Goal: Task Accomplishment & Management: Complete application form

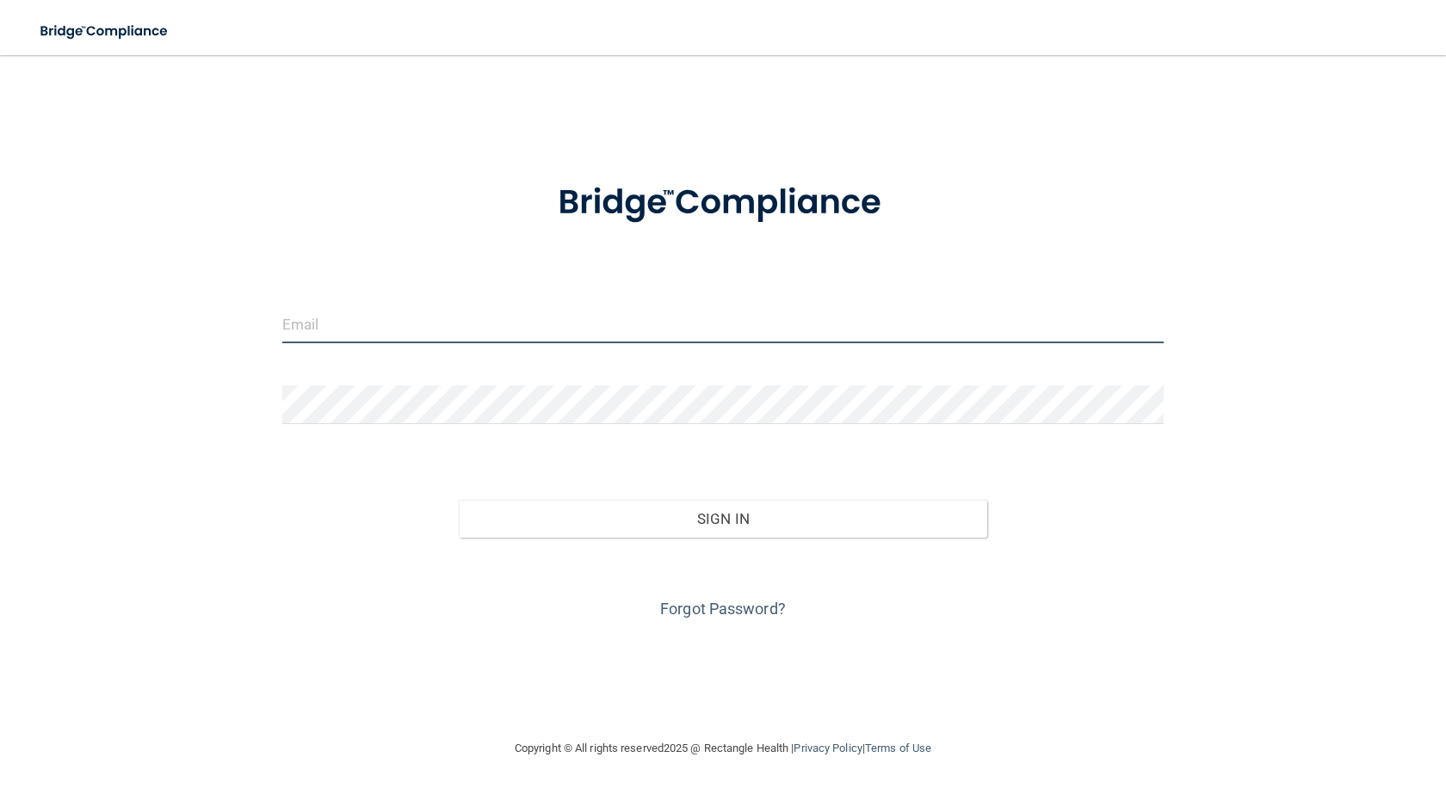
click at [305, 323] on input "email" at bounding box center [722, 324] width 881 height 39
type input "[PERSON_NAME][EMAIL_ADDRESS][DOMAIN_NAME]"
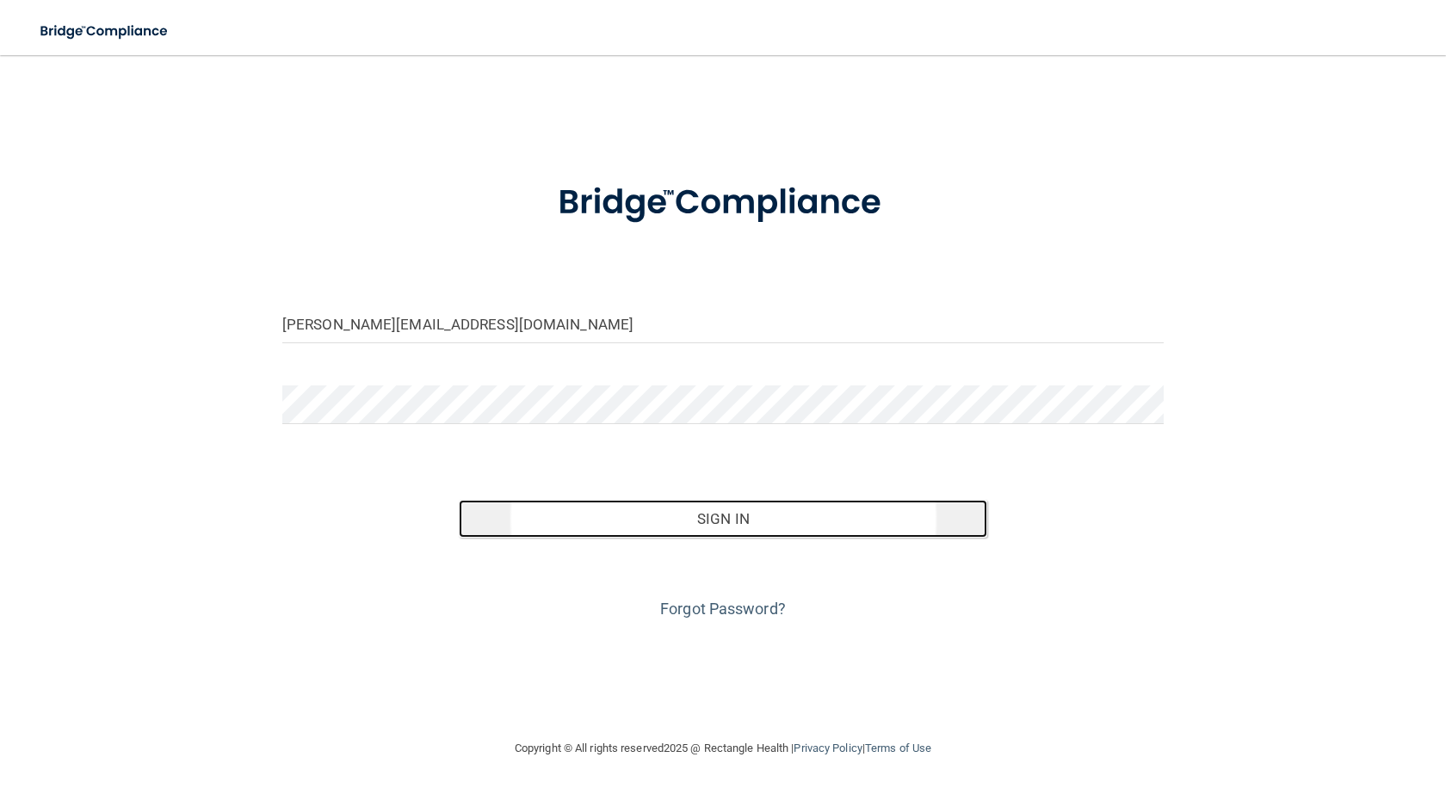
click at [739, 515] on button "Sign In" at bounding box center [723, 519] width 528 height 38
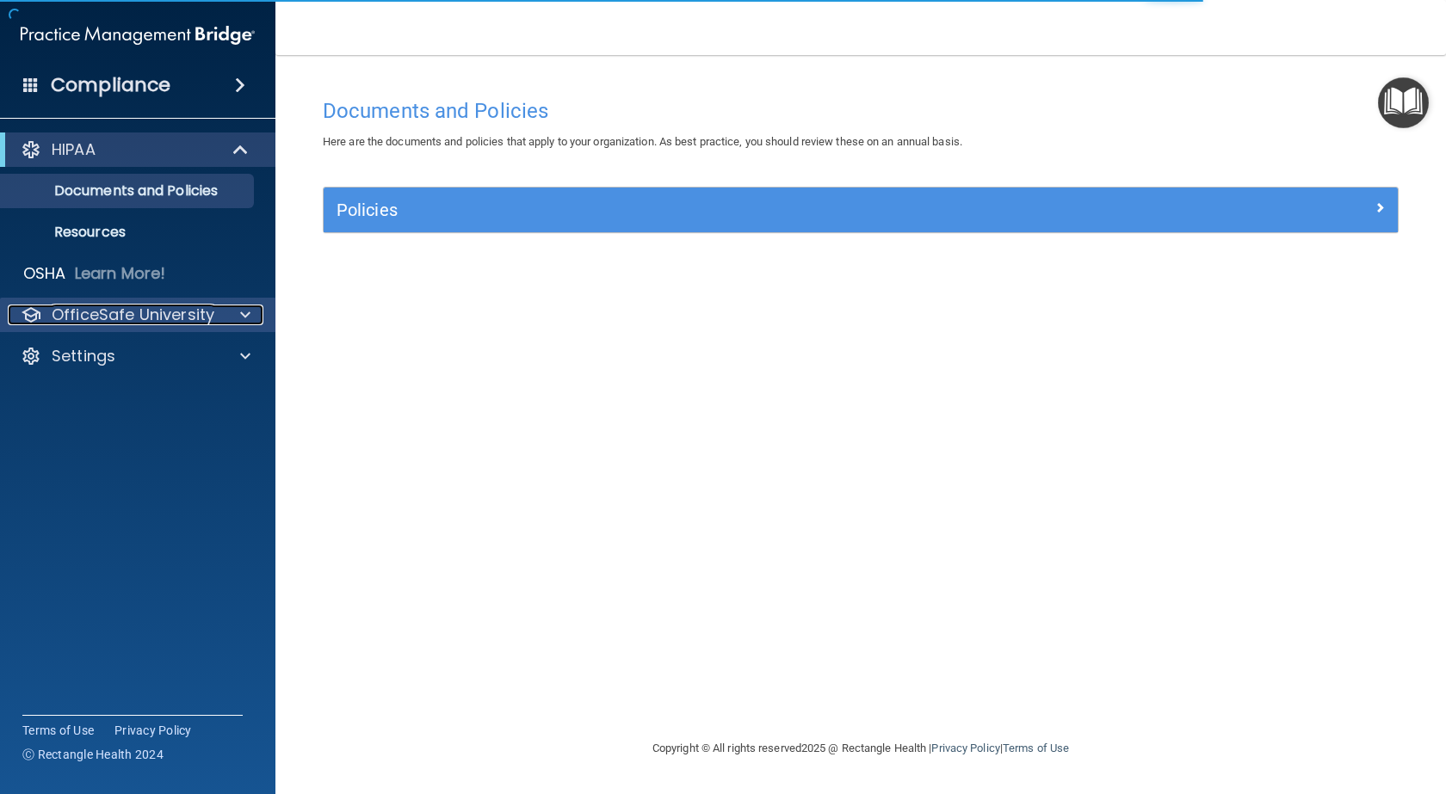
click at [119, 312] on p "OfficeSafe University" at bounding box center [133, 315] width 163 height 21
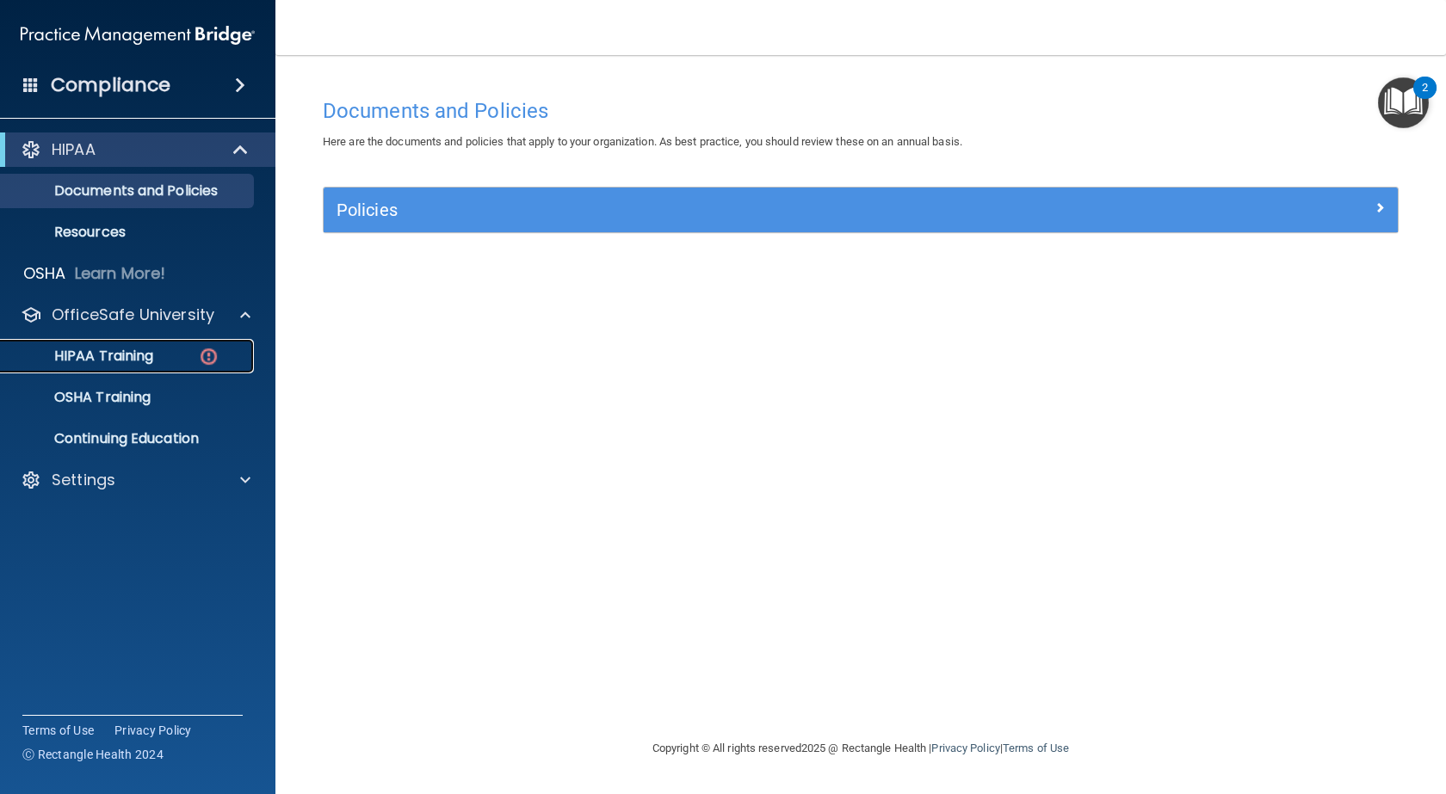
click at [126, 355] on p "HIPAA Training" at bounding box center [82, 356] width 142 height 17
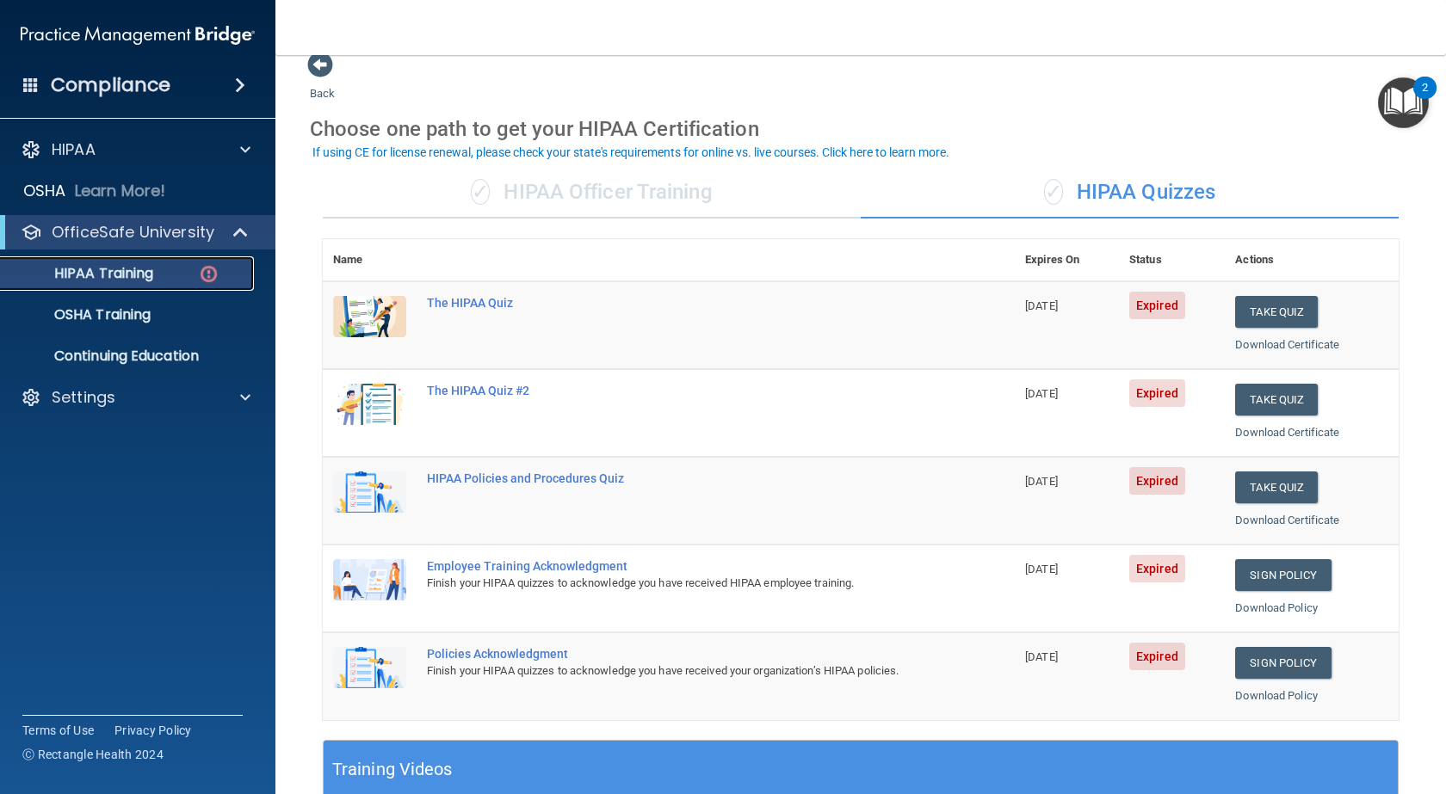
scroll to position [43, 0]
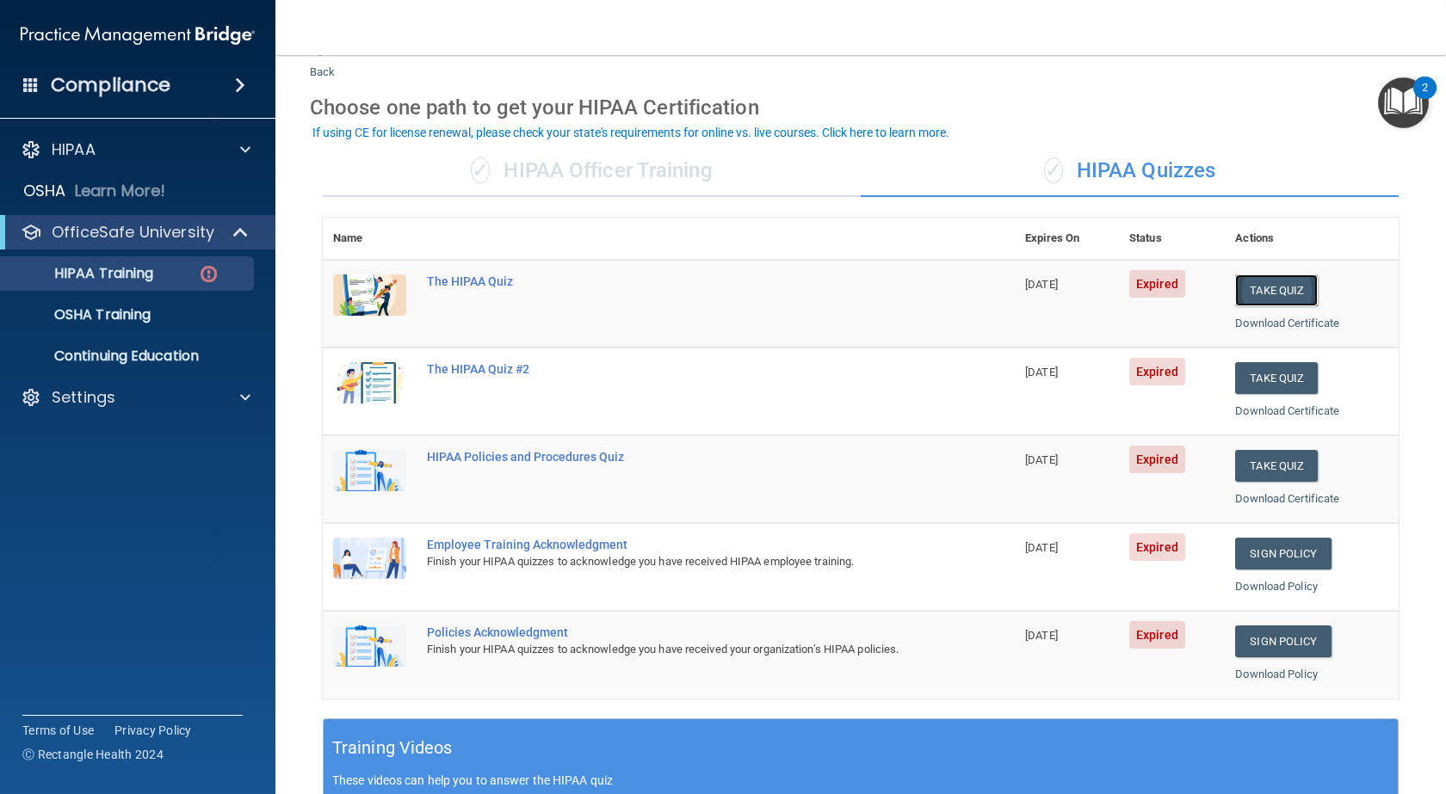
click at [1291, 289] on button "Take Quiz" at bounding box center [1276, 291] width 83 height 32
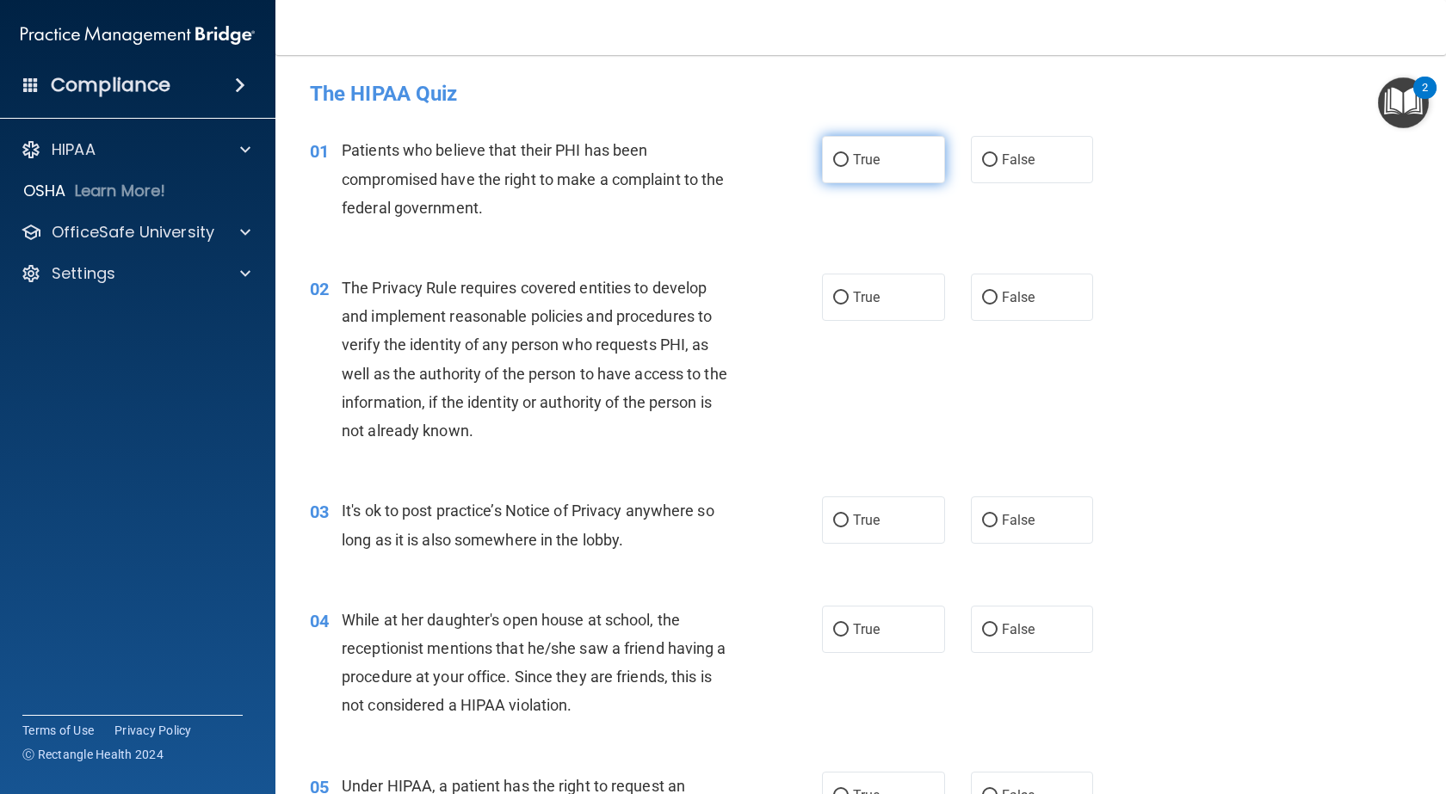
click at [835, 158] on input "True" at bounding box center [840, 160] width 15 height 13
radio input "true"
click at [837, 300] on input "True" at bounding box center [840, 298] width 15 height 13
radio input "true"
click at [982, 516] on input "False" at bounding box center [989, 521] width 15 height 13
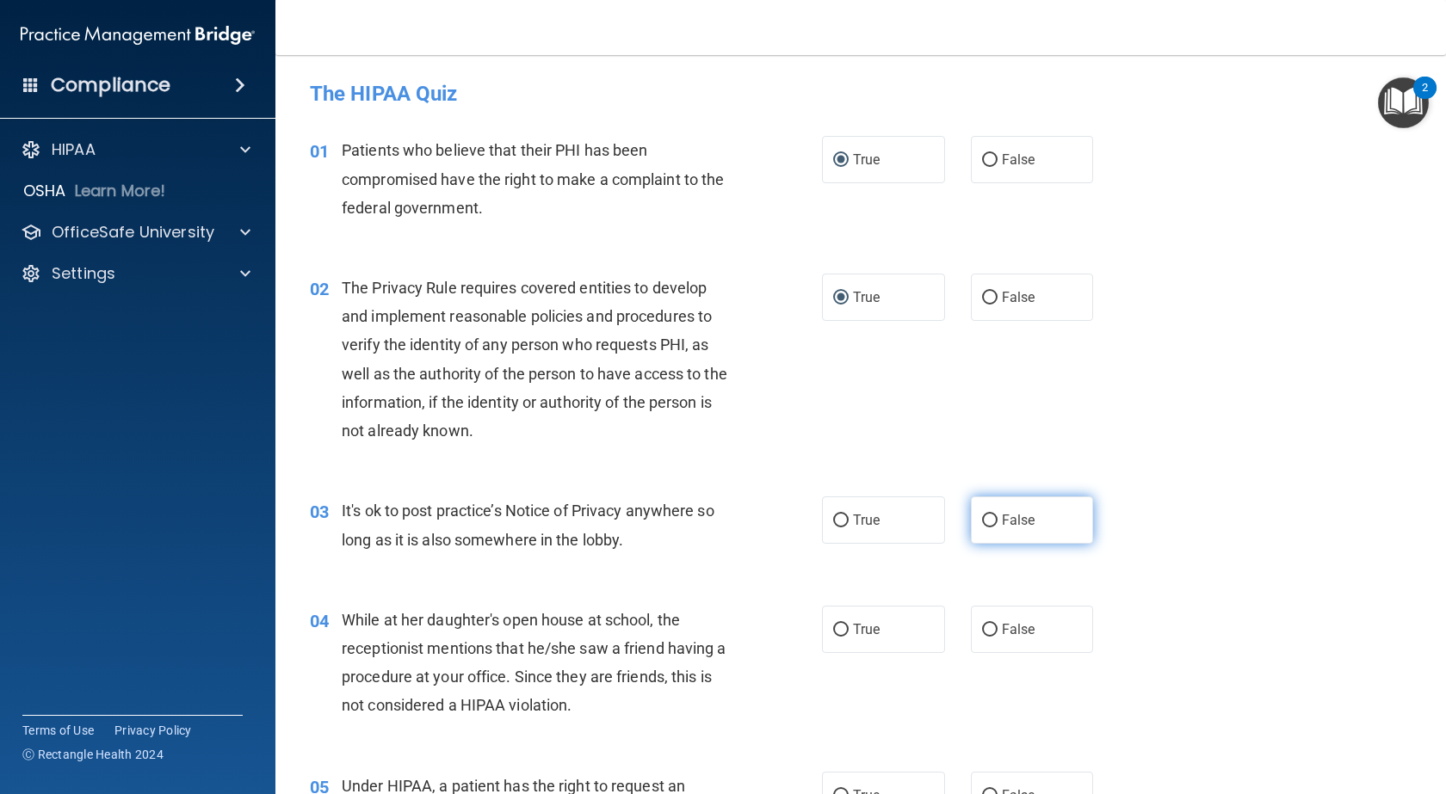
radio input "true"
click at [982, 628] on input "False" at bounding box center [989, 630] width 15 height 13
radio input "true"
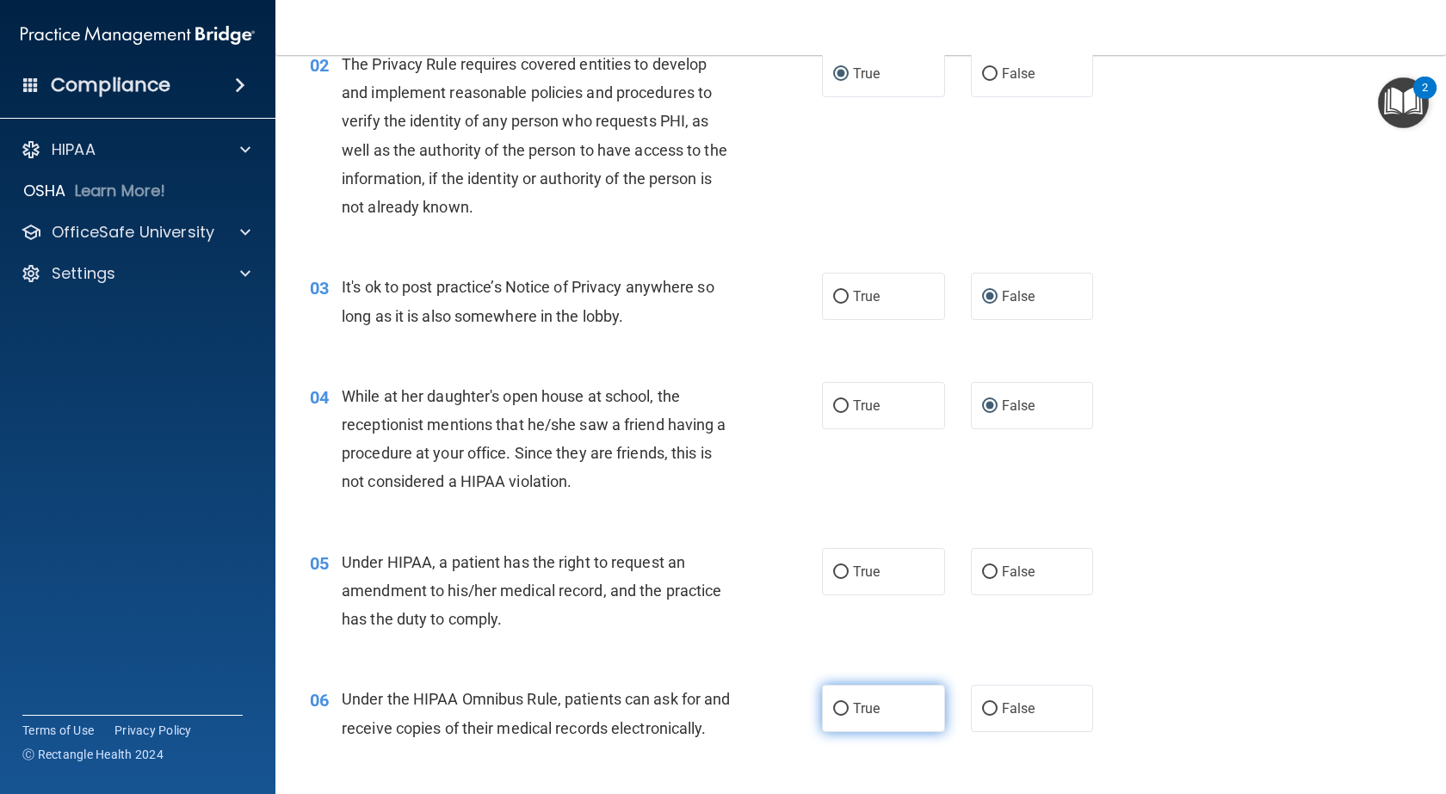
scroll to position [219, 0]
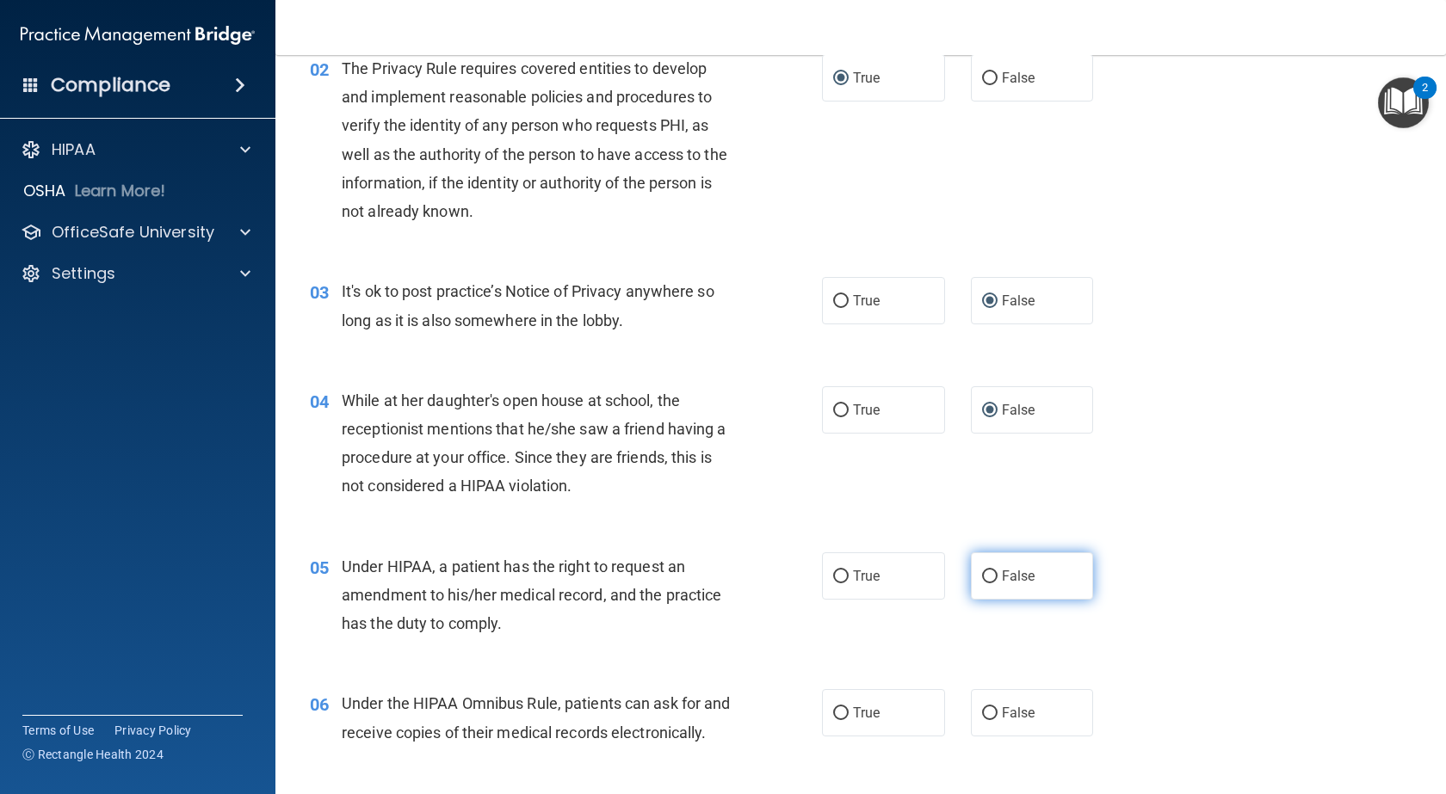
click at [983, 574] on input "False" at bounding box center [989, 577] width 15 height 13
radio input "true"
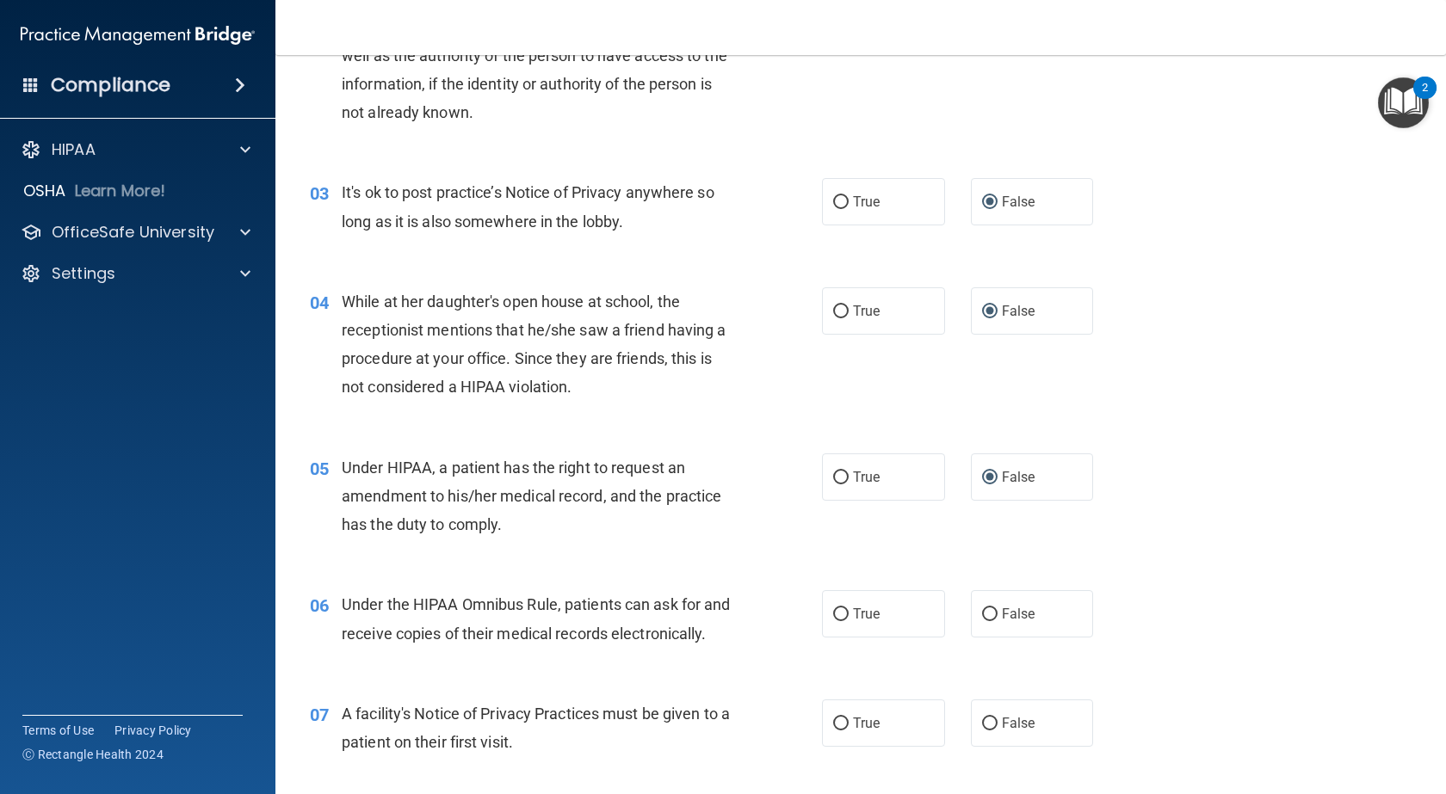
scroll to position [392, 0]
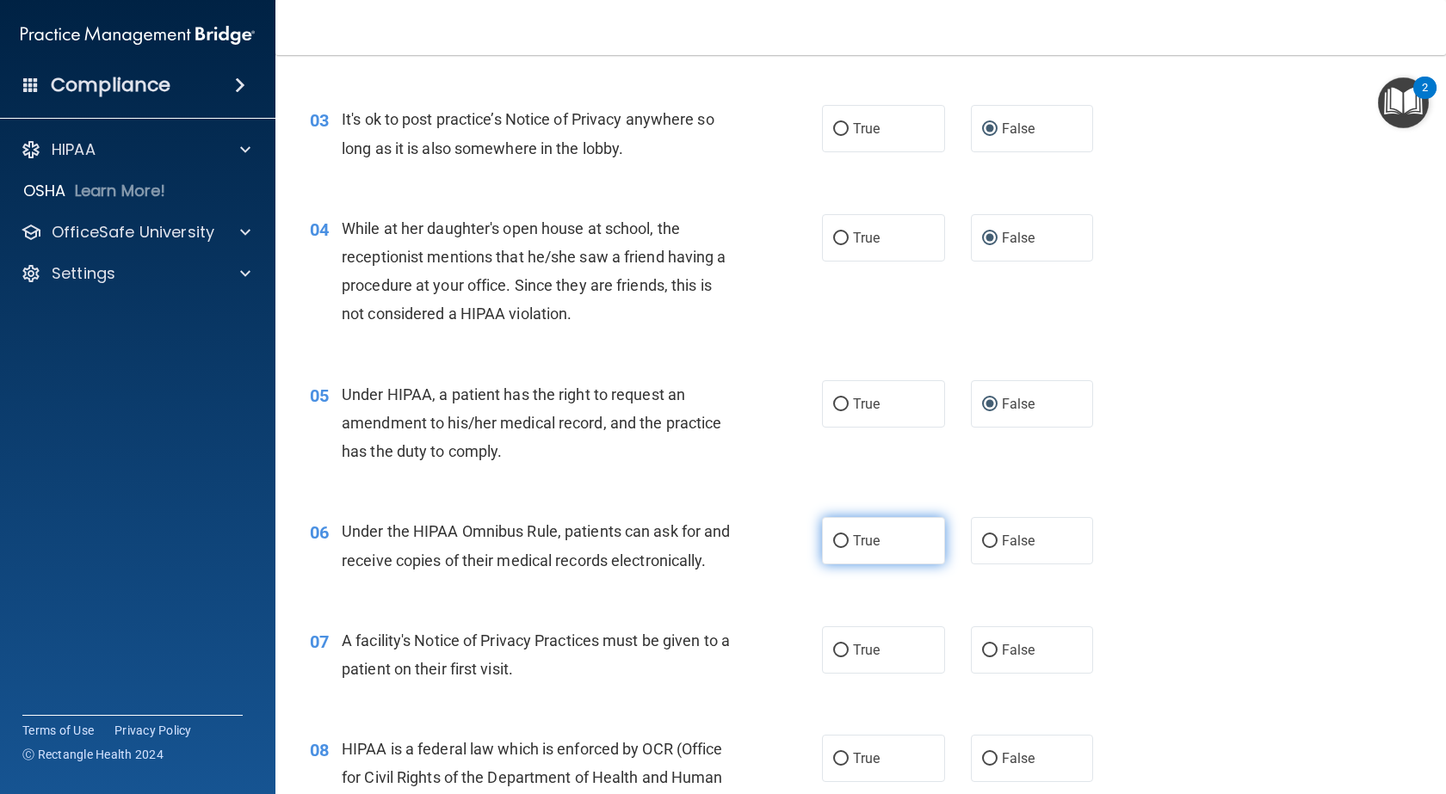
click at [837, 537] on input "True" at bounding box center [840, 541] width 15 height 13
radio input "true"
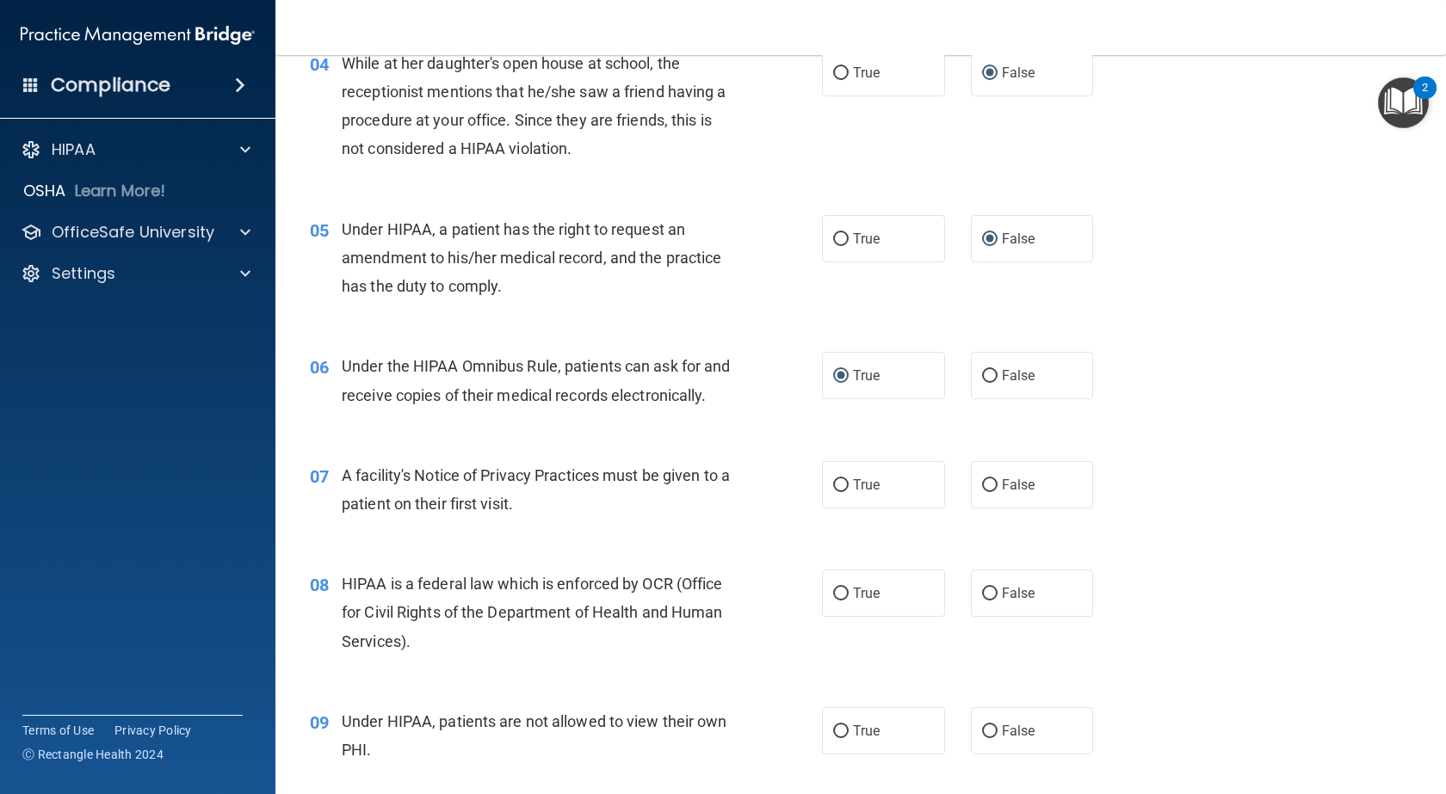
scroll to position [607, 0]
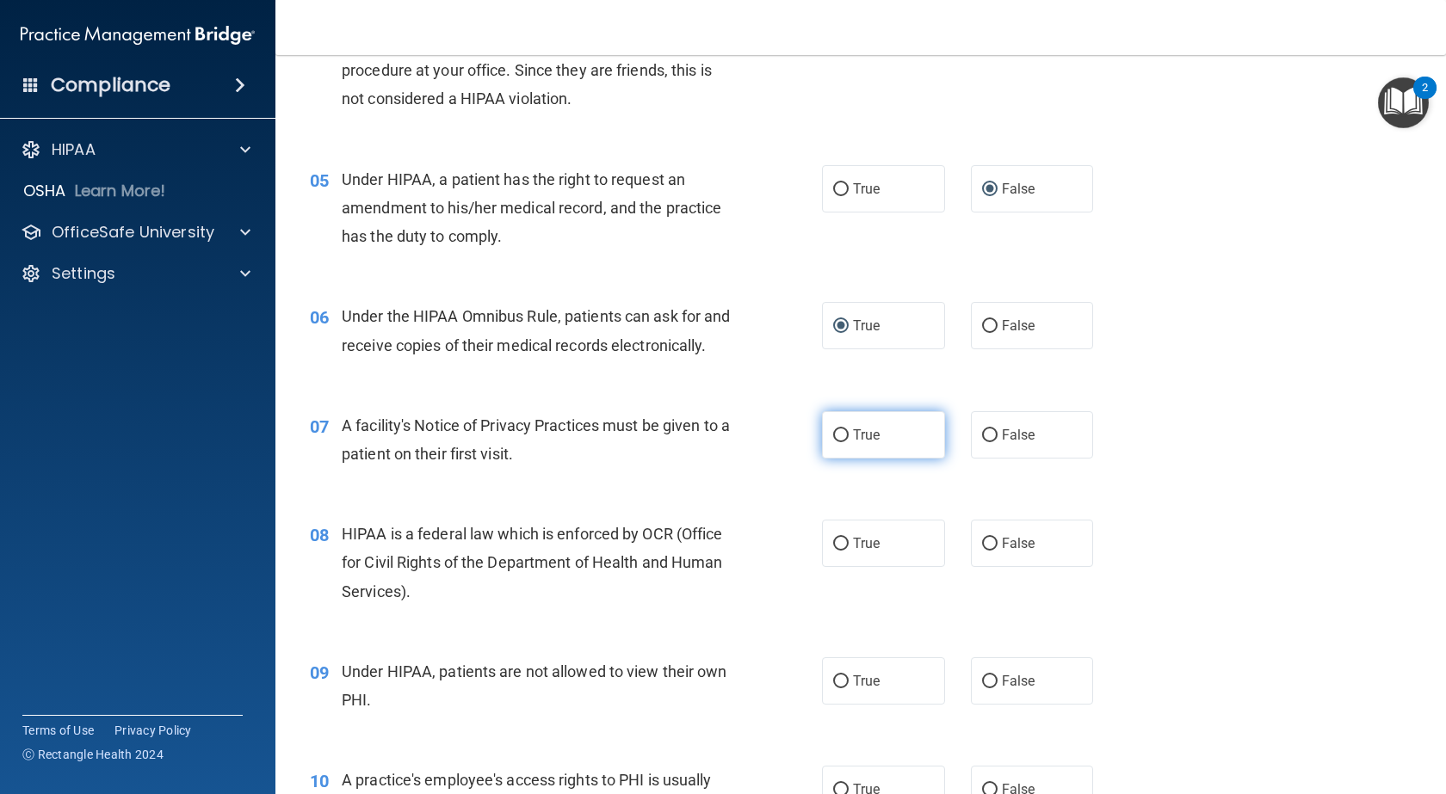
click at [837, 442] on input "True" at bounding box center [840, 436] width 15 height 13
radio input "true"
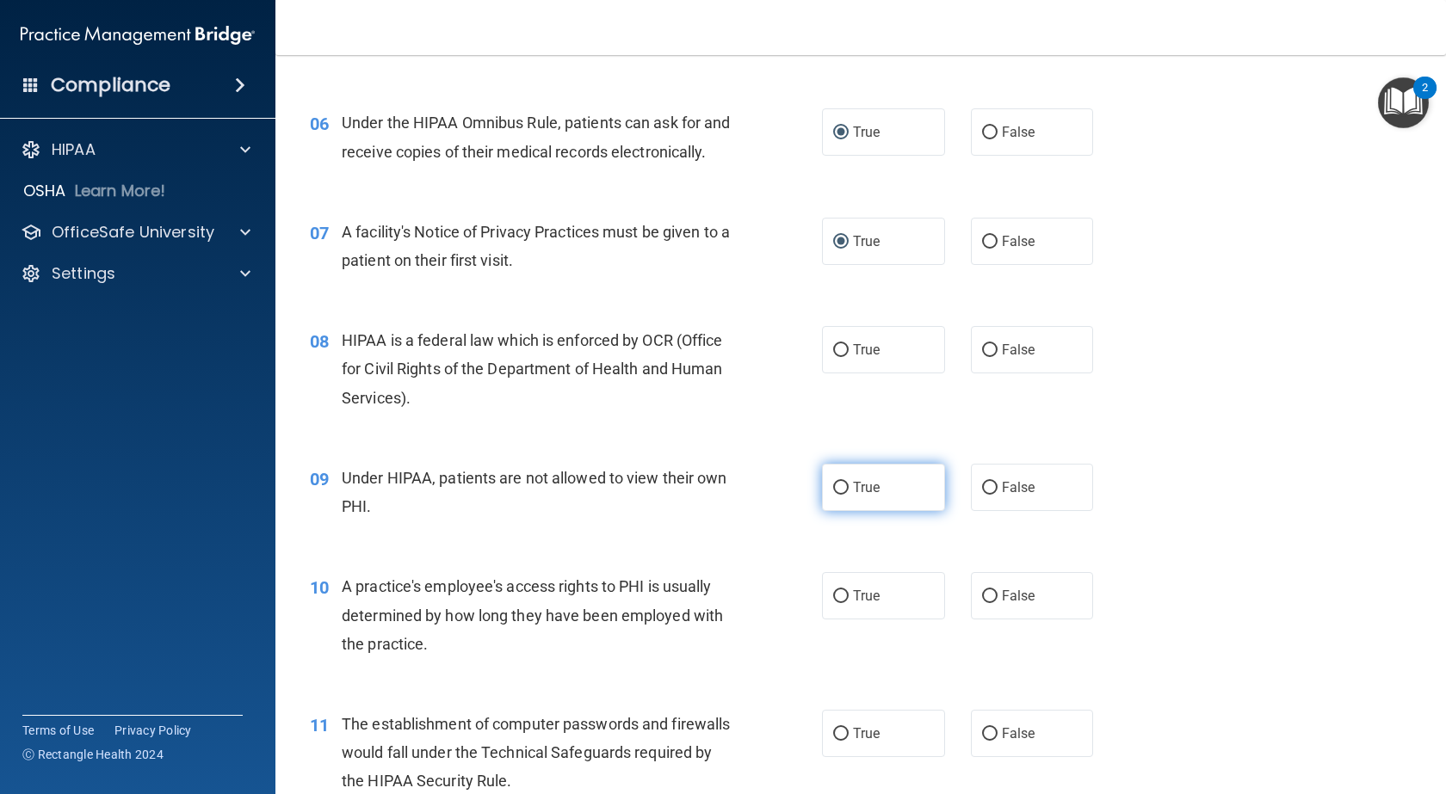
scroll to position [822, 0]
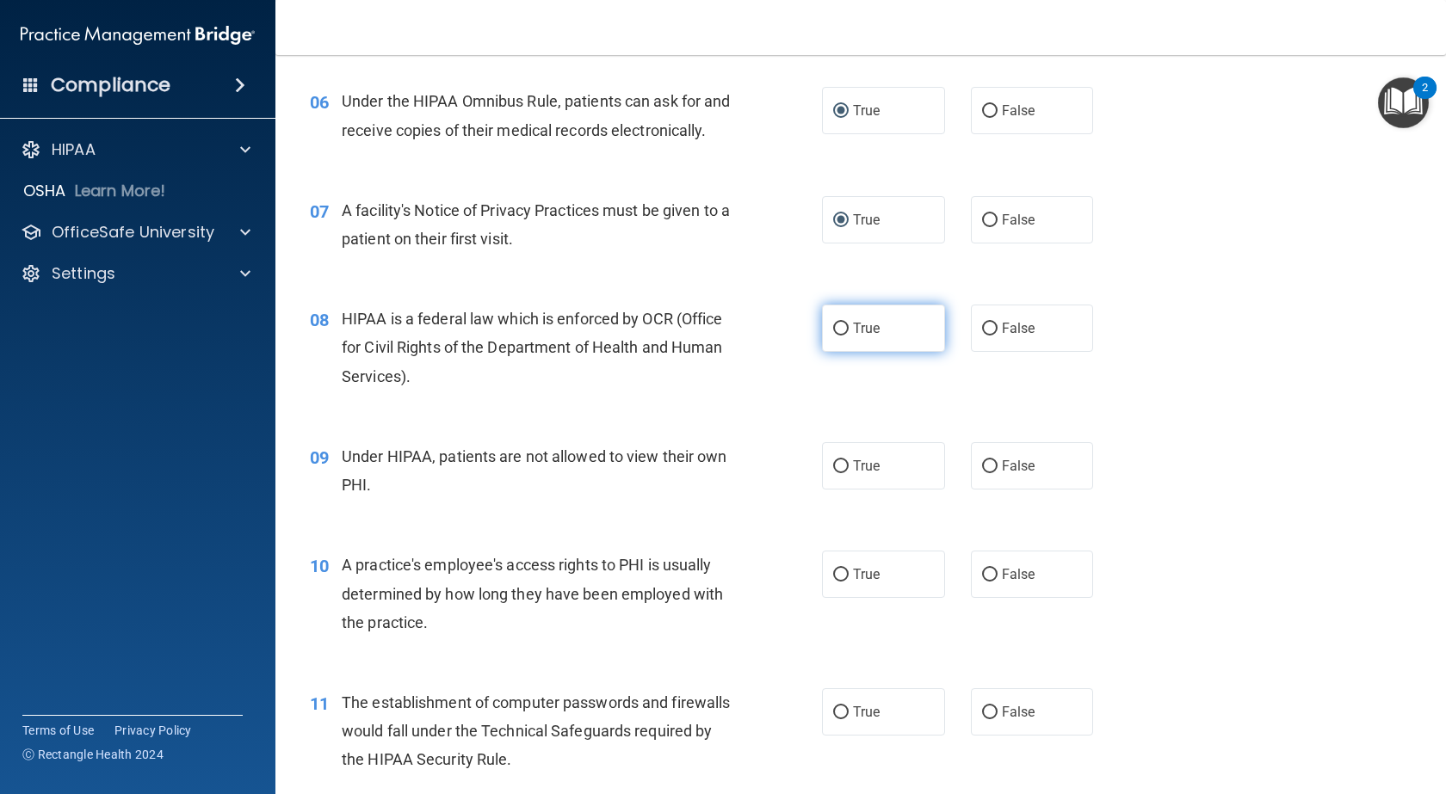
click at [837, 336] on input "True" at bounding box center [840, 329] width 15 height 13
radio input "true"
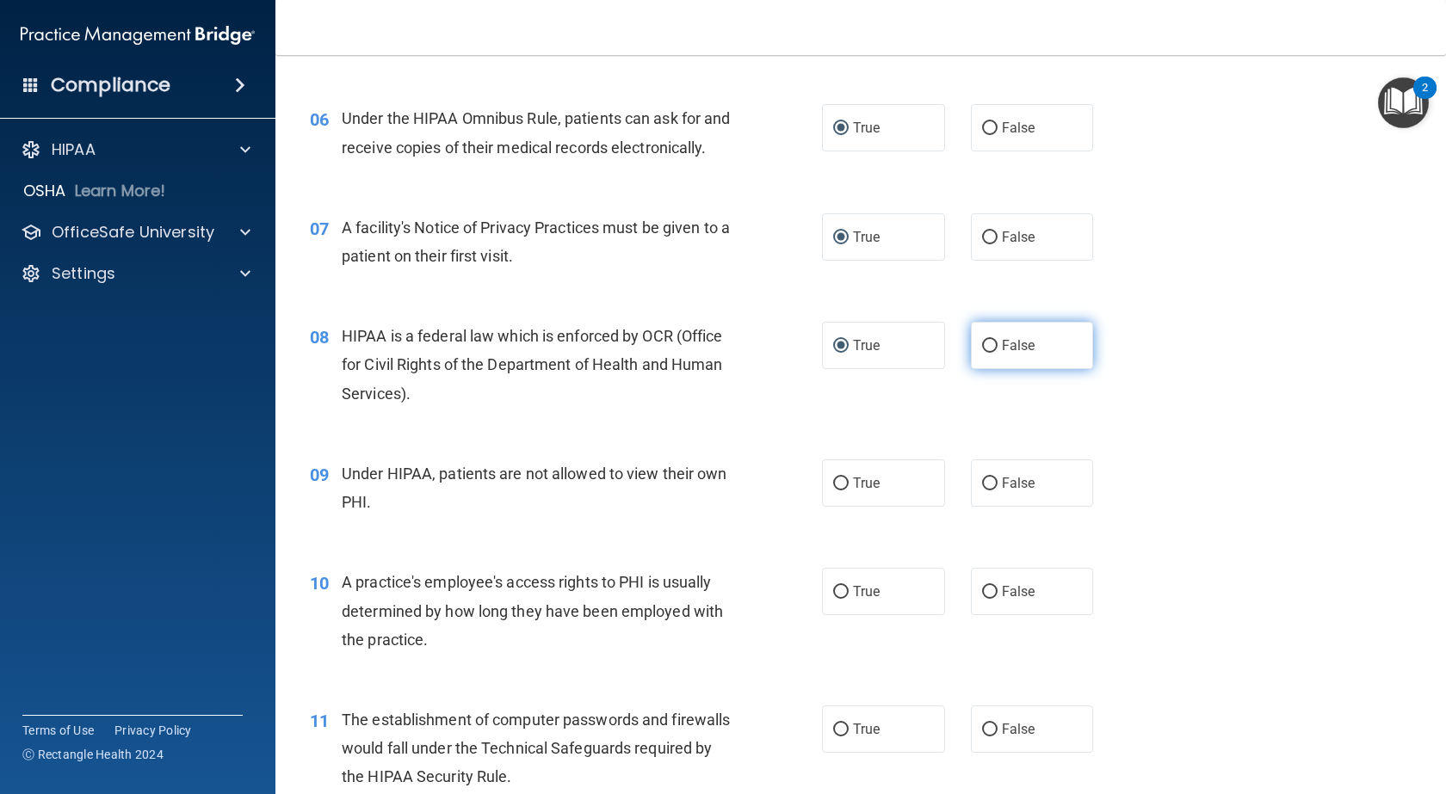
scroll to position [800, 0]
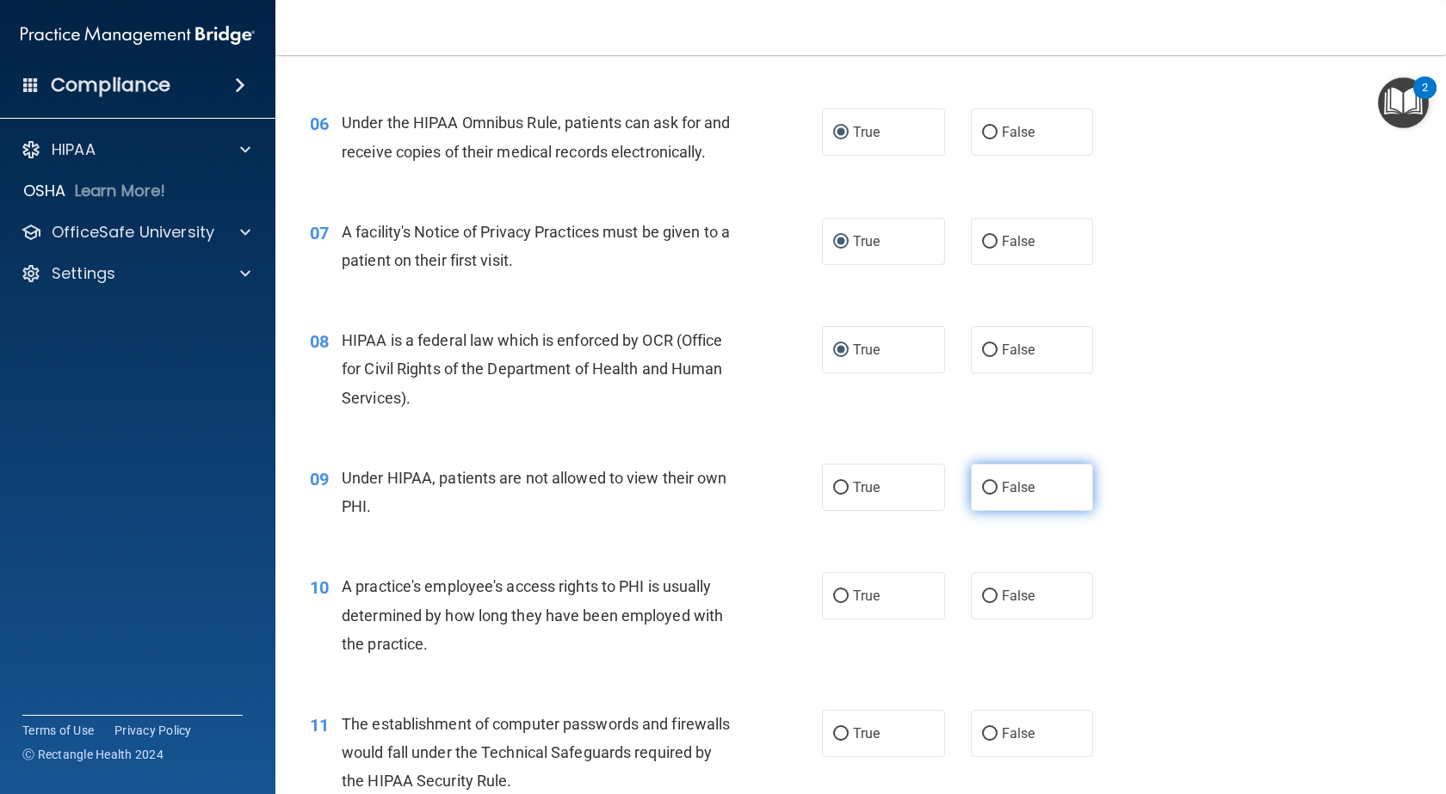
click at [982, 495] on input "False" at bounding box center [989, 488] width 15 height 13
radio input "true"
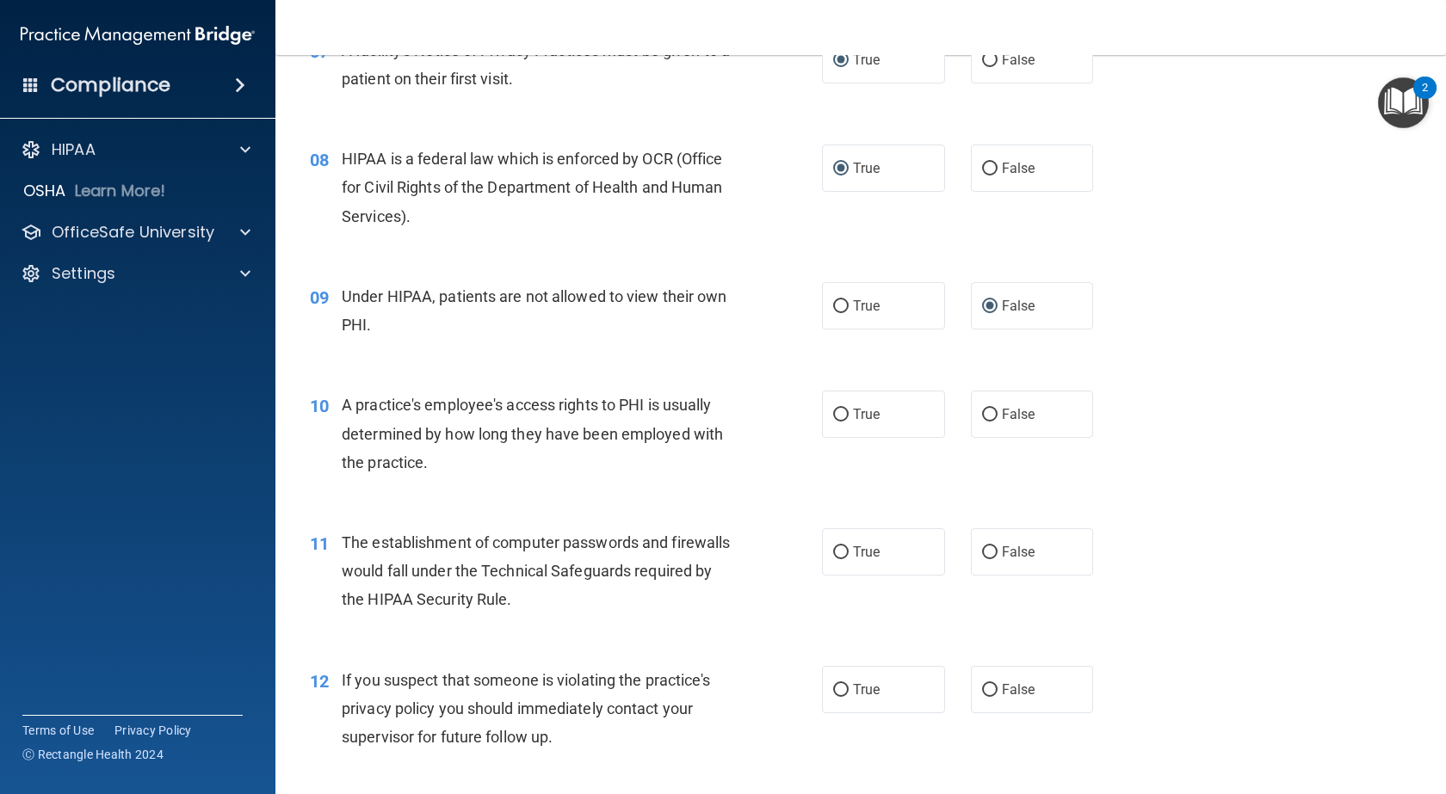
scroll to position [1102, 0]
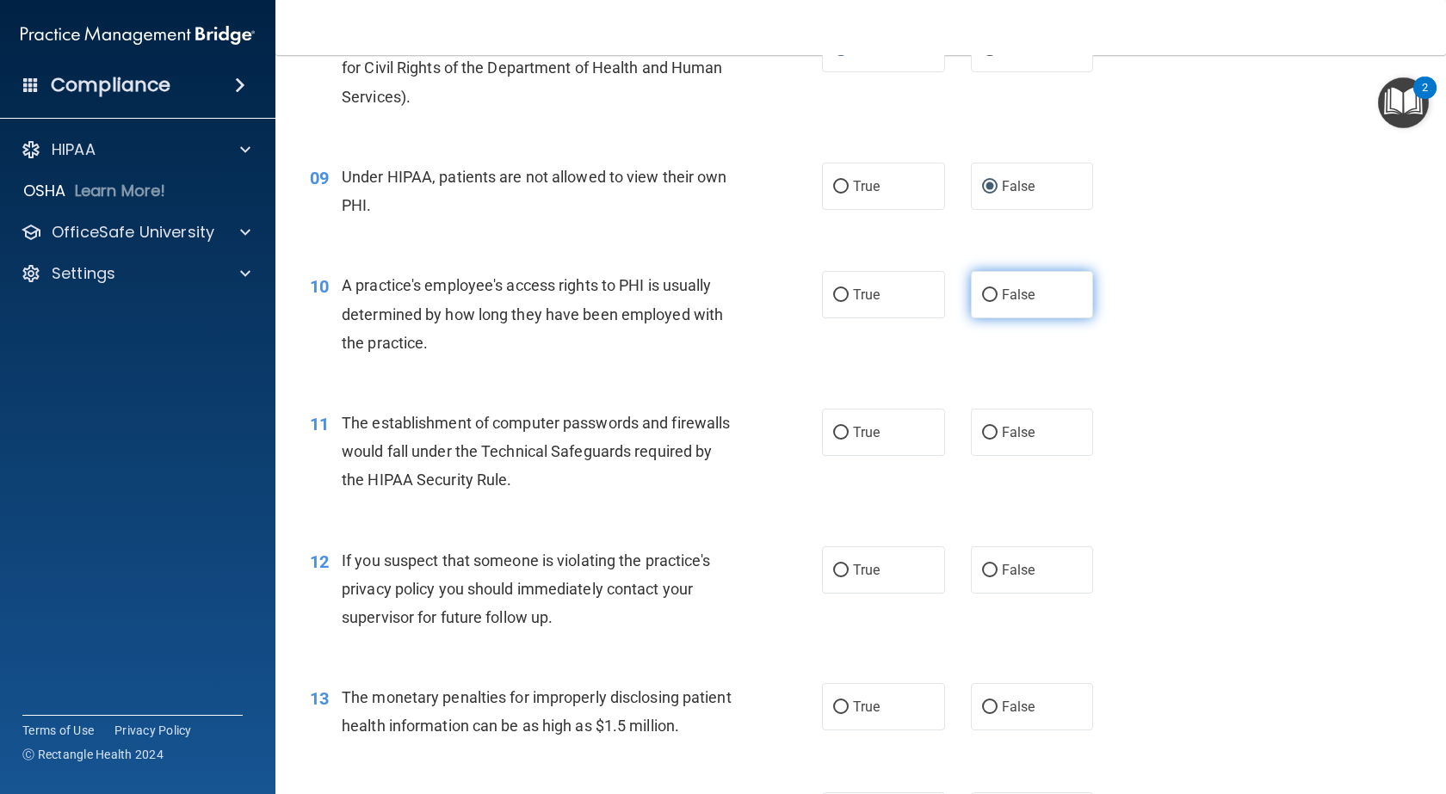
click at [982, 302] on input "False" at bounding box center [989, 295] width 15 height 13
radio input "true"
click at [839, 440] on input "True" at bounding box center [840, 433] width 15 height 13
radio input "true"
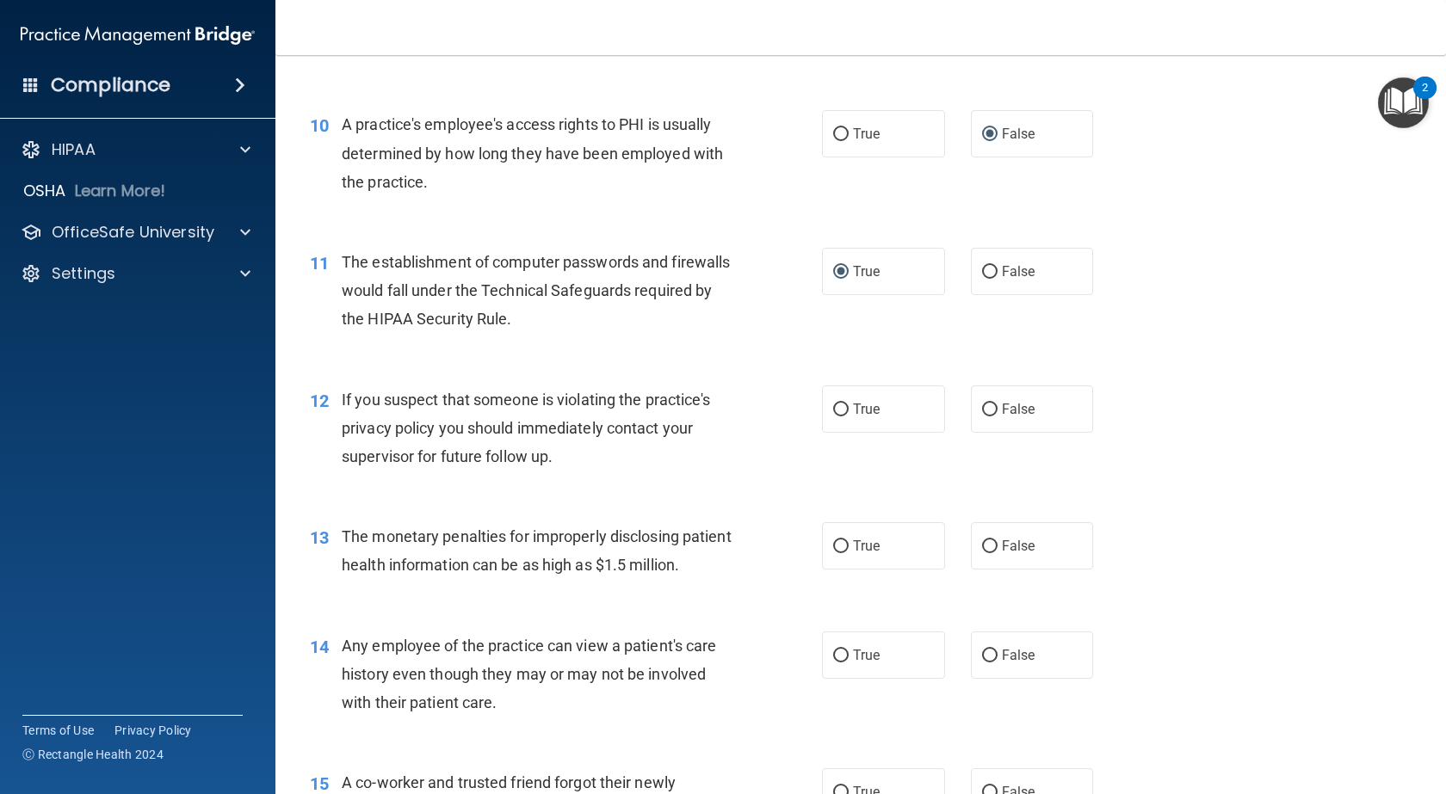
scroll to position [1295, 0]
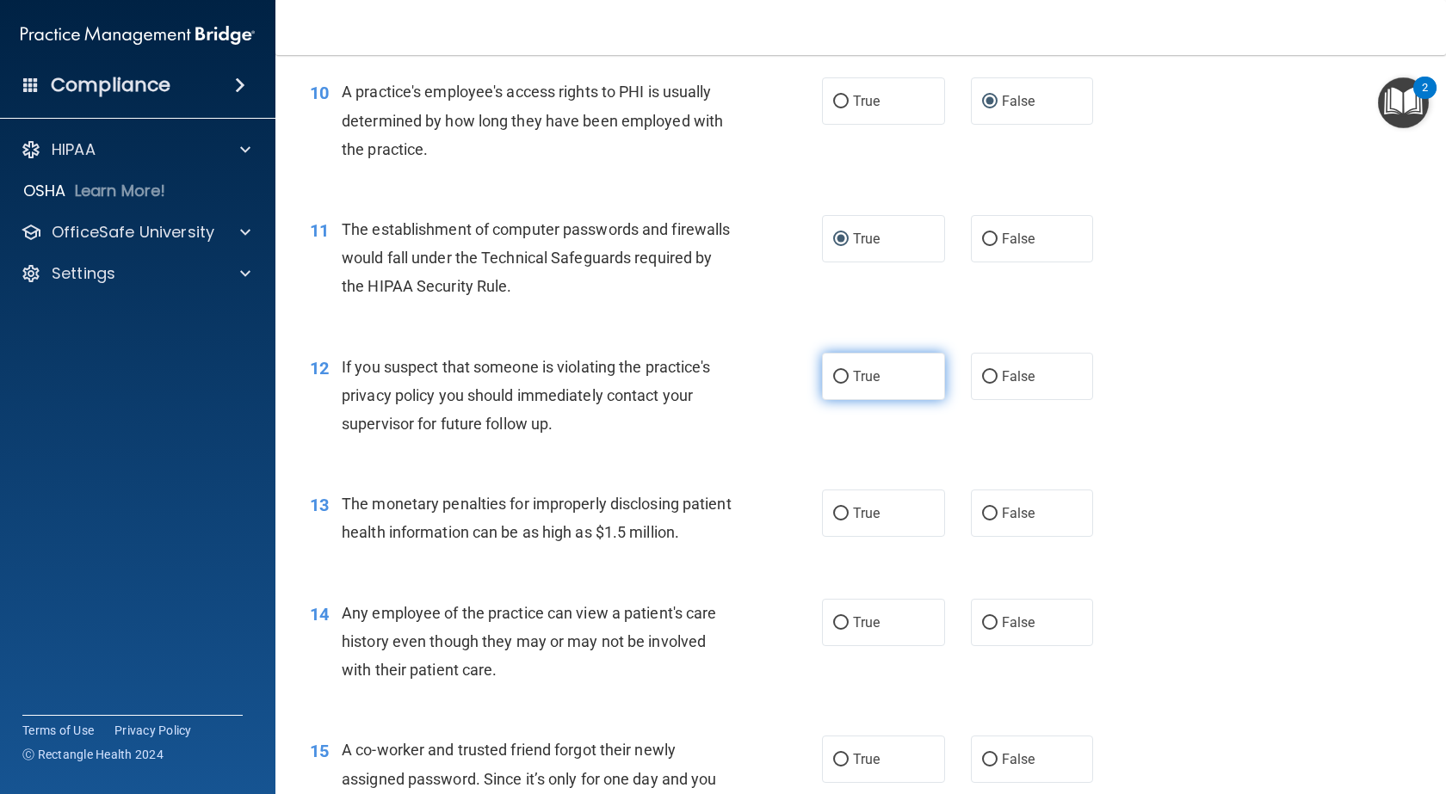
click at [836, 384] on input "True" at bounding box center [840, 377] width 15 height 13
radio input "true"
click at [829, 531] on label "True" at bounding box center [883, 513] width 123 height 47
click at [833, 521] on input "True" at bounding box center [840, 514] width 15 height 13
radio input "true"
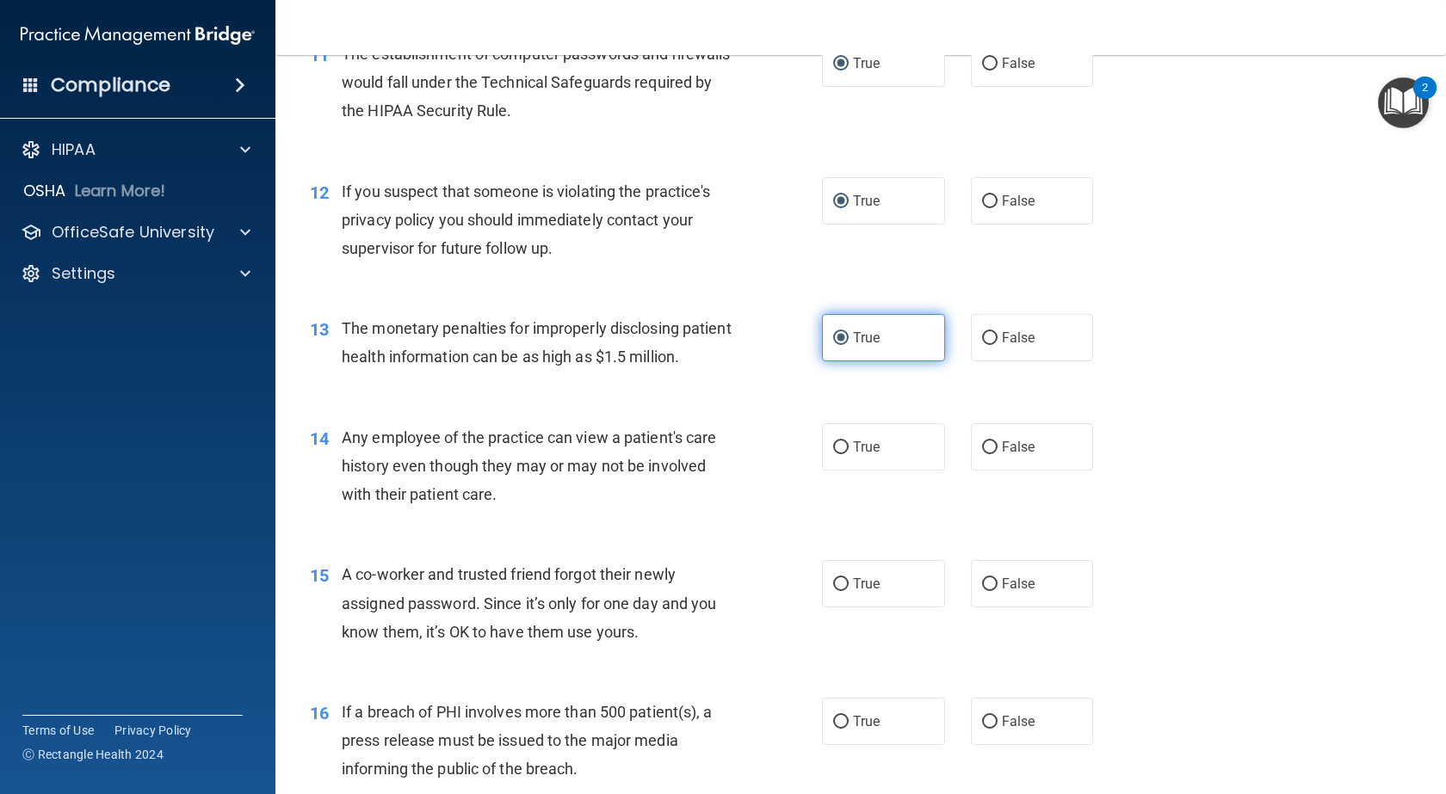
scroll to position [1446, 0]
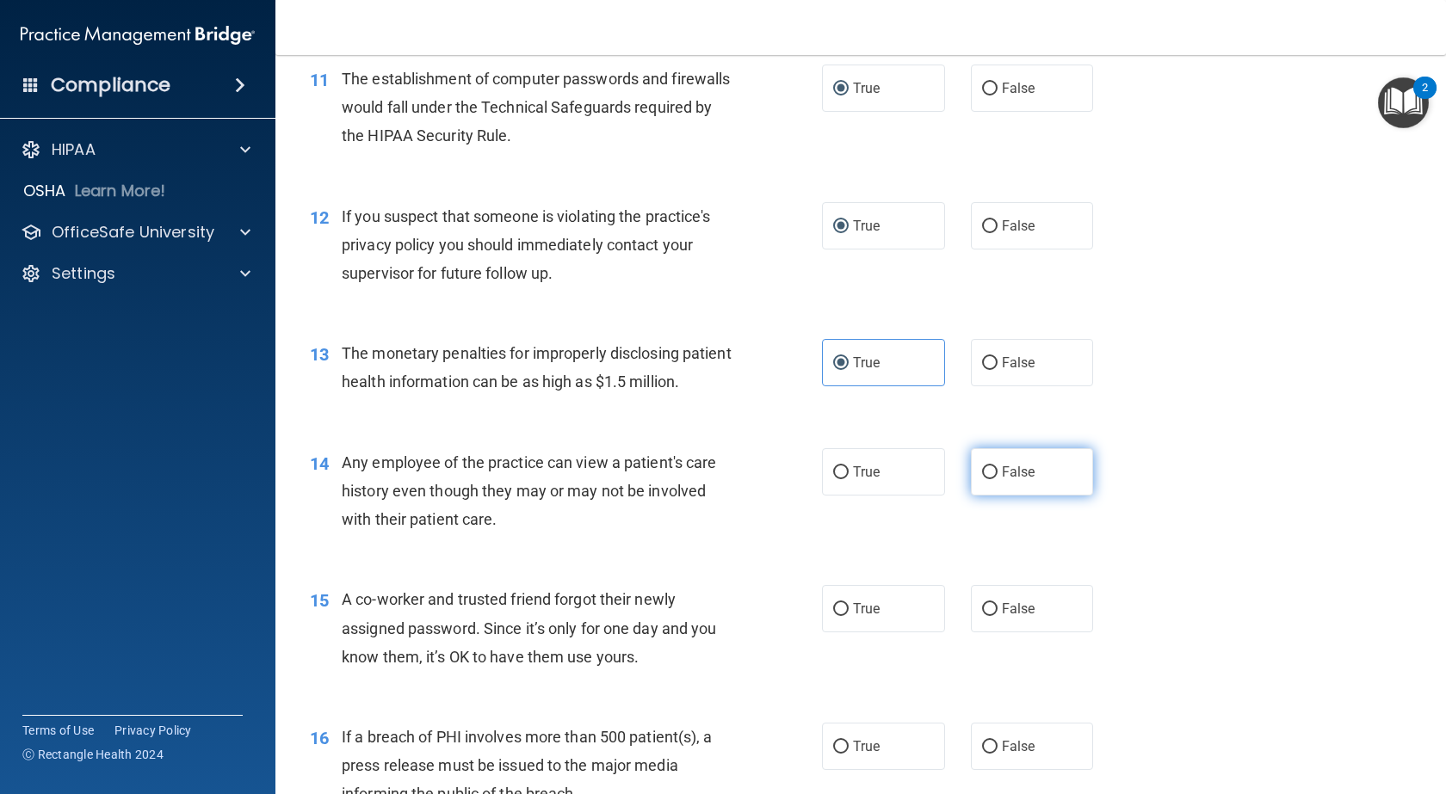
click at [982, 479] on input "False" at bounding box center [989, 473] width 15 height 13
radio input "true"
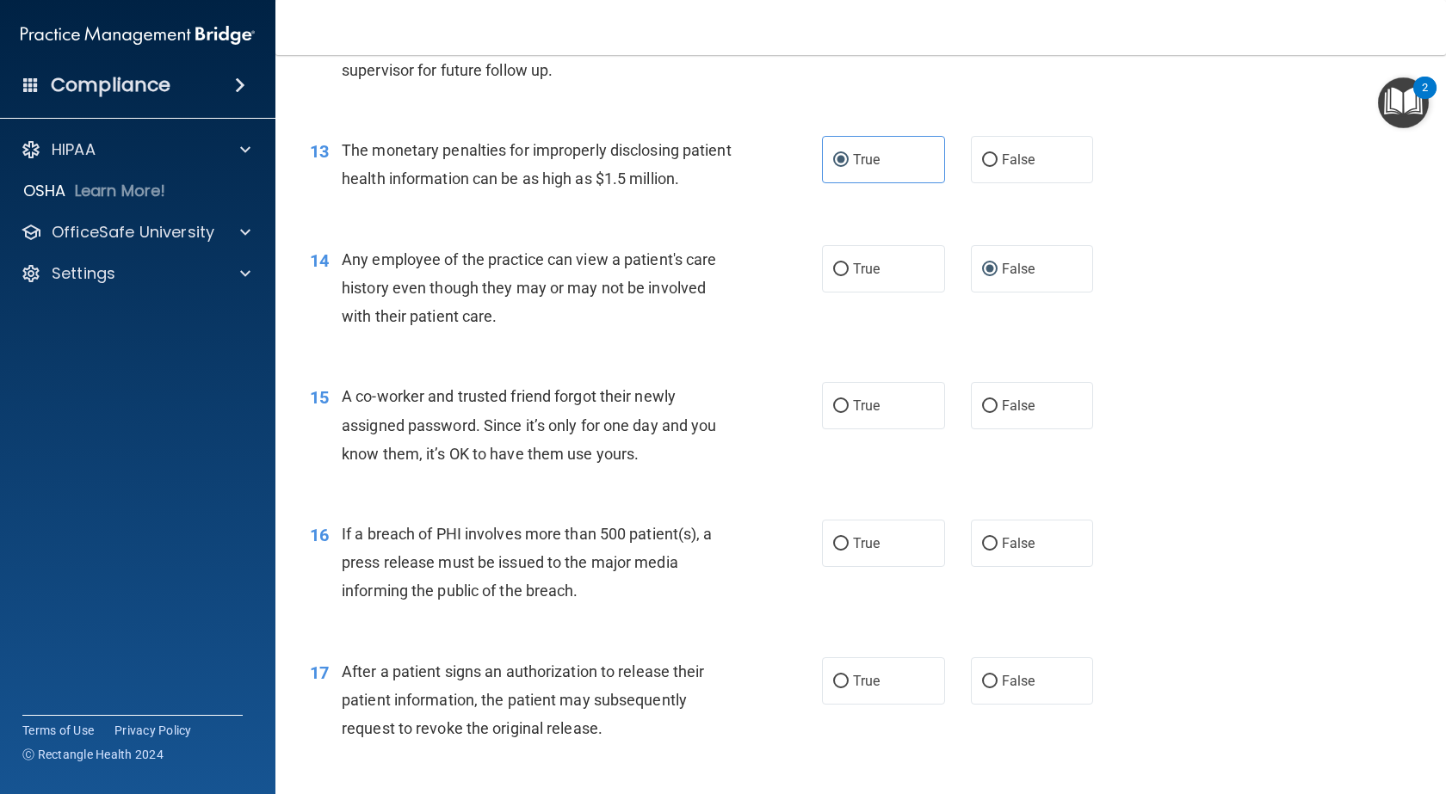
scroll to position [1661, 0]
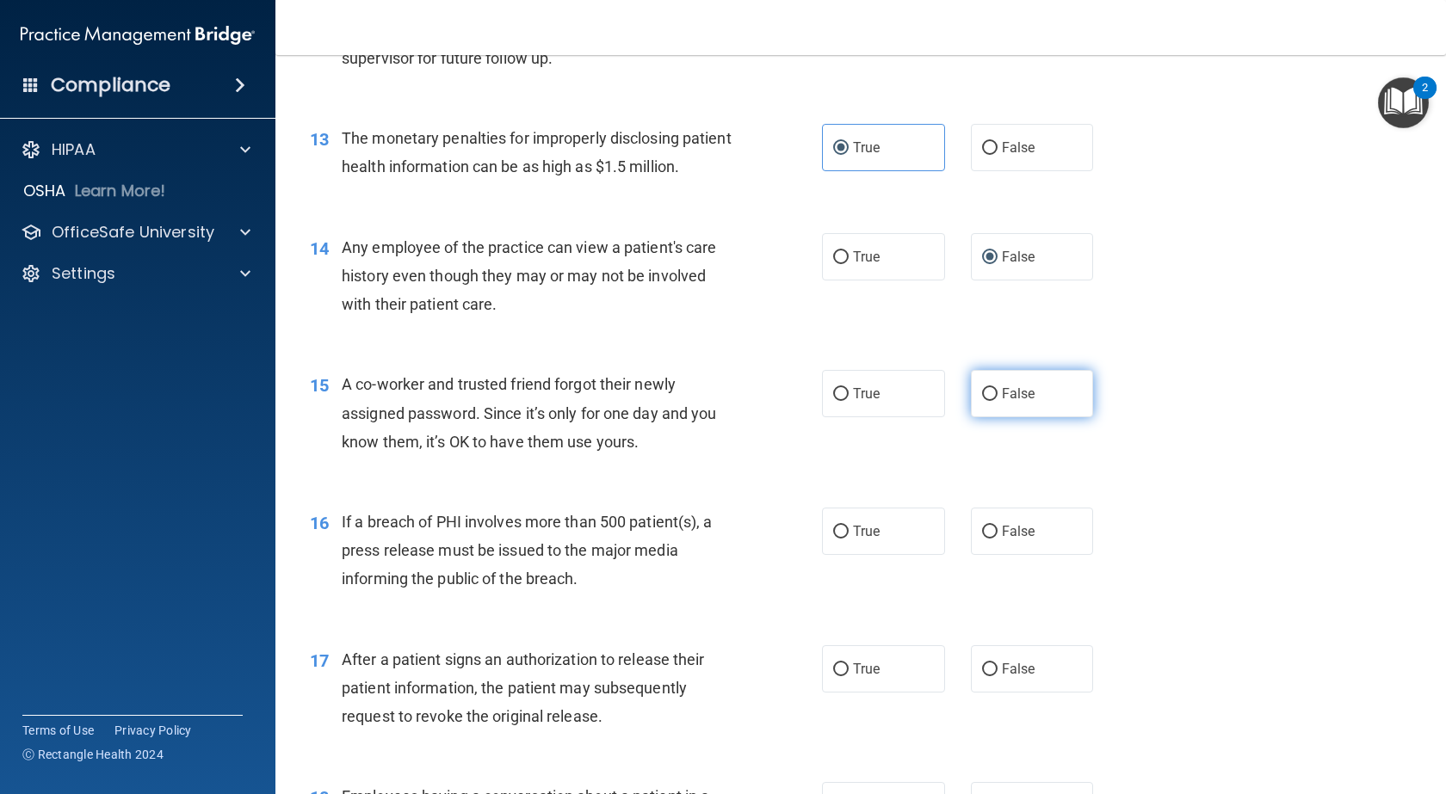
click at [982, 401] on input "False" at bounding box center [989, 394] width 15 height 13
radio input "true"
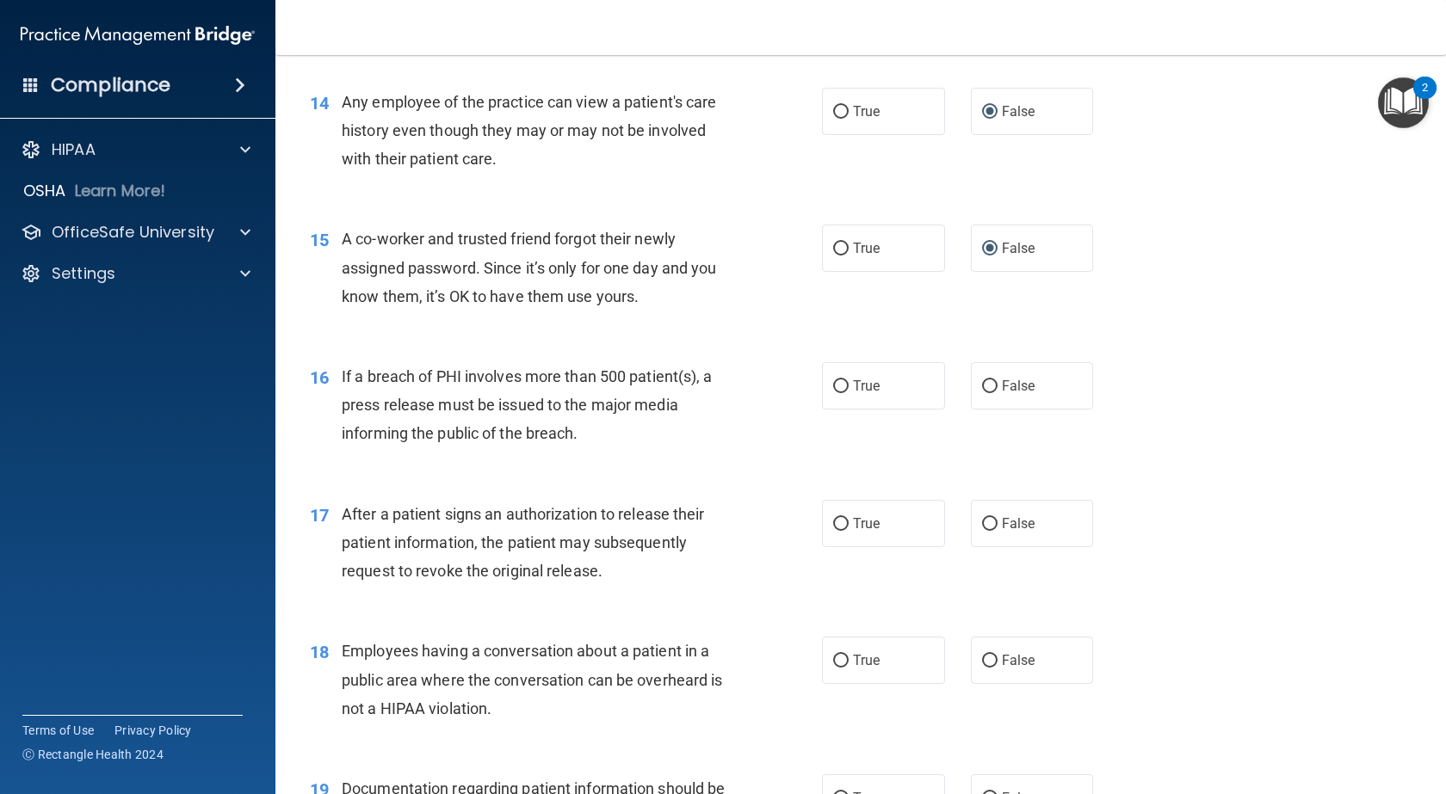
scroll to position [1851, 0]
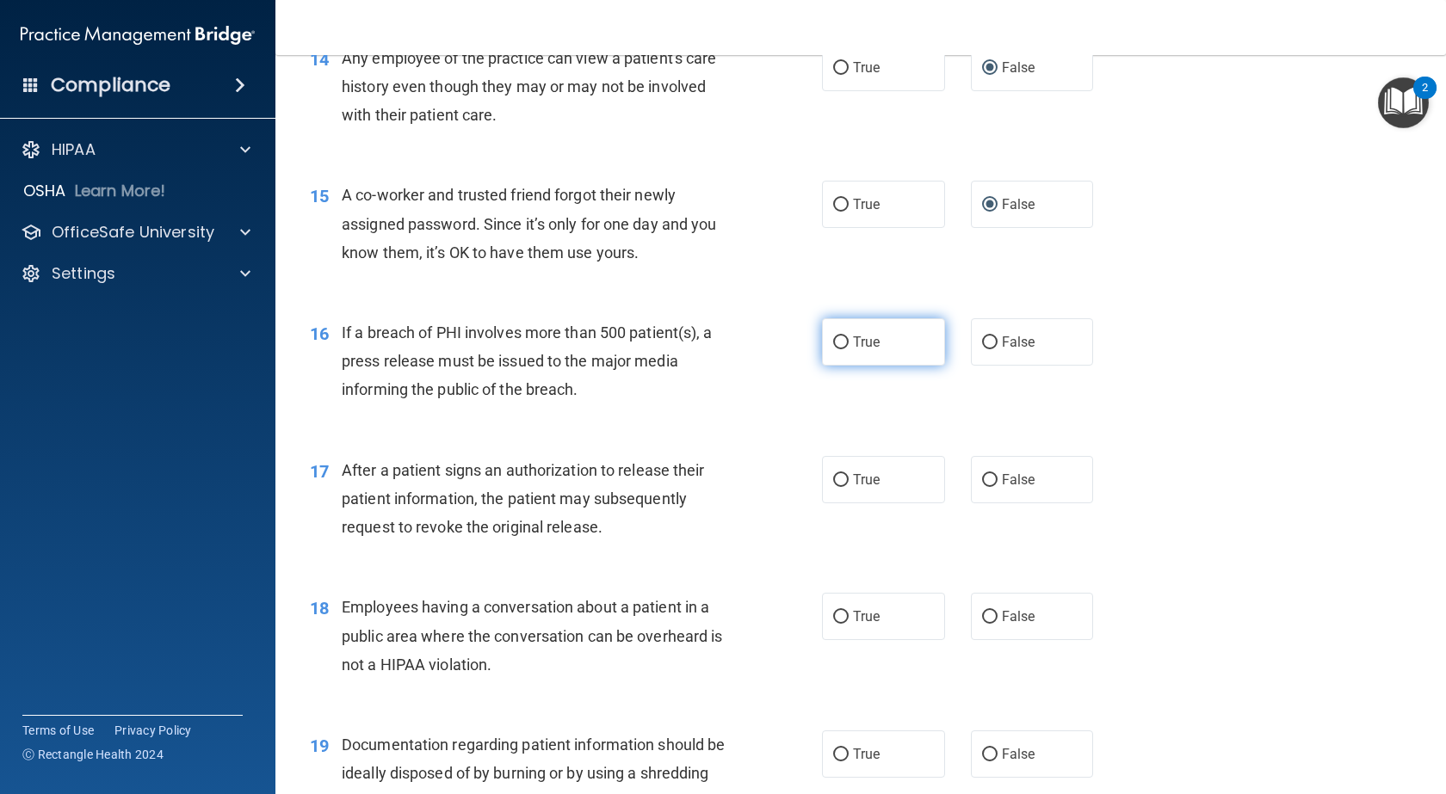
click at [839, 349] on input "True" at bounding box center [840, 343] width 15 height 13
radio input "true"
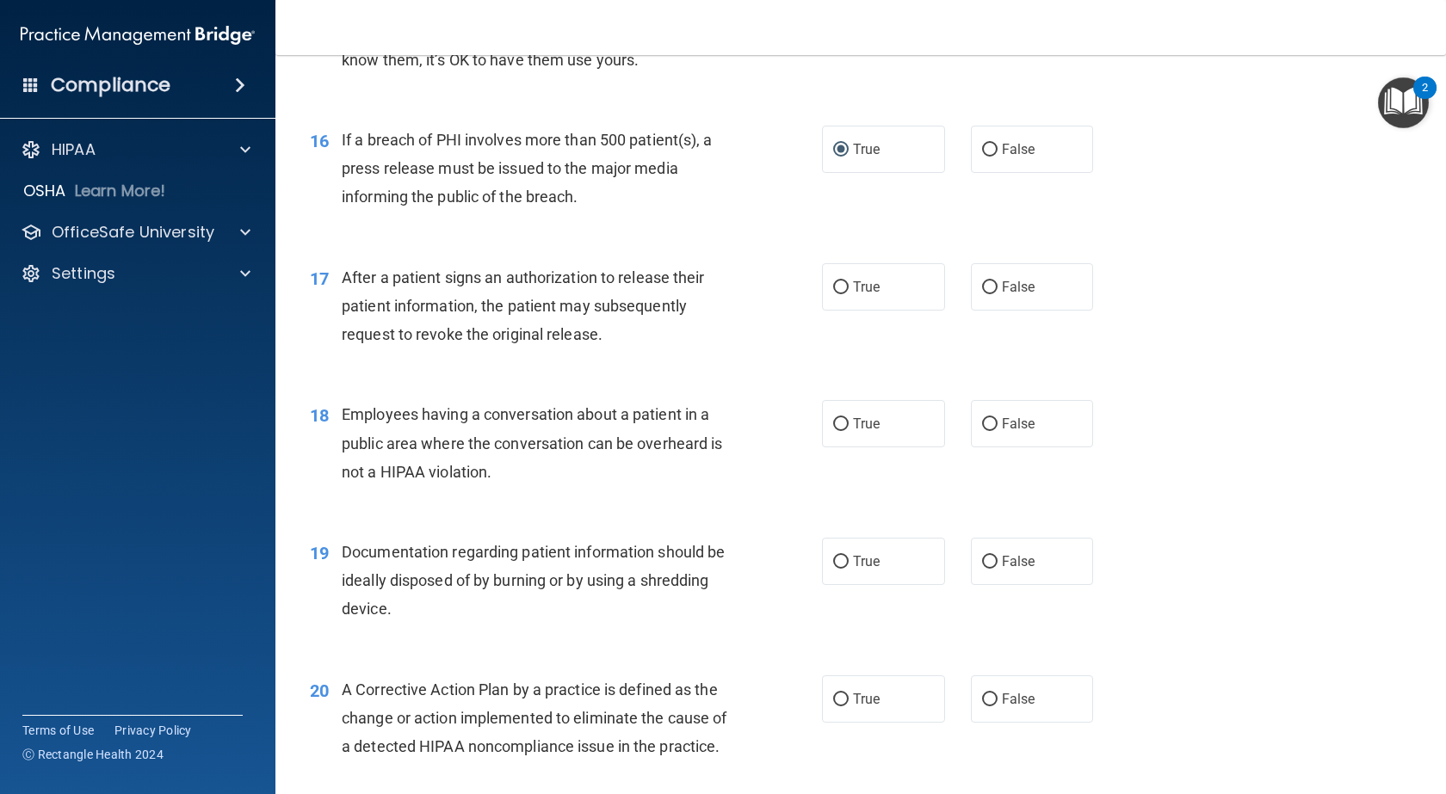
scroll to position [2066, 0]
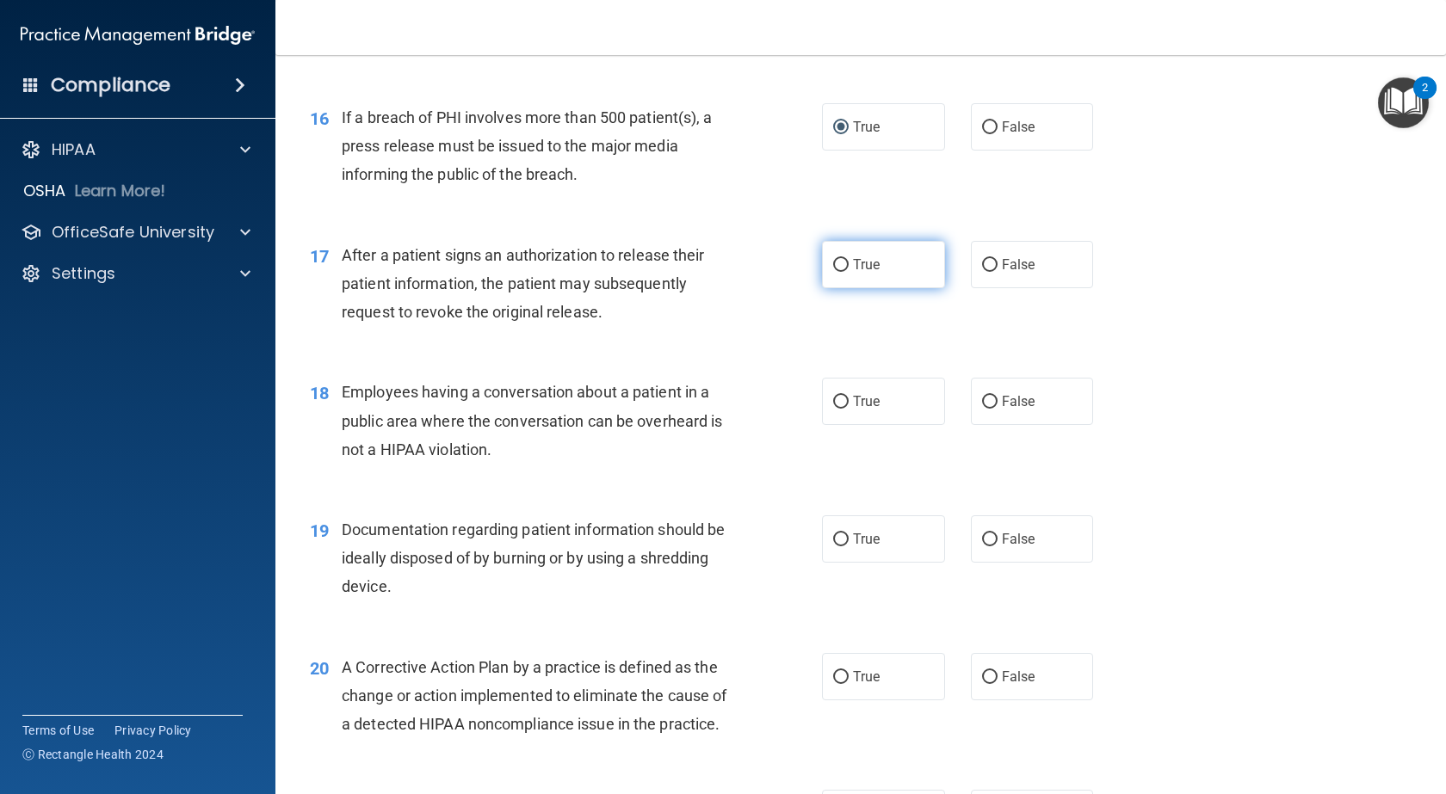
click at [839, 272] on input "True" at bounding box center [840, 265] width 15 height 13
radio input "true"
click at [982, 409] on input "False" at bounding box center [989, 402] width 15 height 13
radio input "true"
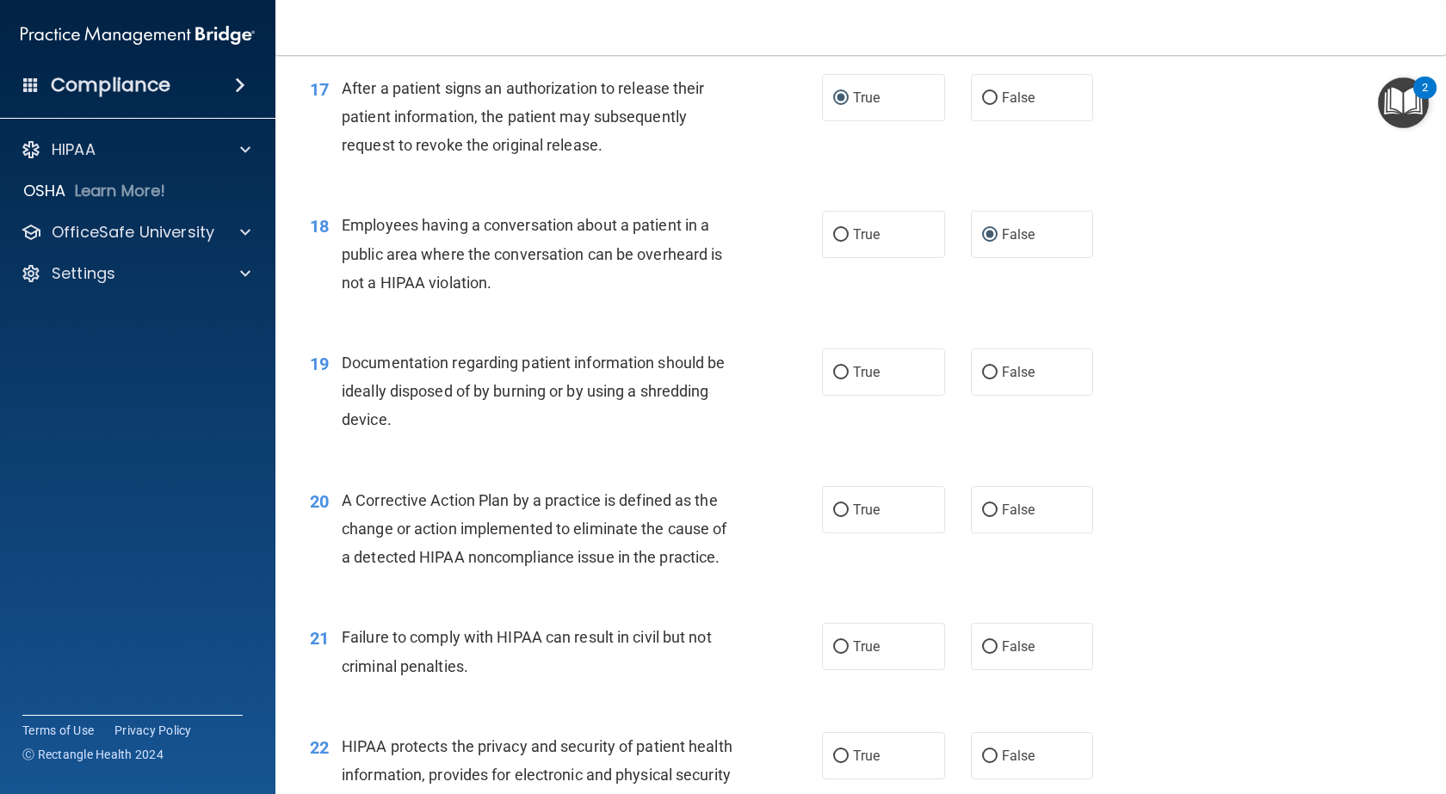
scroll to position [2238, 0]
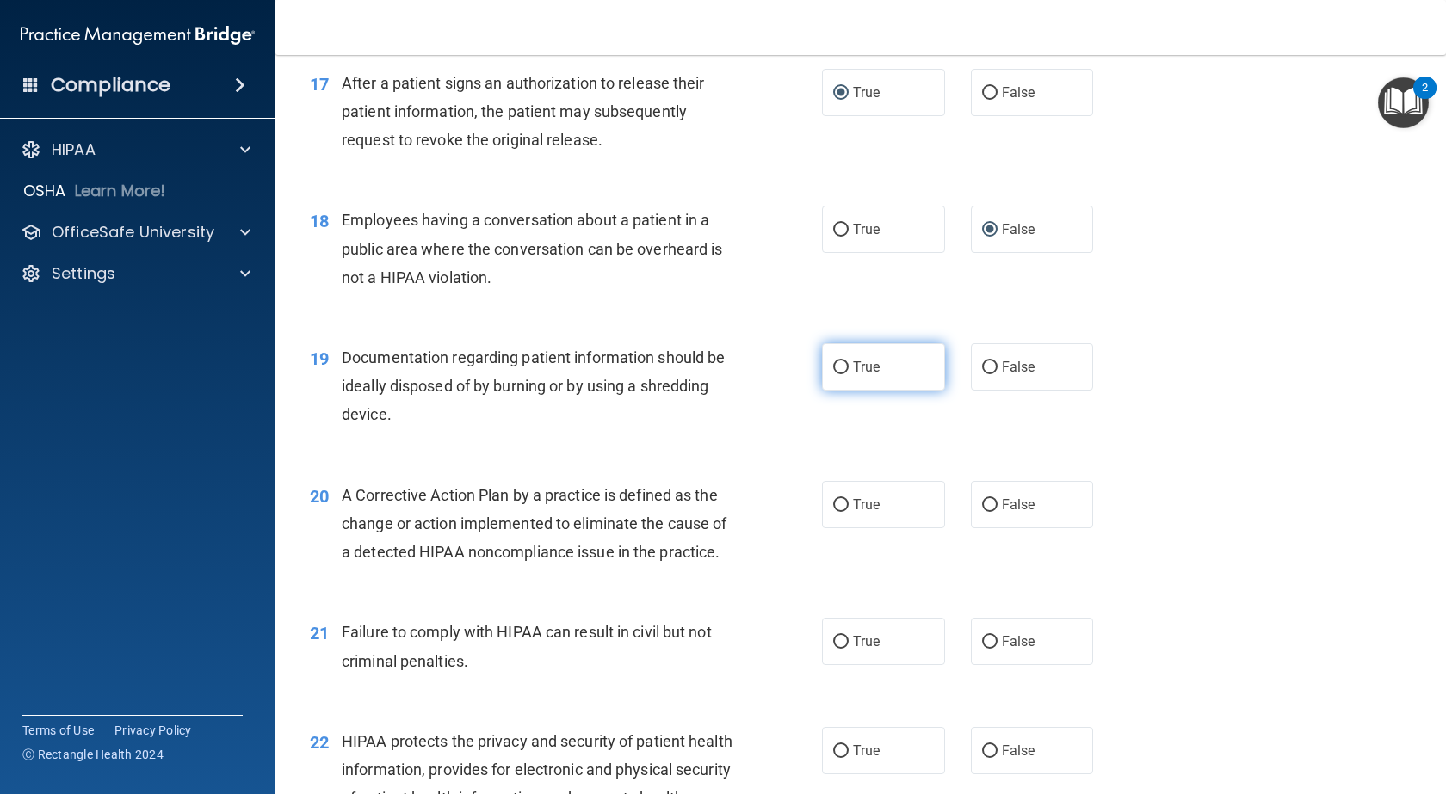
click at [833, 374] on input "True" at bounding box center [840, 368] width 15 height 13
radio input "true"
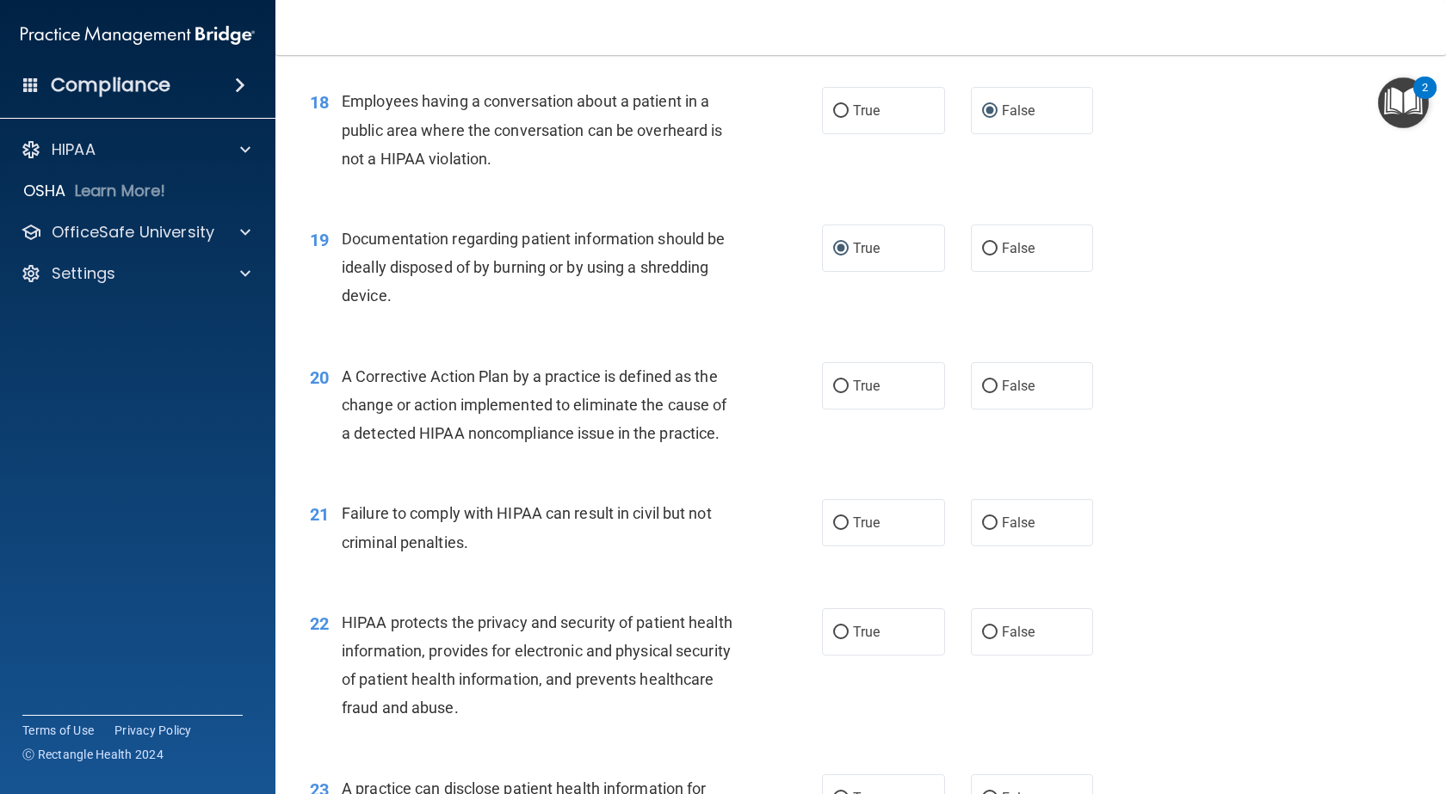
scroll to position [2410, 0]
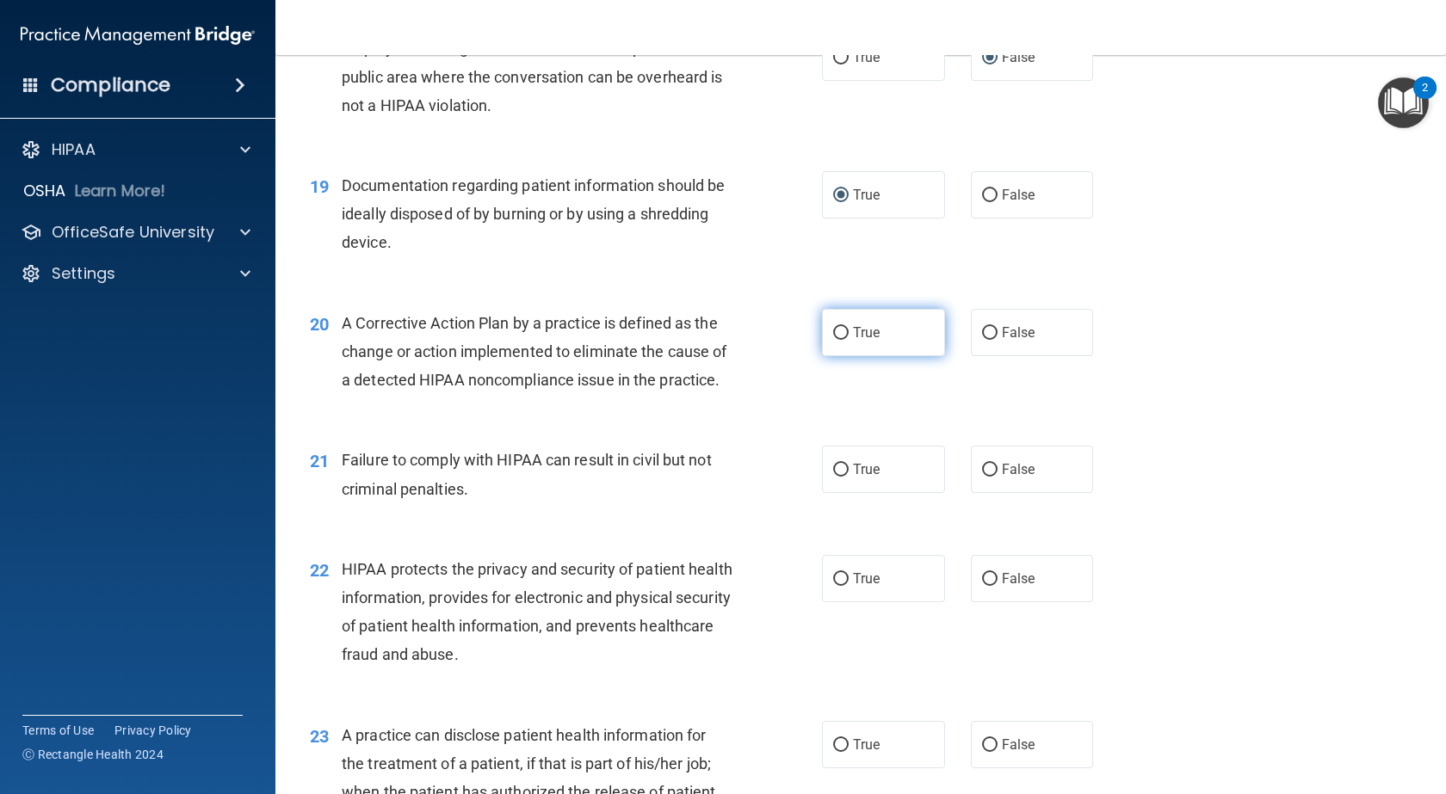
click at [844, 356] on label "True" at bounding box center [883, 332] width 123 height 47
click at [844, 340] on input "True" at bounding box center [840, 333] width 15 height 13
radio input "true"
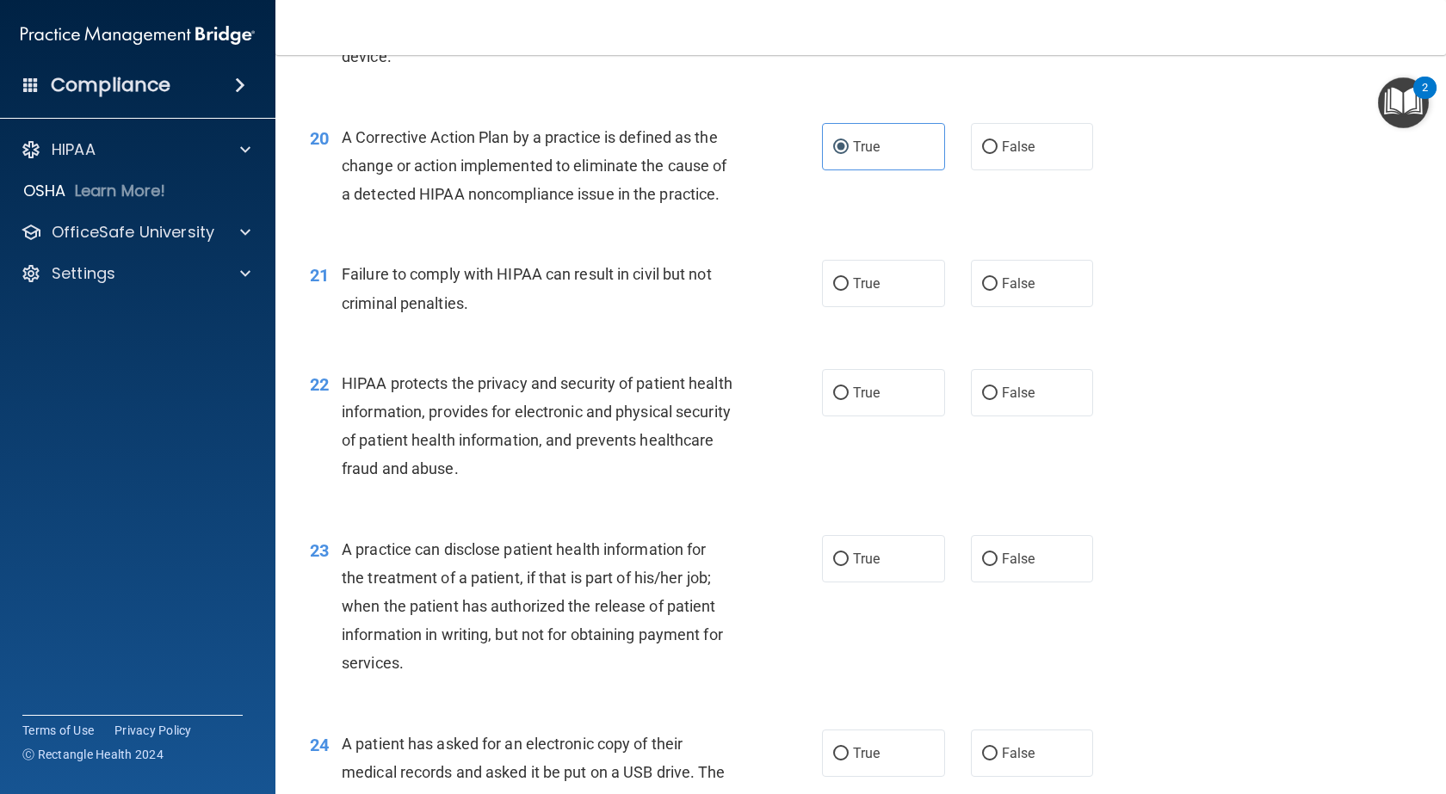
scroll to position [2604, 0]
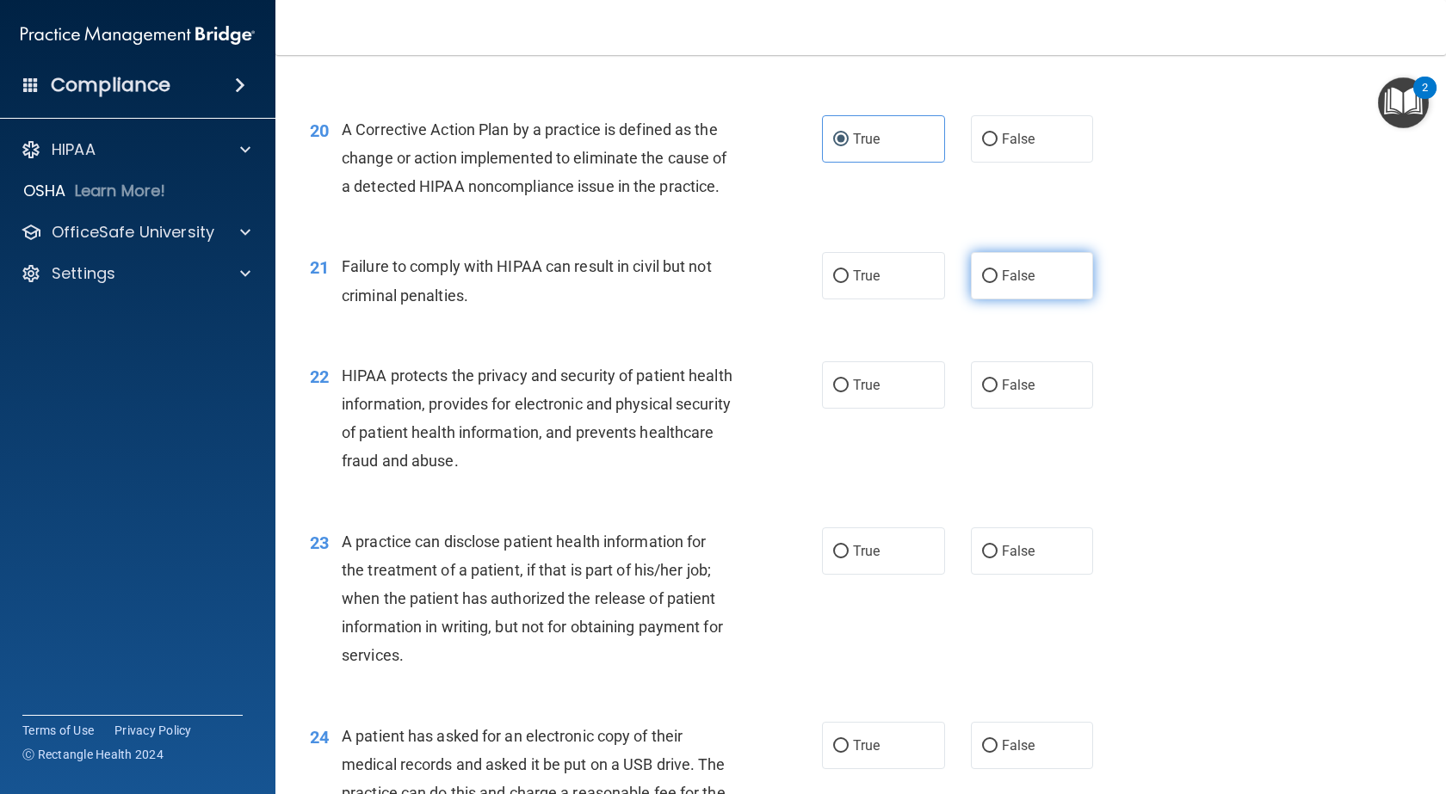
click at [982, 283] on input "False" at bounding box center [989, 276] width 15 height 13
radio input "true"
click at [833, 392] on input "True" at bounding box center [840, 386] width 15 height 13
radio input "true"
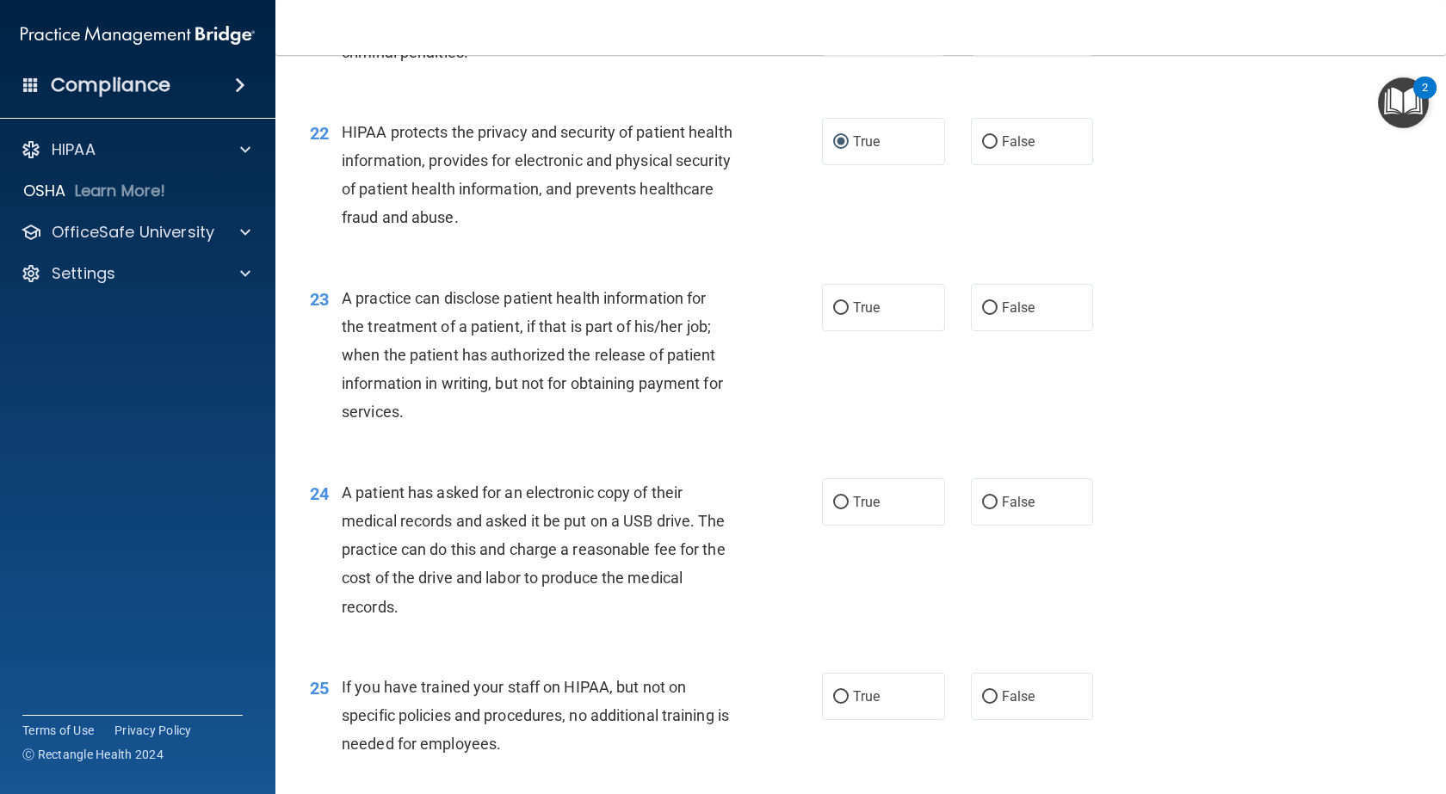
scroll to position [2883, 0]
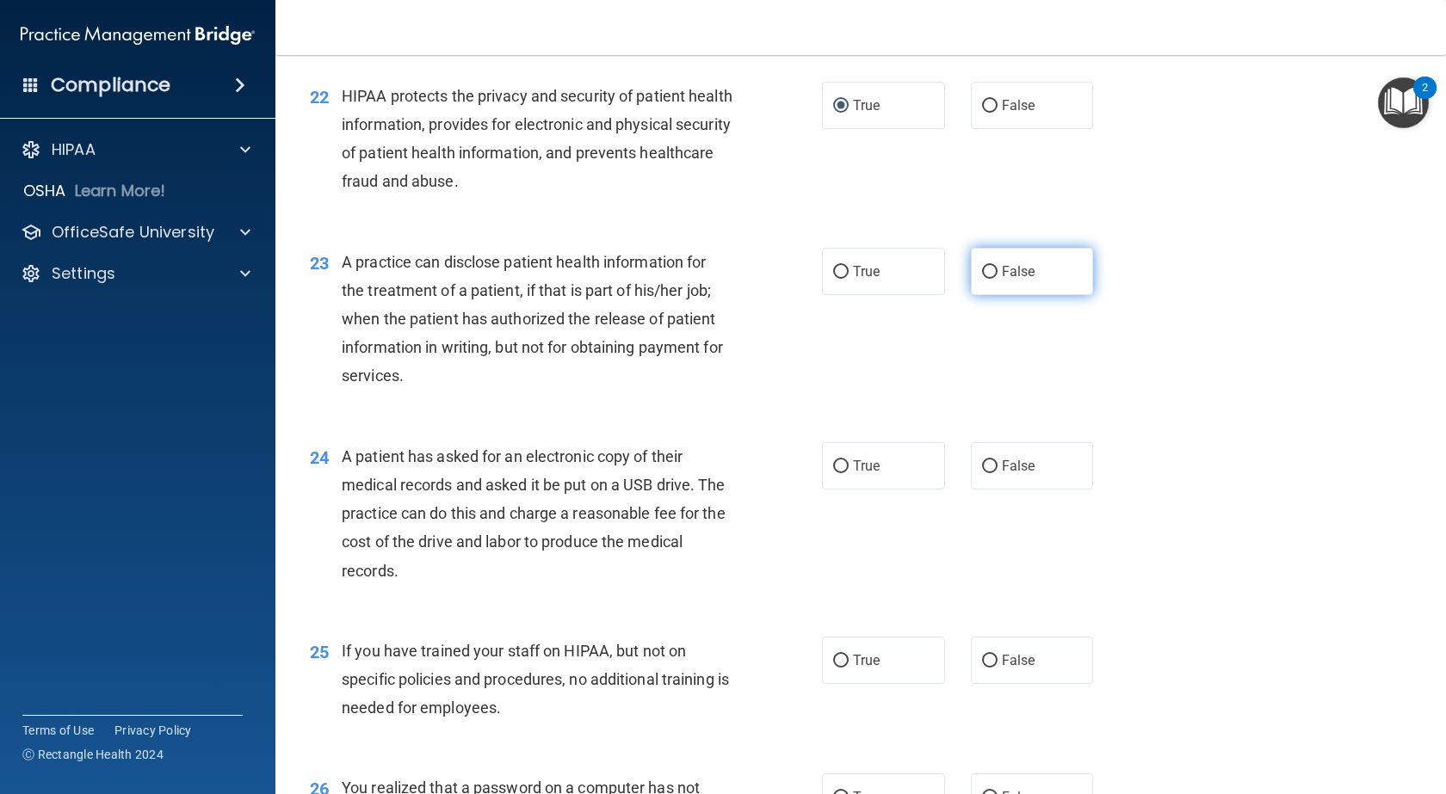
click at [982, 279] on input "False" at bounding box center [989, 272] width 15 height 13
radio input "true"
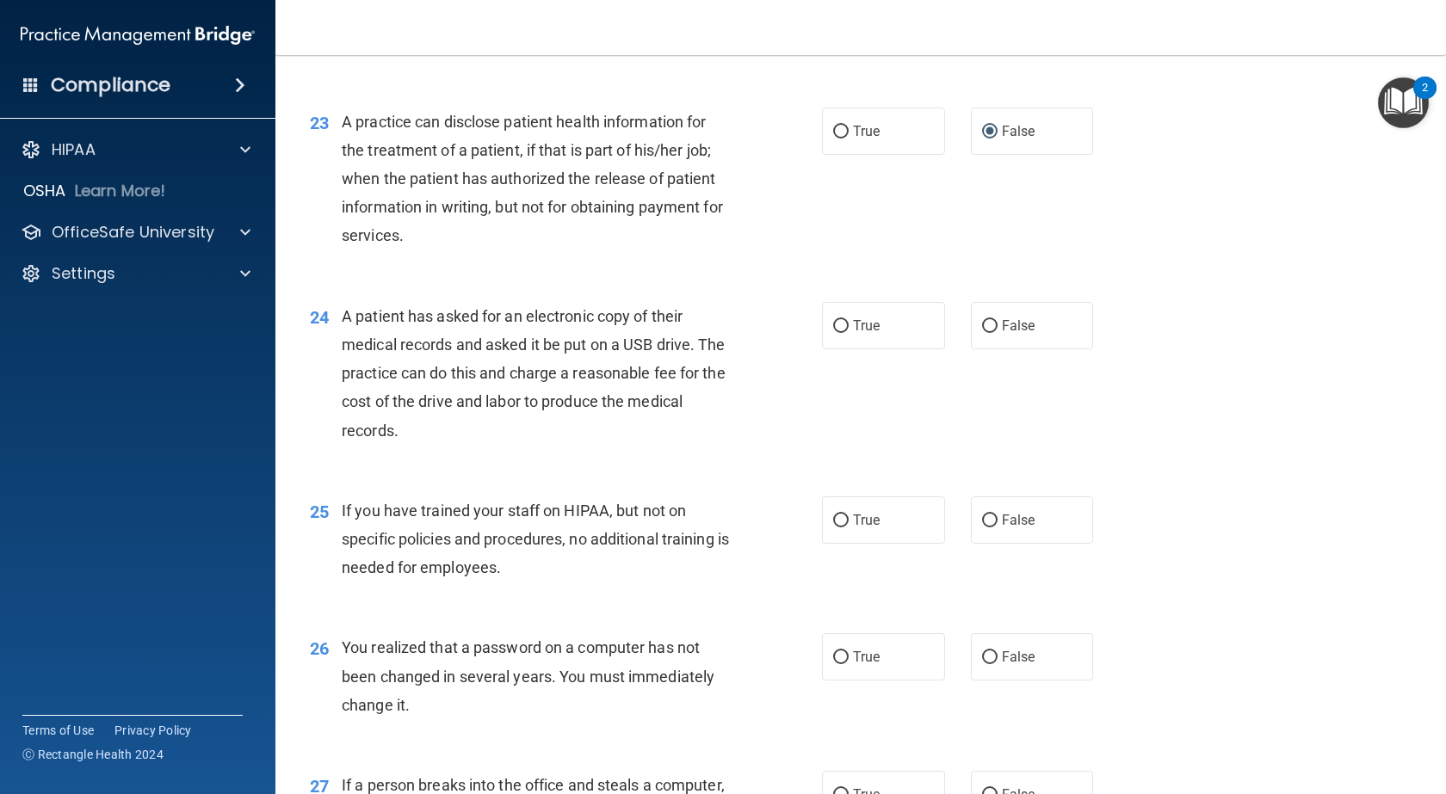
scroll to position [3142, 0]
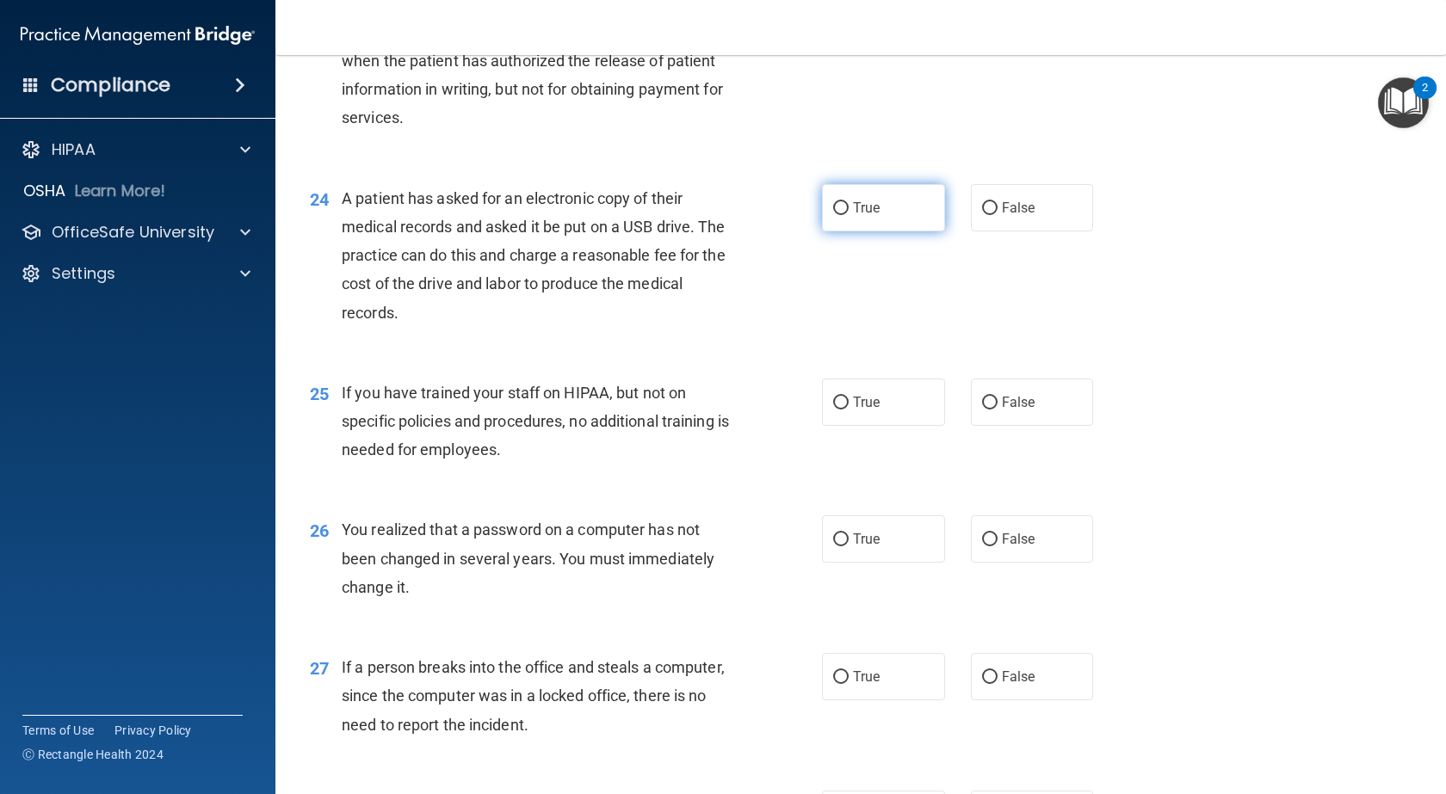
click at [842, 215] on input "True" at bounding box center [840, 208] width 15 height 13
radio input "true"
click at [982, 410] on input "False" at bounding box center [989, 403] width 15 height 13
radio input "true"
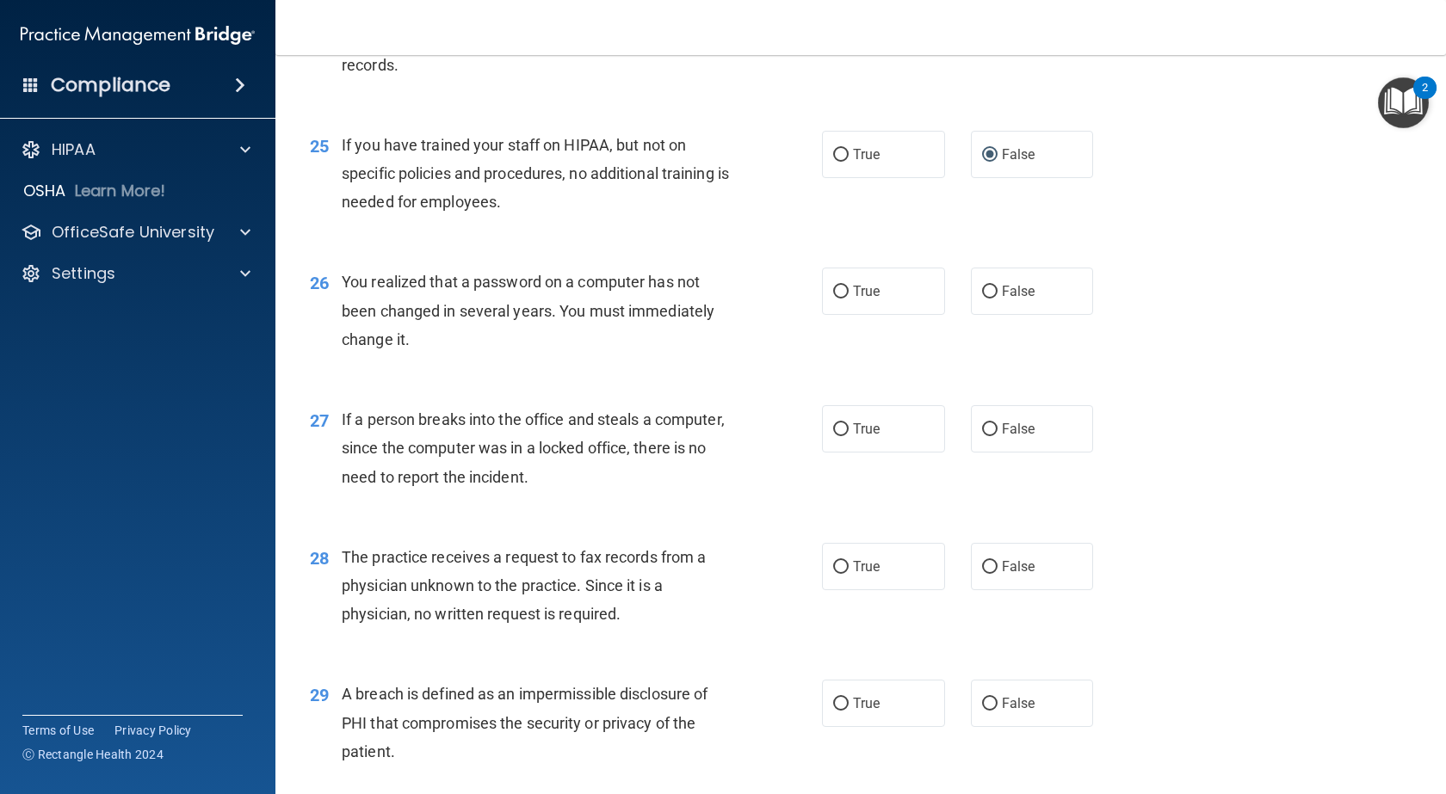
scroll to position [3400, 0]
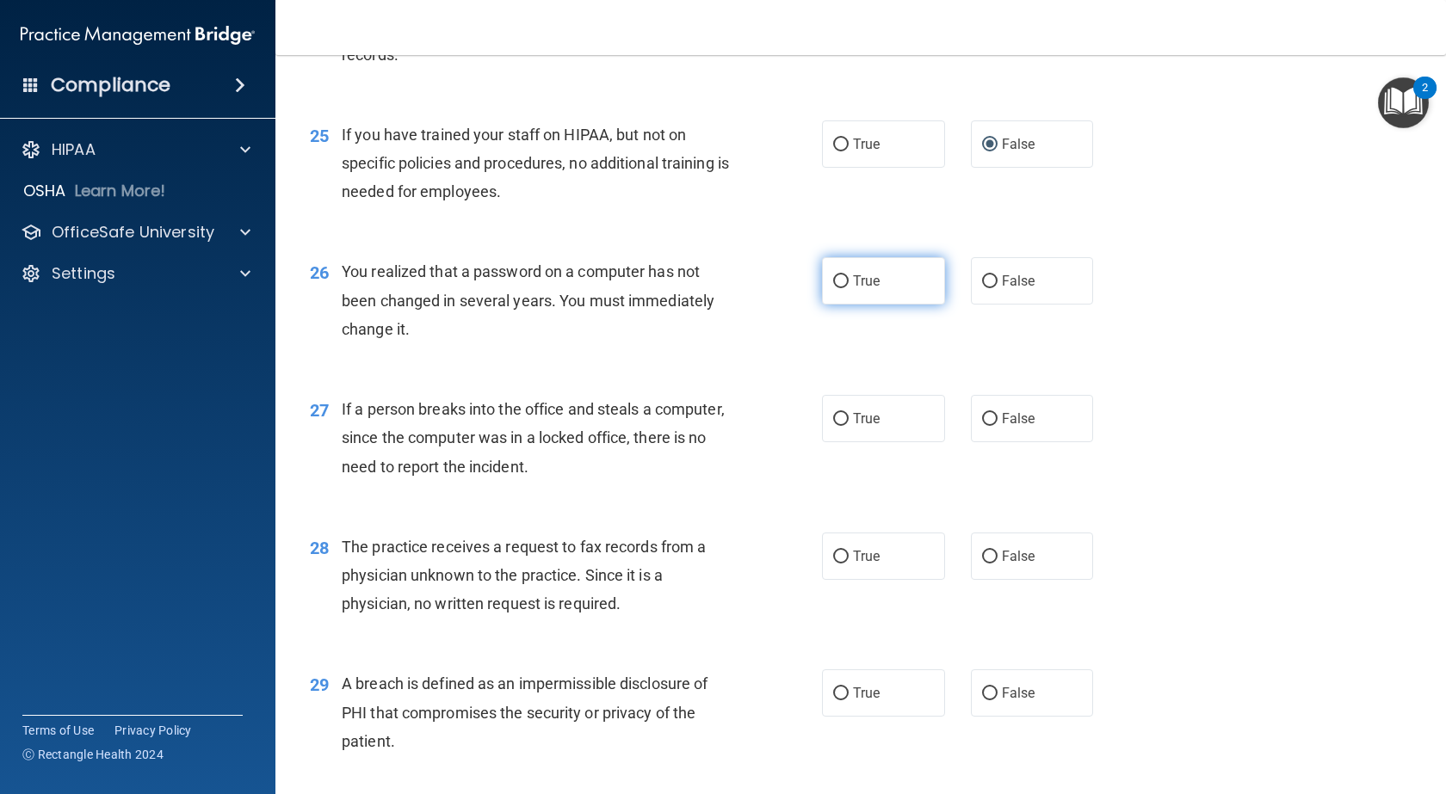
click at [833, 288] on input "True" at bounding box center [840, 281] width 15 height 13
radio input "true"
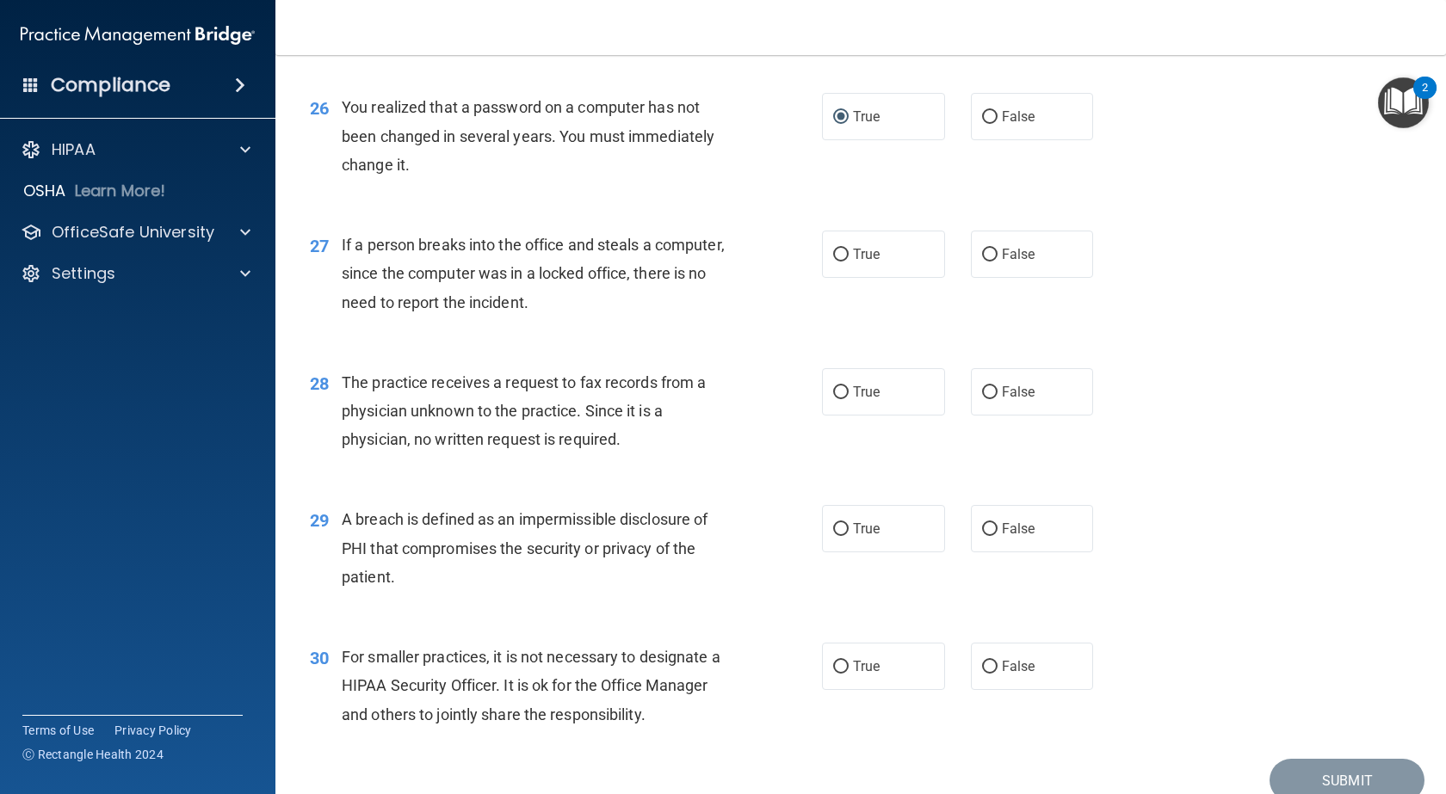
scroll to position [3615, 0]
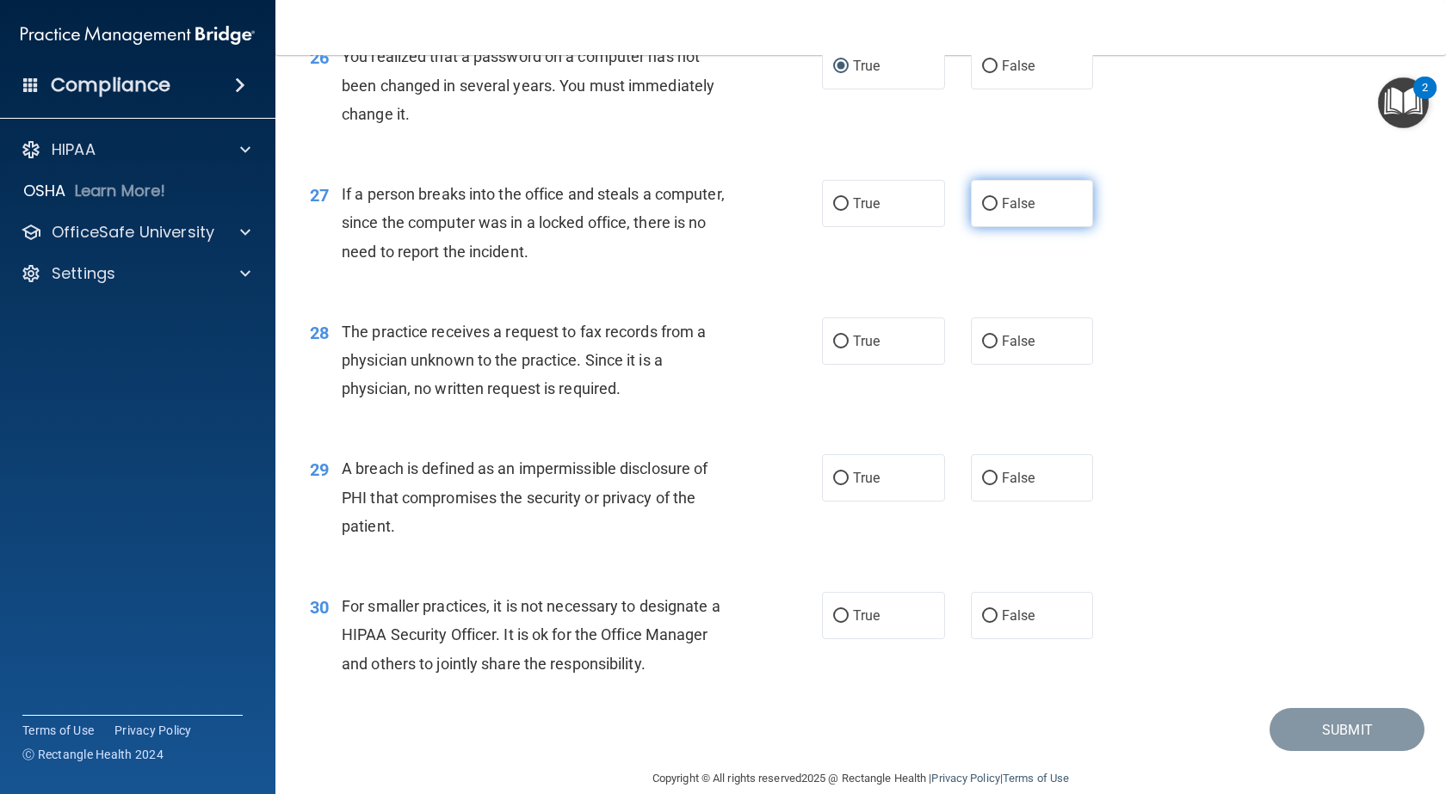
click at [982, 211] on input "False" at bounding box center [989, 204] width 15 height 13
radio input "true"
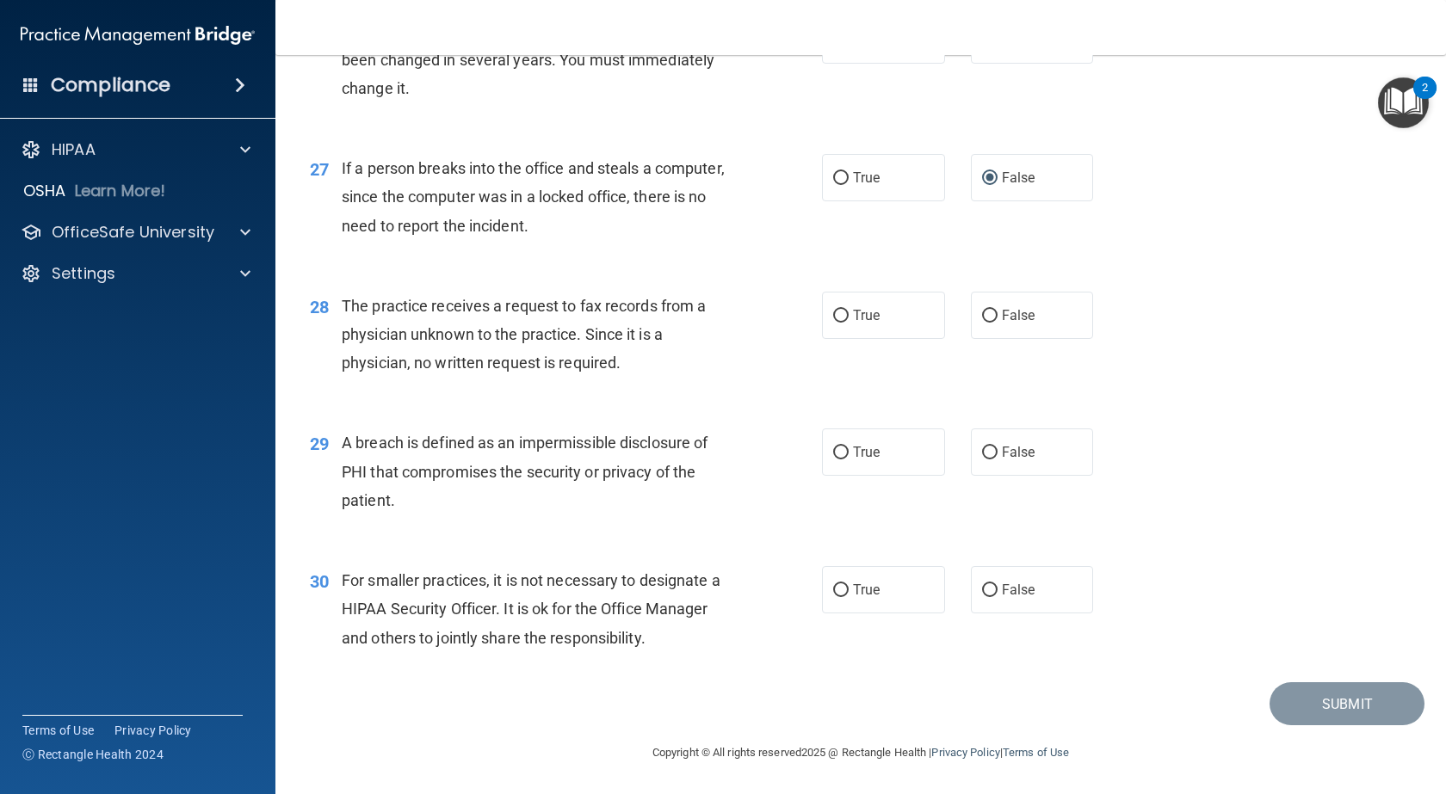
scroll to position [3727, 0]
click at [991, 311] on label "False" at bounding box center [1032, 315] width 123 height 47
click at [991, 311] on input "False" at bounding box center [989, 316] width 15 height 13
radio input "true"
click at [839, 447] on input "True" at bounding box center [840, 453] width 15 height 13
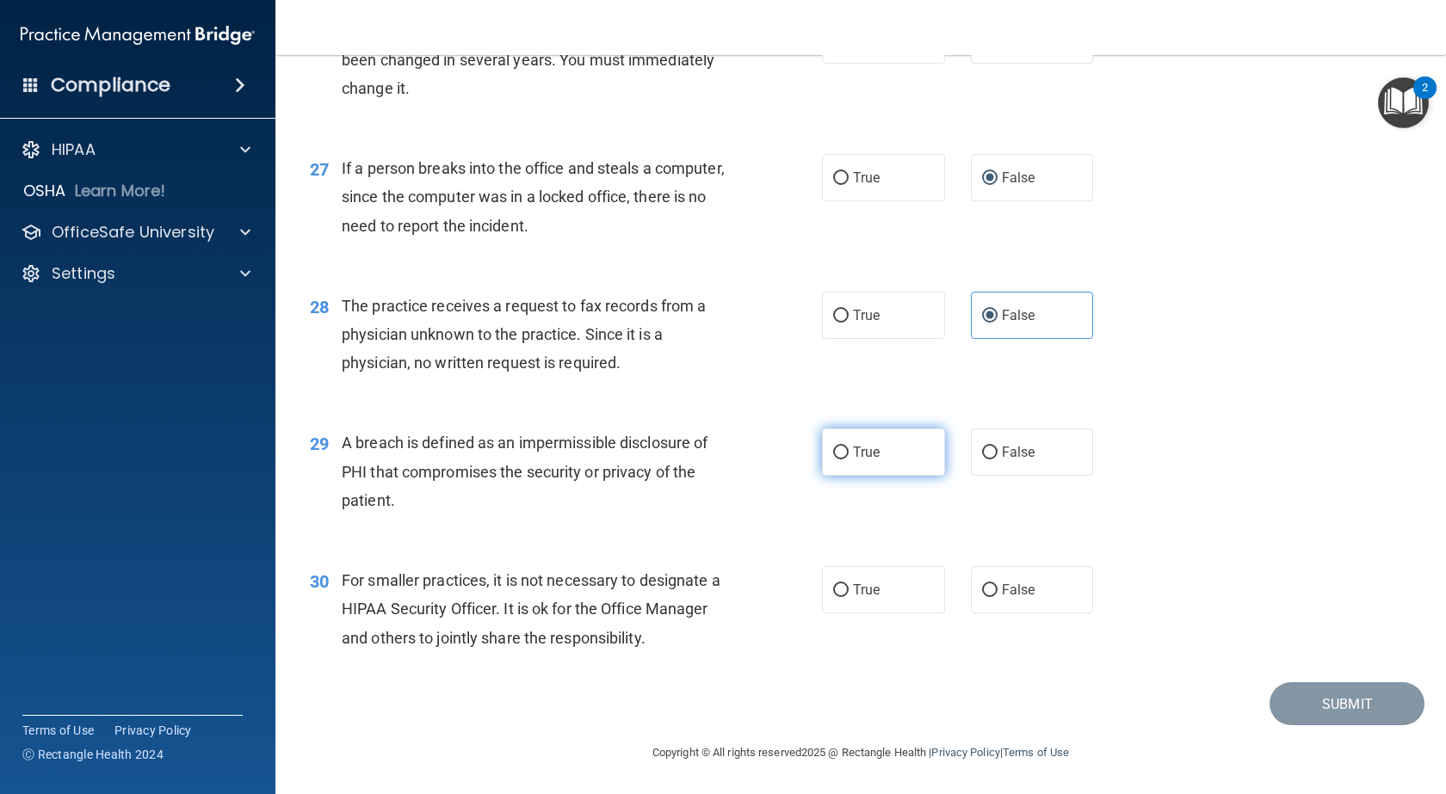
radio input "true"
click at [983, 590] on input "False" at bounding box center [989, 590] width 15 height 13
radio input "true"
click at [1363, 701] on button "Submit" at bounding box center [1347, 705] width 155 height 44
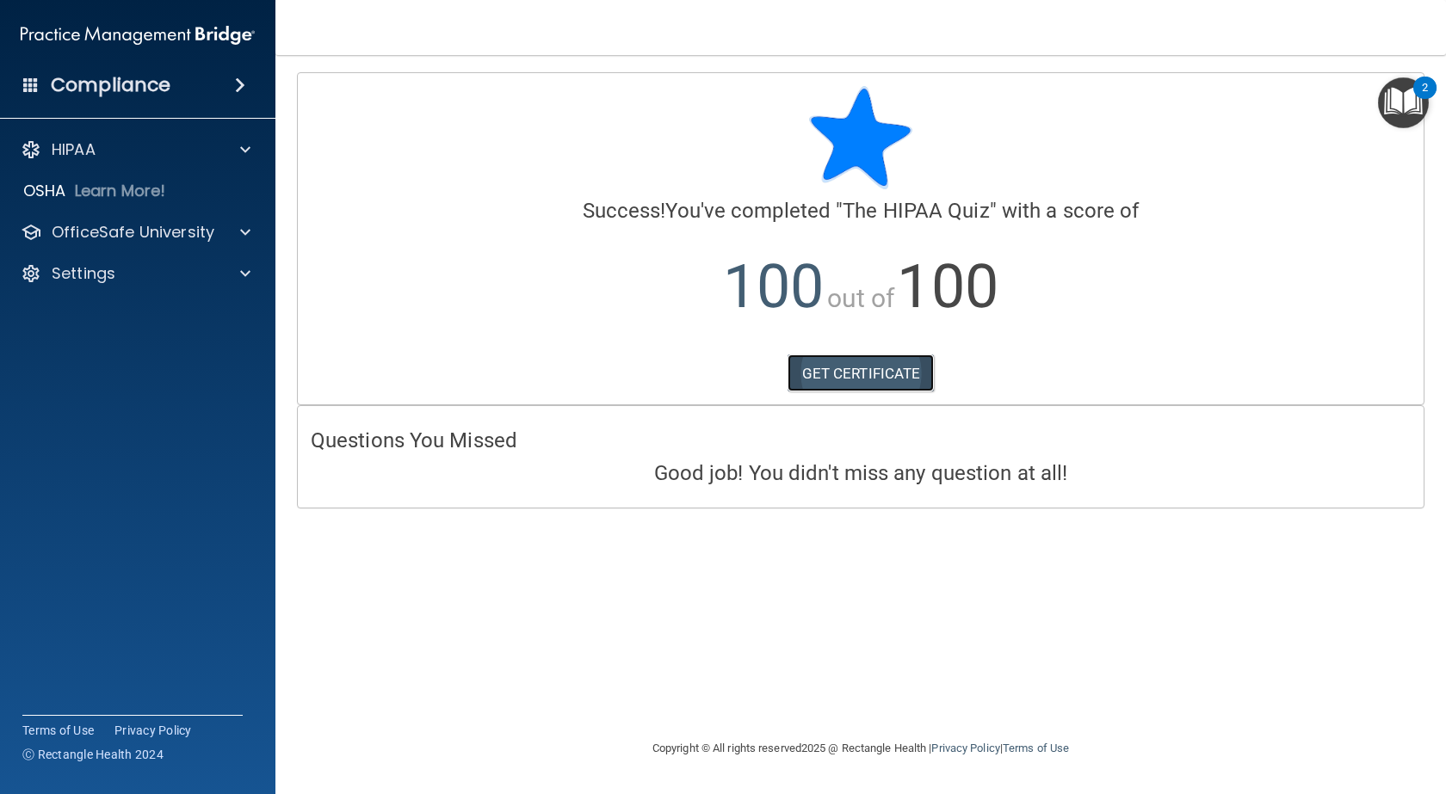
click at [829, 369] on link "GET CERTIFICATE" at bounding box center [861, 374] width 147 height 38
click at [161, 238] on p "OfficeSafe University" at bounding box center [133, 232] width 163 height 21
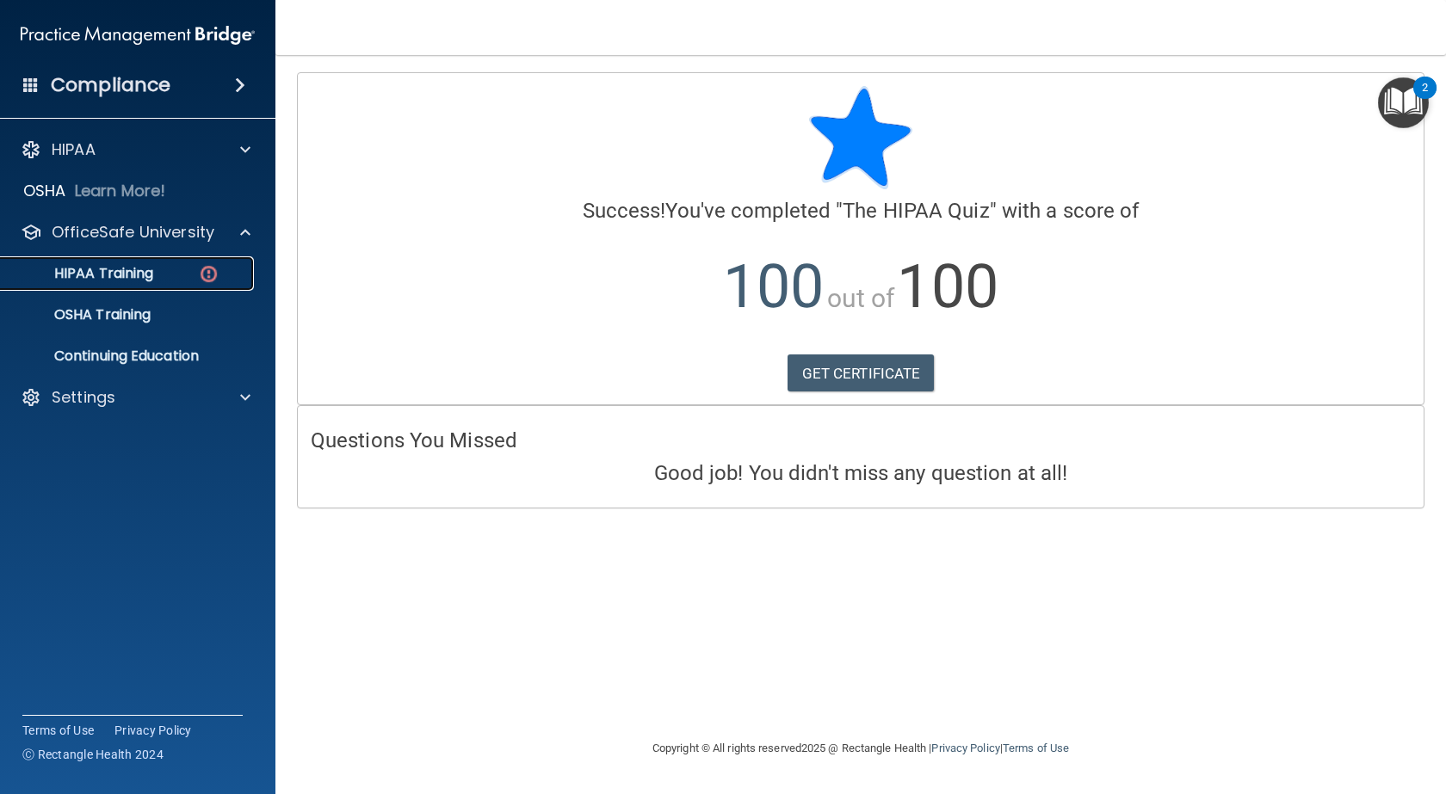
click at [161, 267] on div "HIPAA Training" at bounding box center [128, 273] width 235 height 17
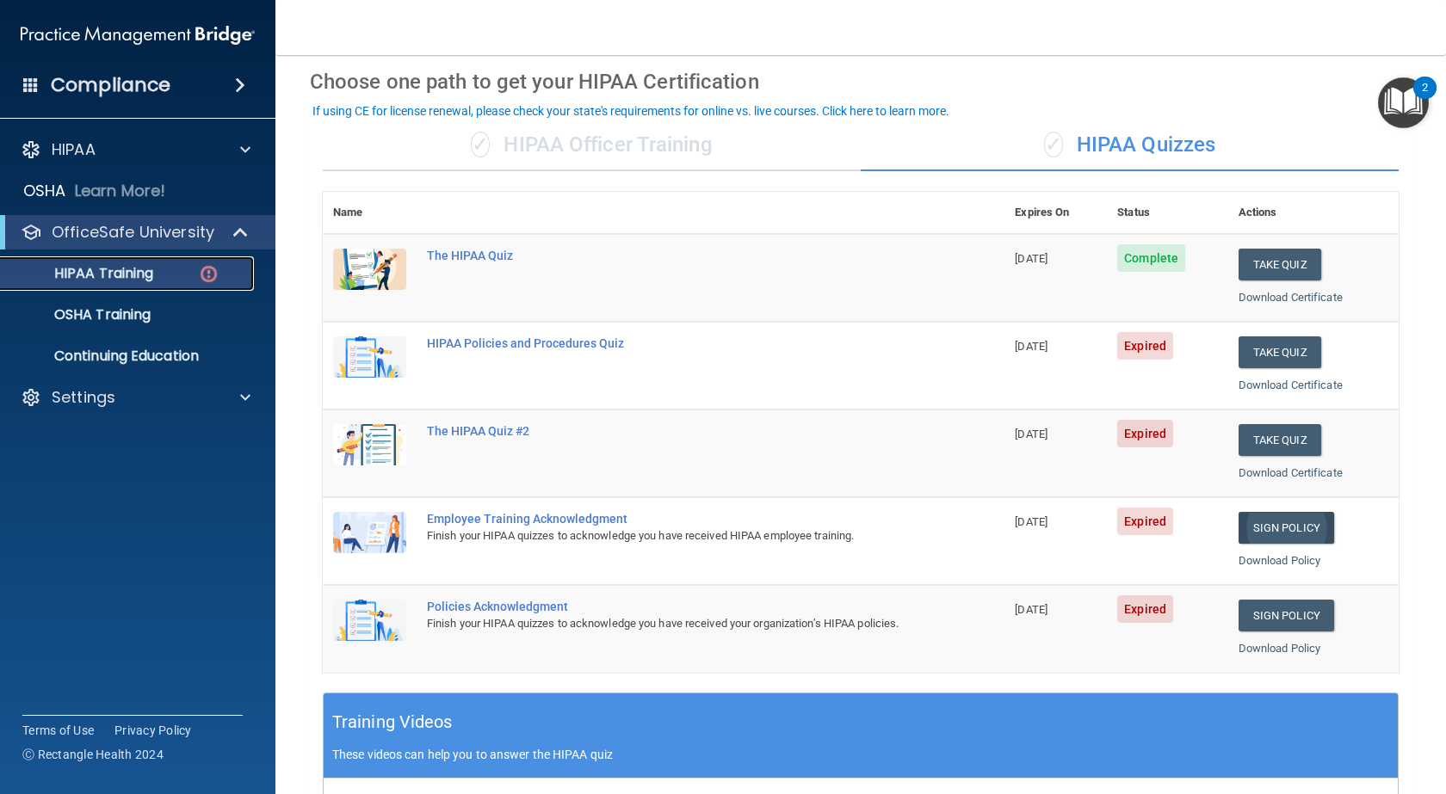
scroll to position [65, 0]
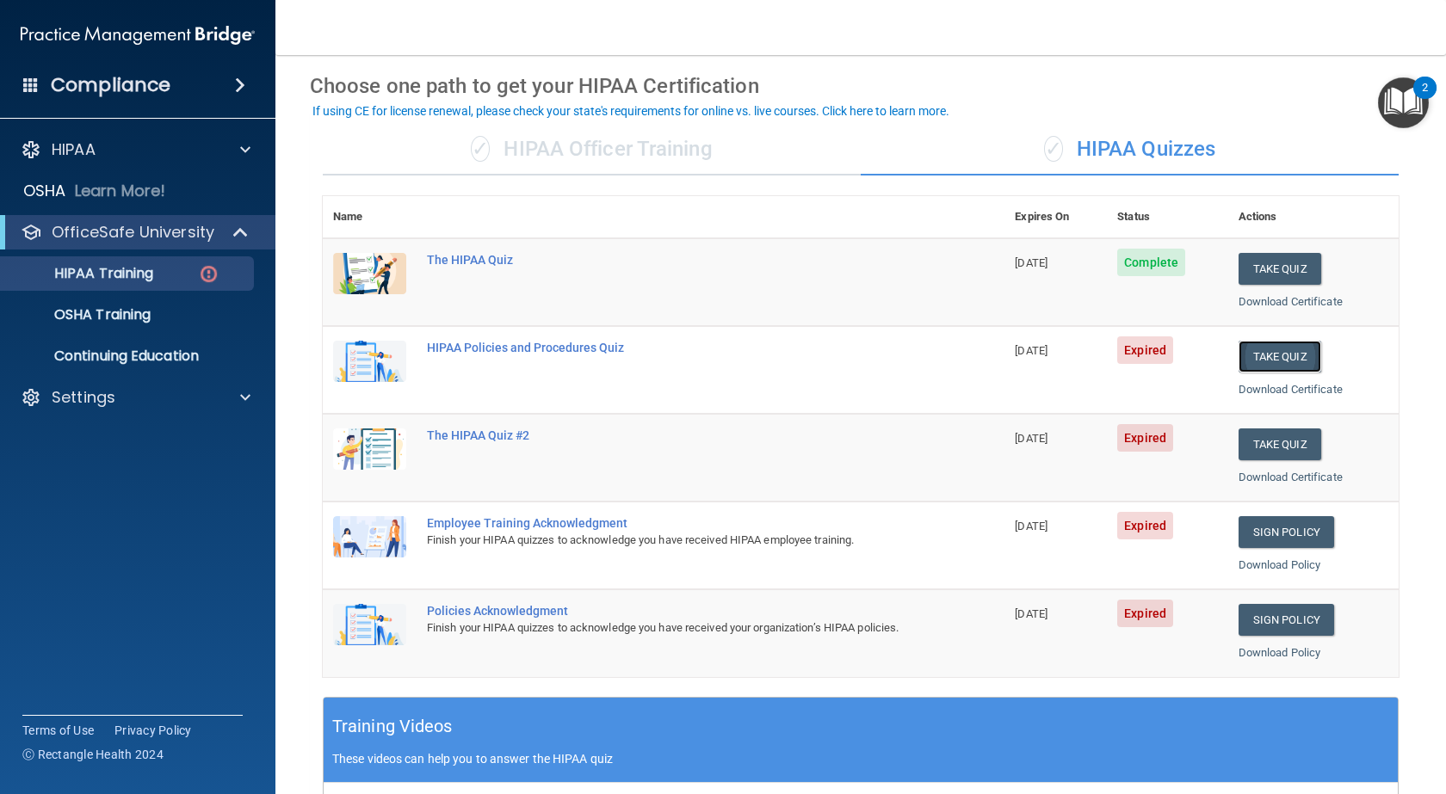
click at [1276, 352] on button "Take Quiz" at bounding box center [1280, 357] width 83 height 32
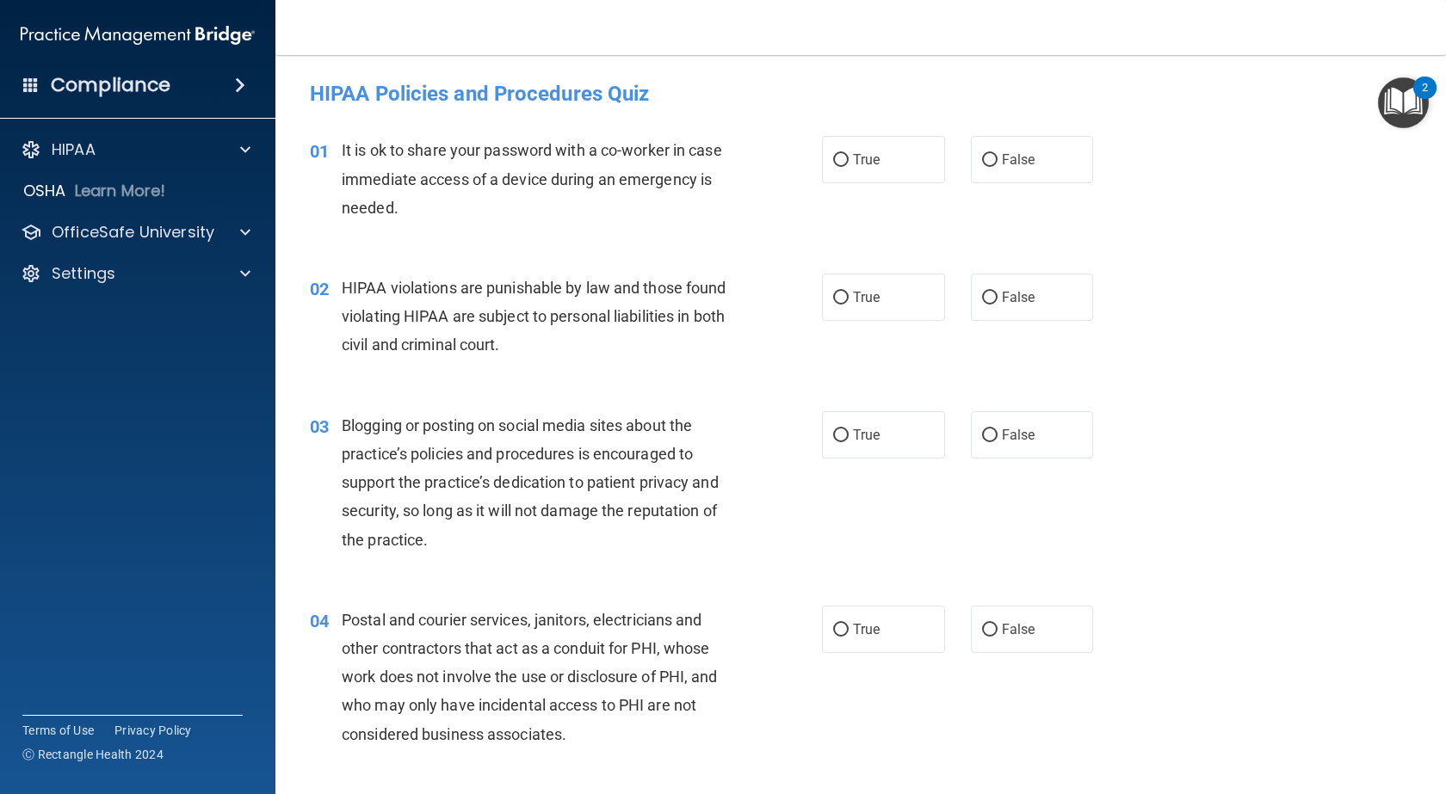
scroll to position [22, 0]
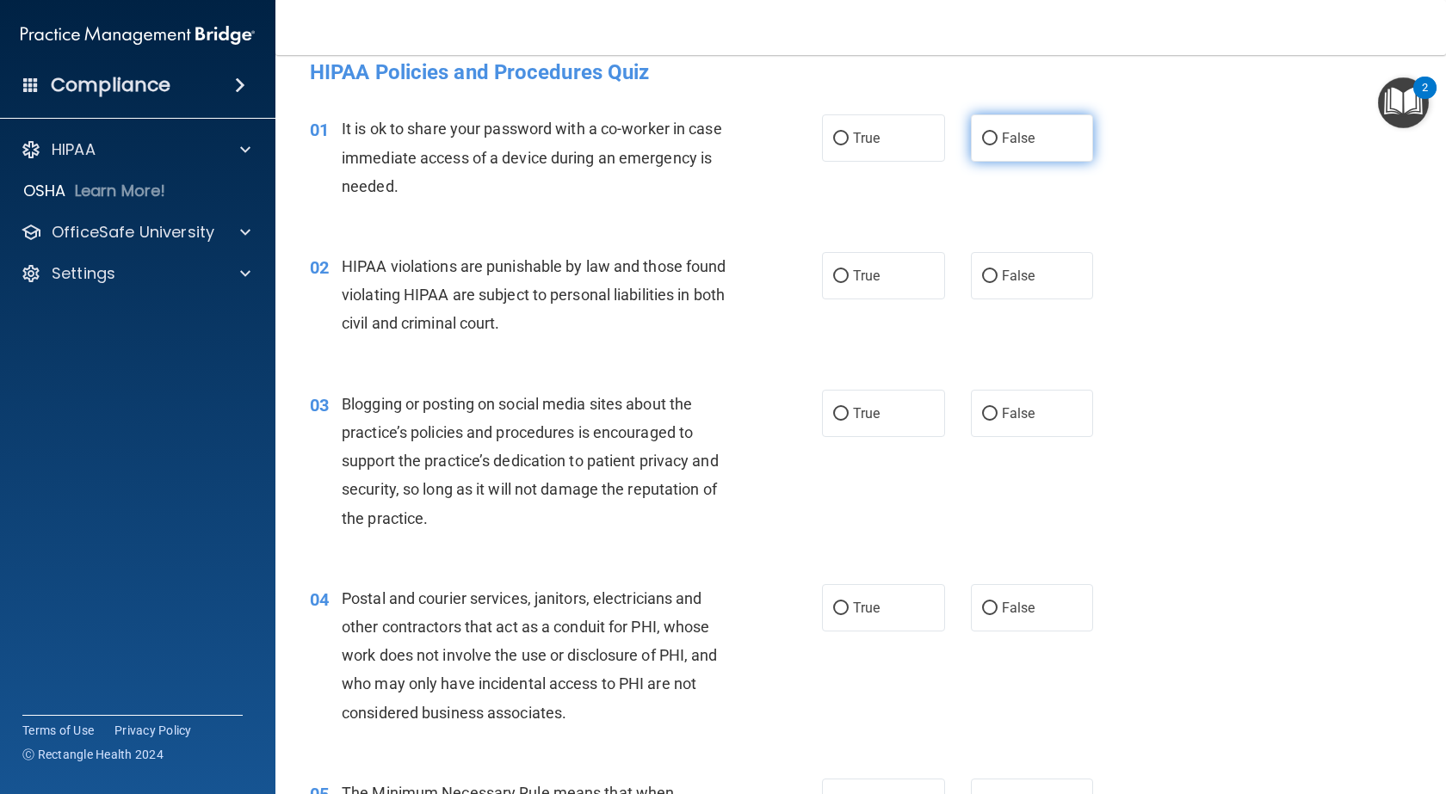
click at [982, 135] on input "False" at bounding box center [989, 139] width 15 height 13
radio input "true"
click at [834, 275] on input "True" at bounding box center [840, 276] width 15 height 13
radio input "true"
click at [982, 411] on input "False" at bounding box center [989, 414] width 15 height 13
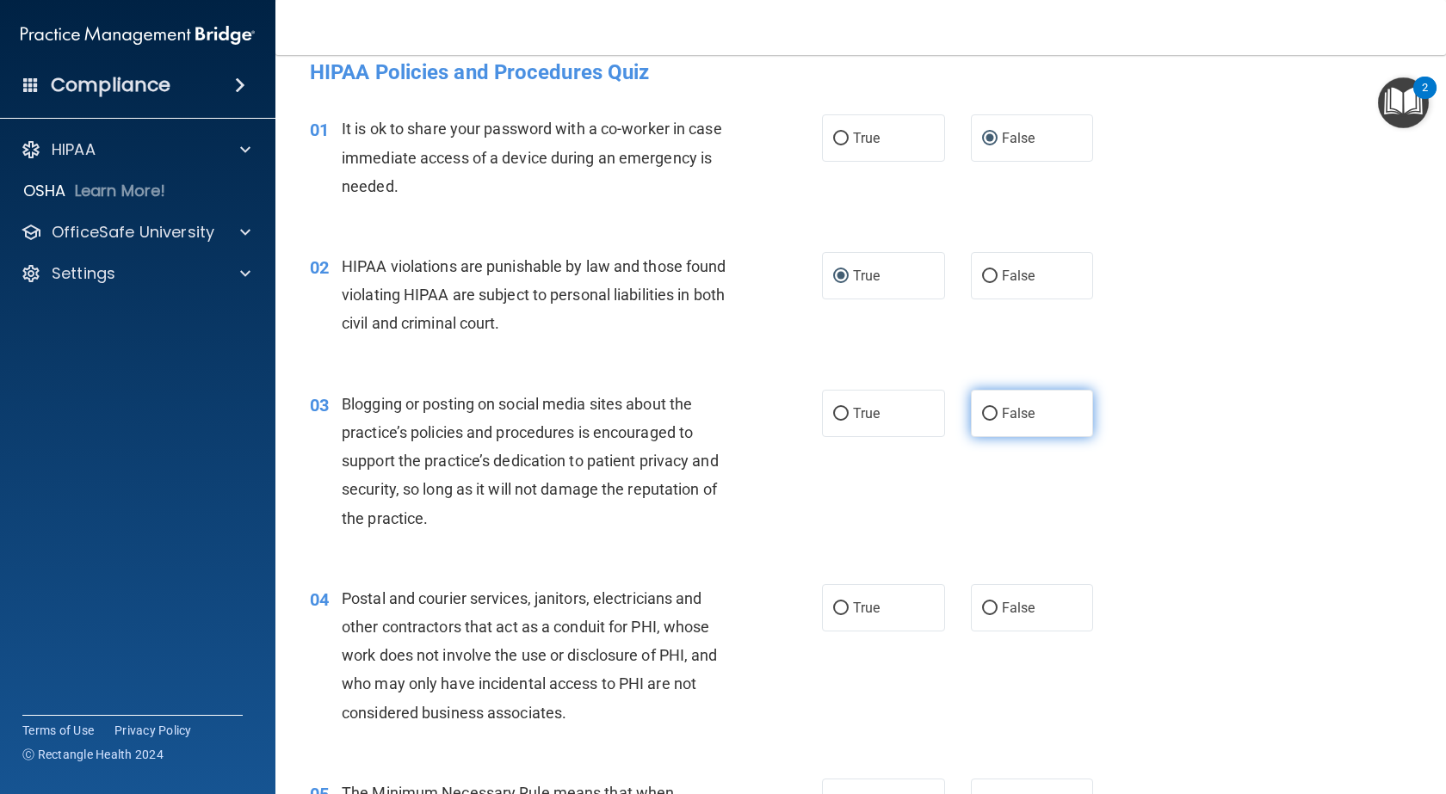
radio input "true"
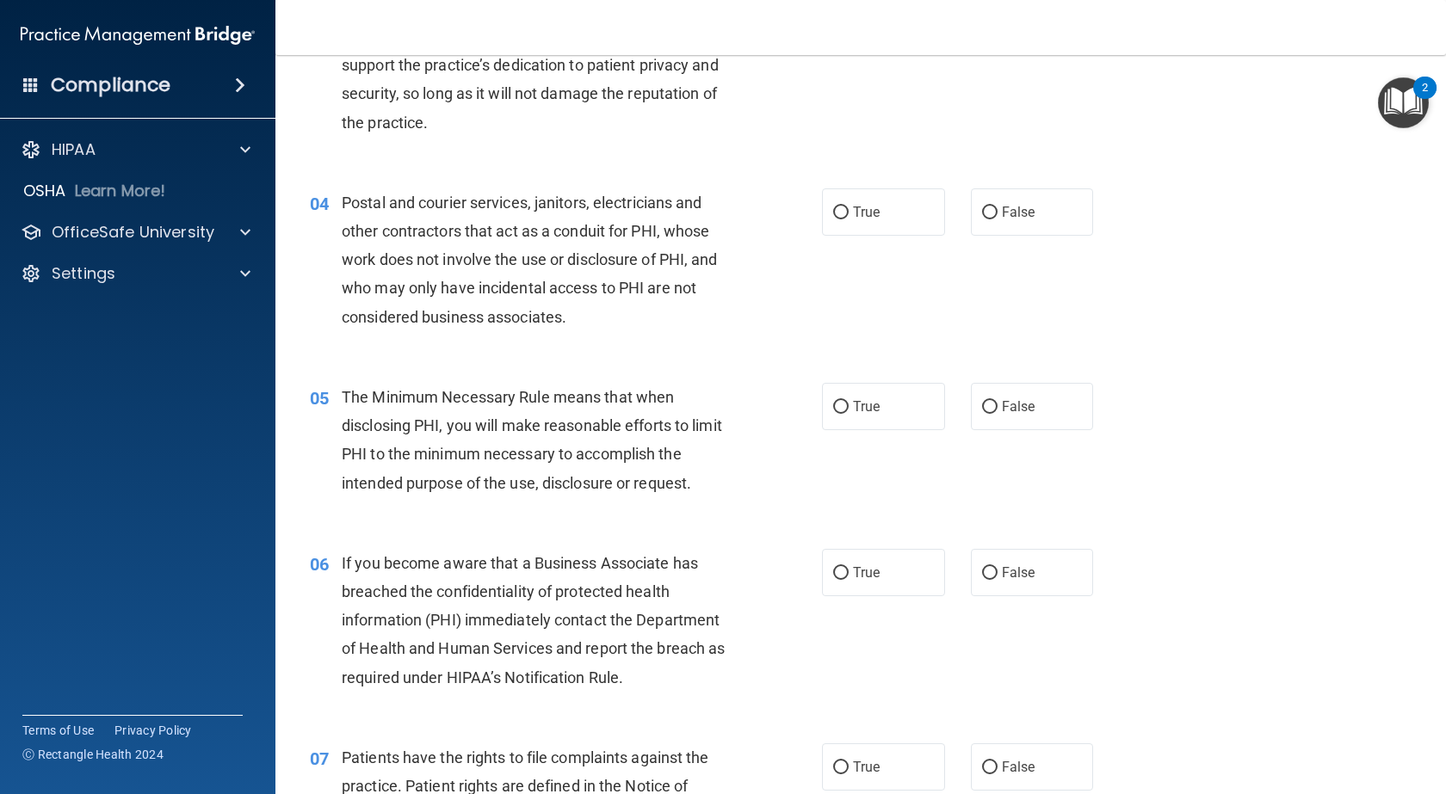
scroll to position [430, 0]
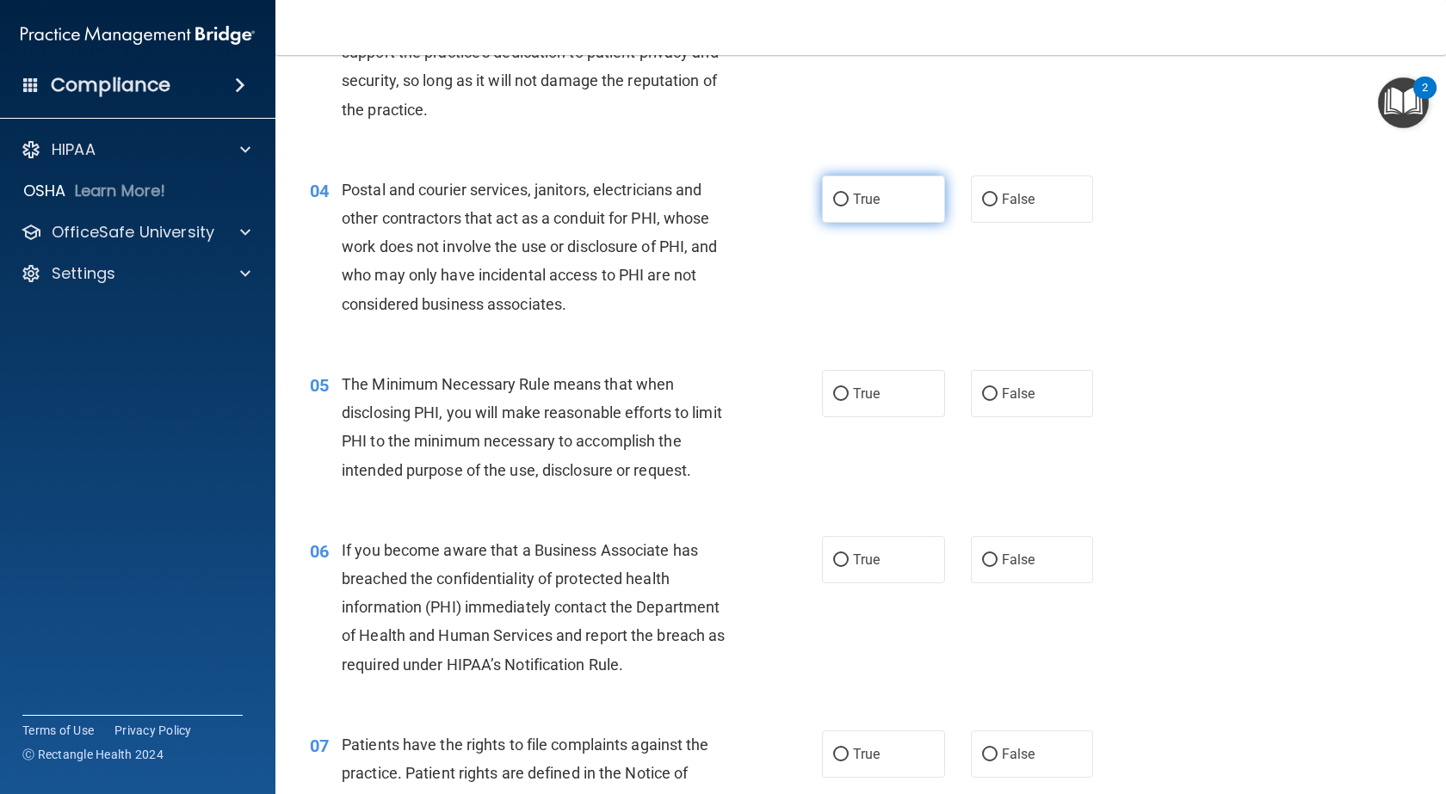
click at [834, 195] on input "True" at bounding box center [840, 200] width 15 height 13
radio input "true"
click at [836, 390] on input "True" at bounding box center [840, 394] width 15 height 13
radio input "true"
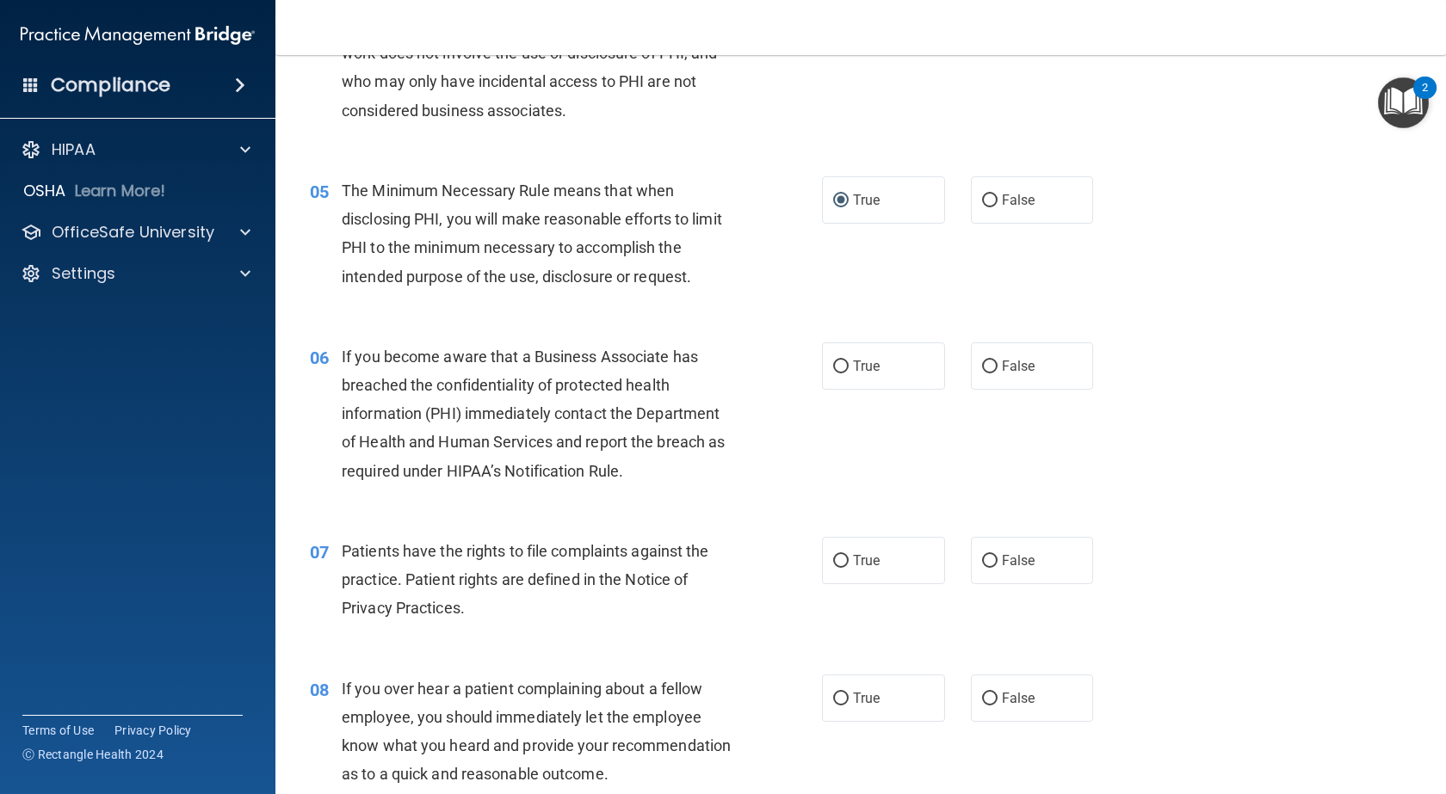
scroll to position [667, 0]
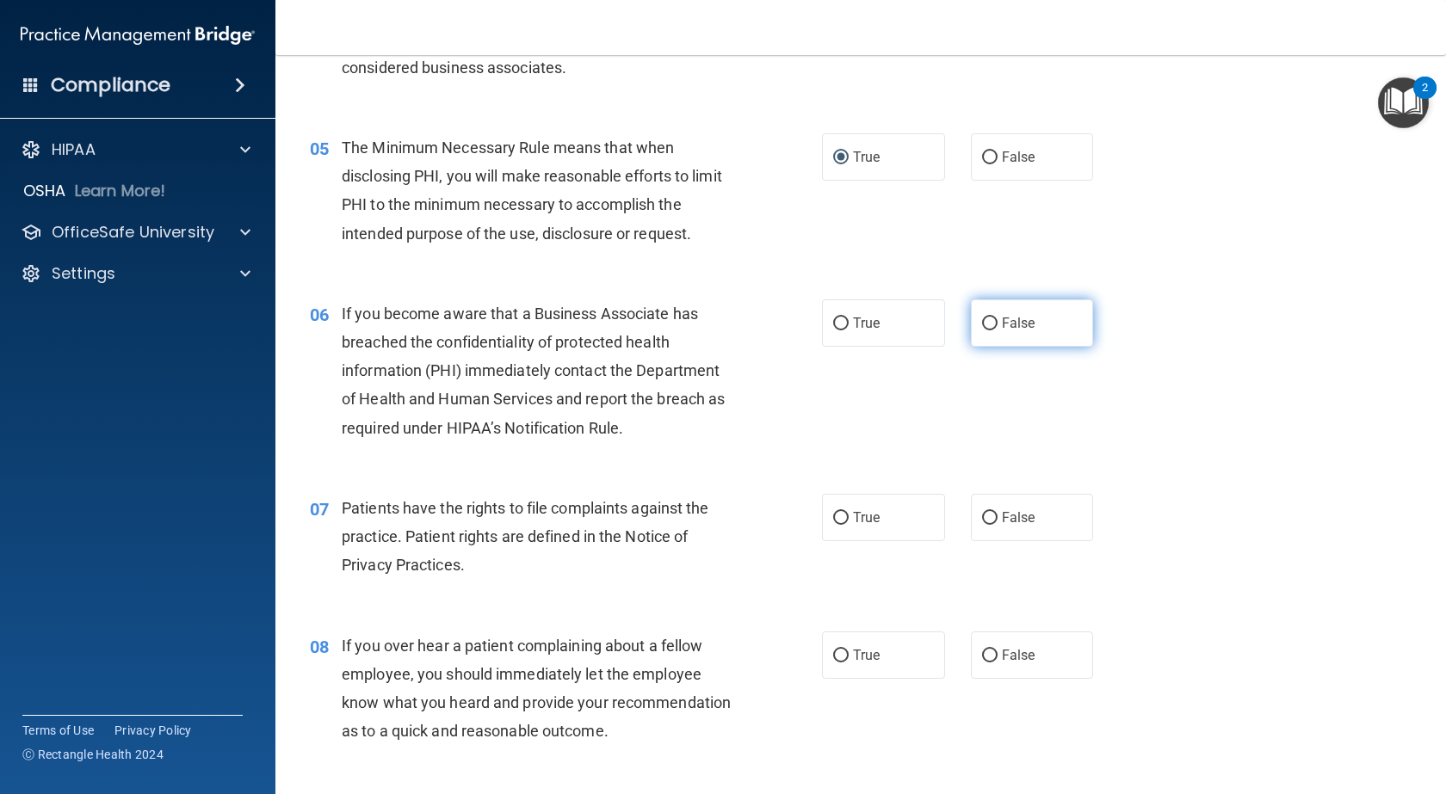
click at [986, 323] on input "False" at bounding box center [989, 324] width 15 height 13
radio input "true"
click at [834, 514] on input "True" at bounding box center [840, 518] width 15 height 13
radio input "true"
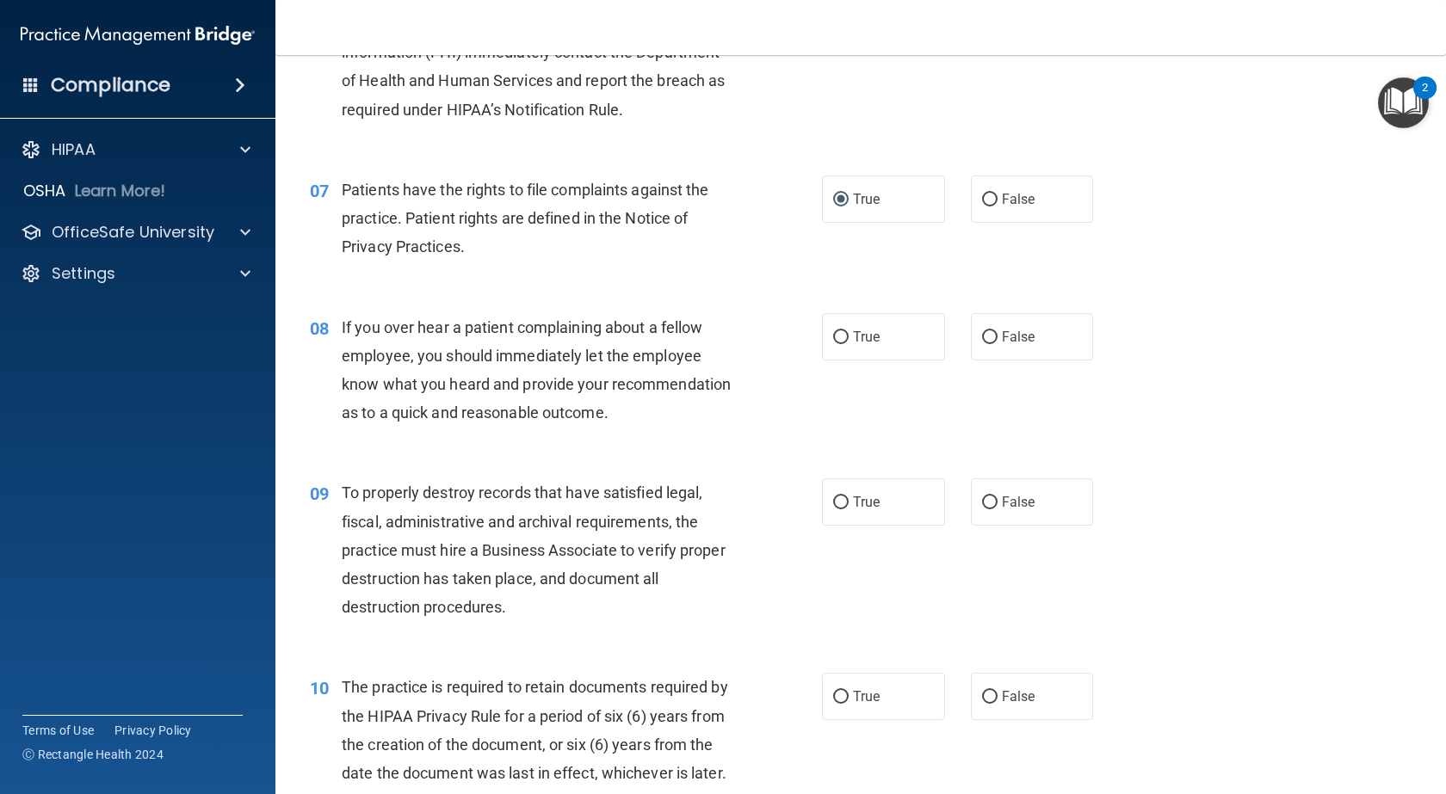
scroll to position [1011, 0]
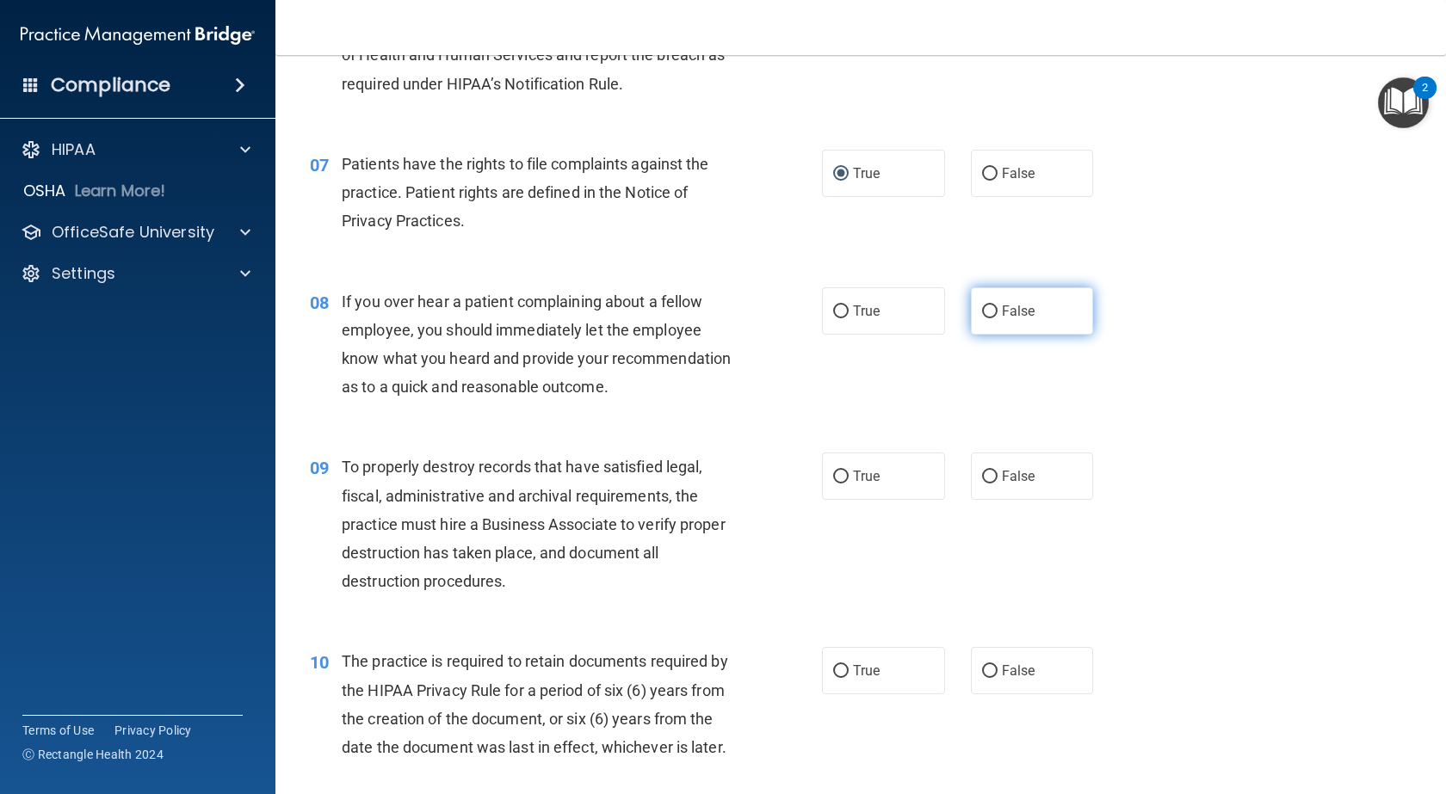
click at [982, 312] on input "False" at bounding box center [989, 312] width 15 height 13
radio input "true"
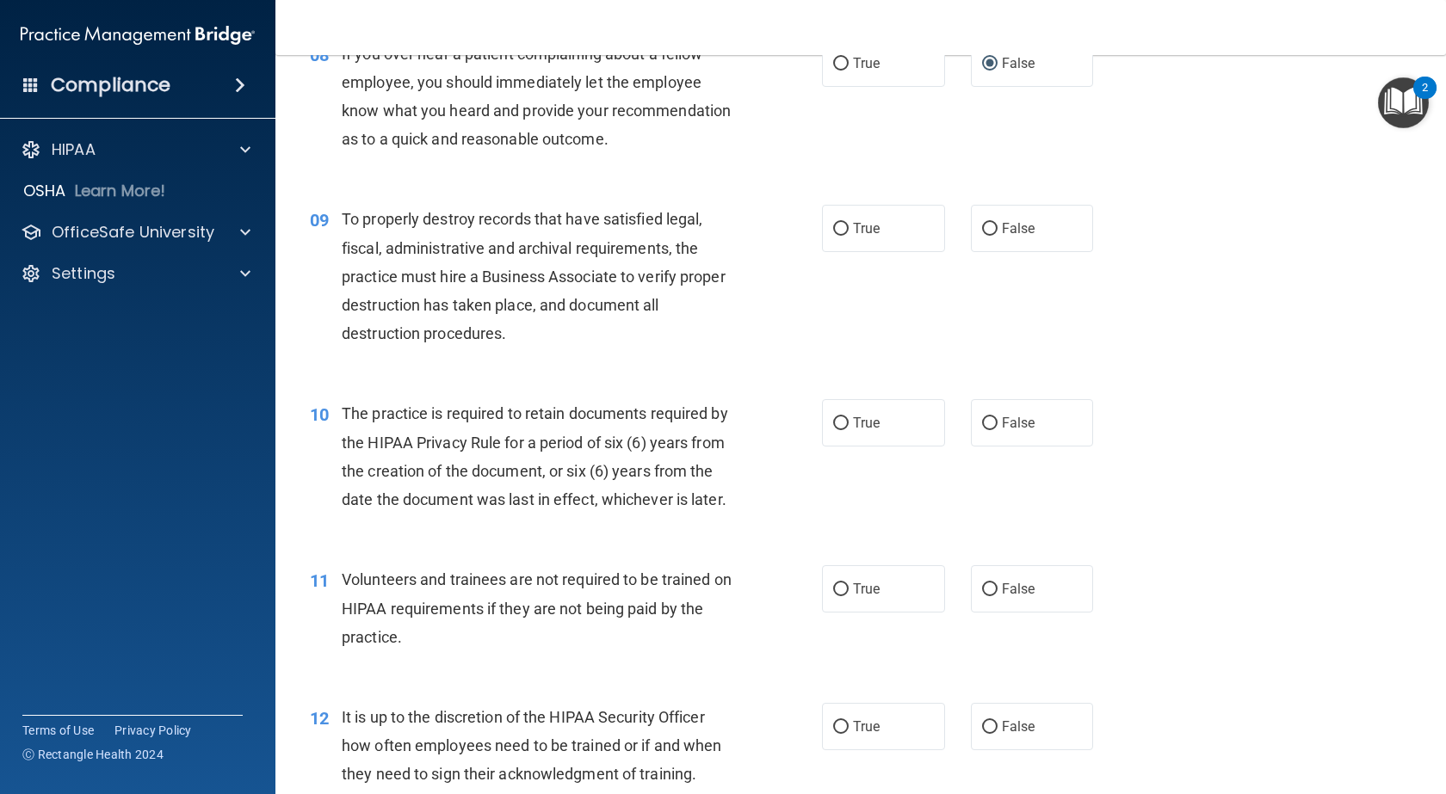
scroll to position [1248, 0]
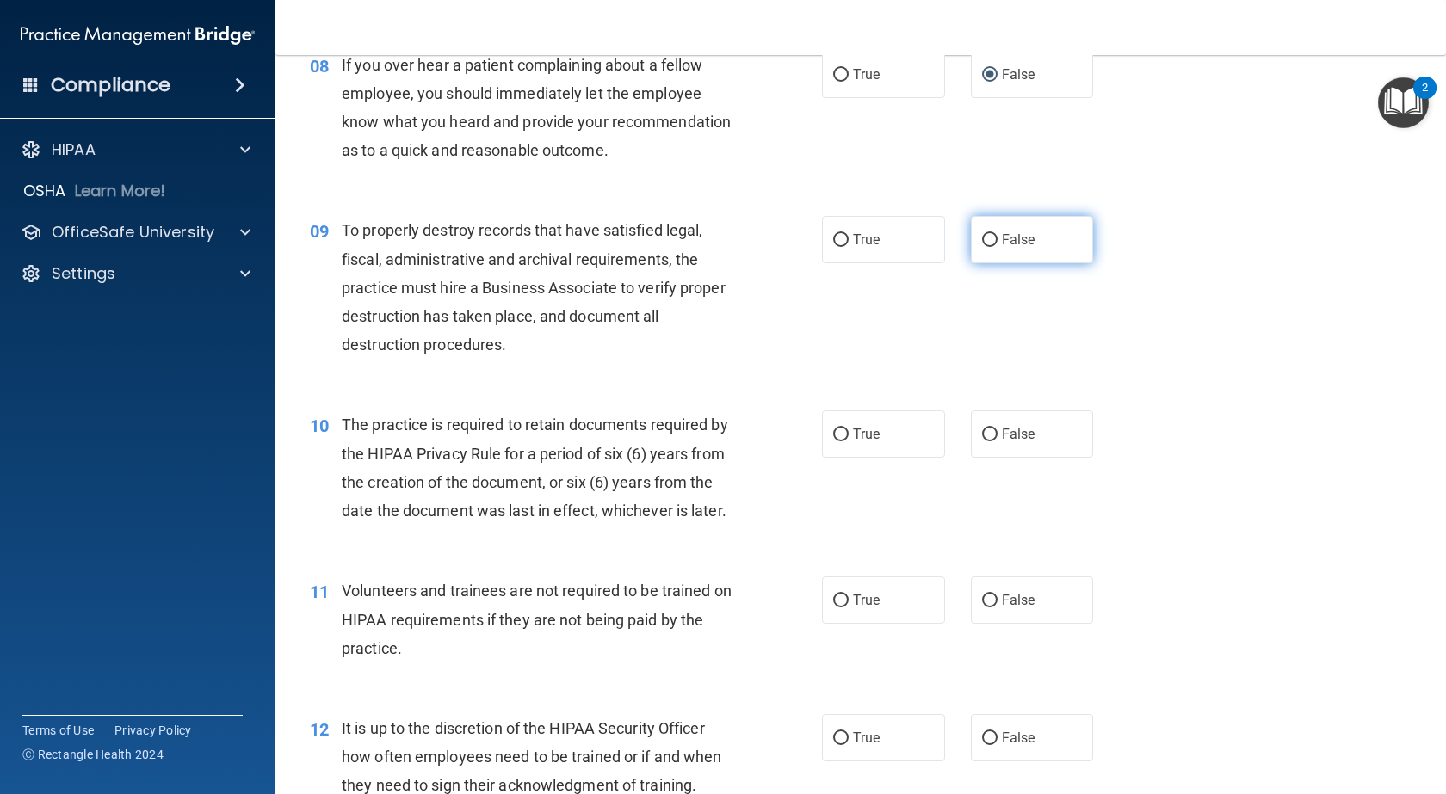
click at [983, 247] on input "False" at bounding box center [989, 240] width 15 height 13
radio input "true"
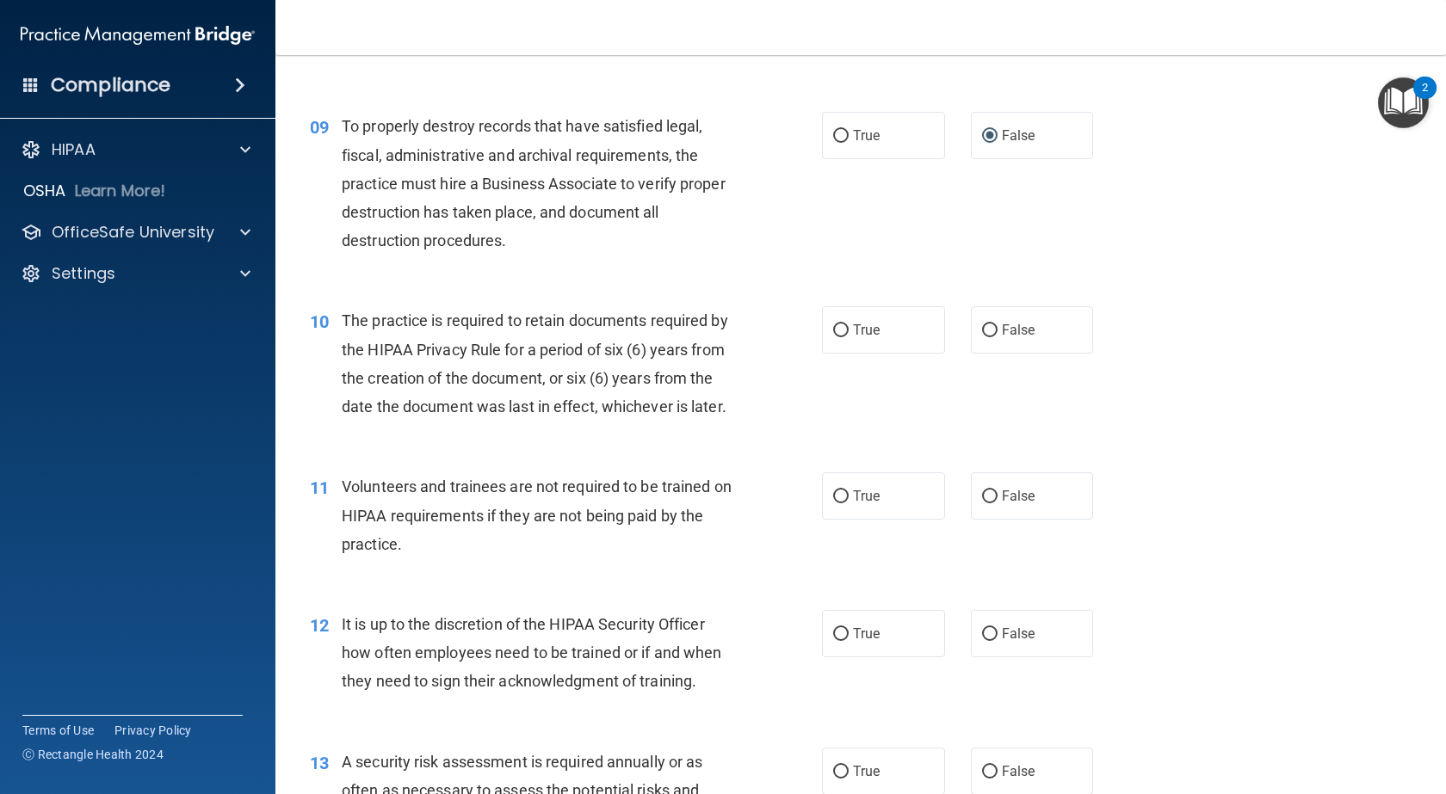
scroll to position [1356, 0]
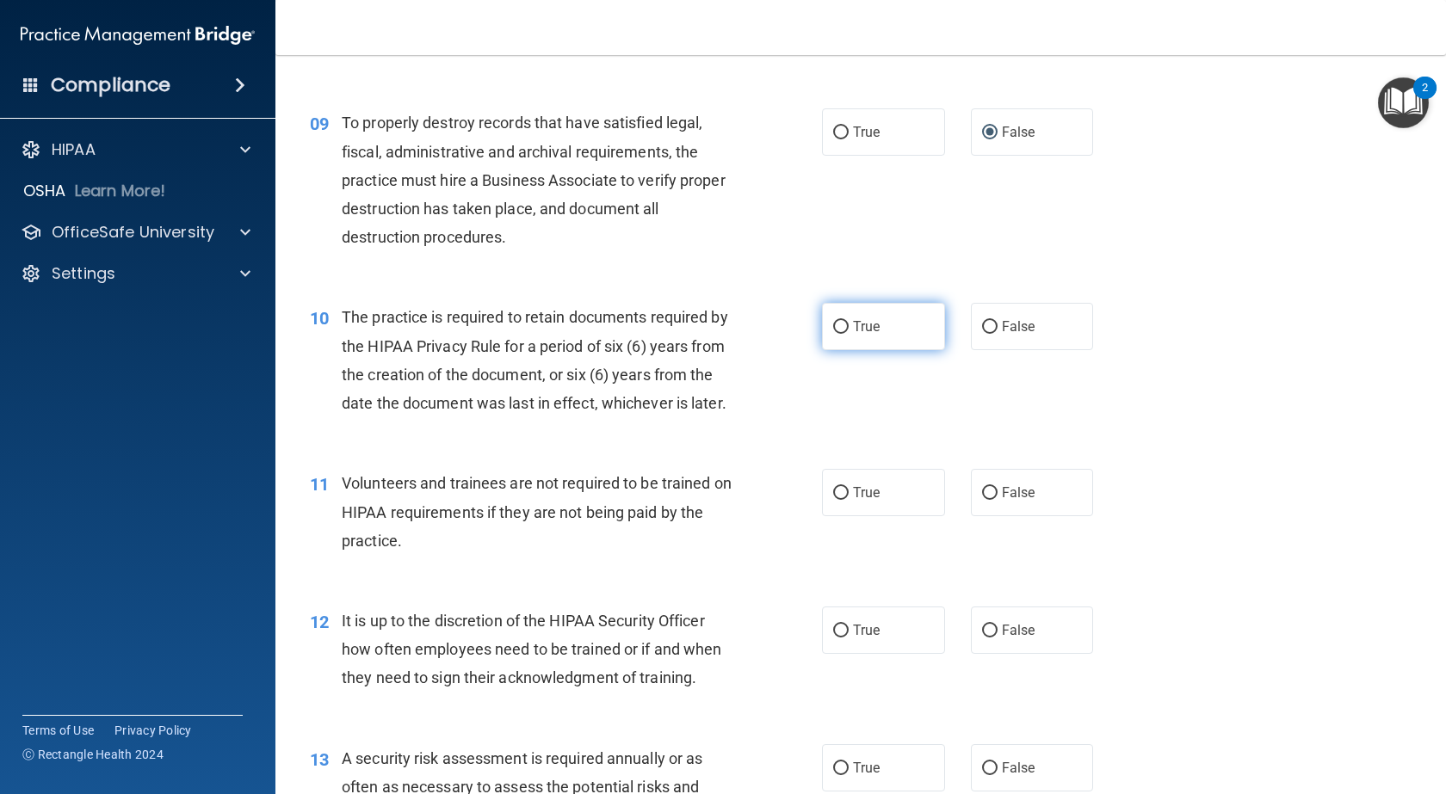
click at [823, 350] on label "True" at bounding box center [883, 326] width 123 height 47
click at [833, 334] on input "True" at bounding box center [840, 327] width 15 height 13
radio input "true"
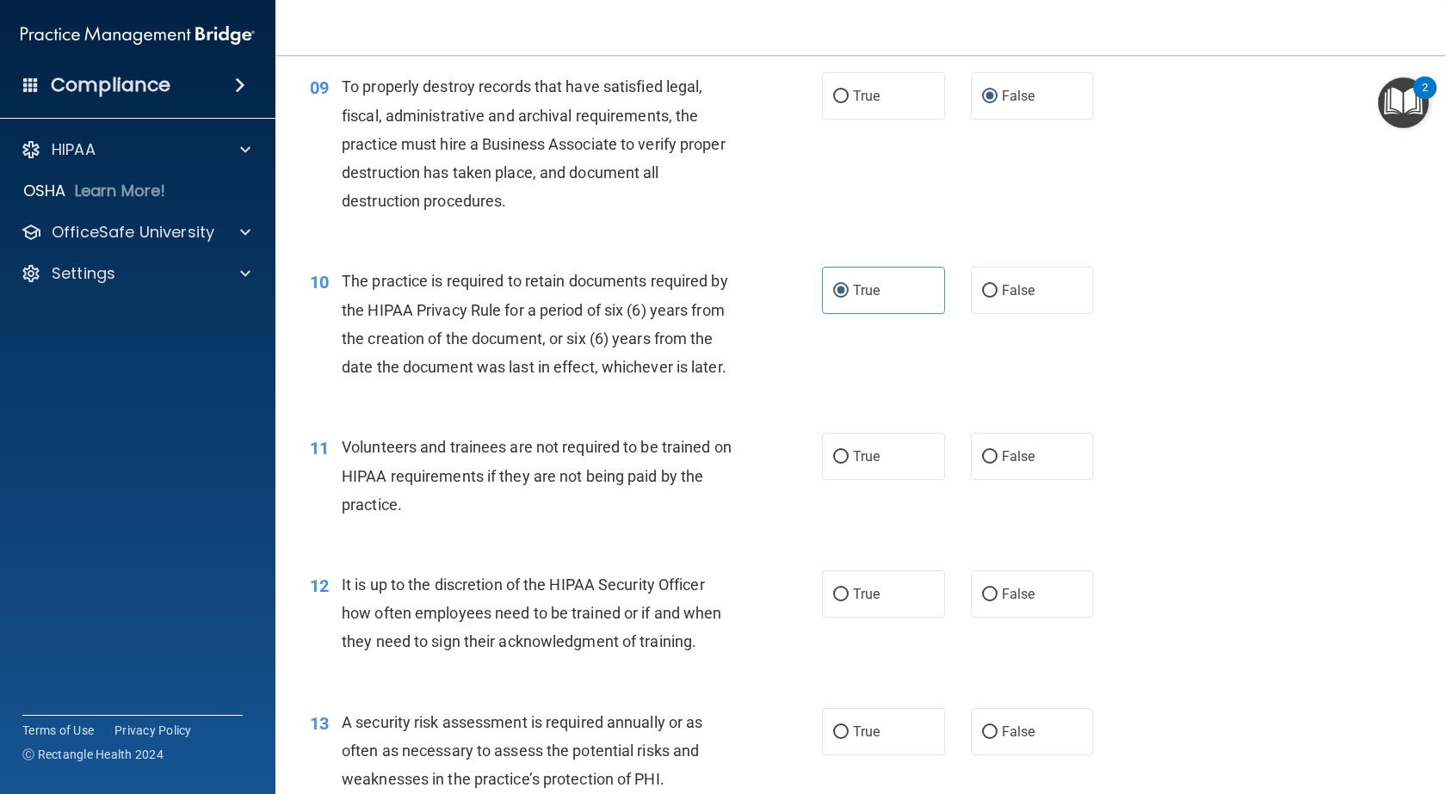
scroll to position [1635, 0]
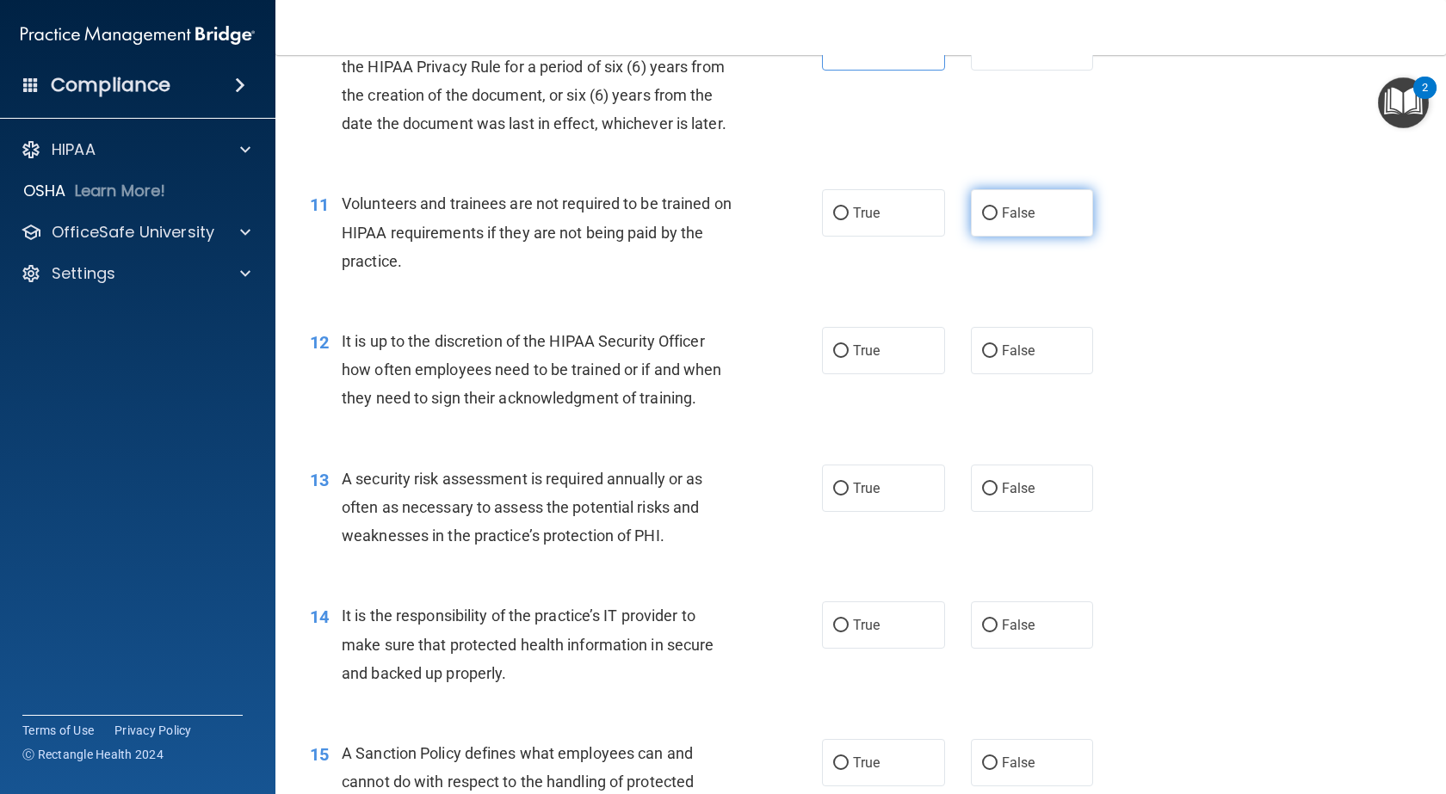
click at [983, 220] on input "False" at bounding box center [989, 213] width 15 height 13
radio input "true"
click at [987, 358] on input "False" at bounding box center [989, 351] width 15 height 13
radio input "true"
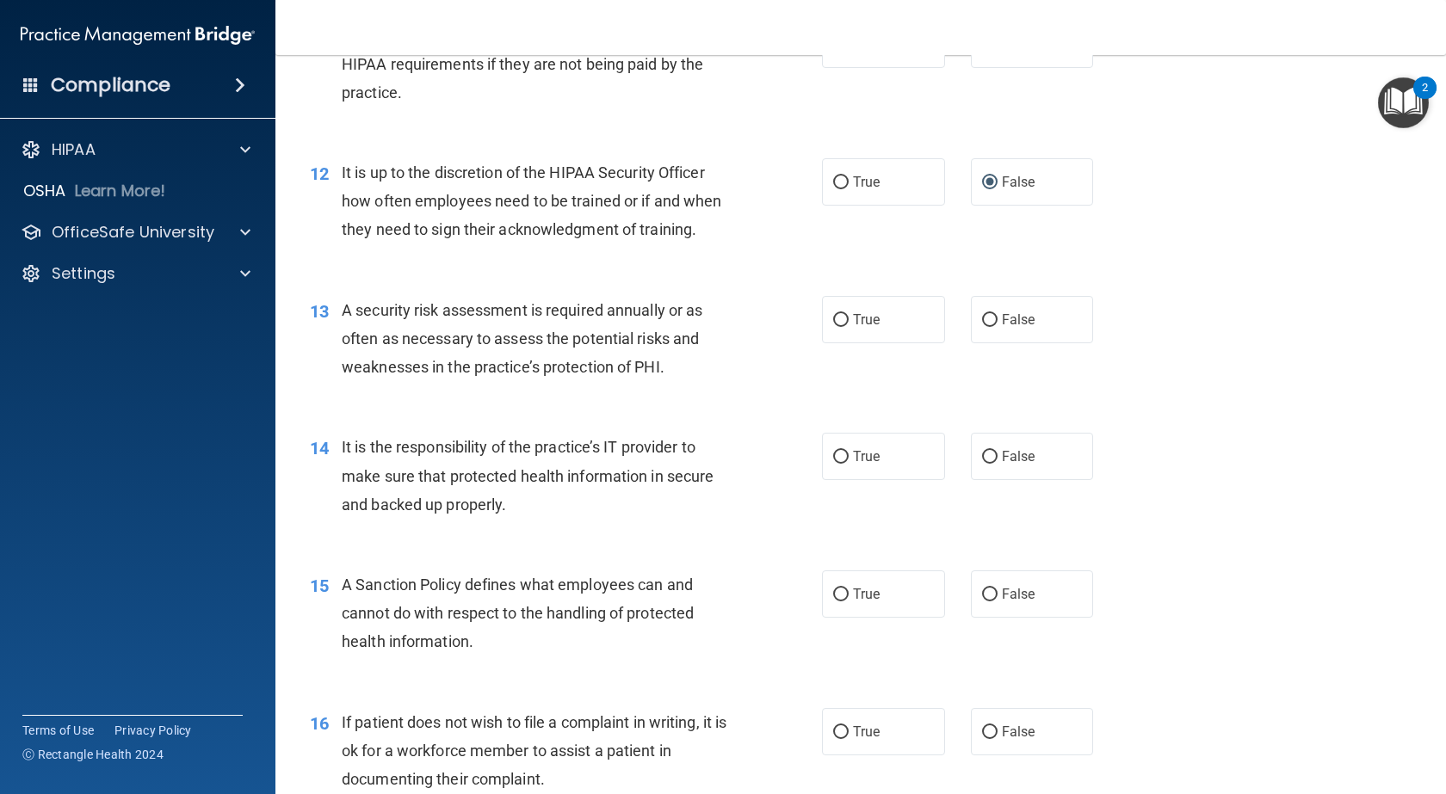
scroll to position [1829, 0]
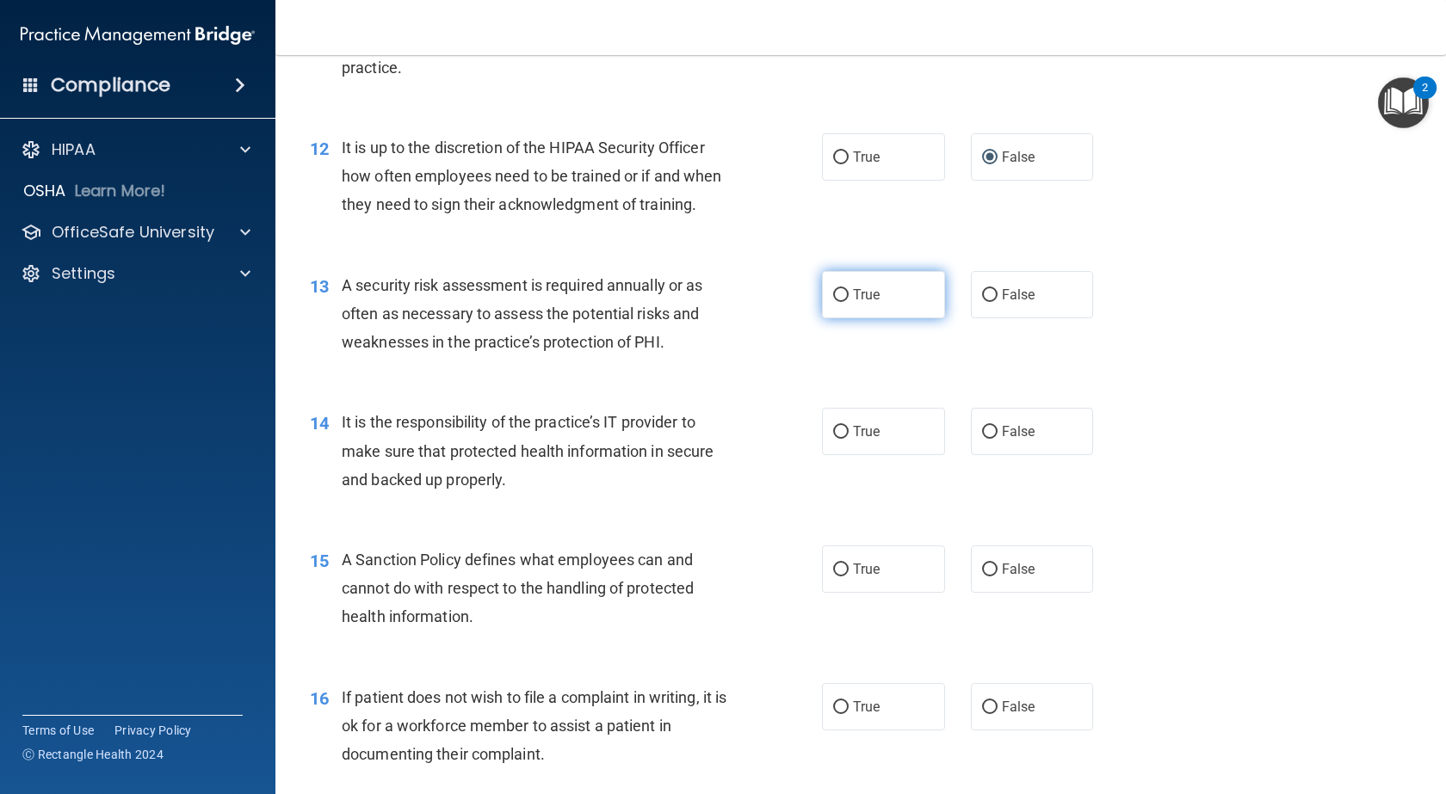
click at [836, 302] on input "True" at bounding box center [840, 295] width 15 height 13
radio input "true"
click at [986, 439] on input "False" at bounding box center [989, 432] width 15 height 13
radio input "true"
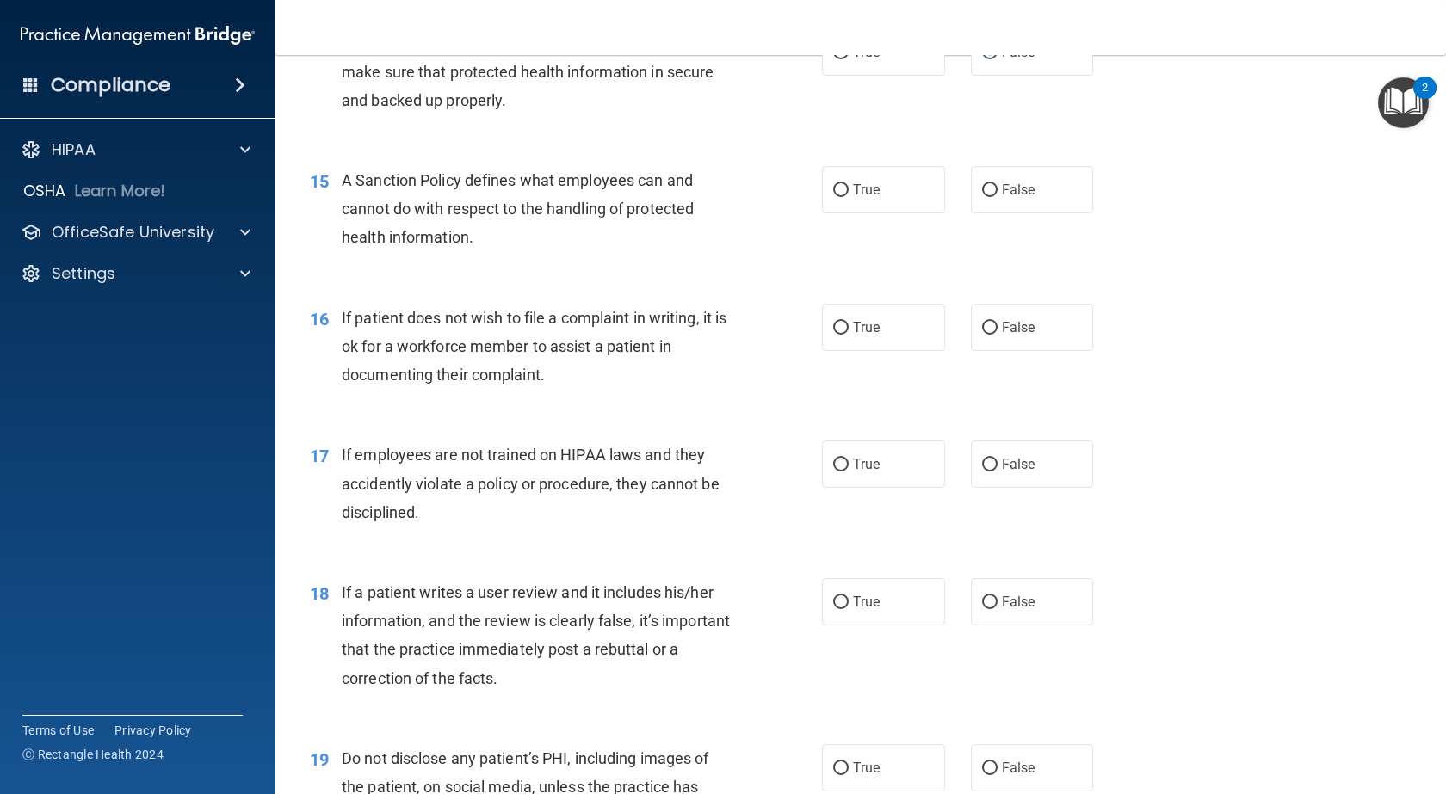
scroll to position [2238, 0]
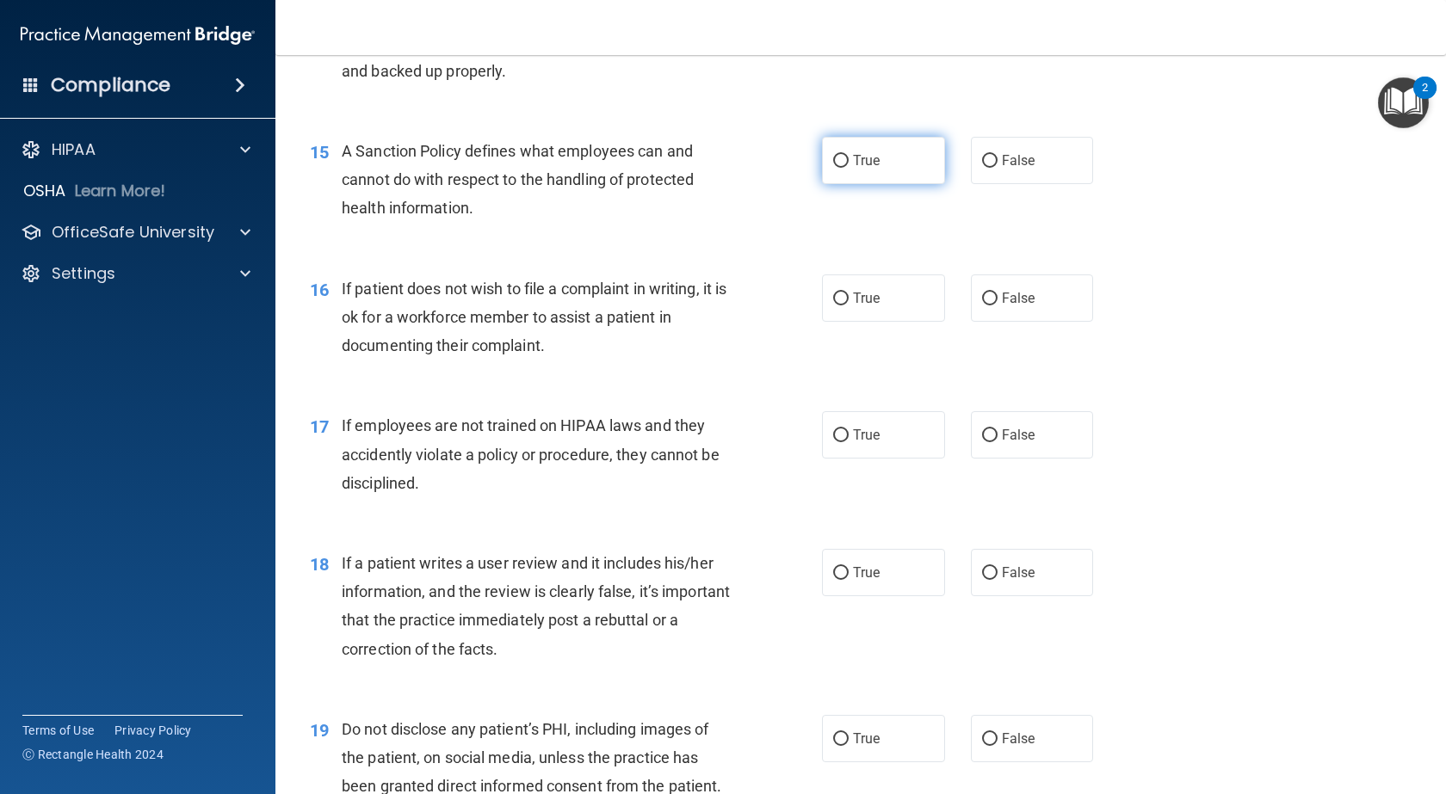
click at [833, 168] on input "True" at bounding box center [840, 161] width 15 height 13
radio input "true"
click at [836, 306] on input "True" at bounding box center [840, 299] width 15 height 13
radio input "true"
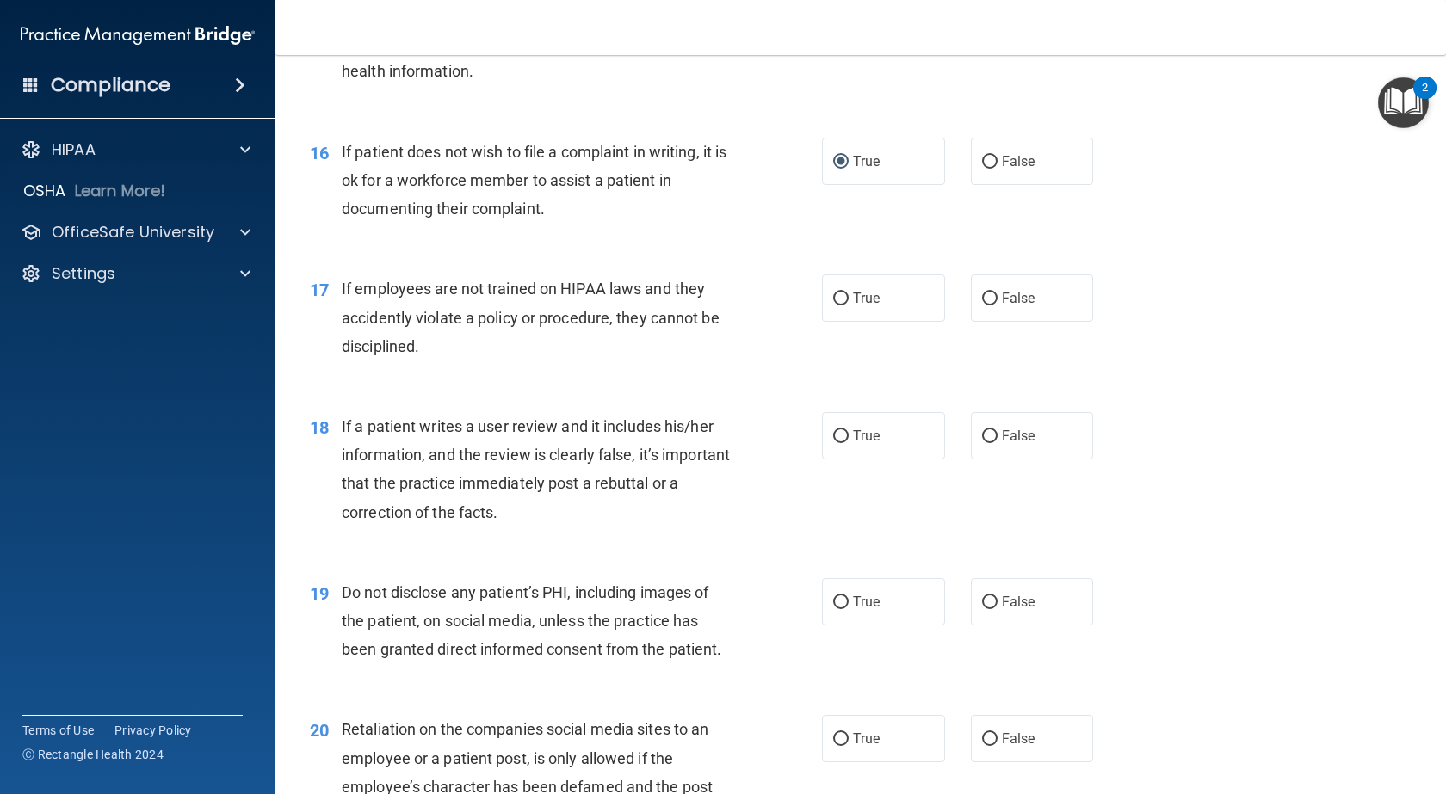
scroll to position [2324, 0]
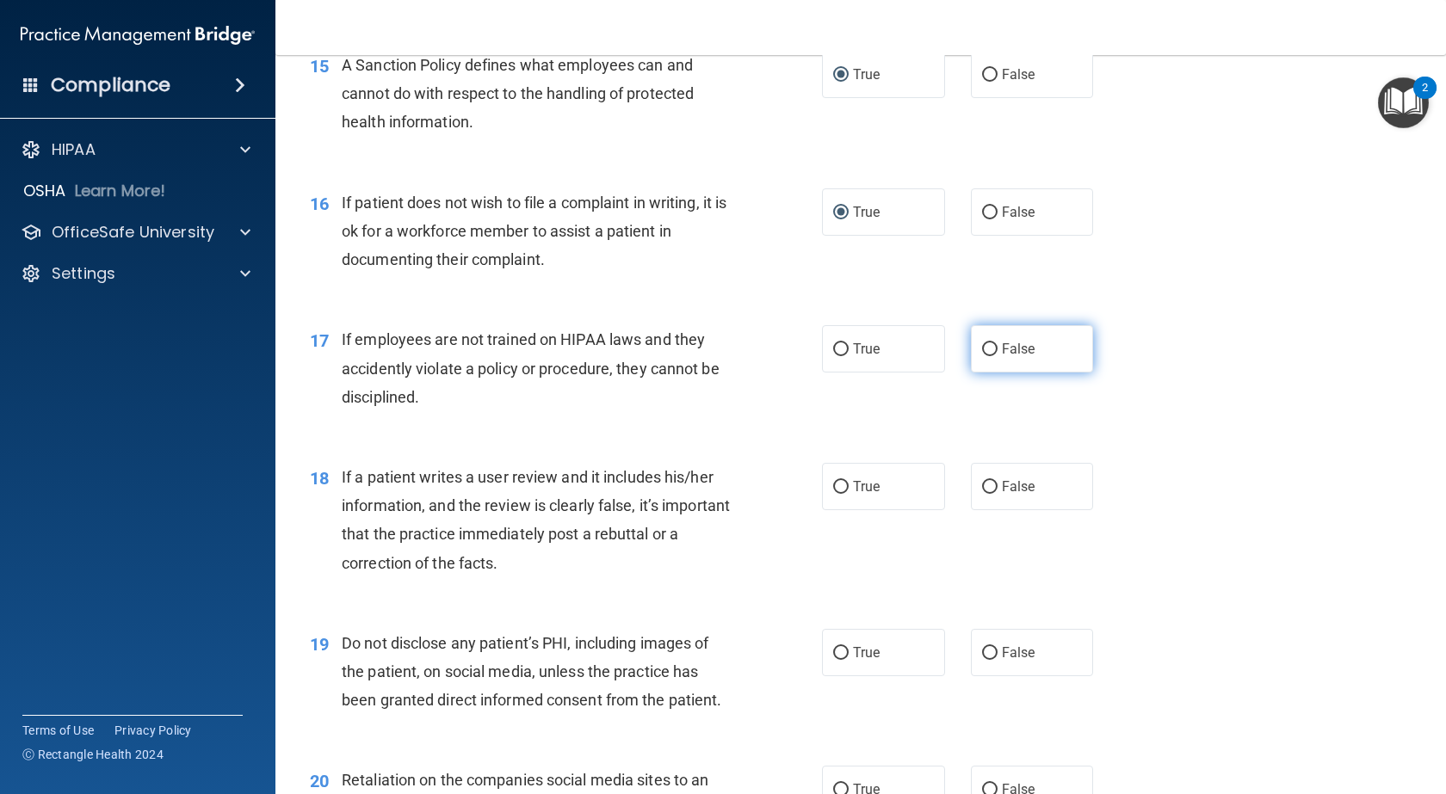
click at [982, 356] on input "False" at bounding box center [989, 349] width 15 height 13
radio input "true"
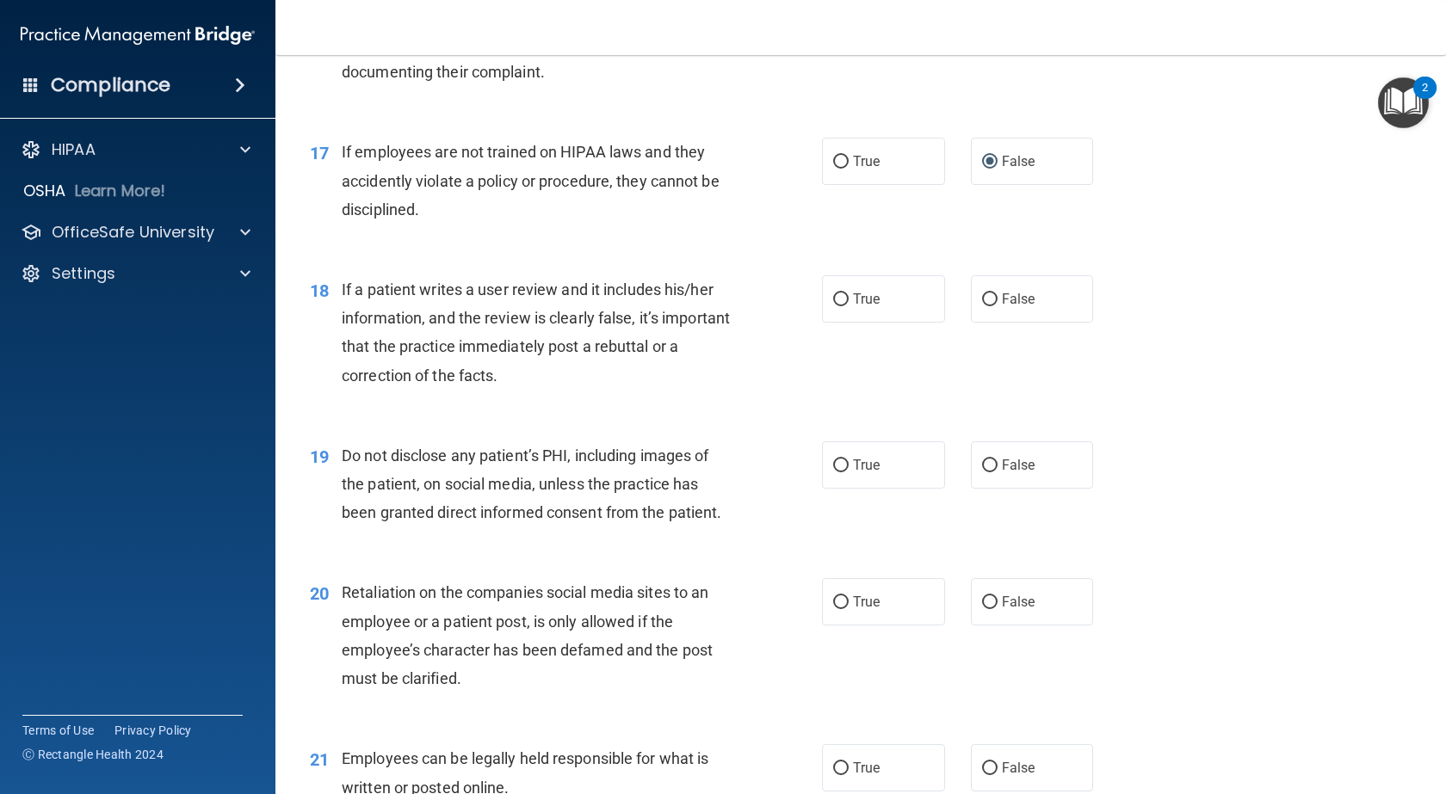
scroll to position [2561, 0]
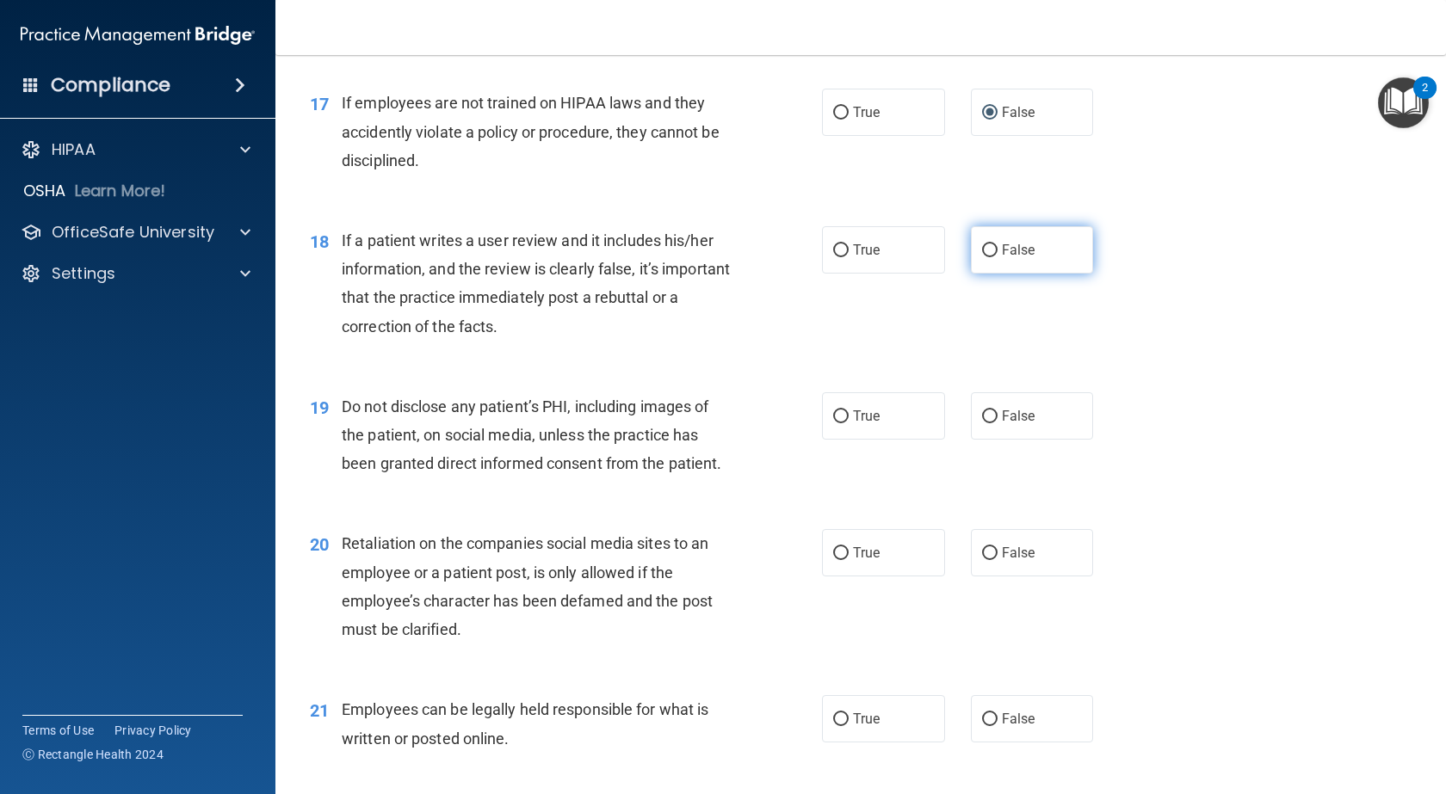
click at [985, 257] on input "False" at bounding box center [989, 250] width 15 height 13
radio input "true"
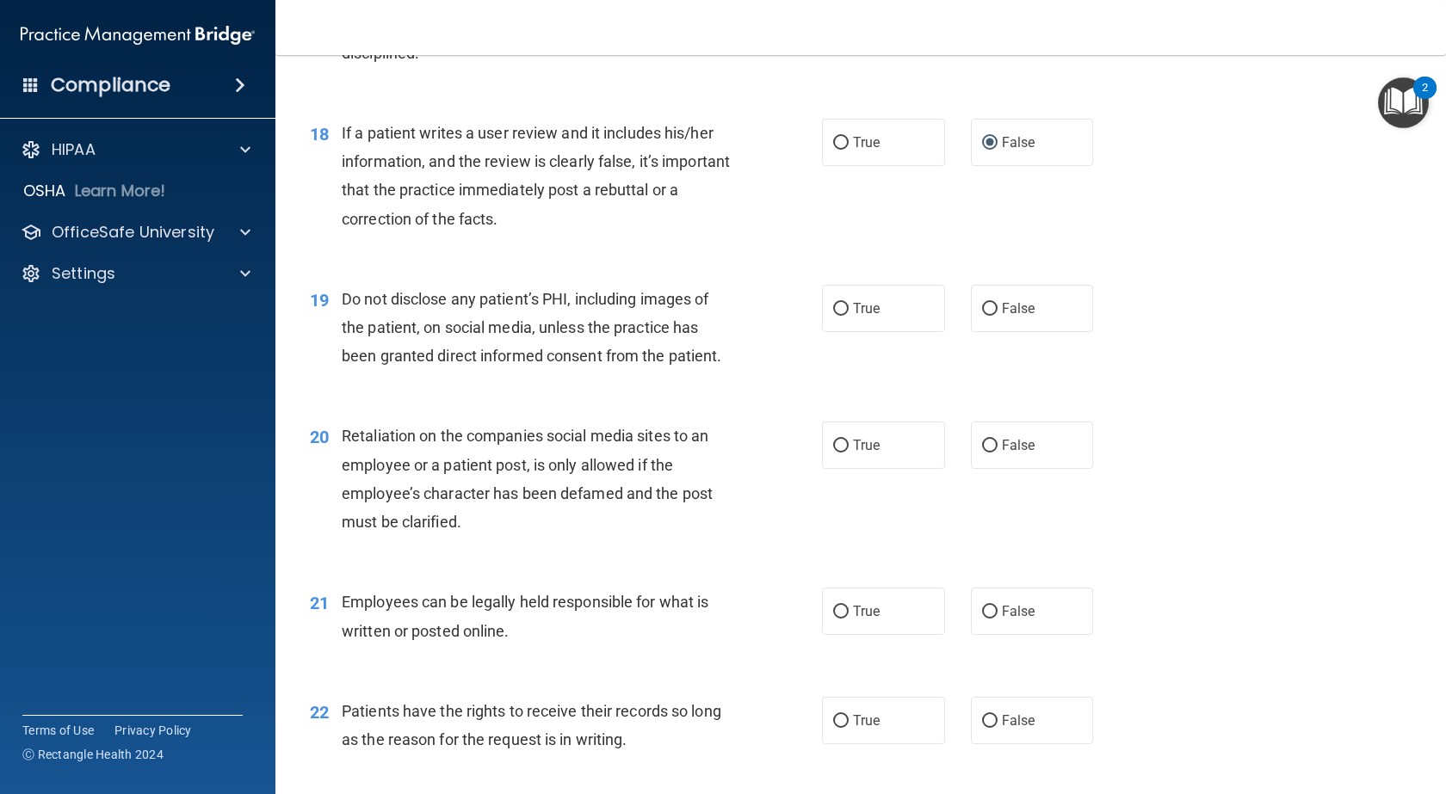
scroll to position [2647, 0]
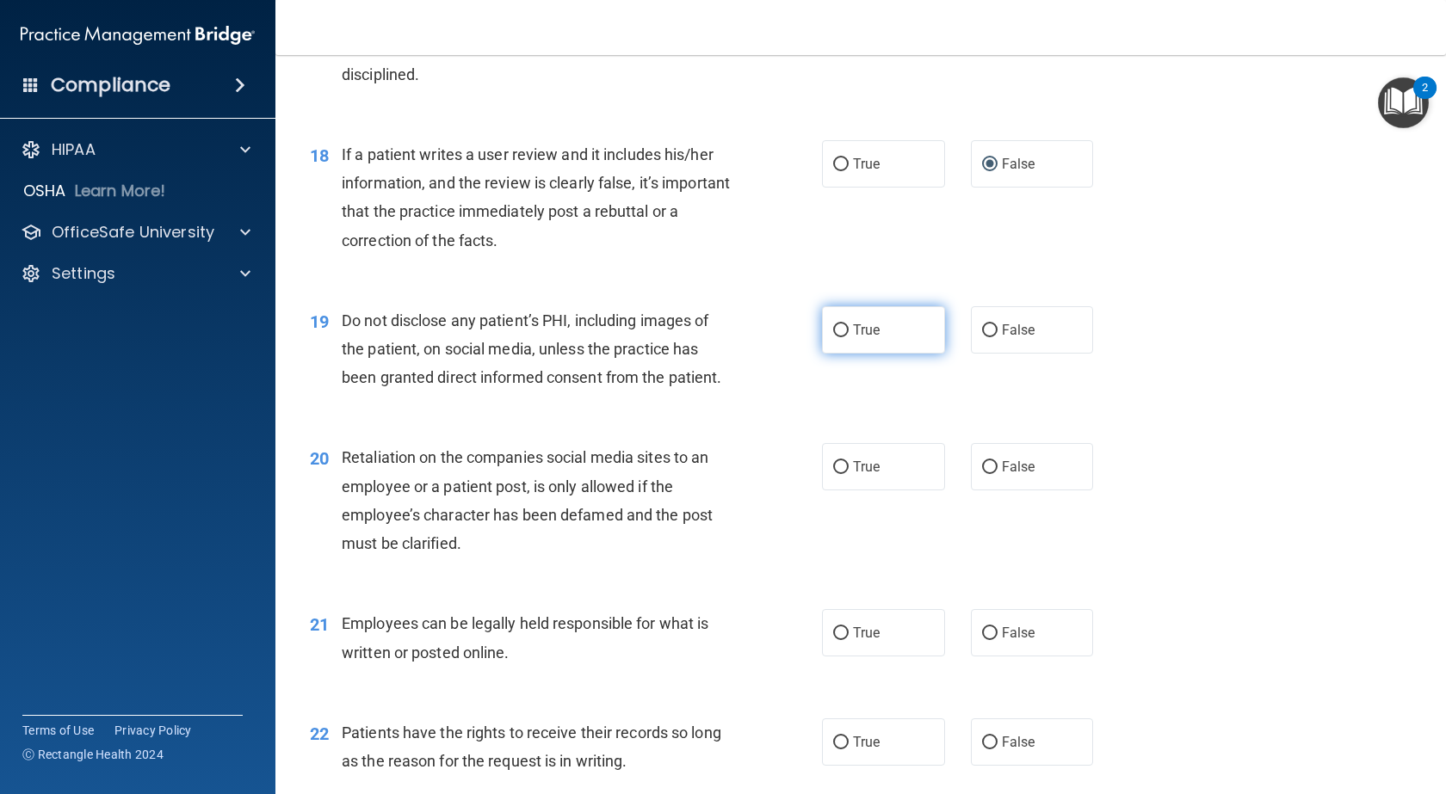
click at [839, 337] on input "True" at bounding box center [840, 330] width 15 height 13
radio input "true"
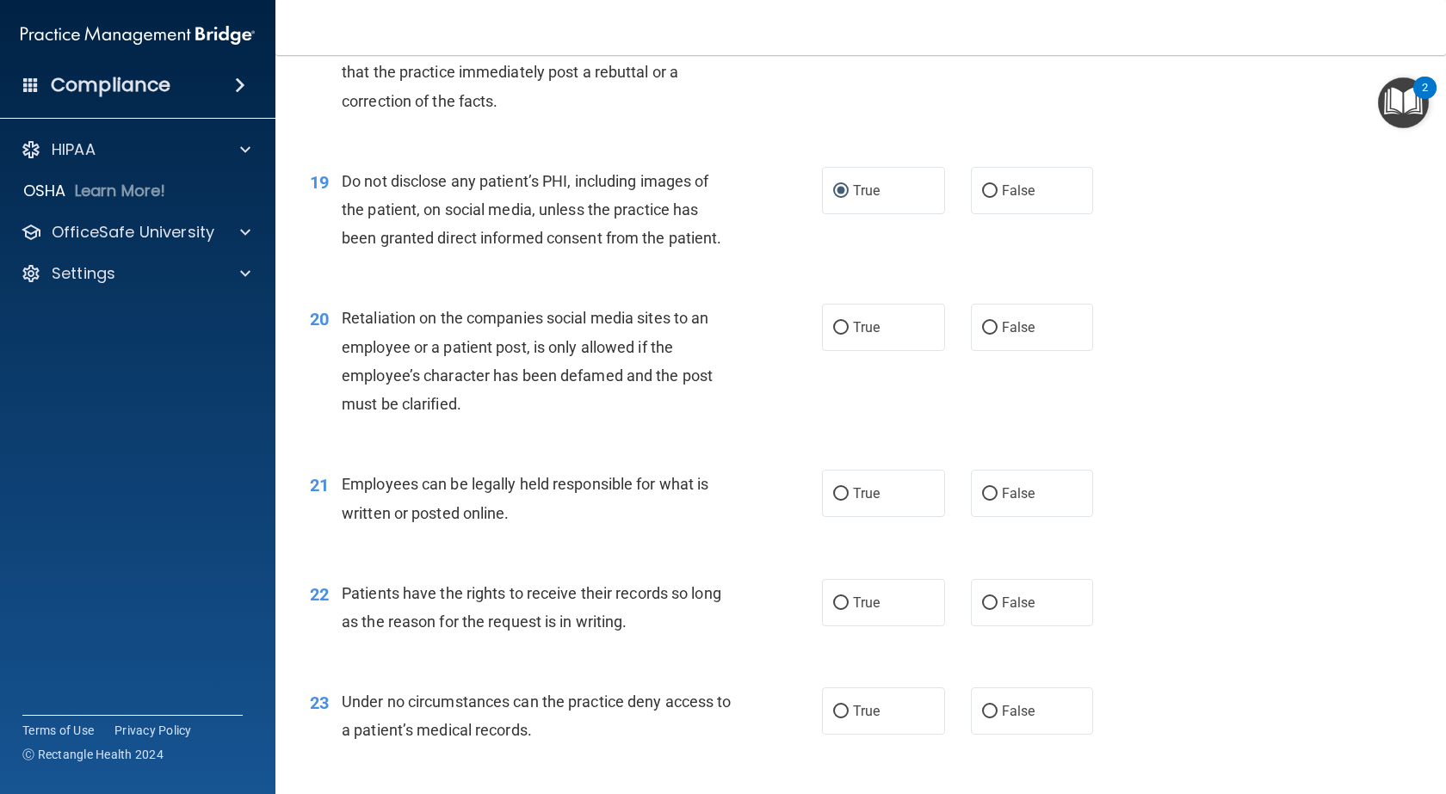
scroll to position [2819, 0]
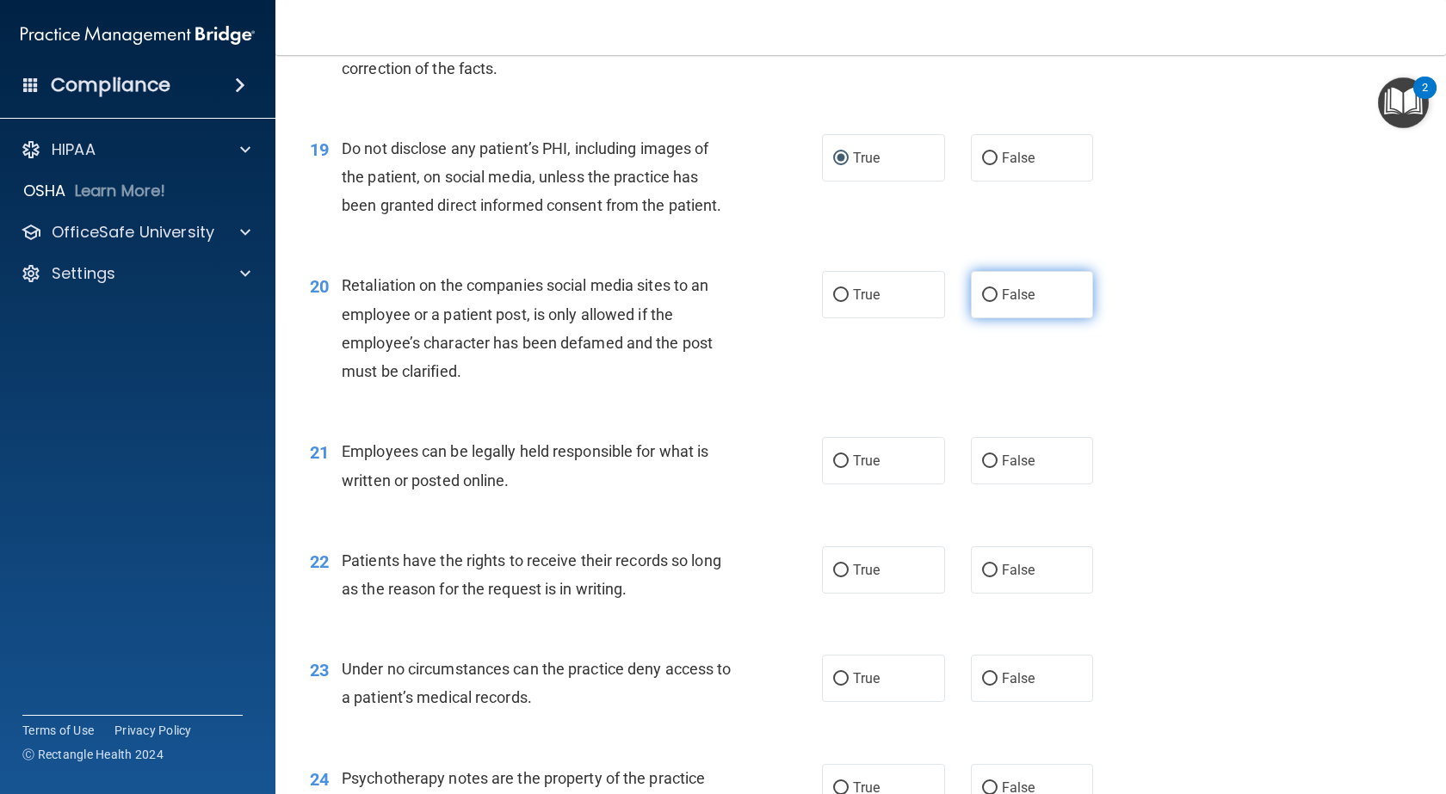
click at [986, 302] on input "False" at bounding box center [989, 295] width 15 height 13
radio input "true"
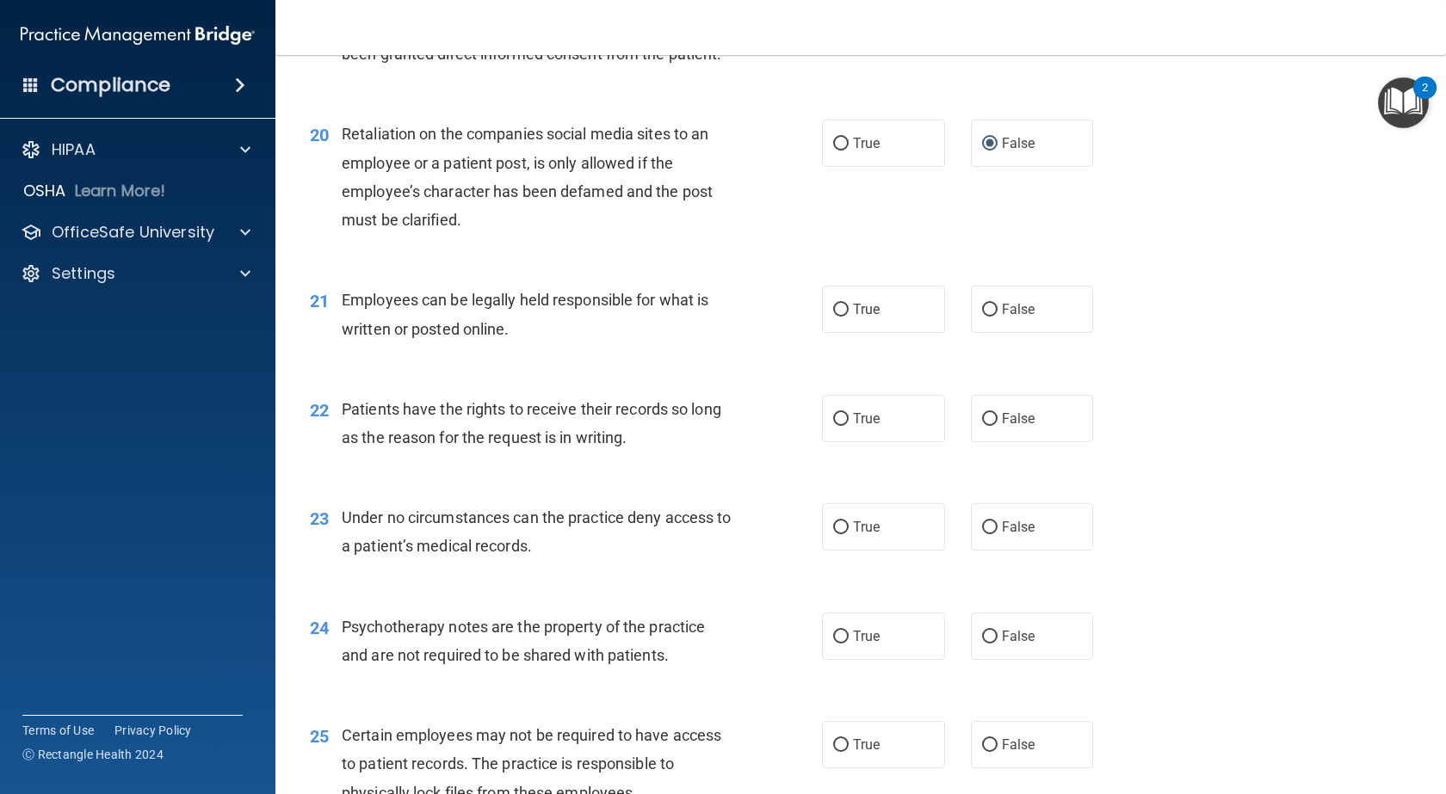
scroll to position [2970, 0]
click at [833, 318] on input "True" at bounding box center [840, 311] width 15 height 13
radio input "true"
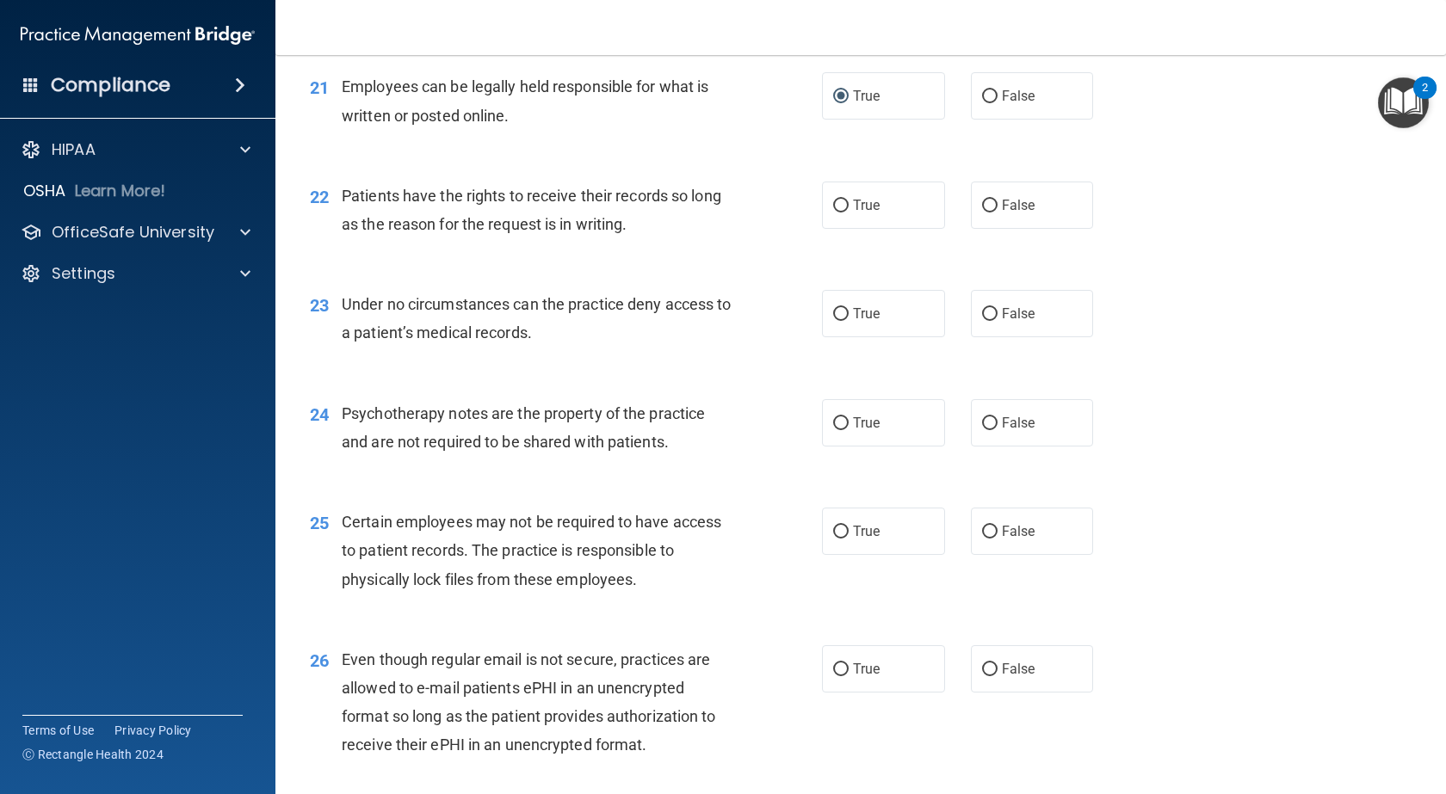
scroll to position [3206, 0]
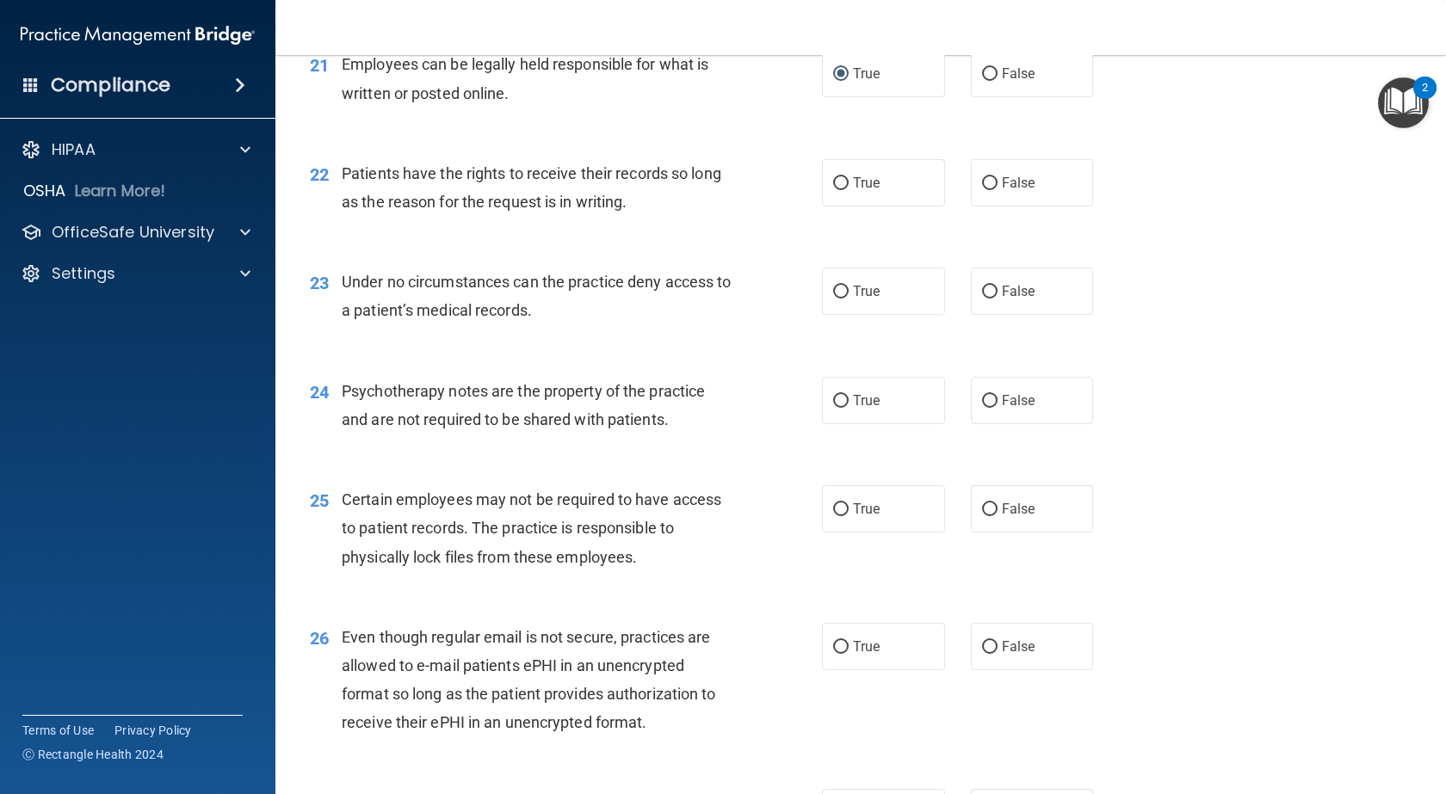
drag, startPoint x: 986, startPoint y: 240, endPoint x: 949, endPoint y: 260, distance: 42.0
click at [985, 190] on input "False" at bounding box center [989, 183] width 15 height 13
radio input "true"
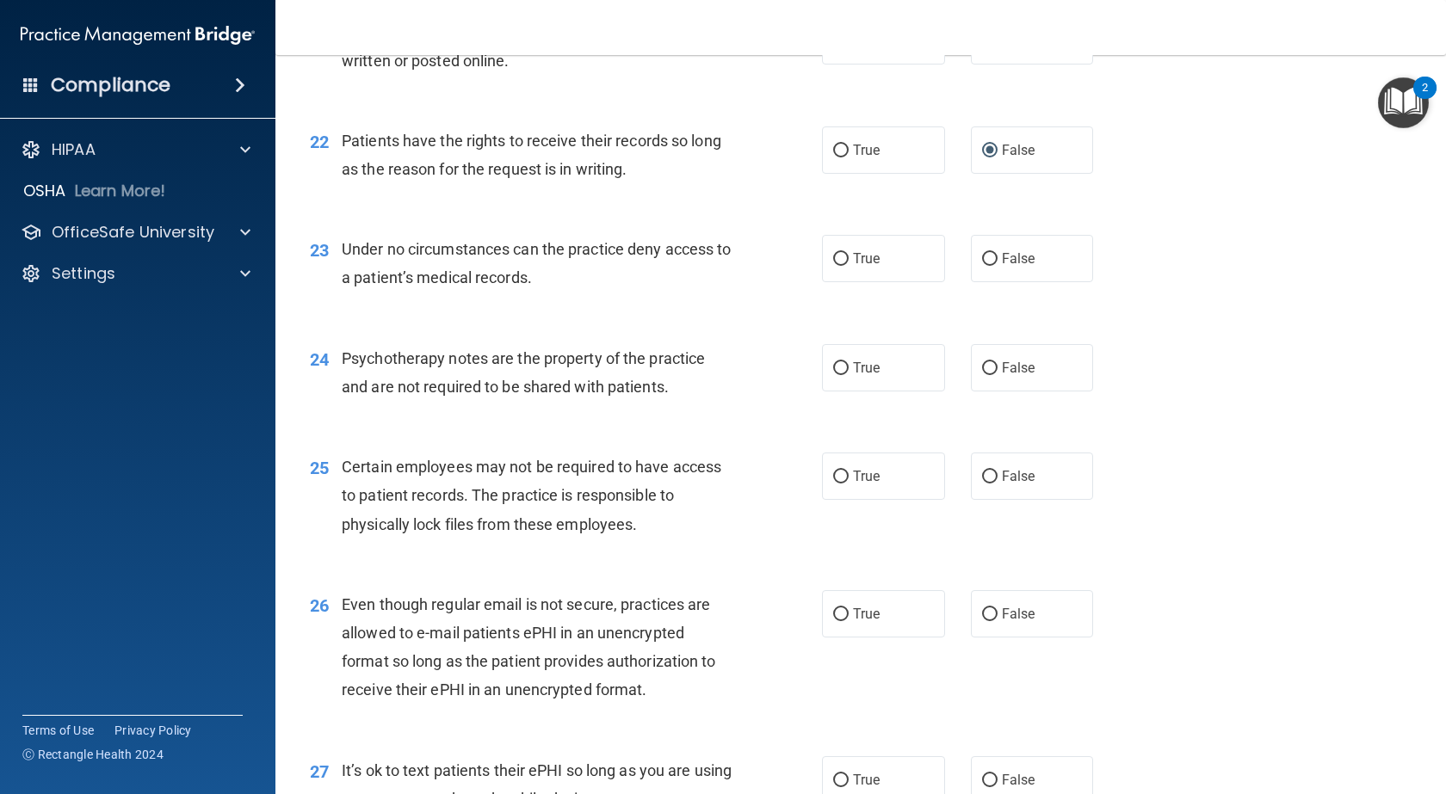
scroll to position [3249, 0]
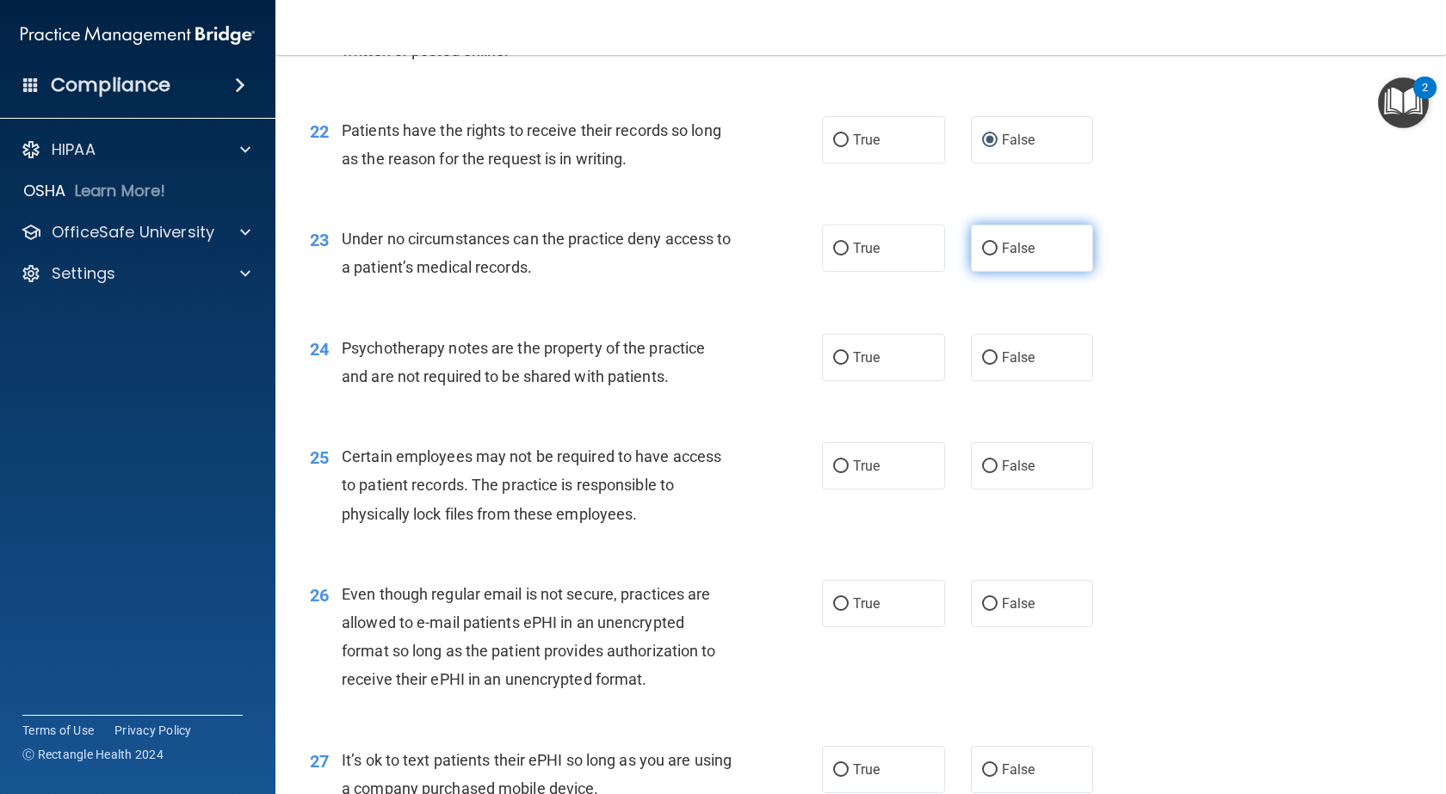
click at [990, 272] on label "False" at bounding box center [1032, 248] width 123 height 47
click at [990, 256] on input "False" at bounding box center [989, 249] width 15 height 13
radio input "true"
click at [840, 365] on input "True" at bounding box center [840, 358] width 15 height 13
radio input "true"
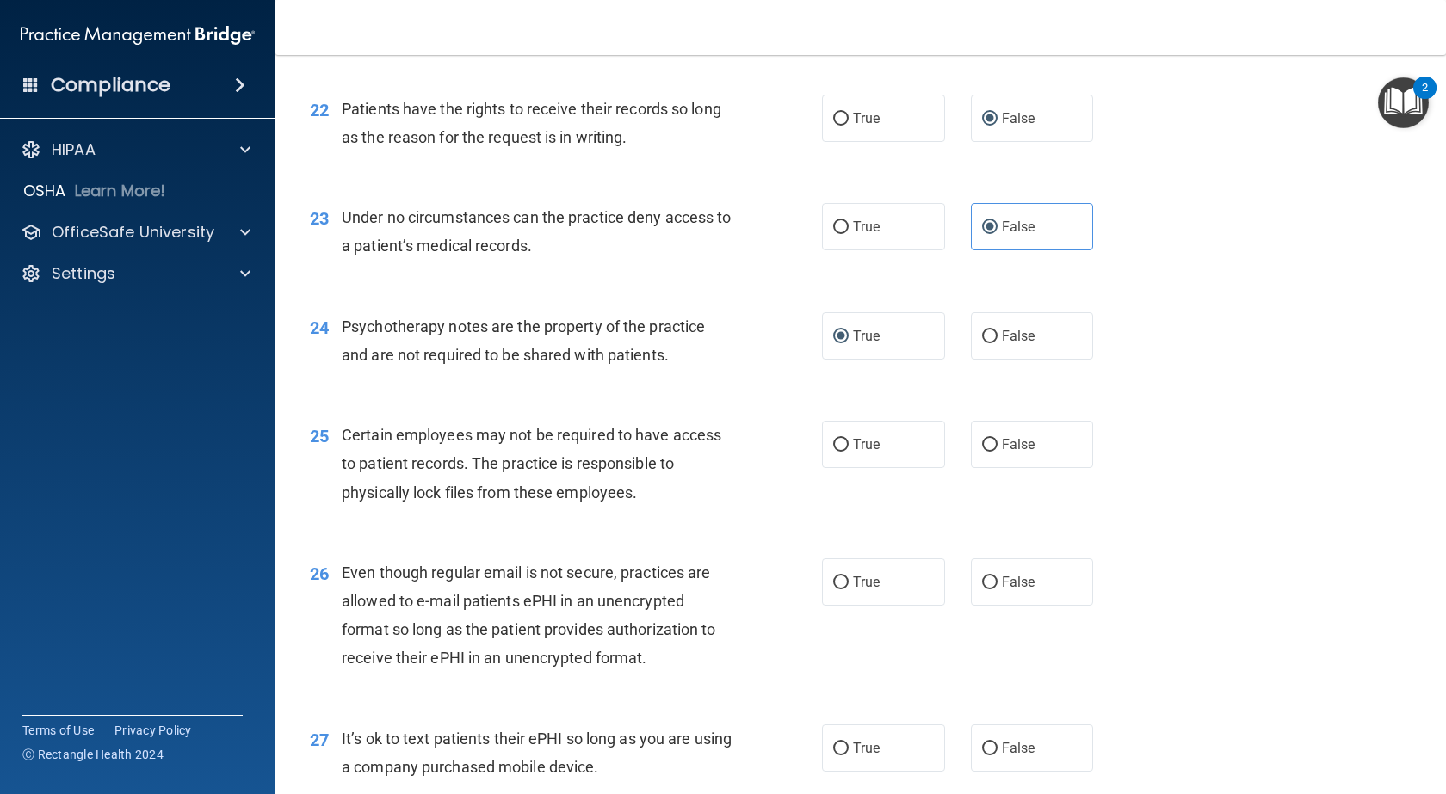
scroll to position [3292, 0]
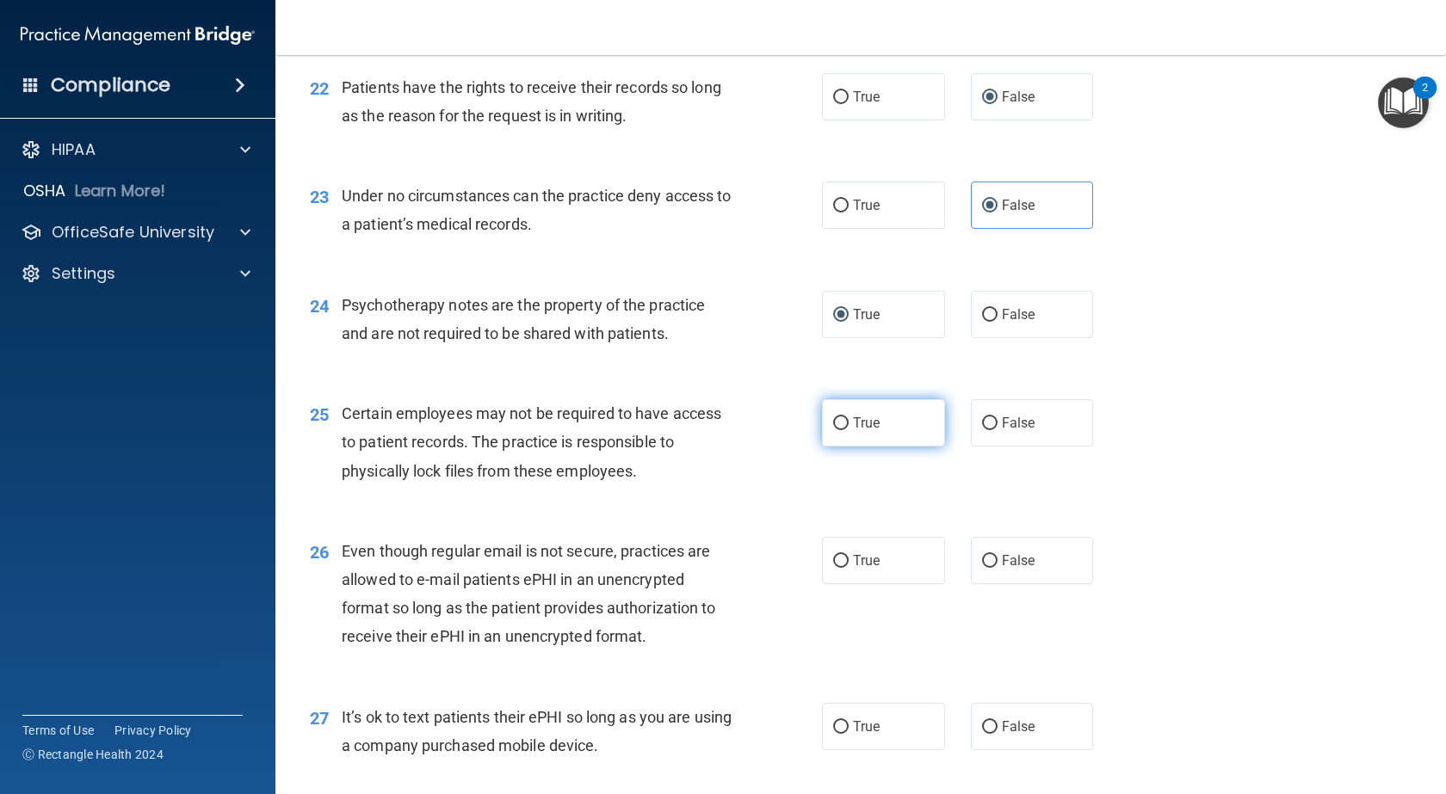
click at [833, 430] on input "True" at bounding box center [840, 423] width 15 height 13
radio input "true"
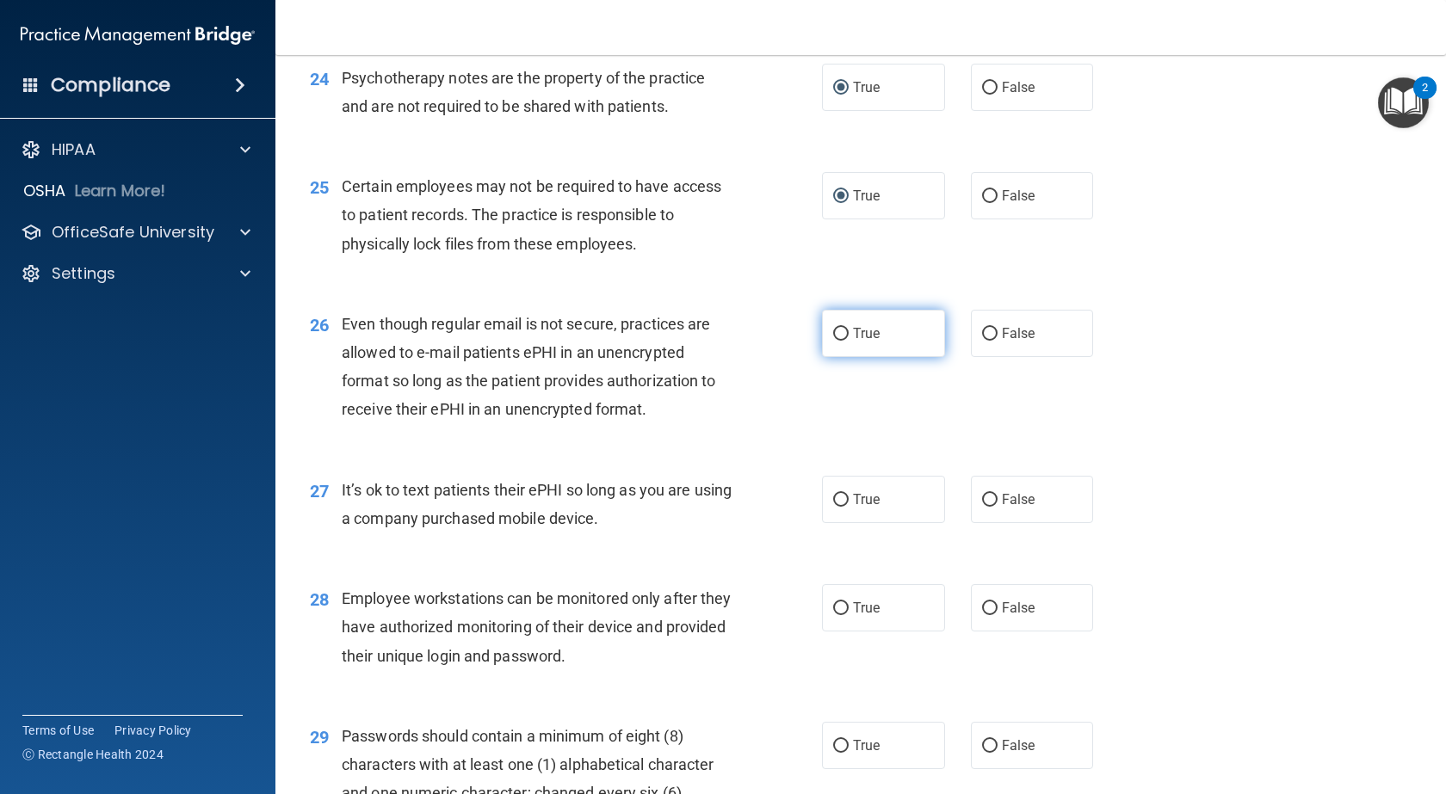
scroll to position [3529, 0]
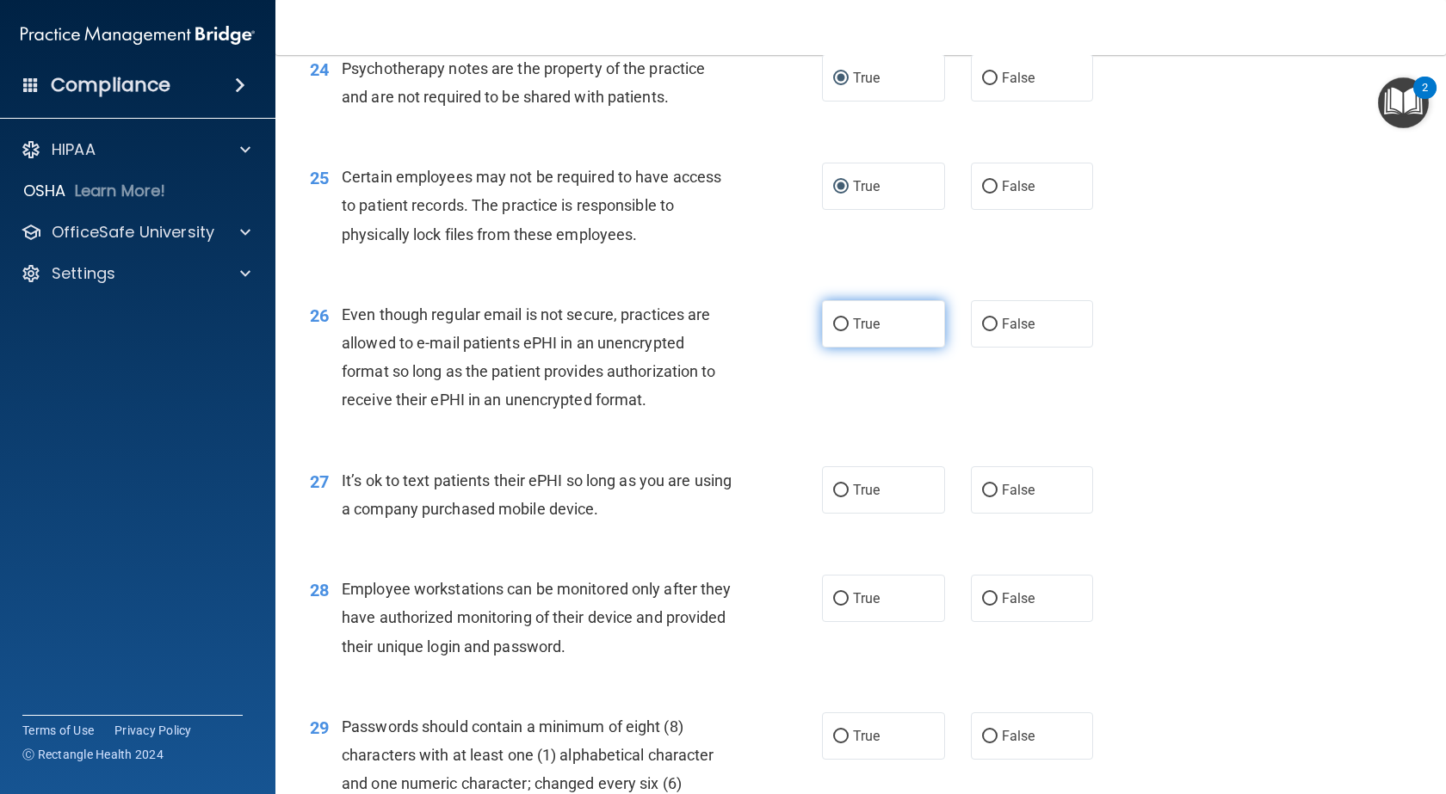
click at [833, 331] on input "True" at bounding box center [840, 324] width 15 height 13
radio input "true"
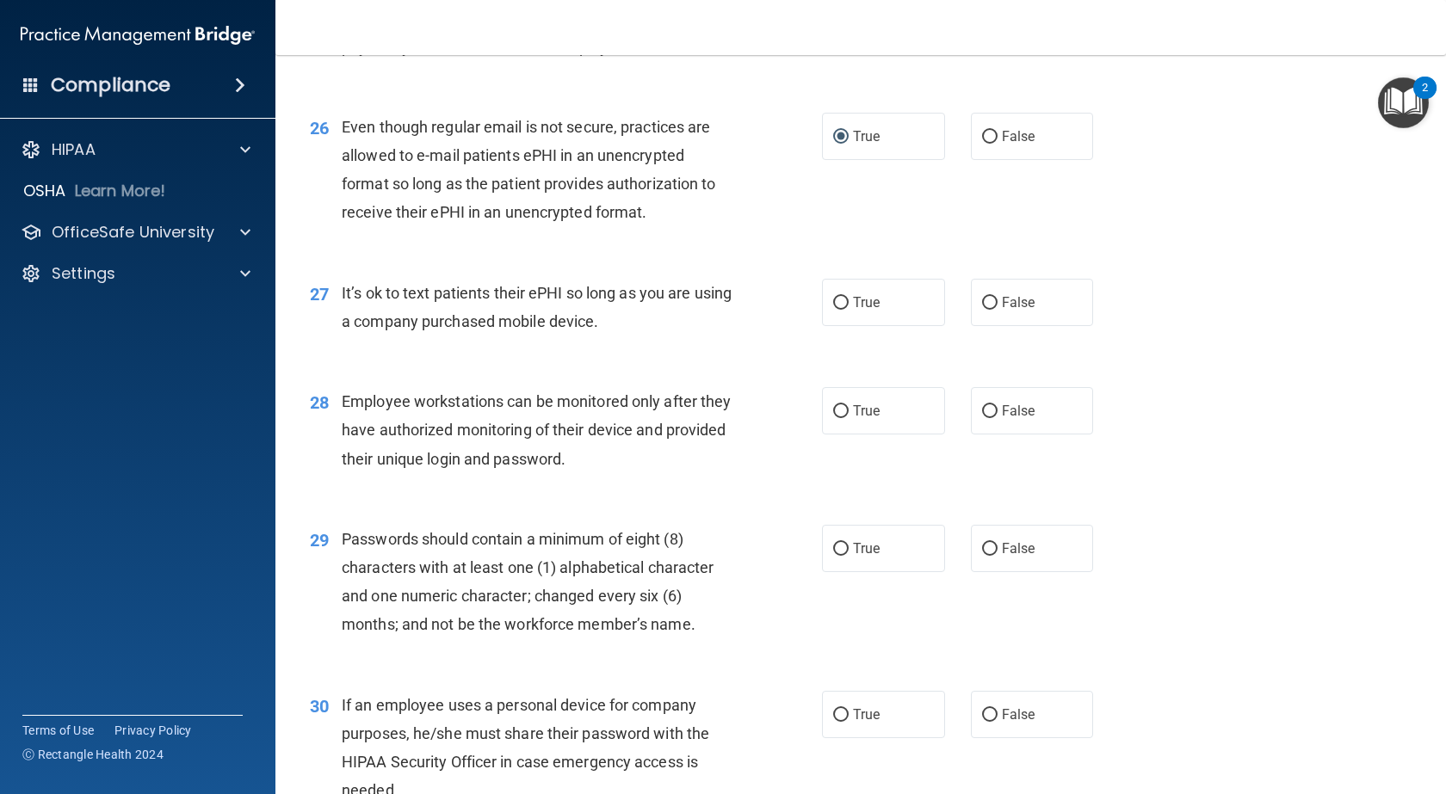
scroll to position [3723, 0]
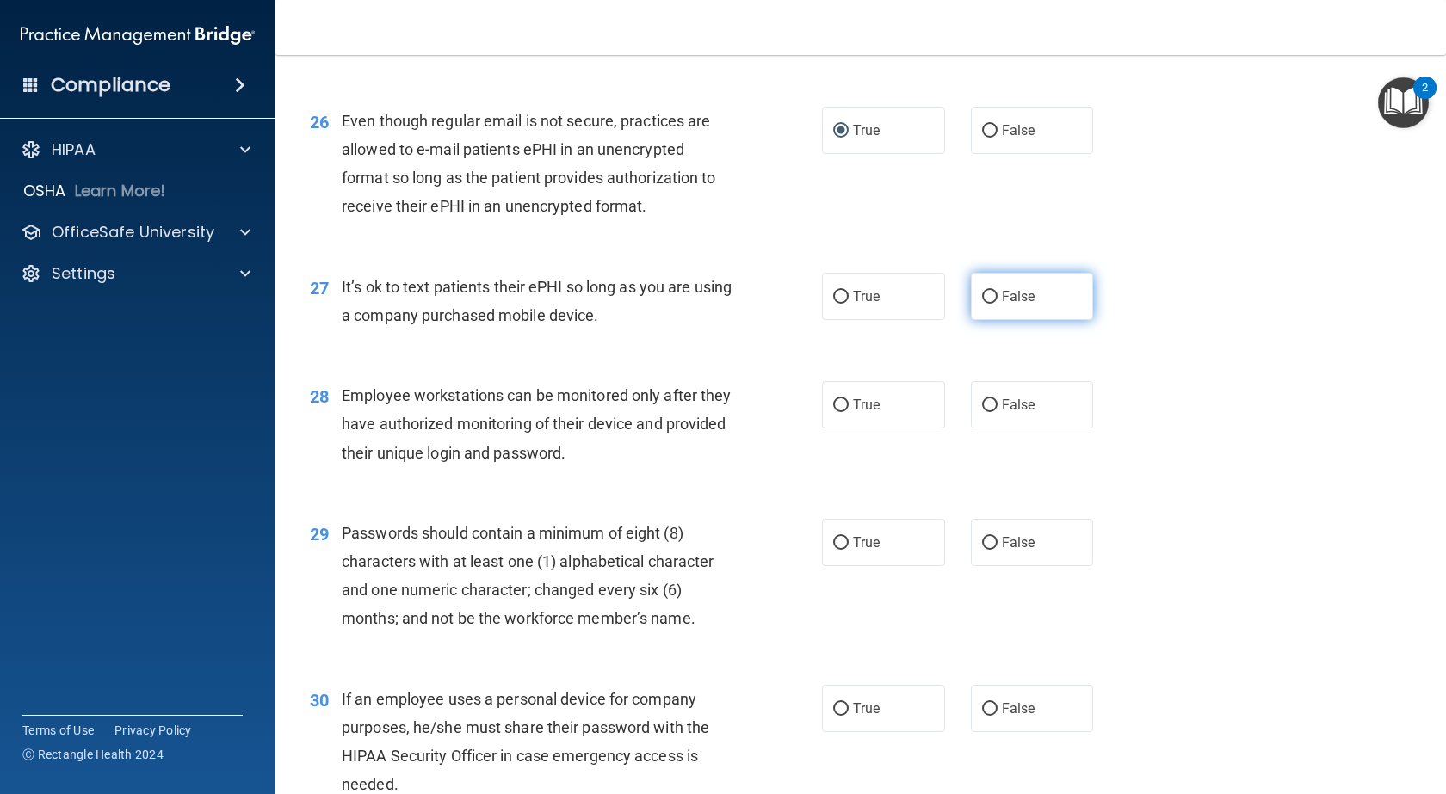
click at [982, 304] on input "False" at bounding box center [989, 297] width 15 height 13
radio input "true"
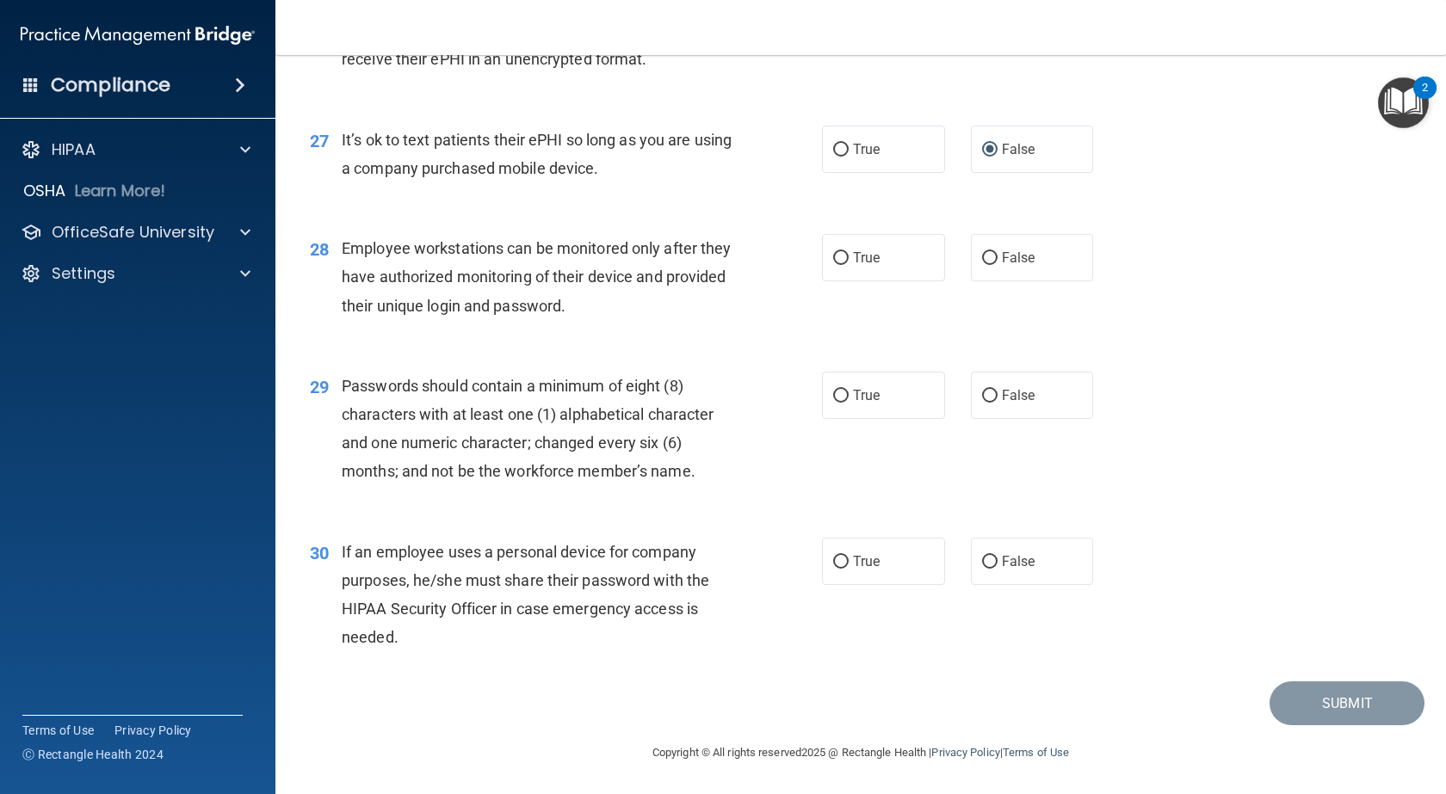
scroll to position [3927, 0]
click at [982, 263] on input "False" at bounding box center [989, 258] width 15 height 13
radio input "true"
click at [833, 395] on input "True" at bounding box center [840, 396] width 15 height 13
radio input "true"
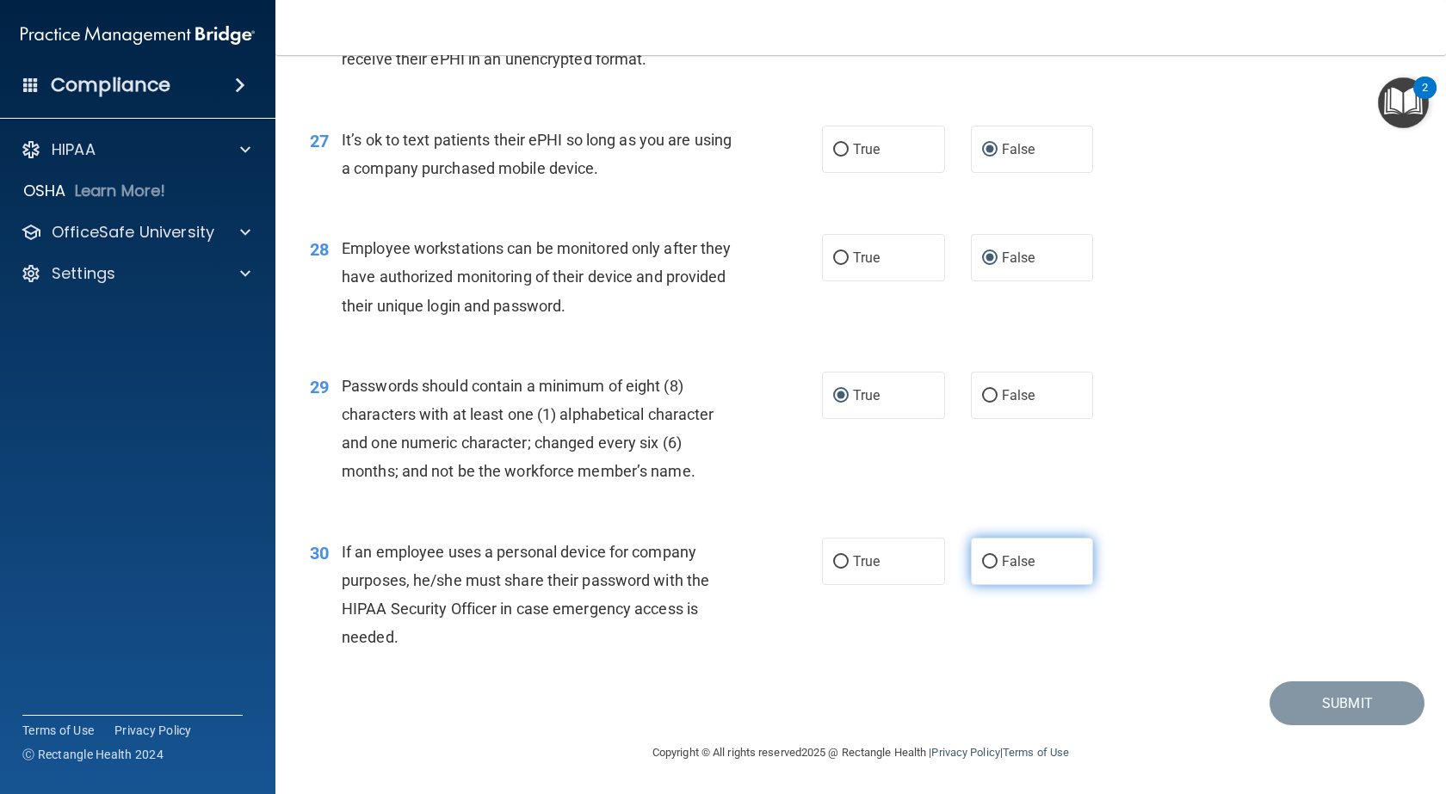
click at [985, 558] on input "False" at bounding box center [989, 562] width 15 height 13
radio input "true"
click at [1375, 701] on button "Submit" at bounding box center [1347, 704] width 155 height 44
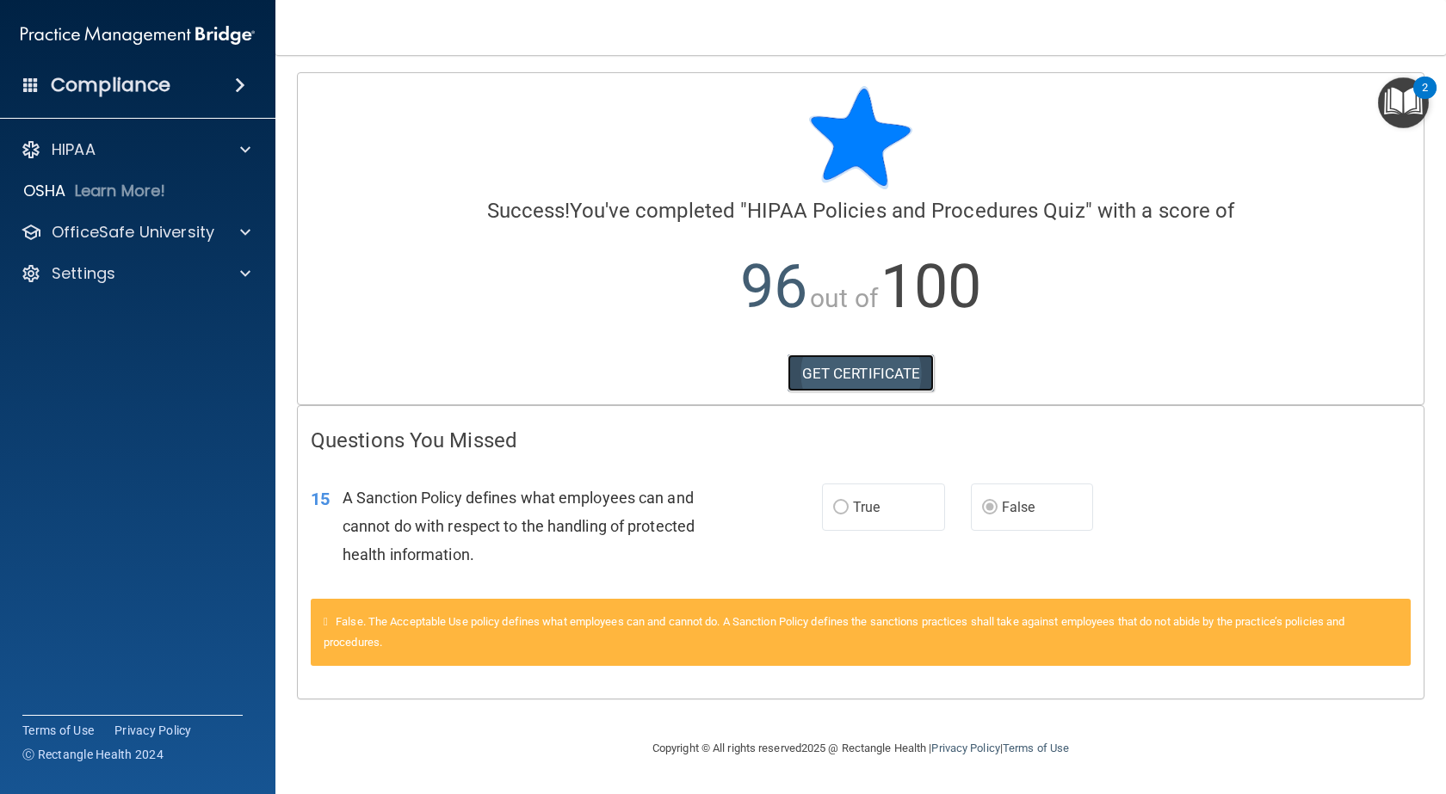
click at [858, 374] on link "GET CERTIFICATE" at bounding box center [861, 374] width 147 height 38
click at [81, 224] on p "OfficeSafe University" at bounding box center [133, 232] width 163 height 21
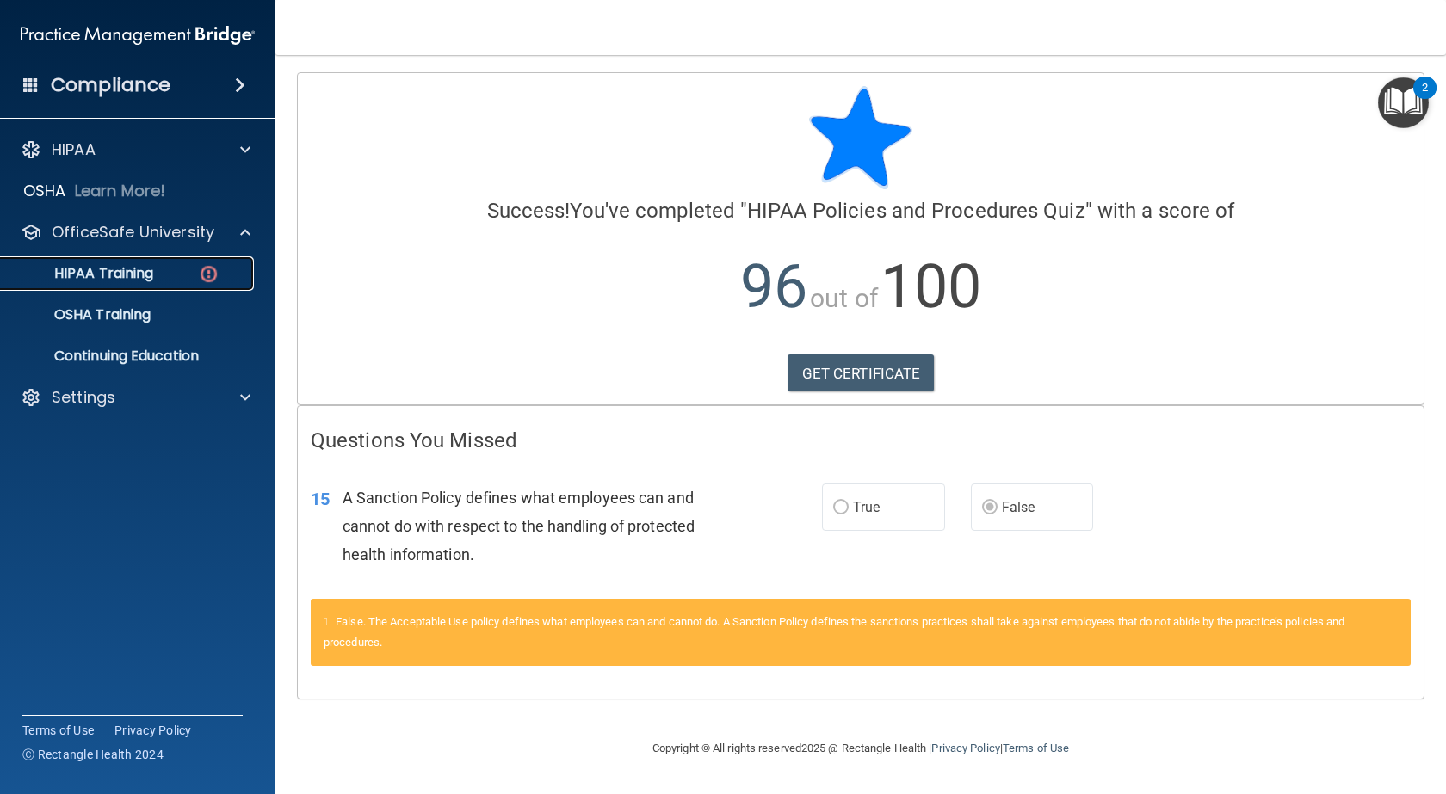
click at [141, 273] on p "HIPAA Training" at bounding box center [82, 273] width 142 height 17
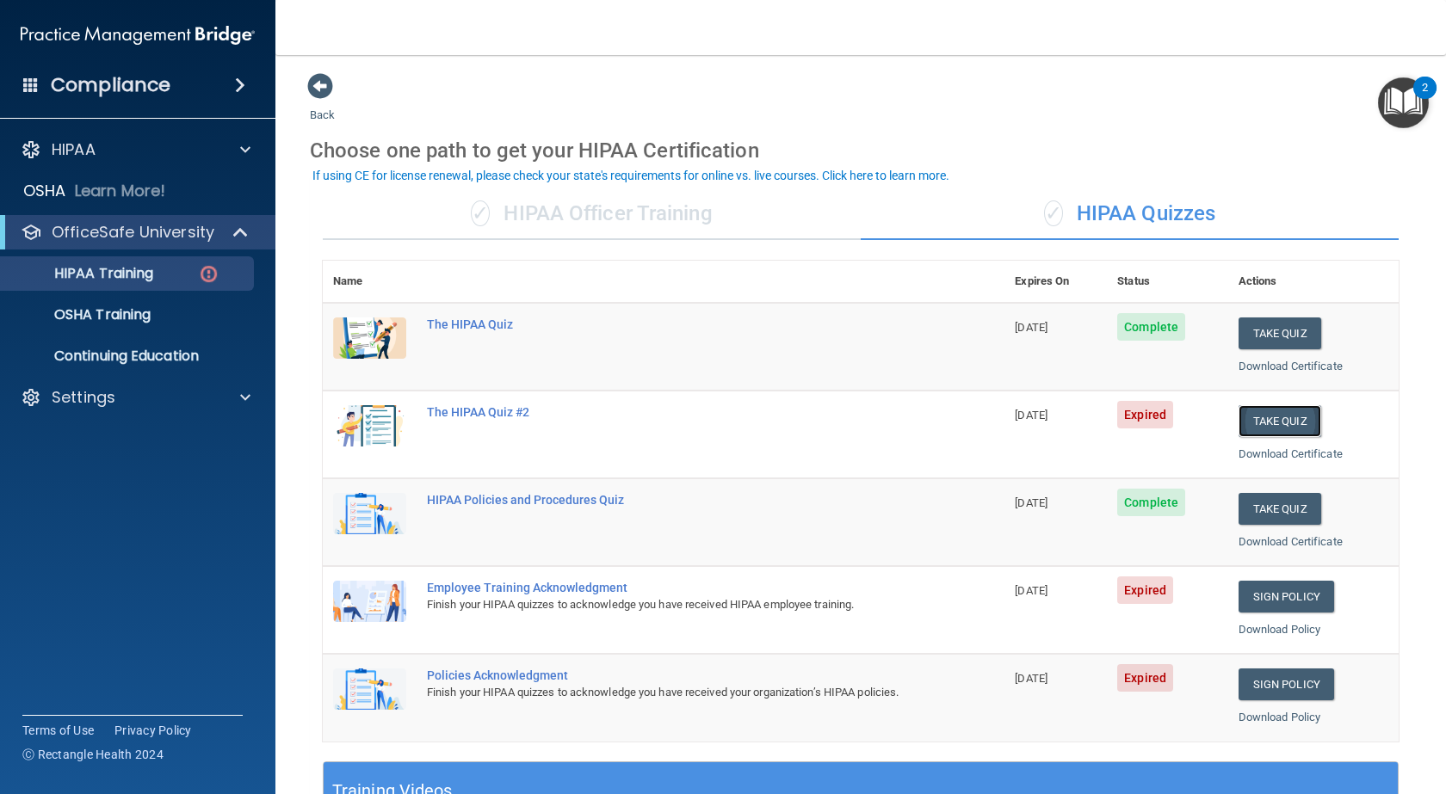
click at [1257, 421] on button "Take Quiz" at bounding box center [1280, 421] width 83 height 32
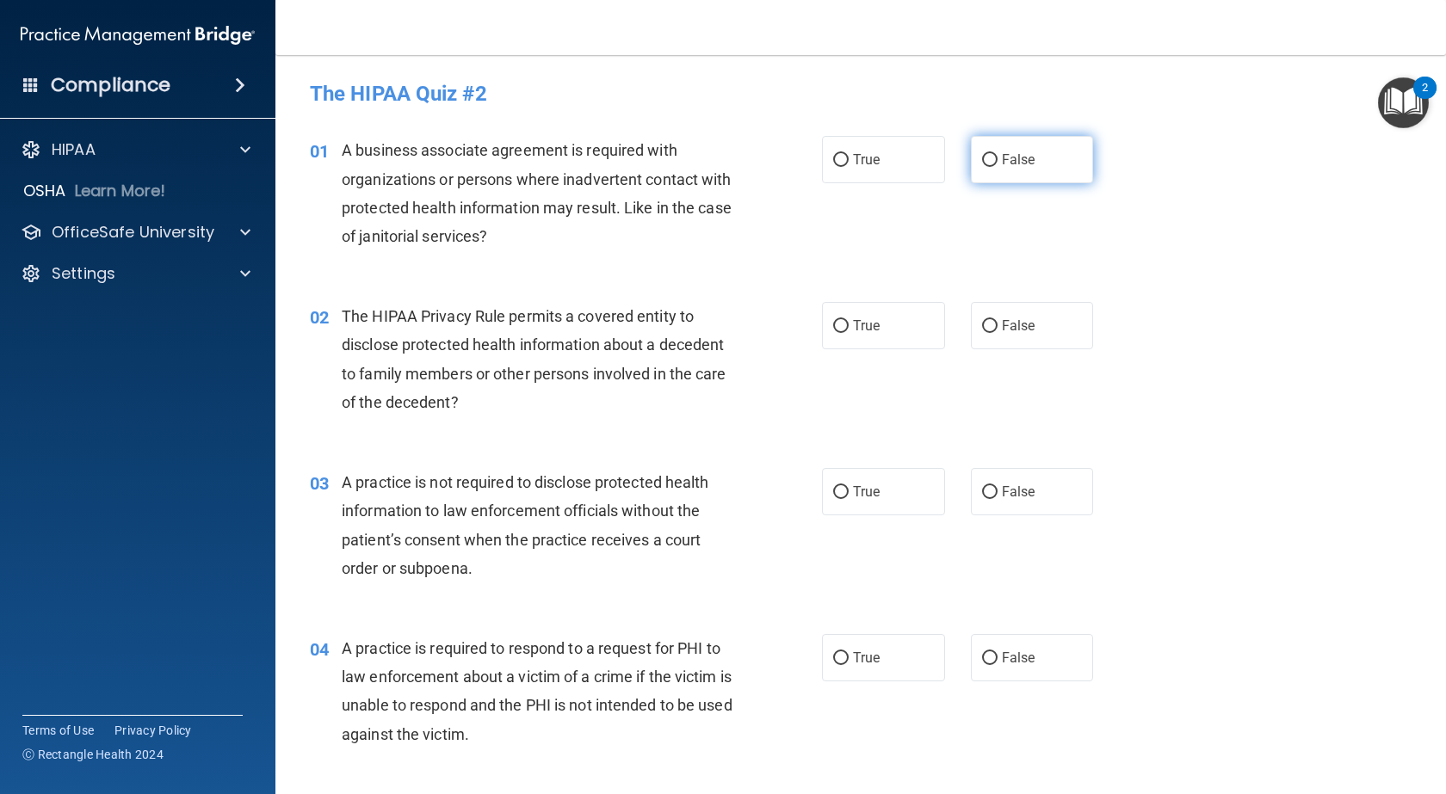
click at [985, 158] on input "False" at bounding box center [989, 160] width 15 height 13
radio input "true"
click at [833, 324] on input "True" at bounding box center [840, 326] width 15 height 13
radio input "true"
click at [982, 489] on input "False" at bounding box center [989, 492] width 15 height 13
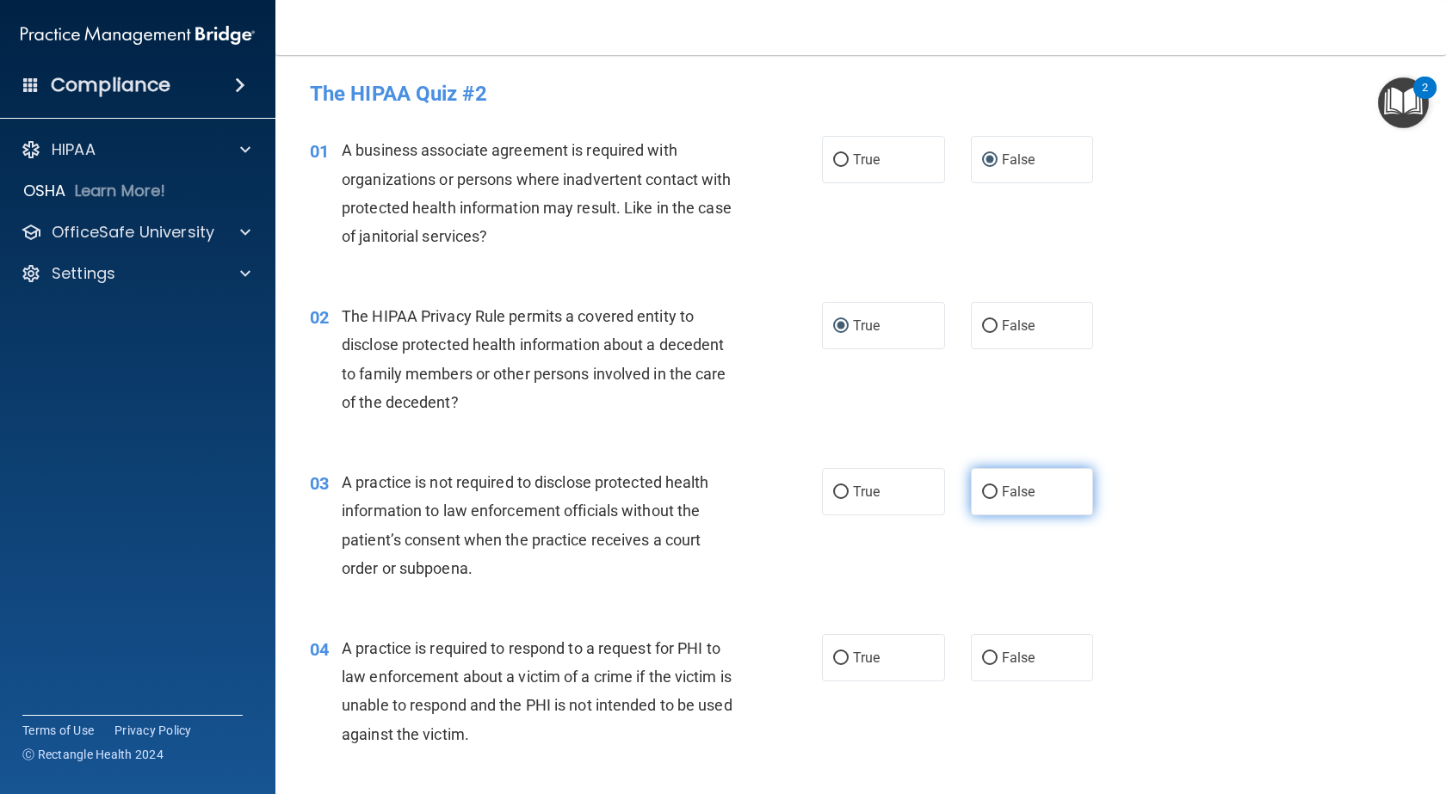
radio input "true"
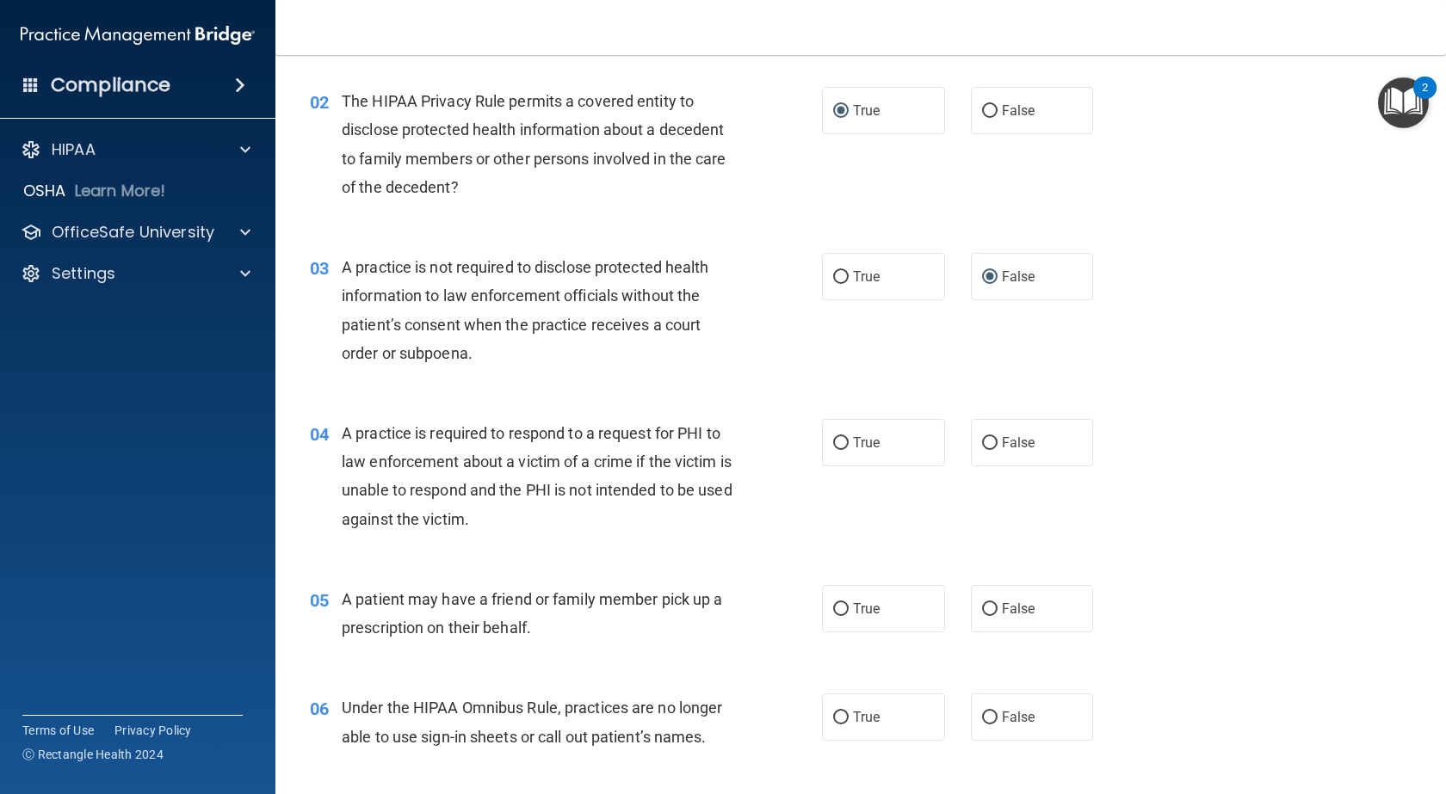
scroll to position [237, 0]
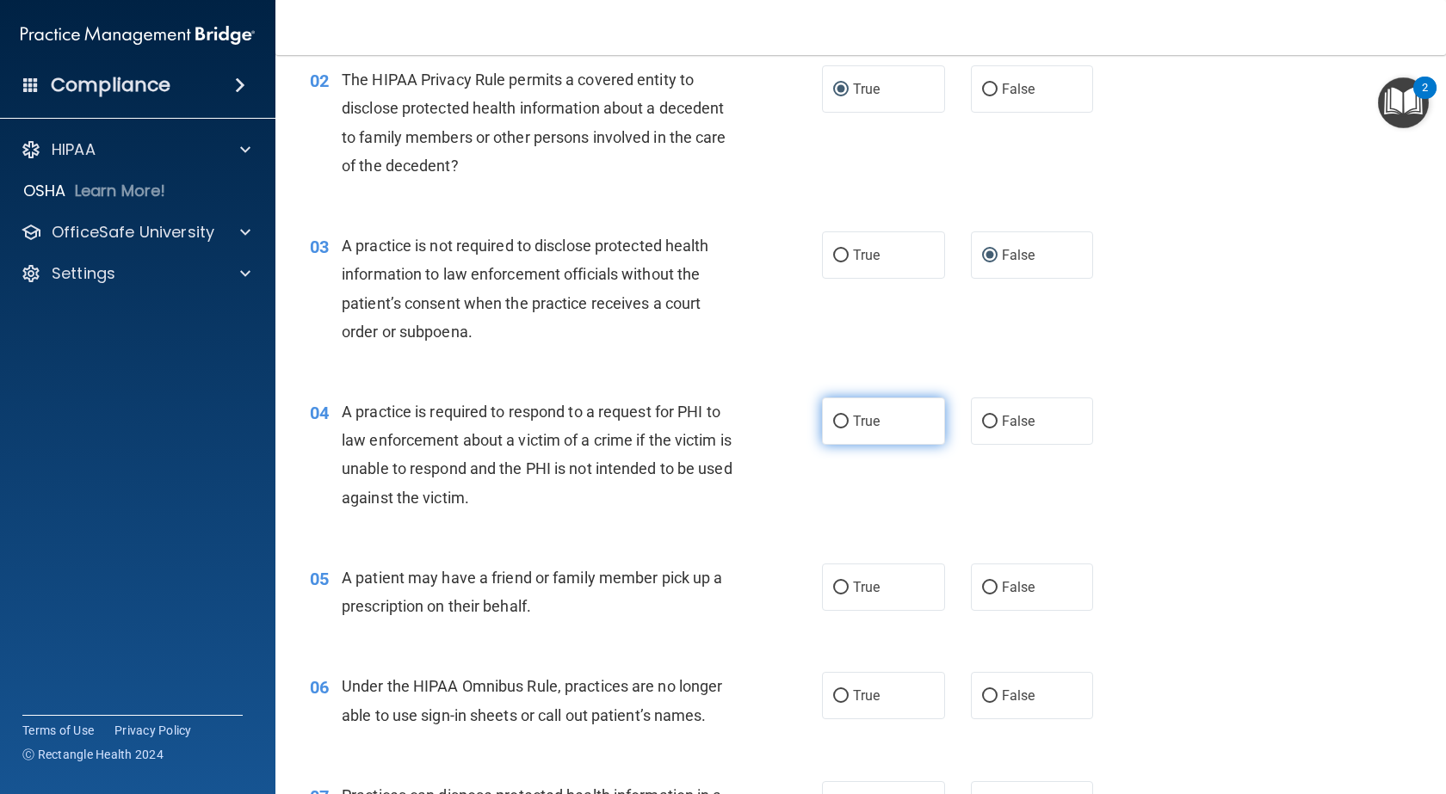
click at [845, 411] on label "True" at bounding box center [883, 421] width 123 height 47
click at [845, 416] on input "True" at bounding box center [840, 422] width 15 height 13
radio input "true"
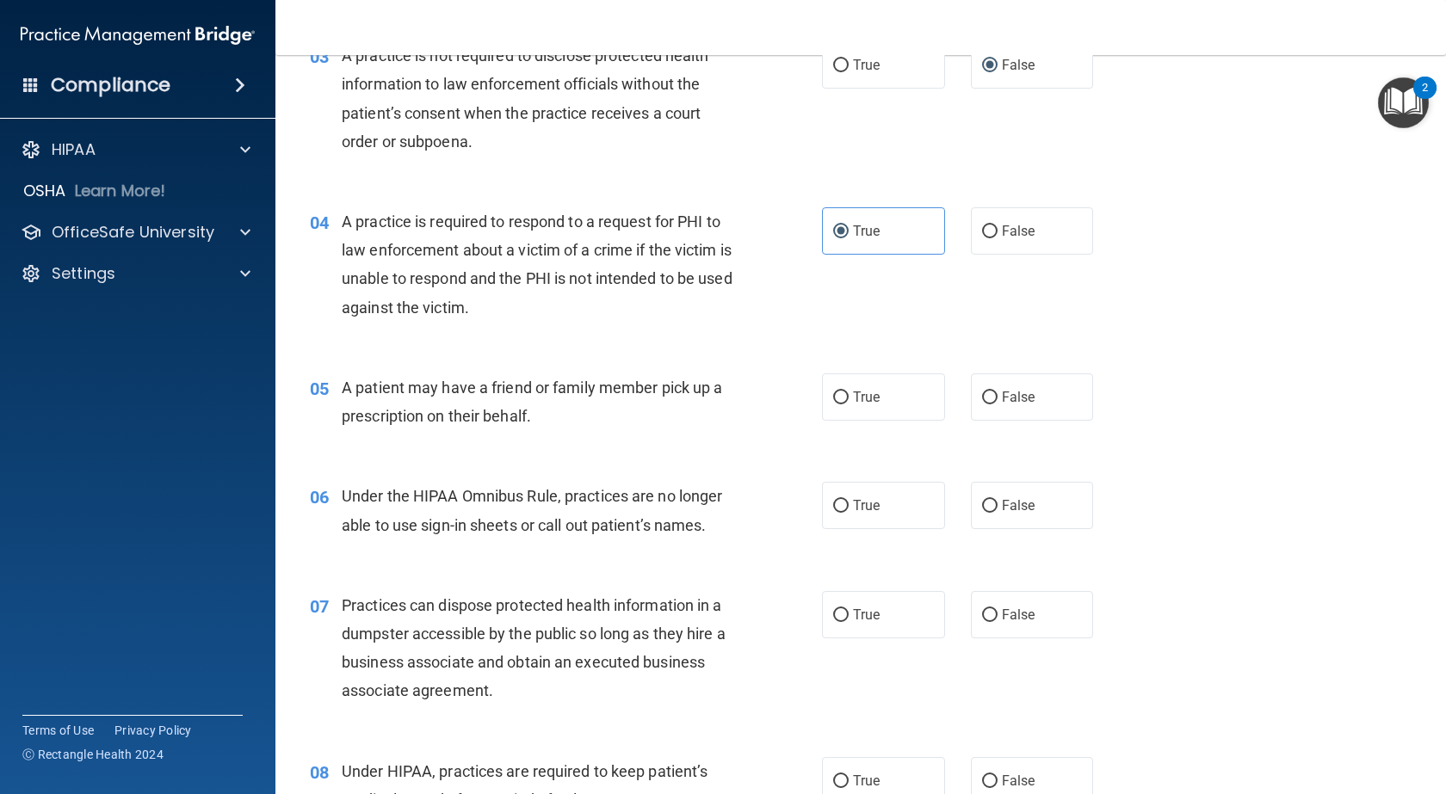
scroll to position [430, 0]
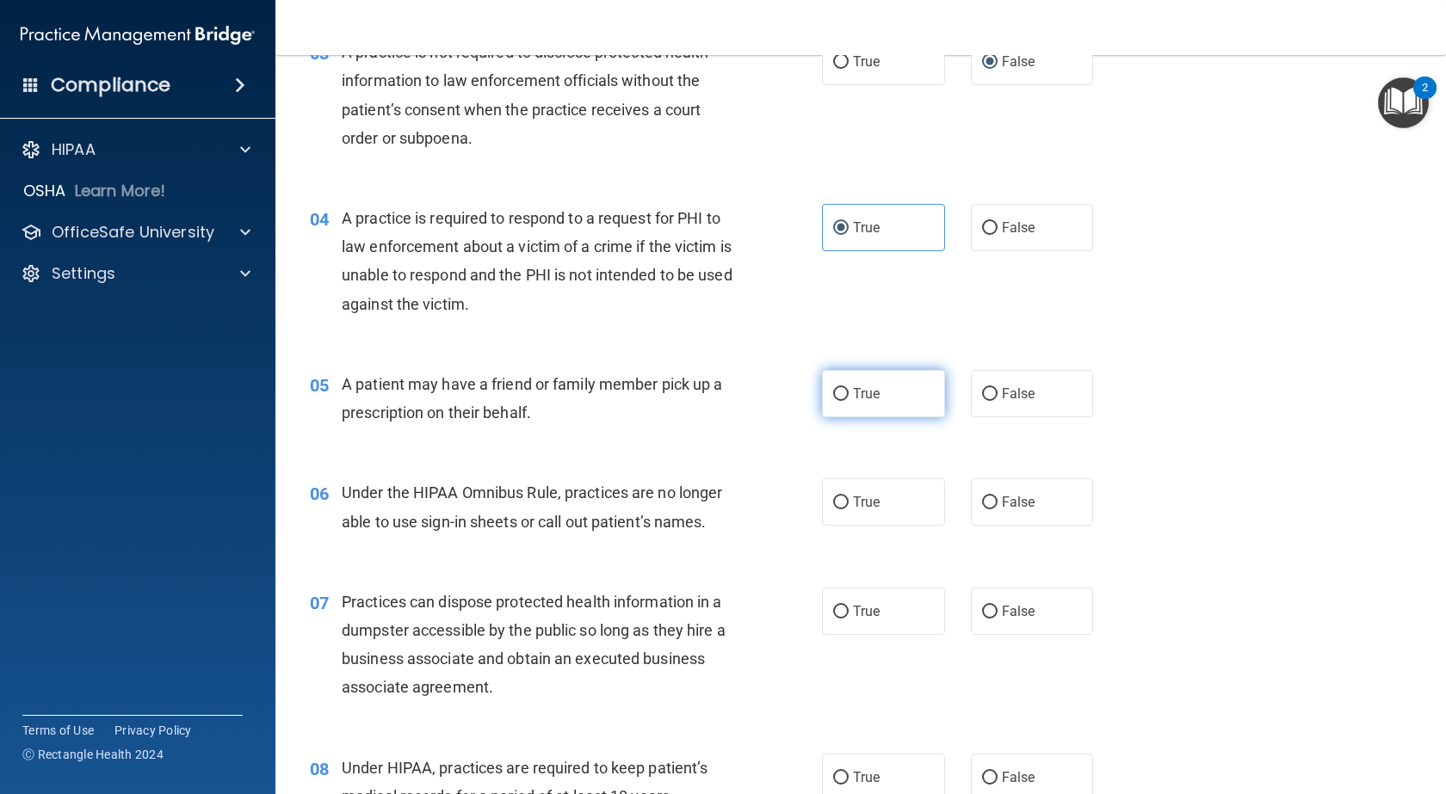
click at [833, 392] on input "True" at bounding box center [840, 394] width 15 height 13
radio input "true"
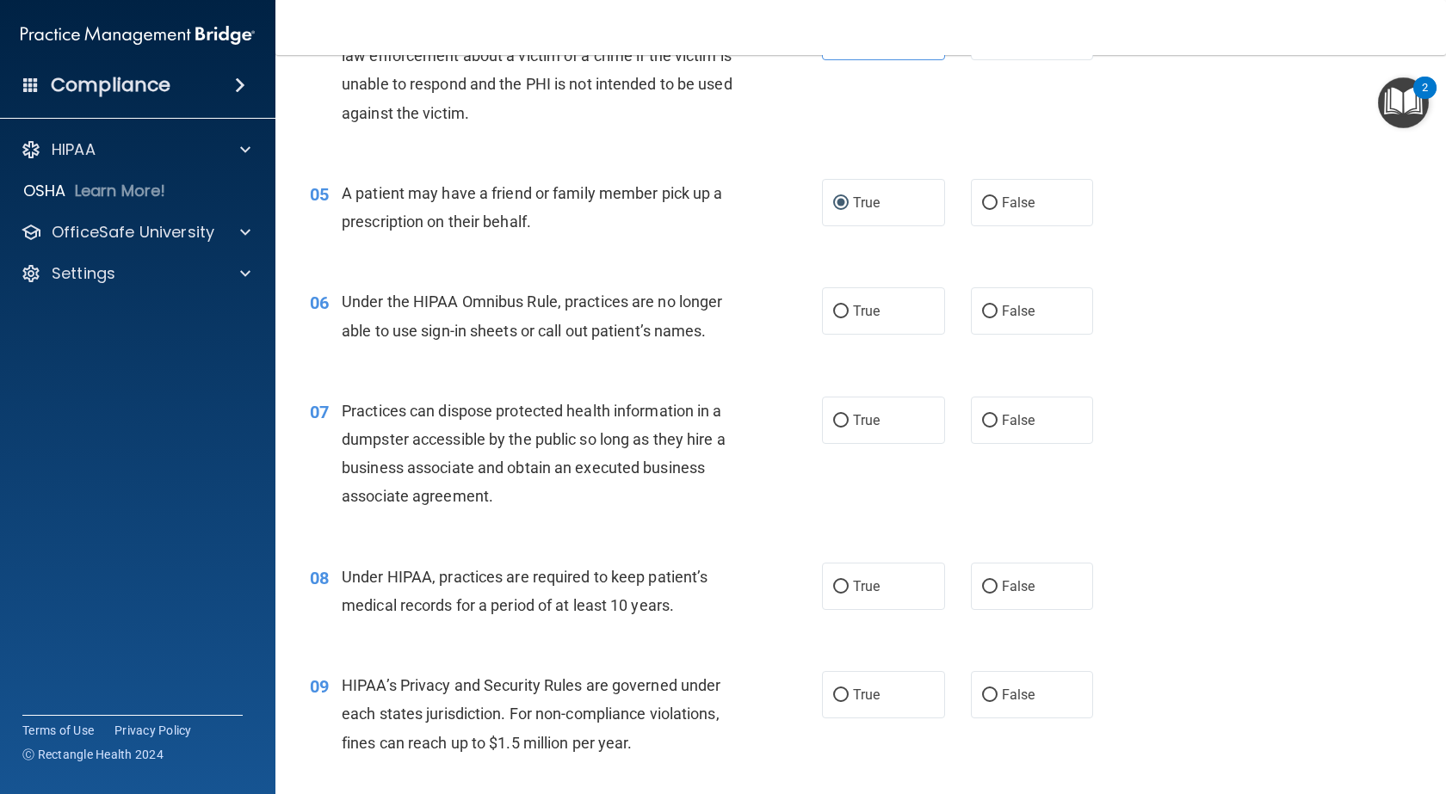
scroll to position [624, 0]
click at [982, 308] on input "False" at bounding box center [989, 309] width 15 height 13
radio input "true"
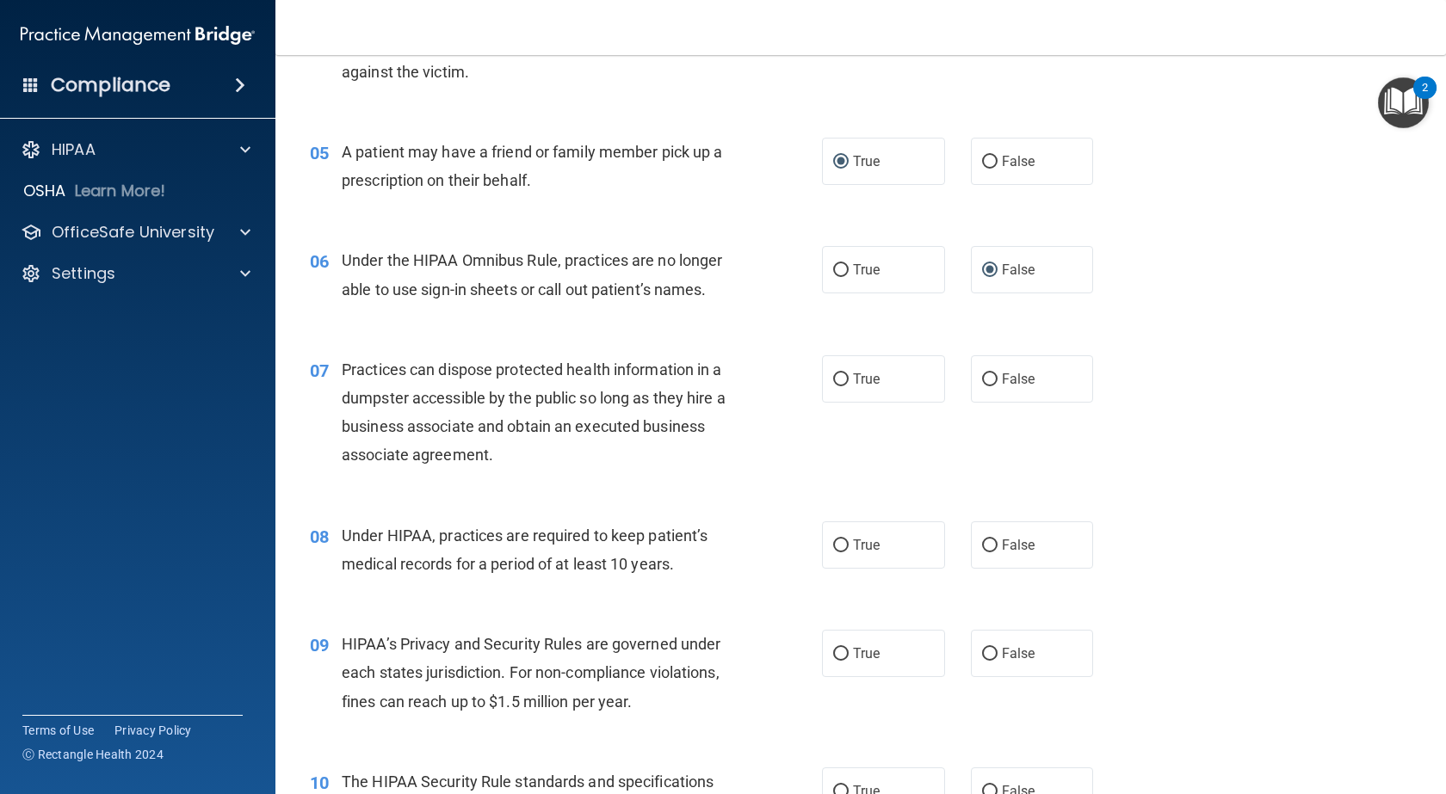
scroll to position [667, 0]
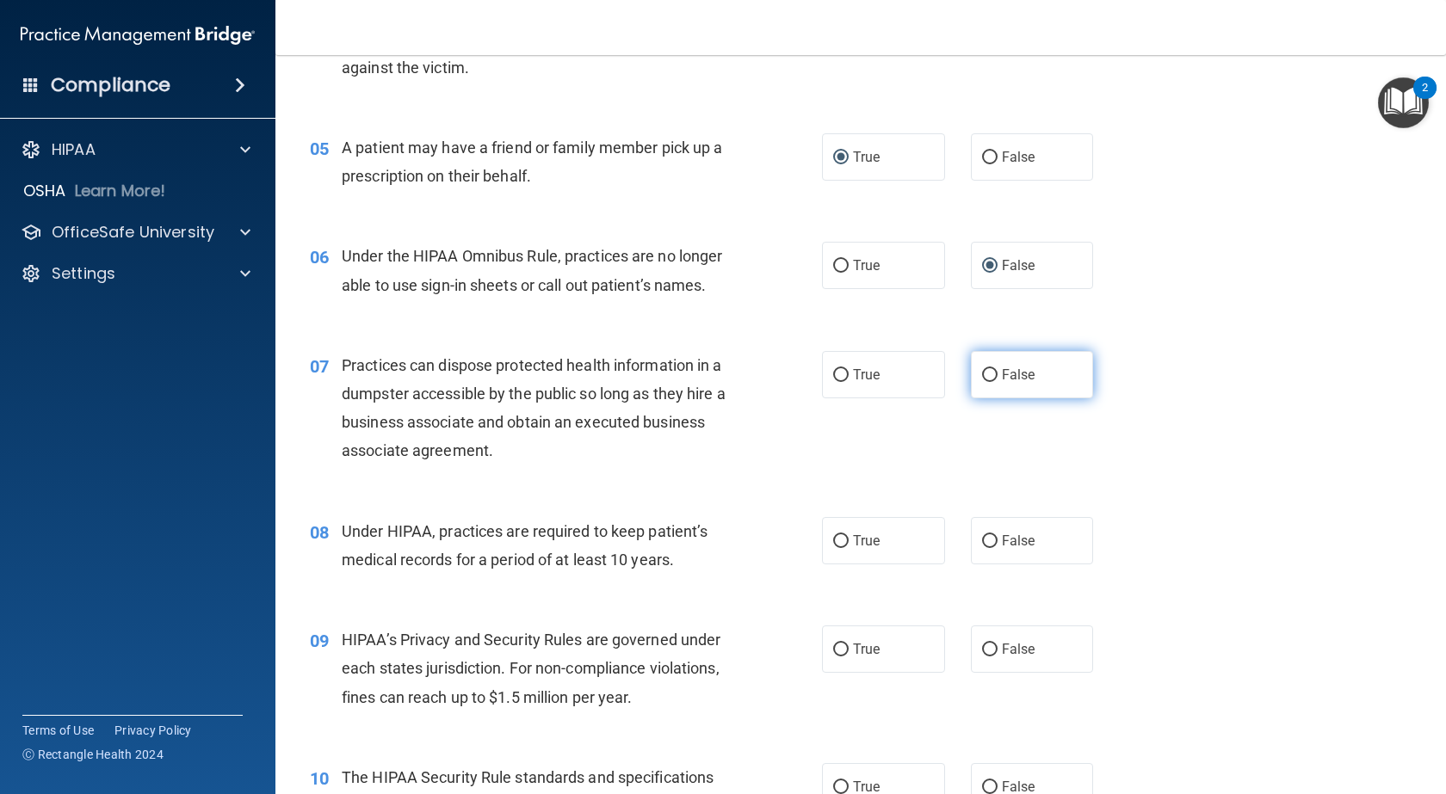
click at [986, 373] on input "False" at bounding box center [989, 375] width 15 height 13
radio input "true"
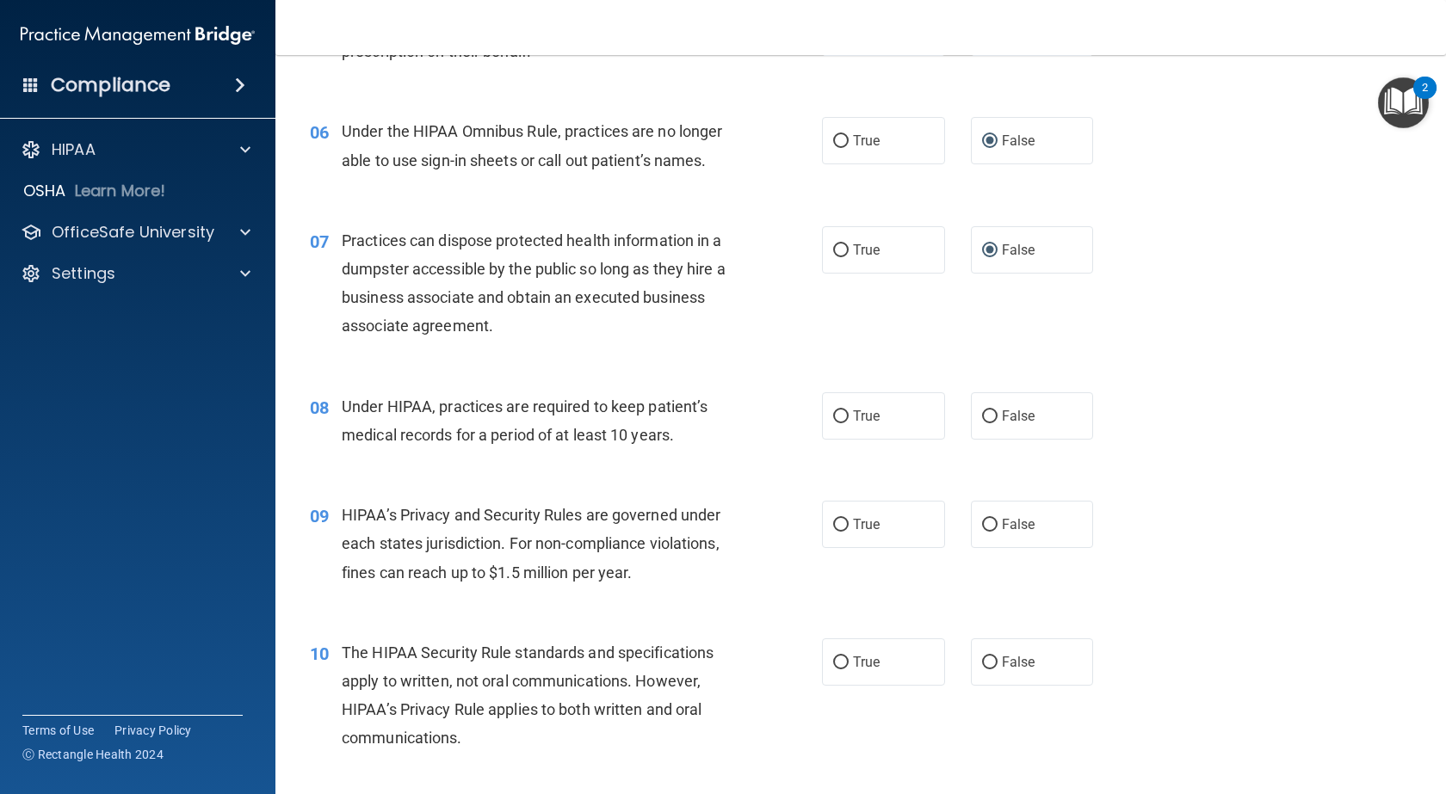
scroll to position [818, 0]
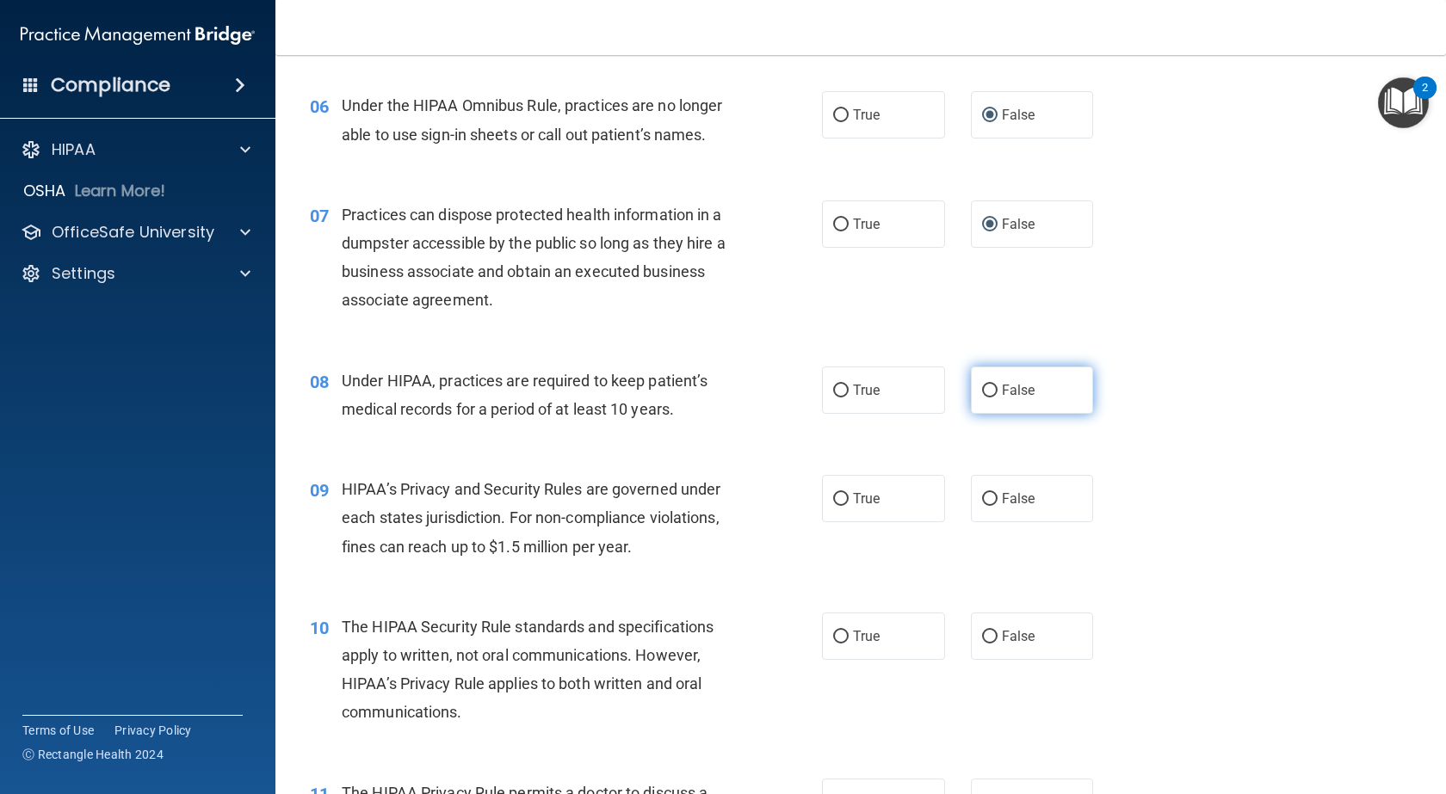
click at [982, 394] on input "False" at bounding box center [989, 391] width 15 height 13
radio input "true"
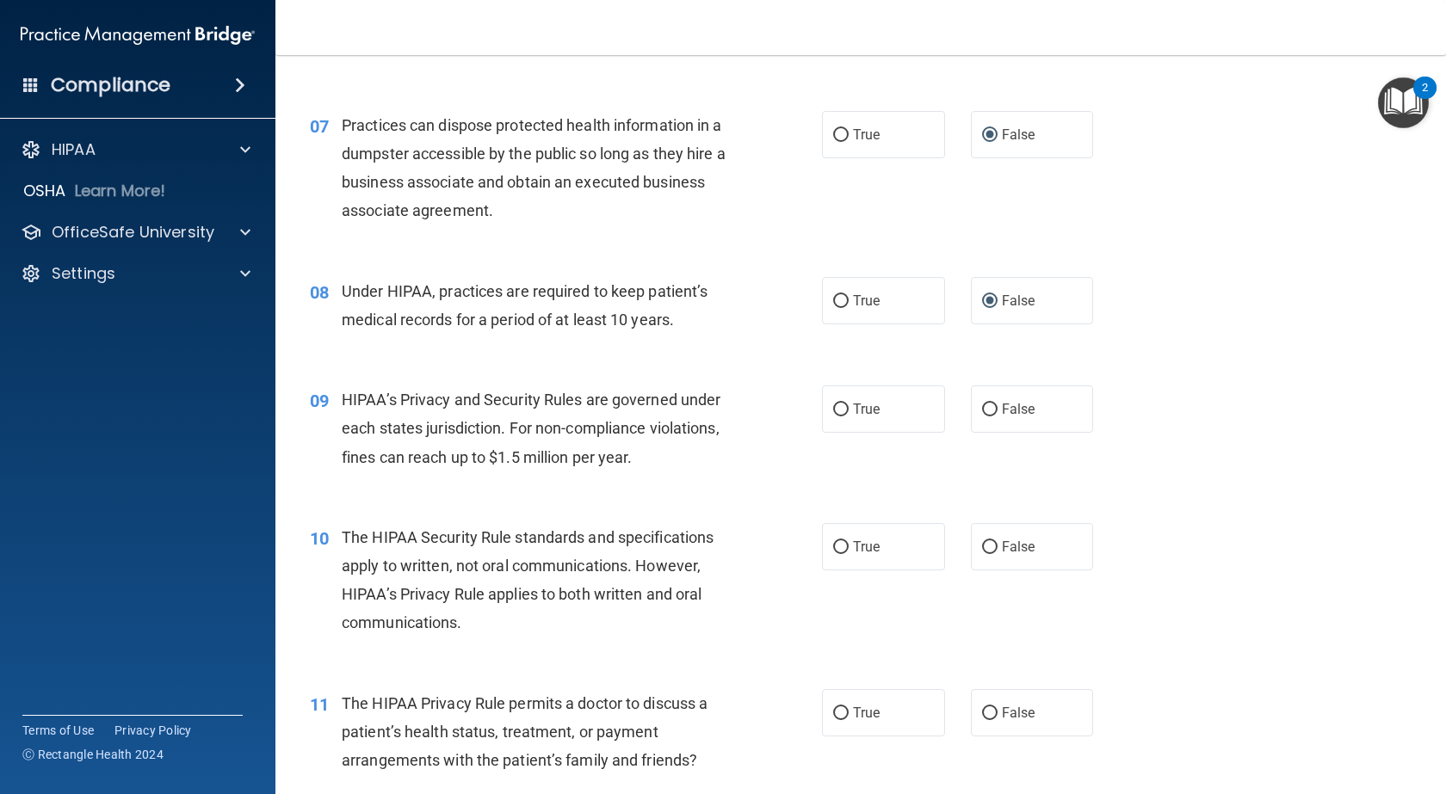
scroll to position [925, 0]
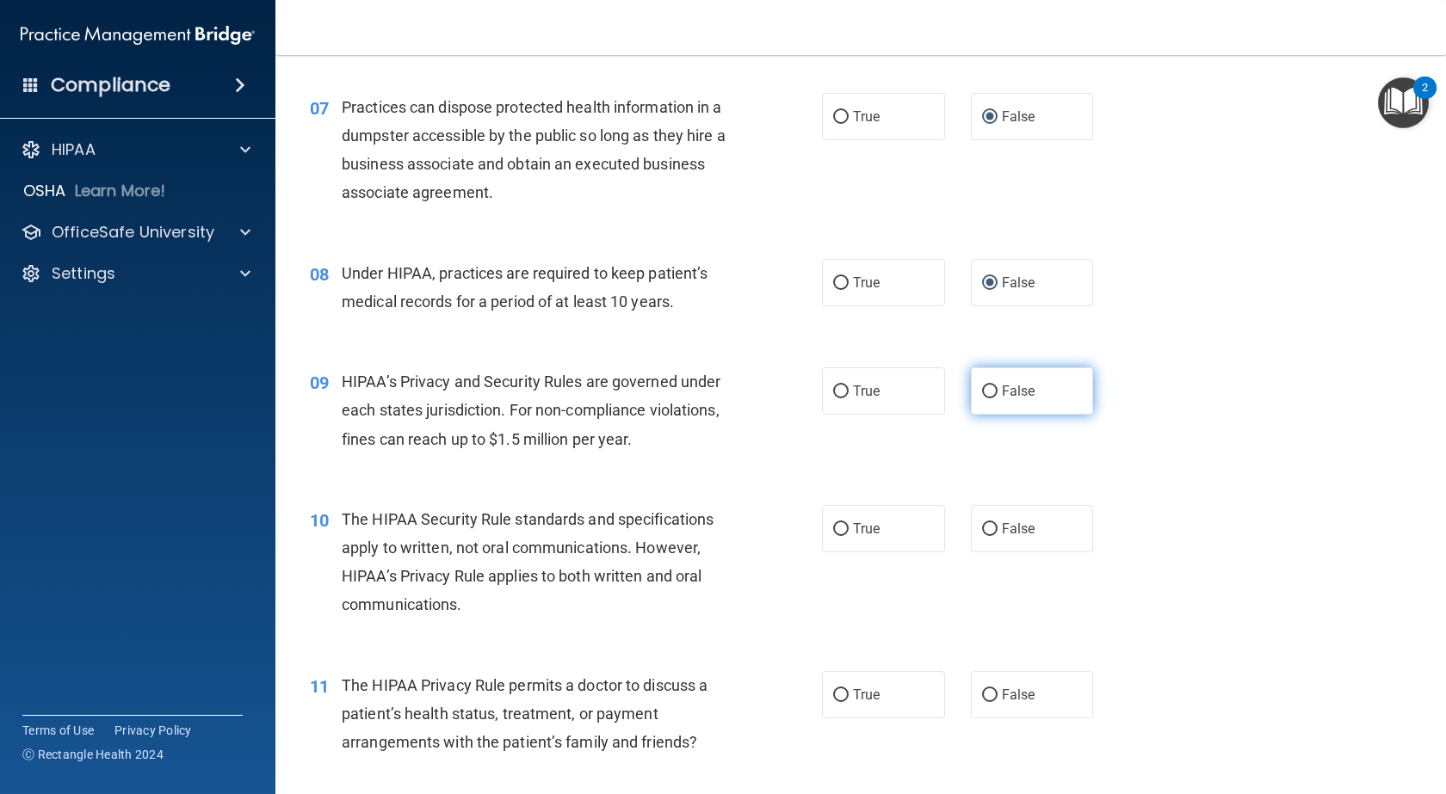
click at [982, 388] on input "False" at bounding box center [989, 392] width 15 height 13
radio input "true"
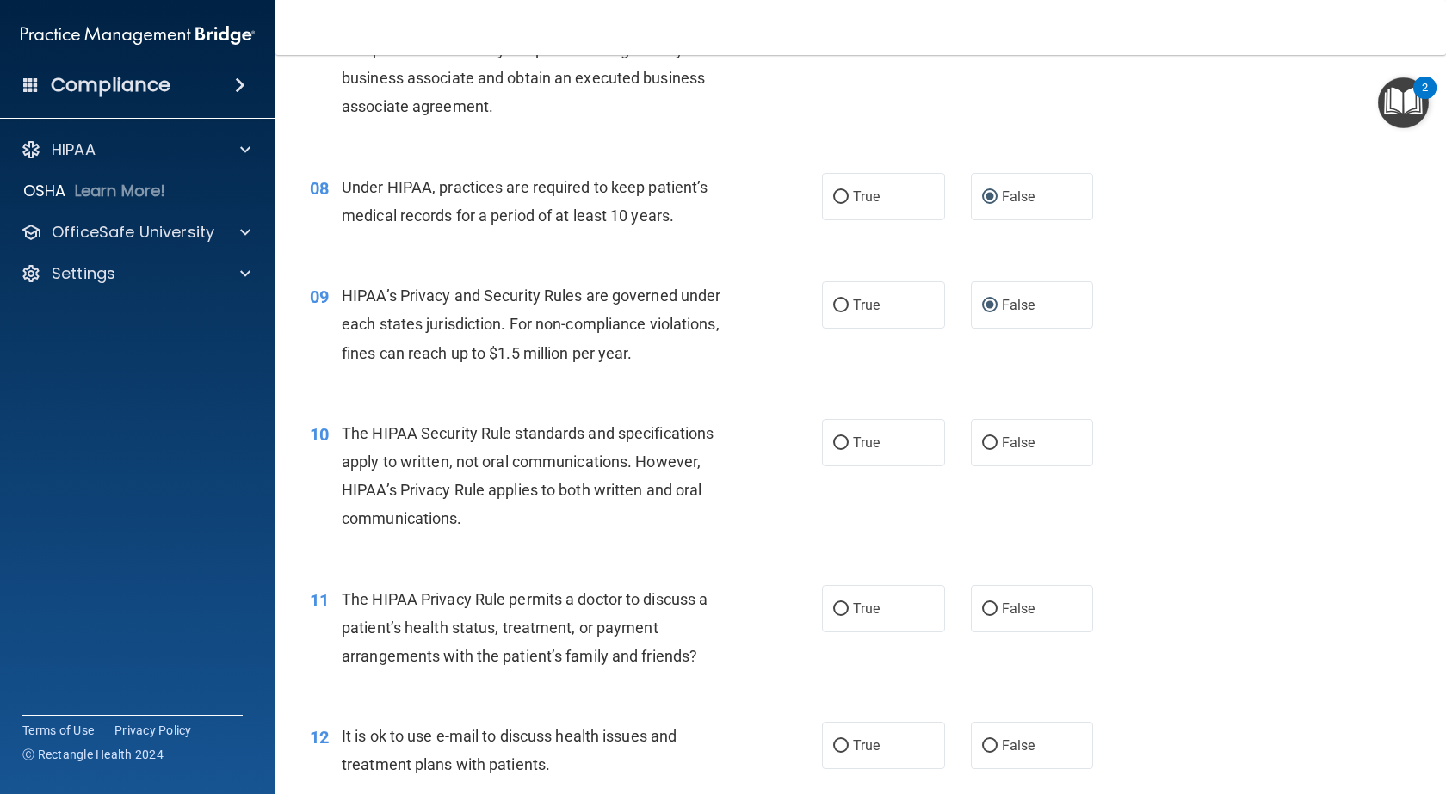
scroll to position [1033, 0]
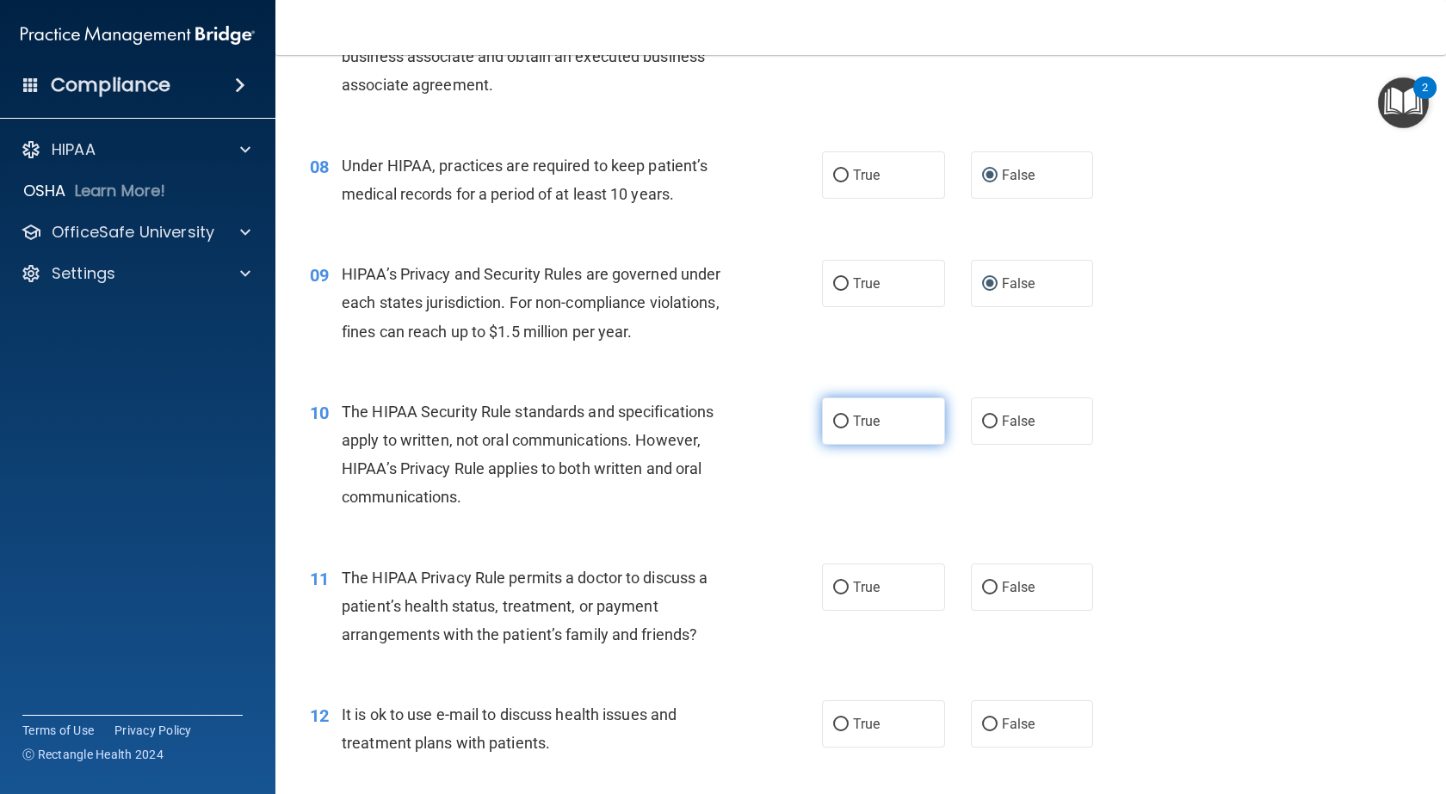
click at [838, 420] on input "True" at bounding box center [840, 422] width 15 height 13
radio input "true"
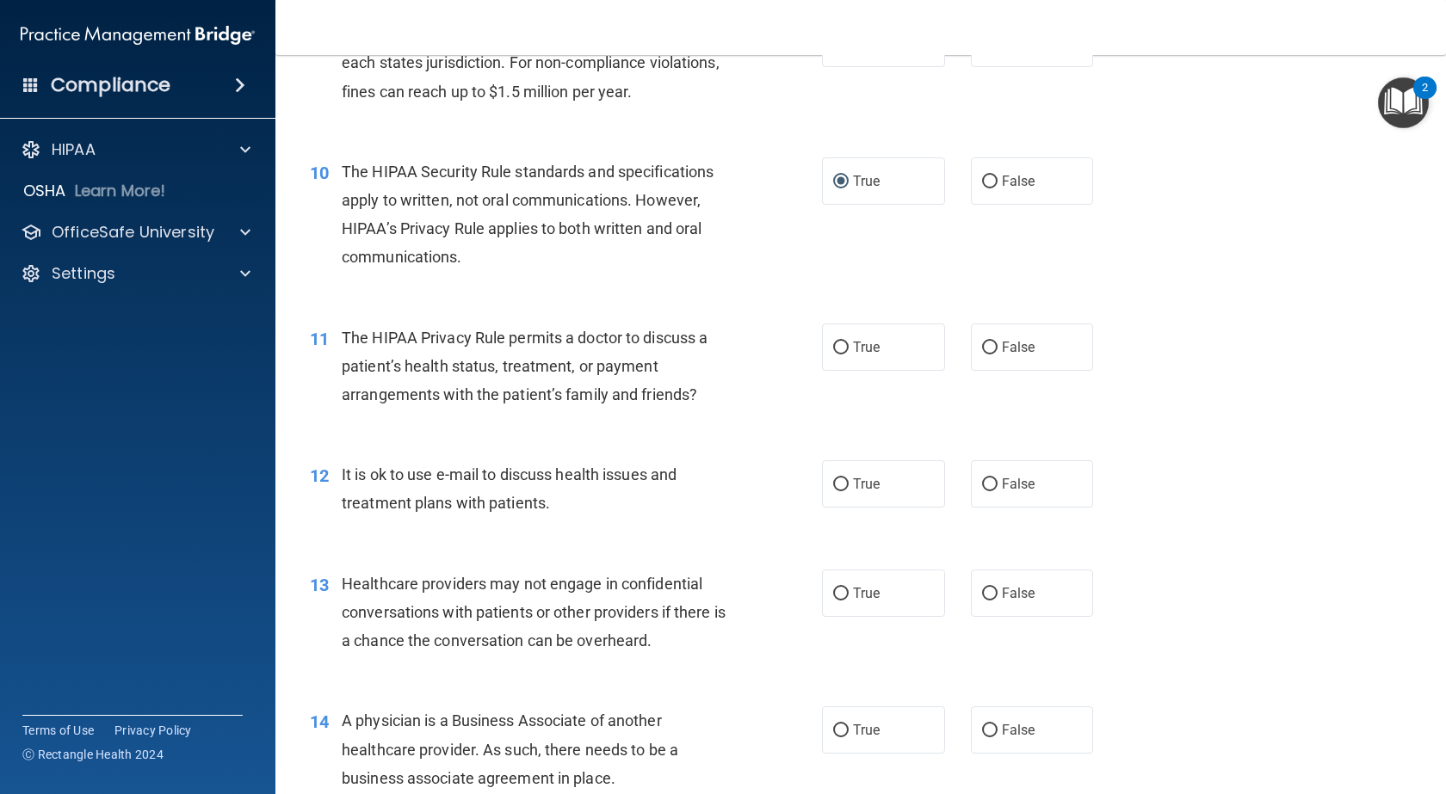
scroll to position [1334, 0]
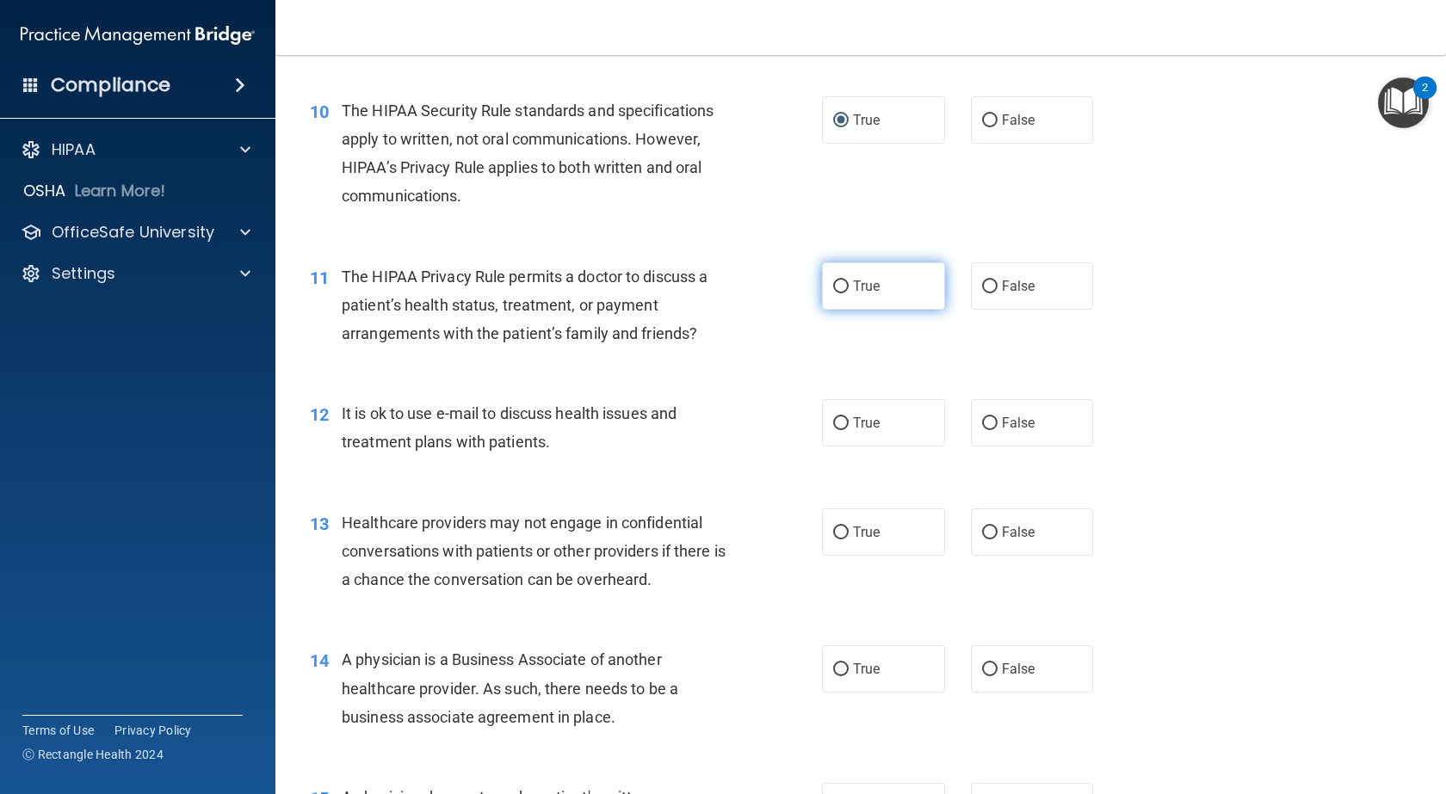
click at [836, 285] on input "True" at bounding box center [840, 287] width 15 height 13
radio input "true"
click at [838, 420] on input "True" at bounding box center [840, 423] width 15 height 13
radio input "true"
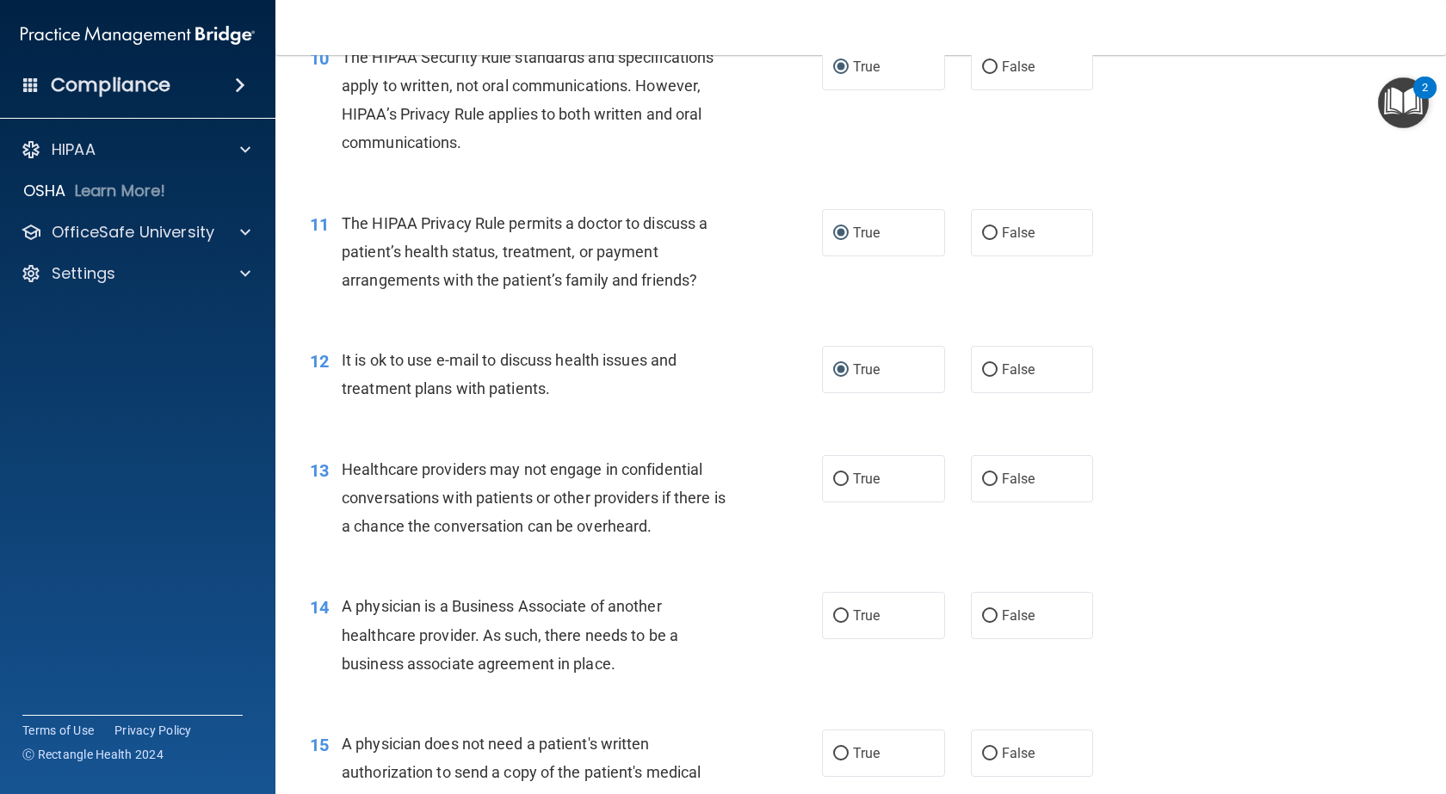
scroll to position [1463, 0]
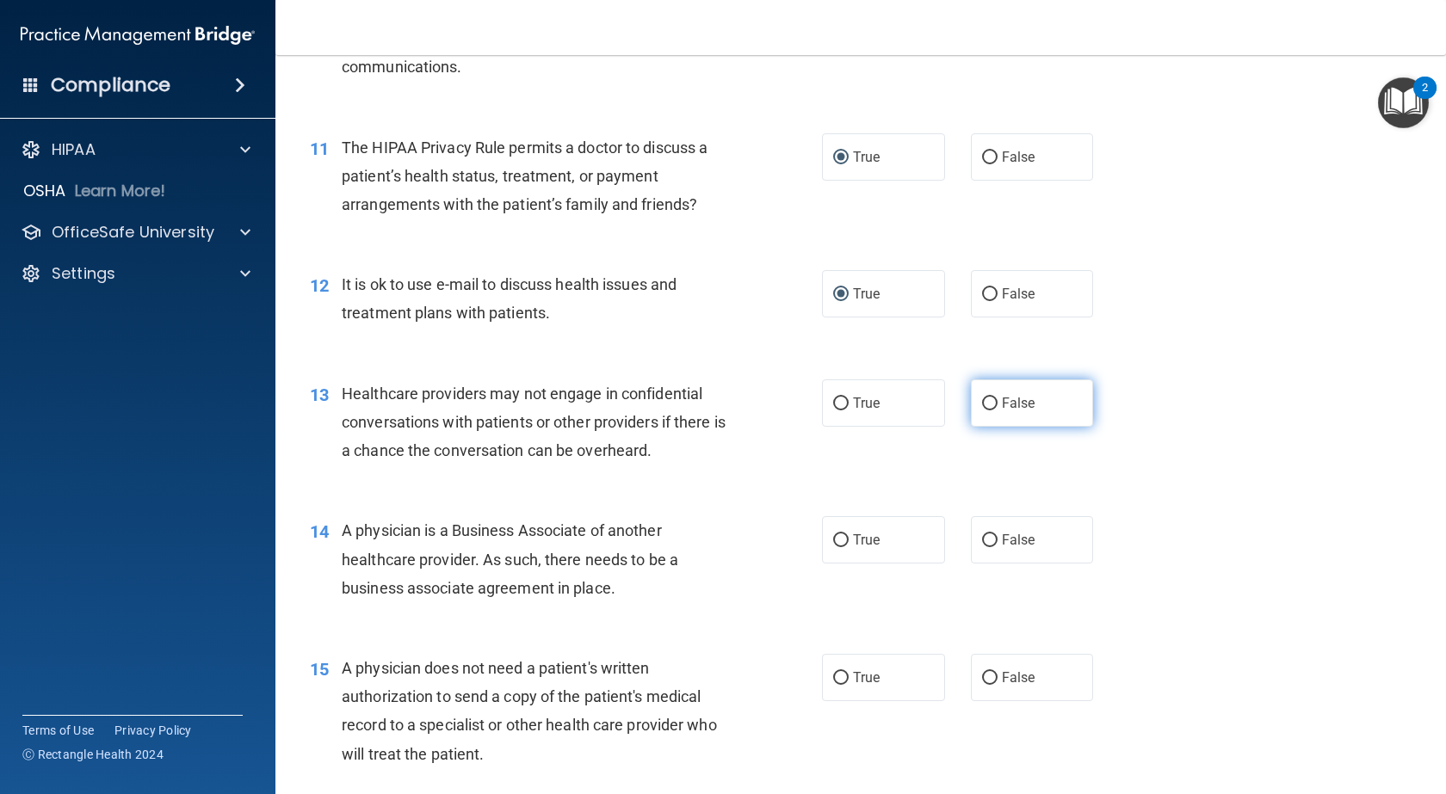
click at [985, 401] on input "False" at bounding box center [989, 404] width 15 height 13
radio input "true"
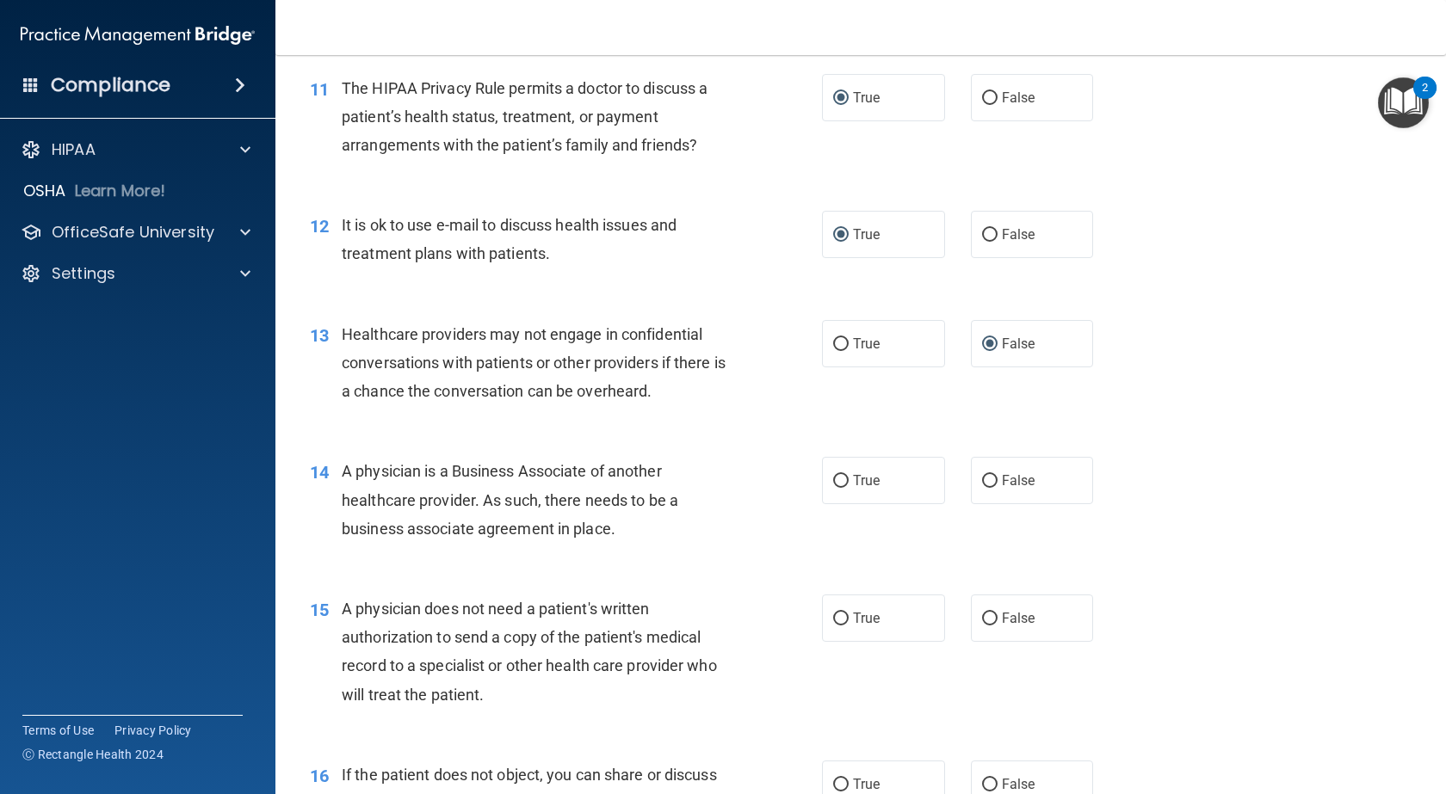
scroll to position [1571, 0]
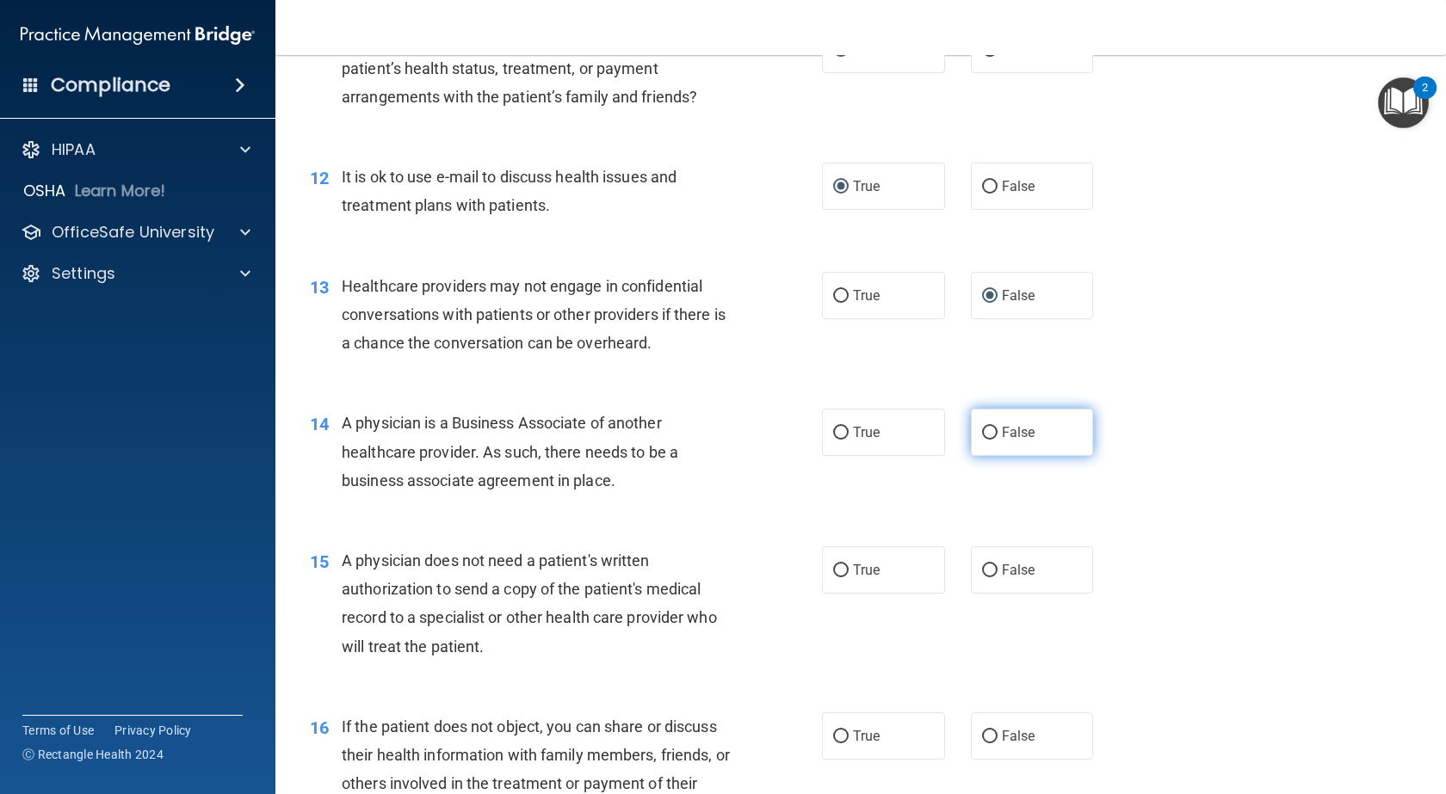
click at [971, 432] on label "False" at bounding box center [1032, 432] width 123 height 47
click at [982, 432] on input "False" at bounding box center [989, 433] width 15 height 13
radio input "true"
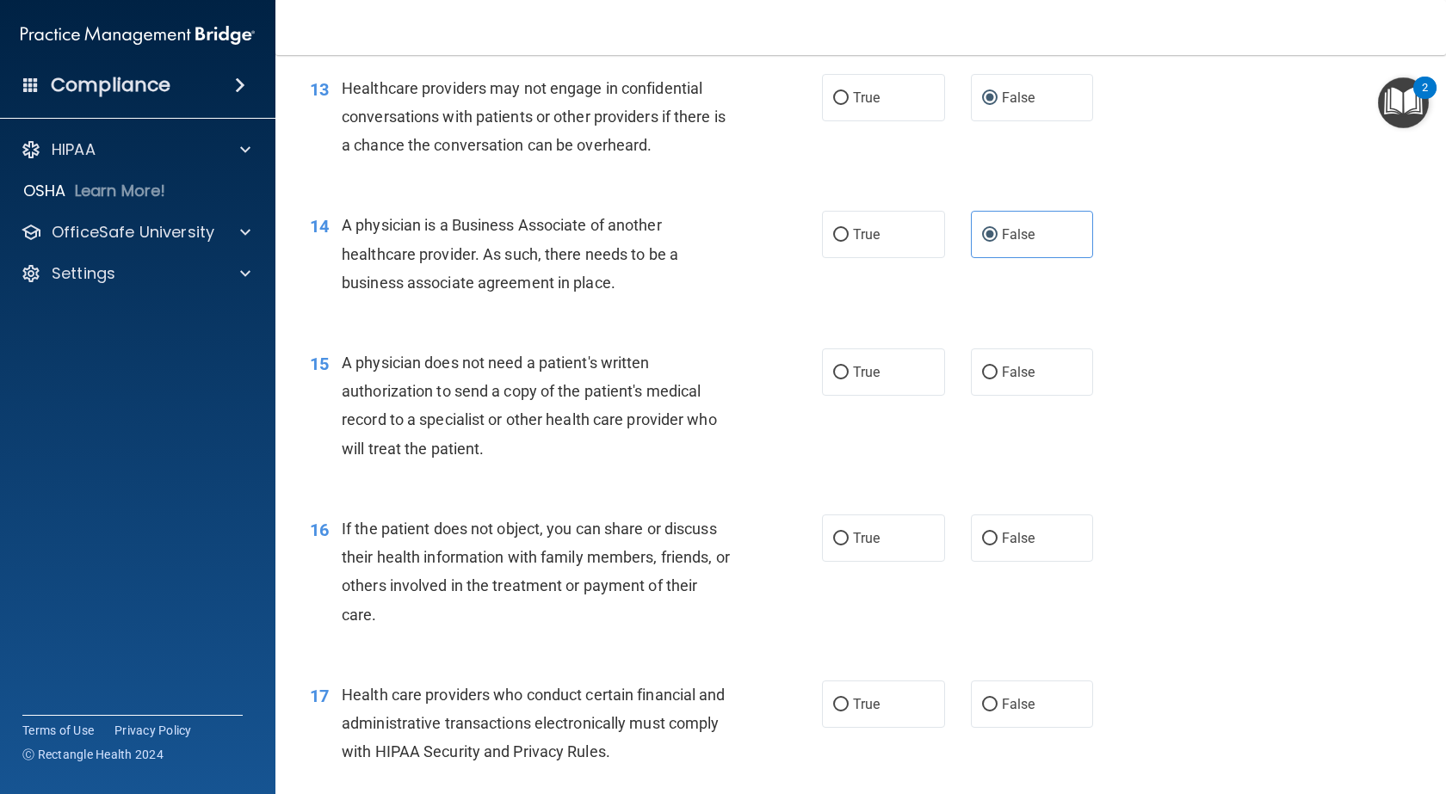
scroll to position [1786, 0]
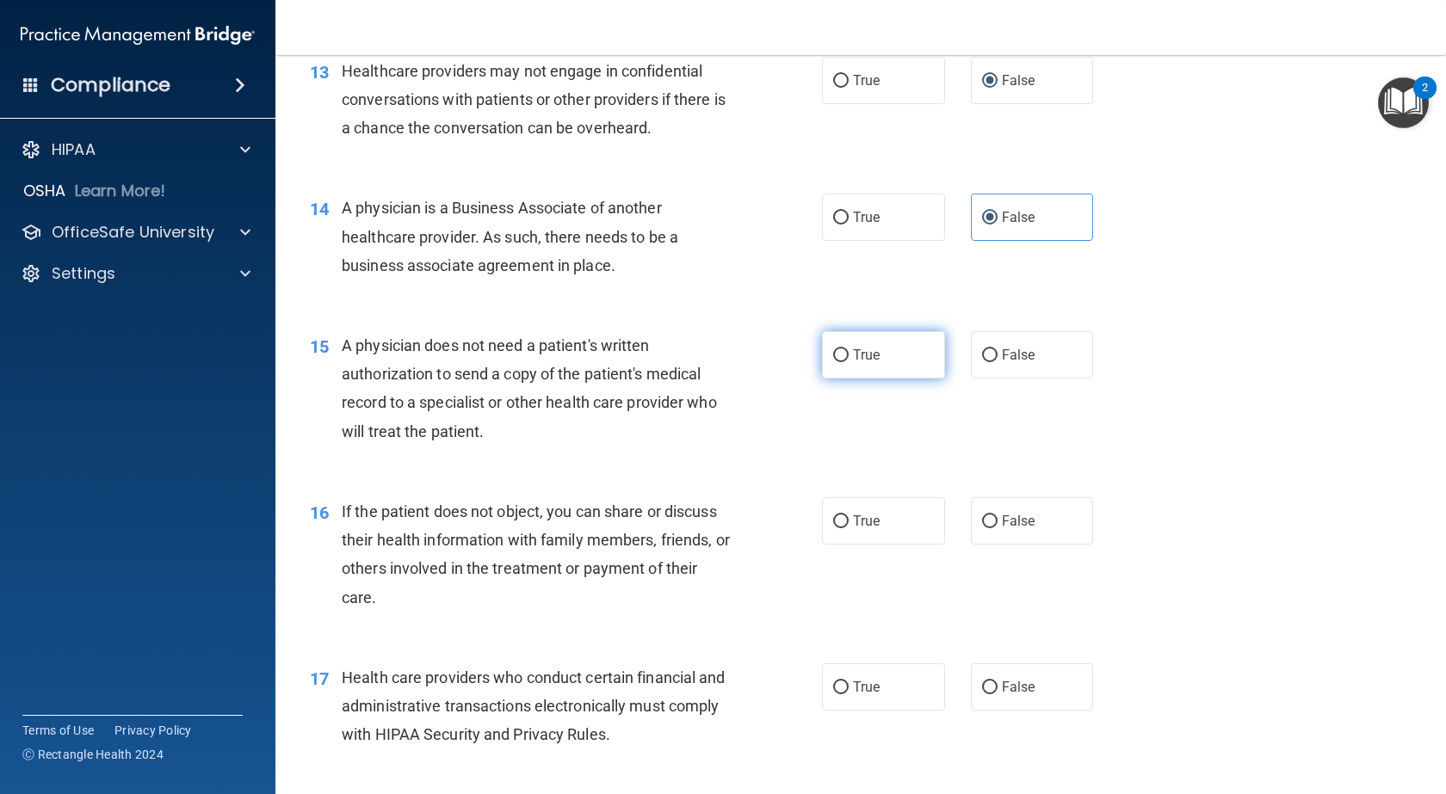
click at [842, 355] on input "True" at bounding box center [840, 355] width 15 height 13
radio input "true"
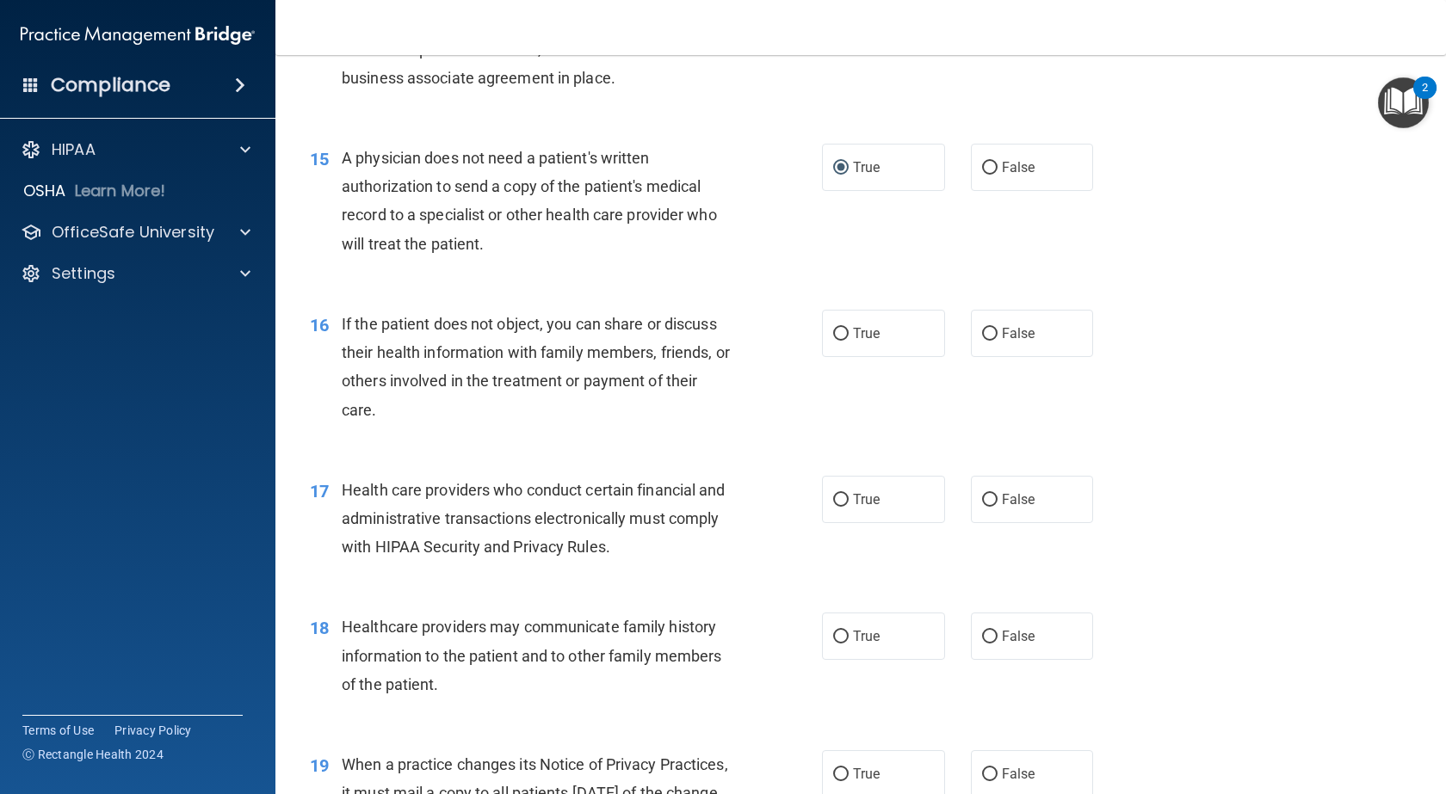
scroll to position [2001, 0]
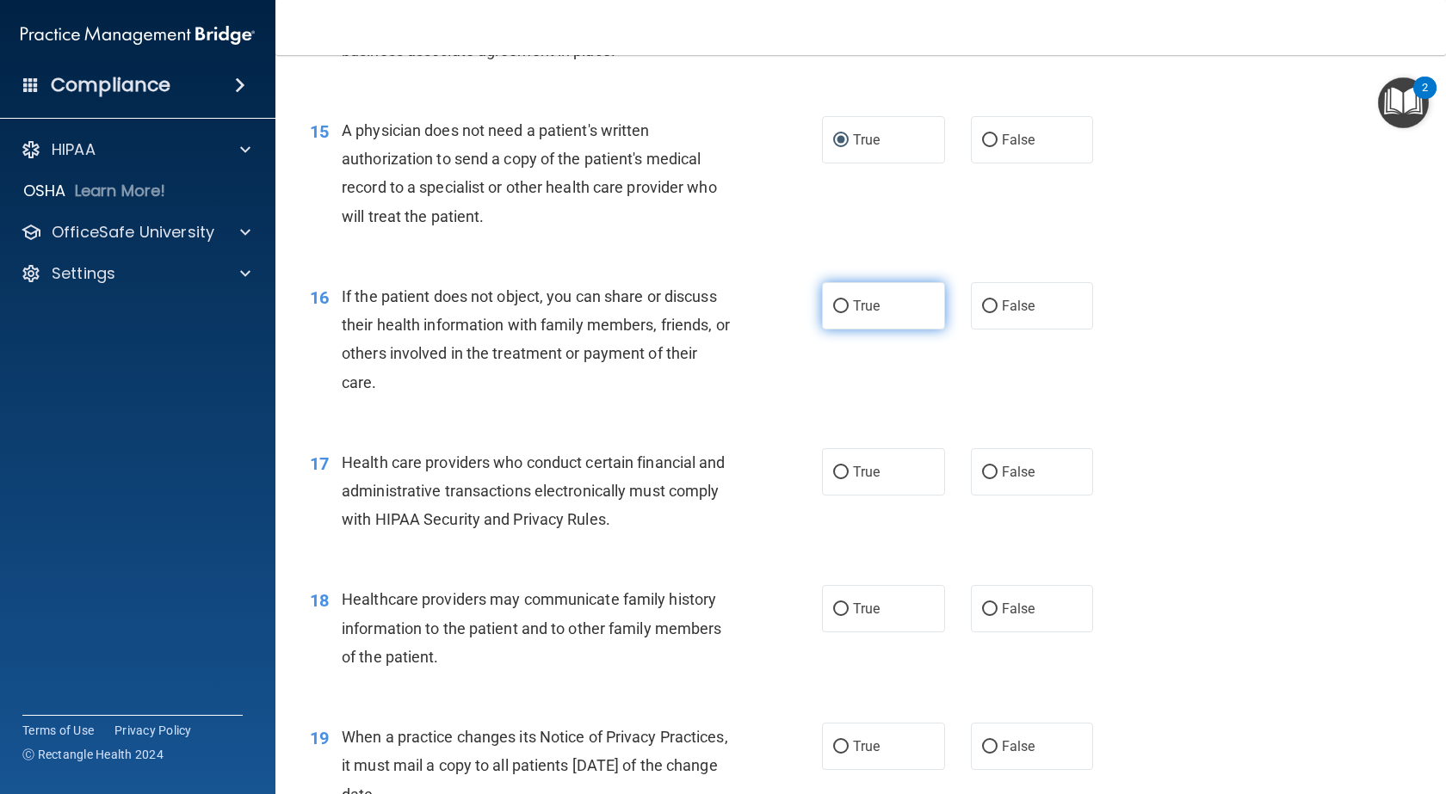
click at [835, 304] on input "True" at bounding box center [840, 306] width 15 height 13
radio input "true"
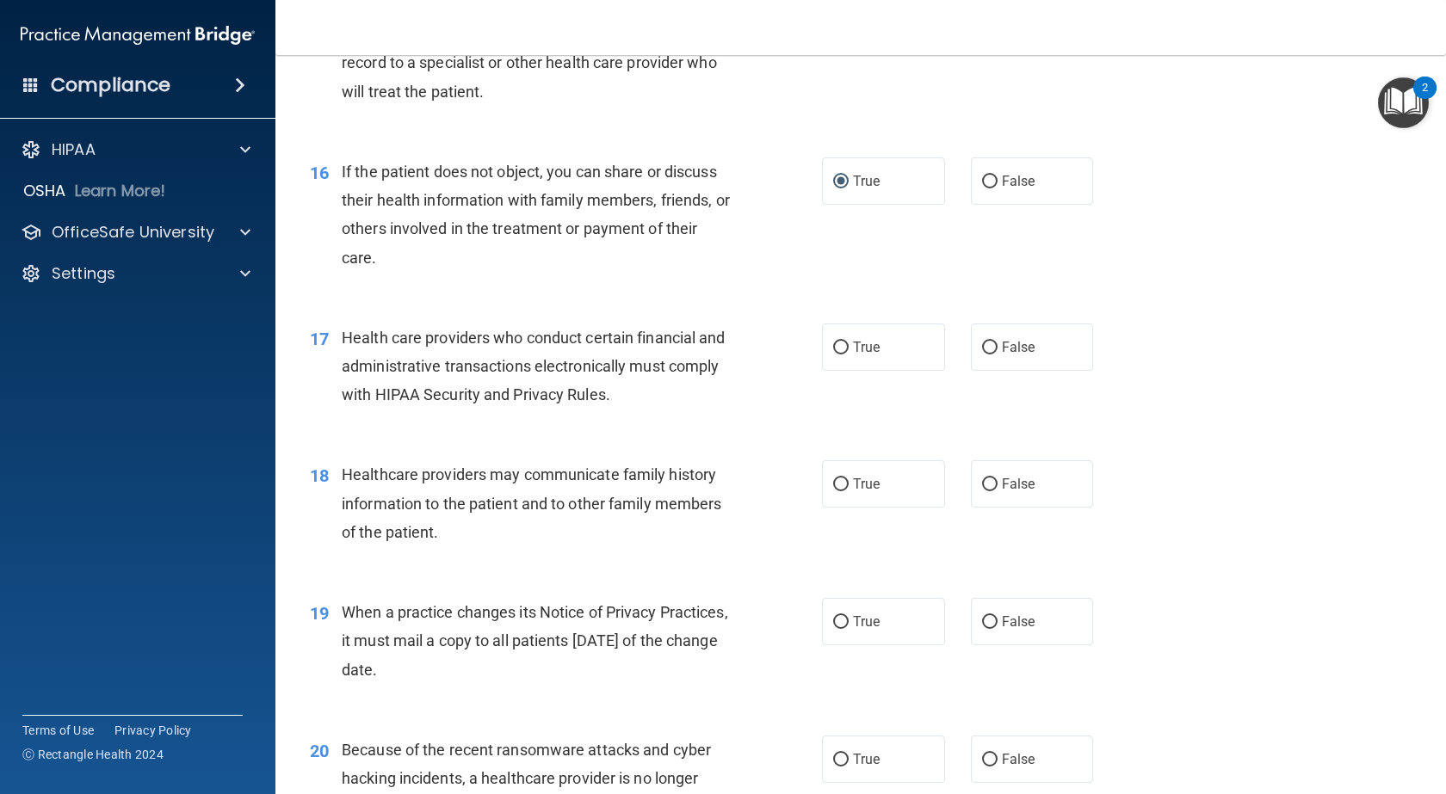
scroll to position [2173, 0]
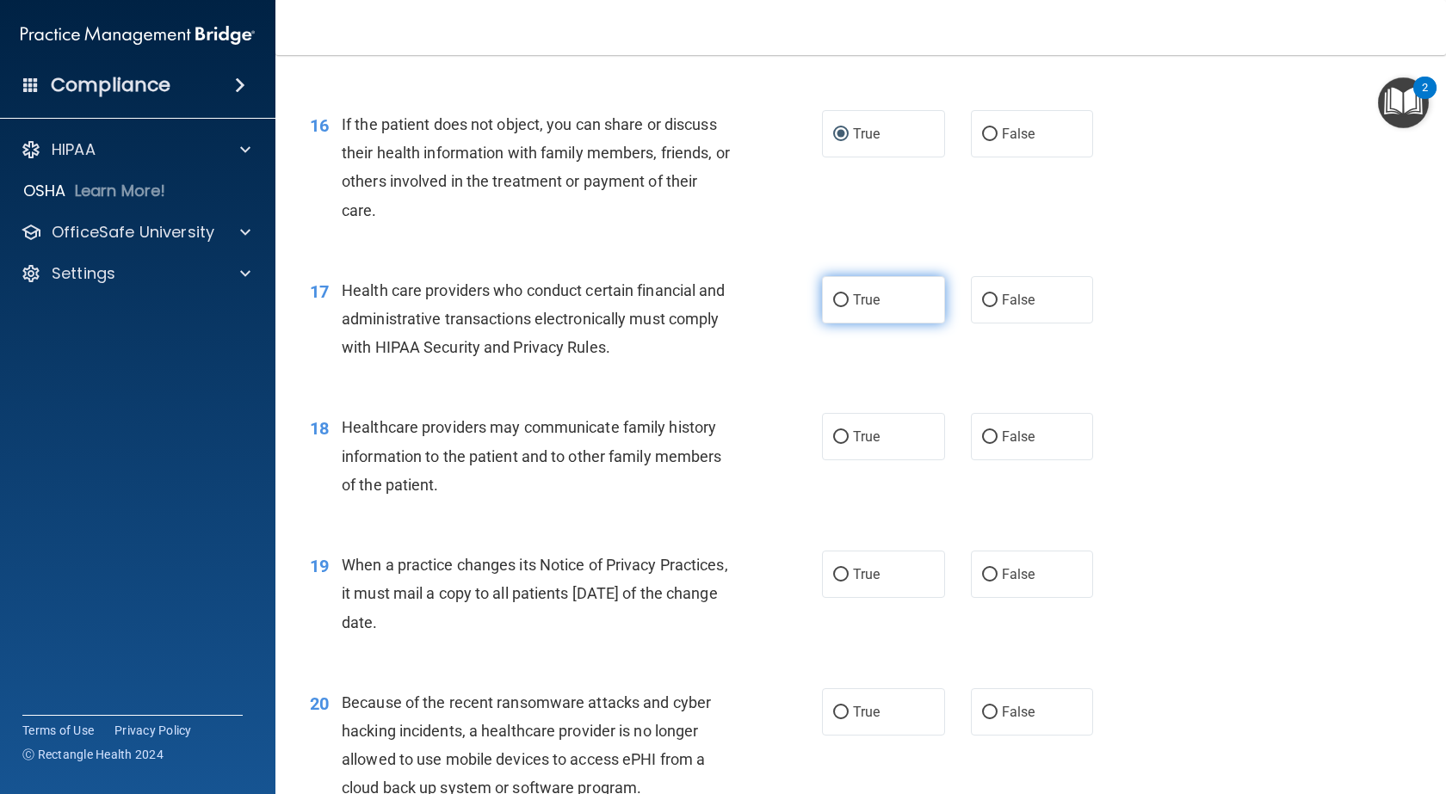
click at [835, 300] on input "True" at bounding box center [840, 300] width 15 height 13
radio input "true"
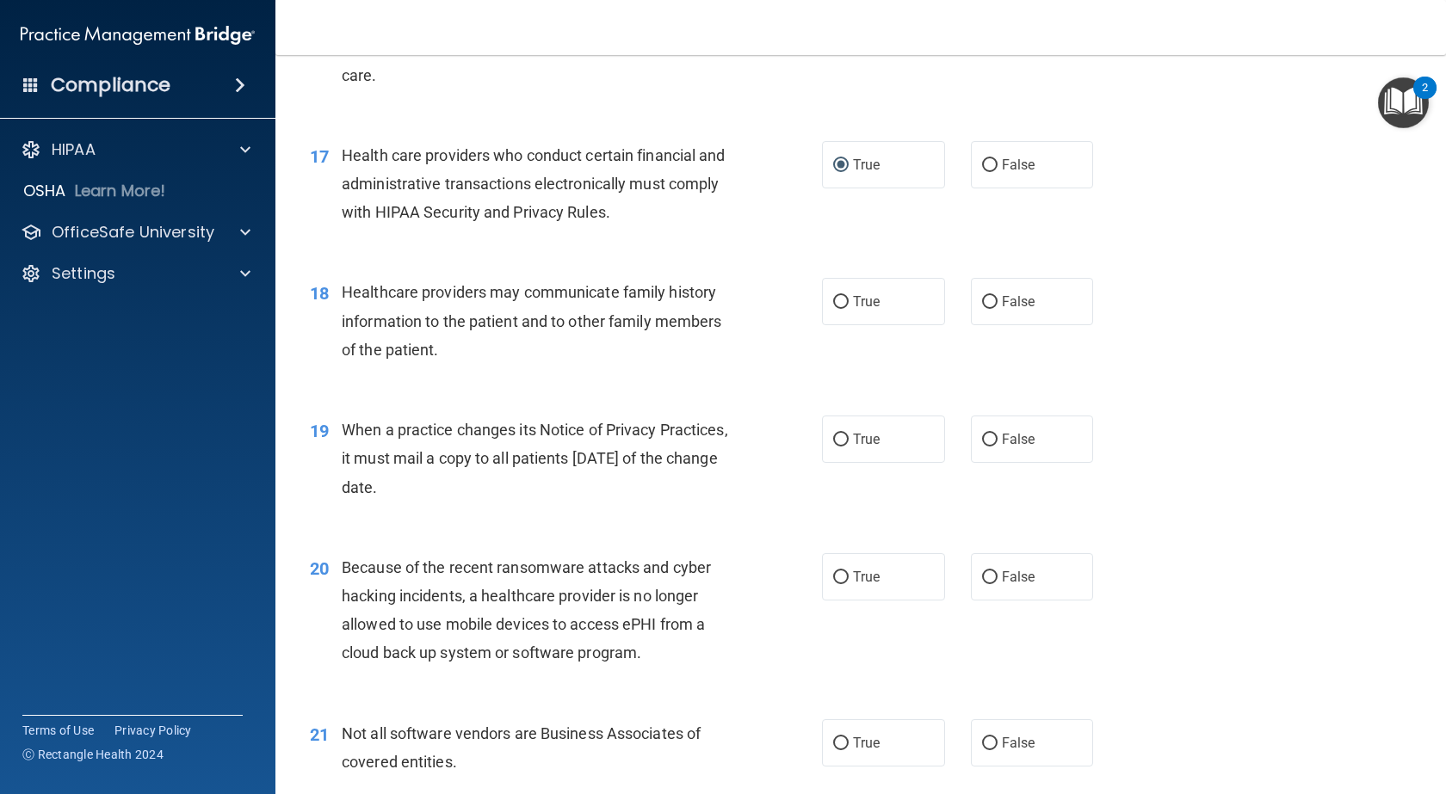
scroll to position [2345, 0]
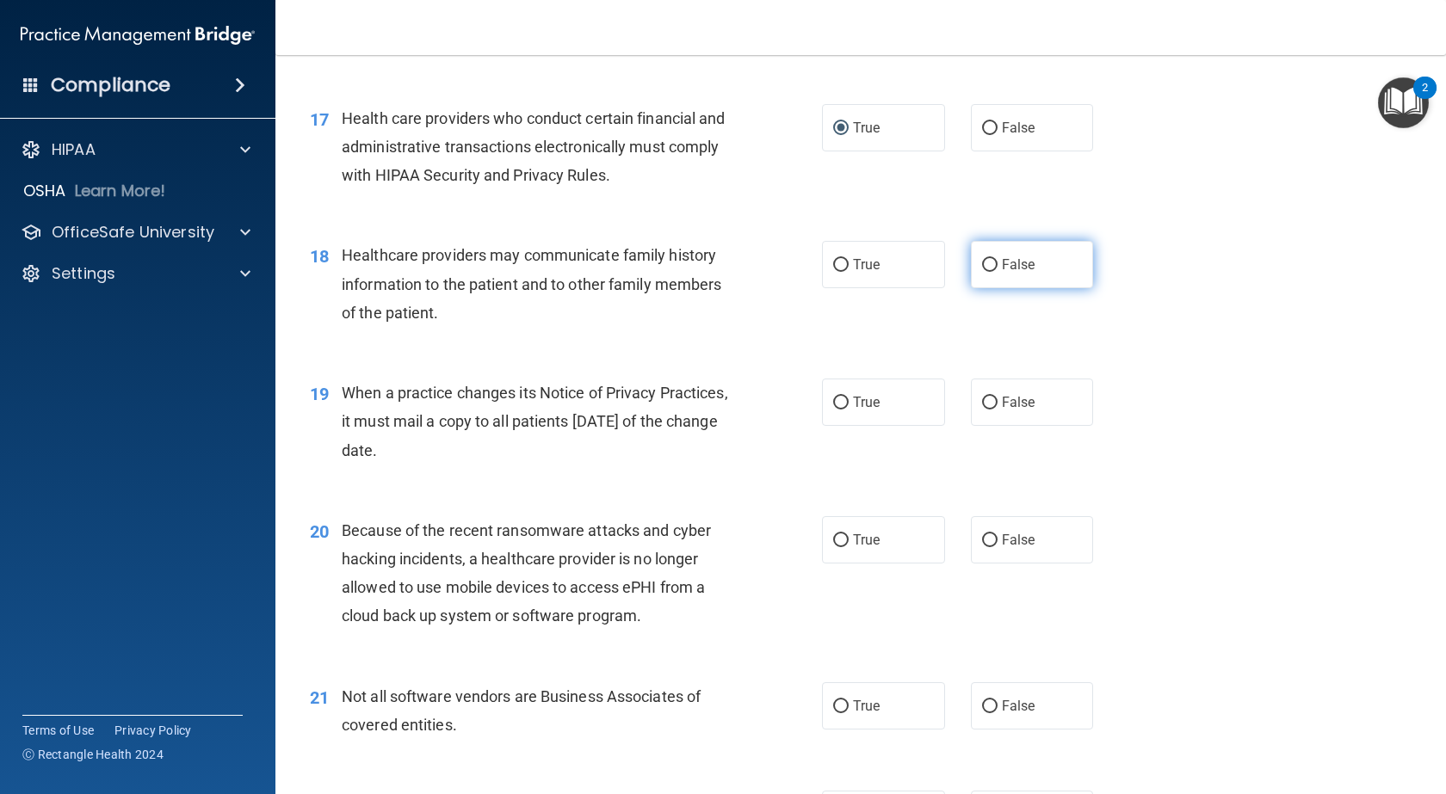
click at [982, 263] on input "False" at bounding box center [989, 265] width 15 height 13
radio input "true"
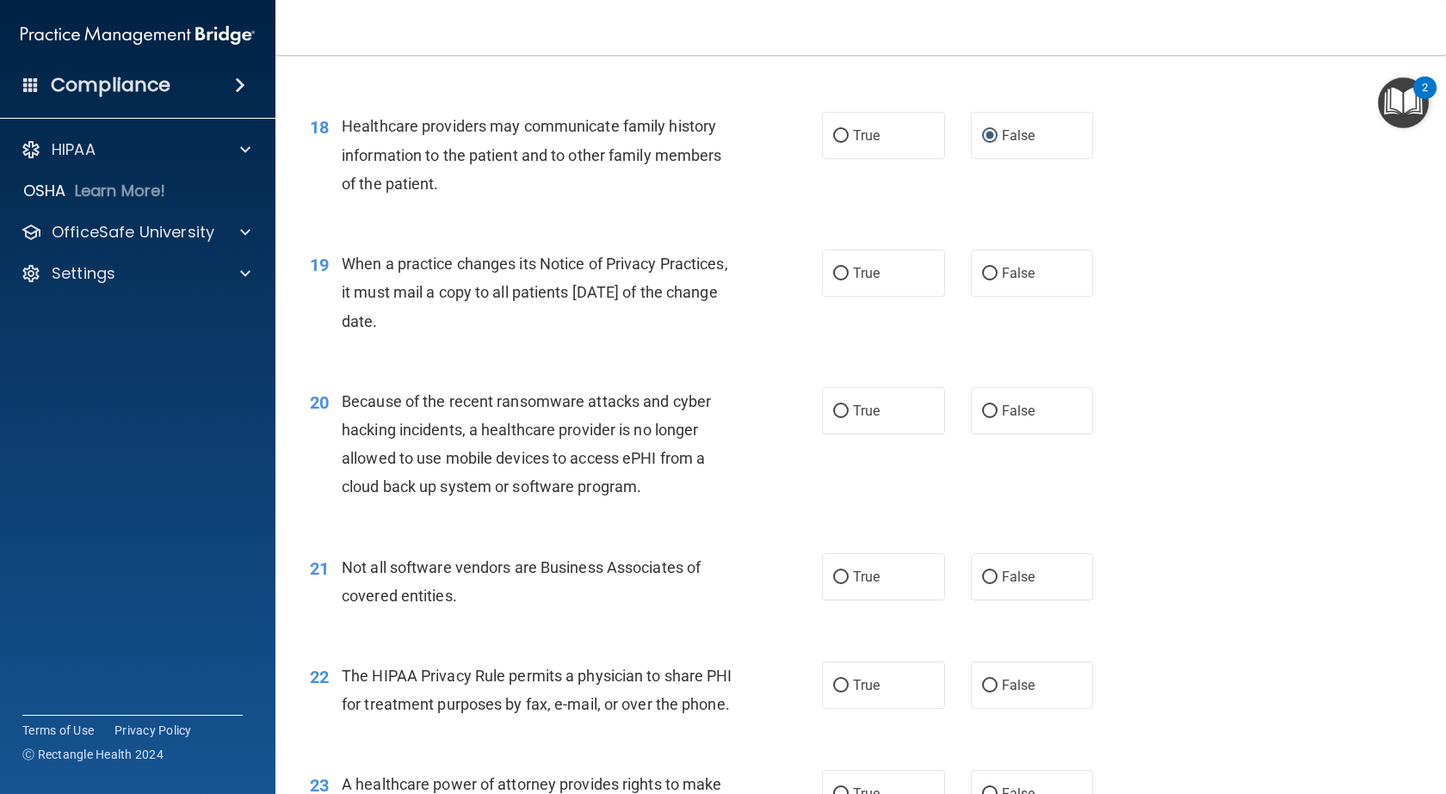
scroll to position [2518, 0]
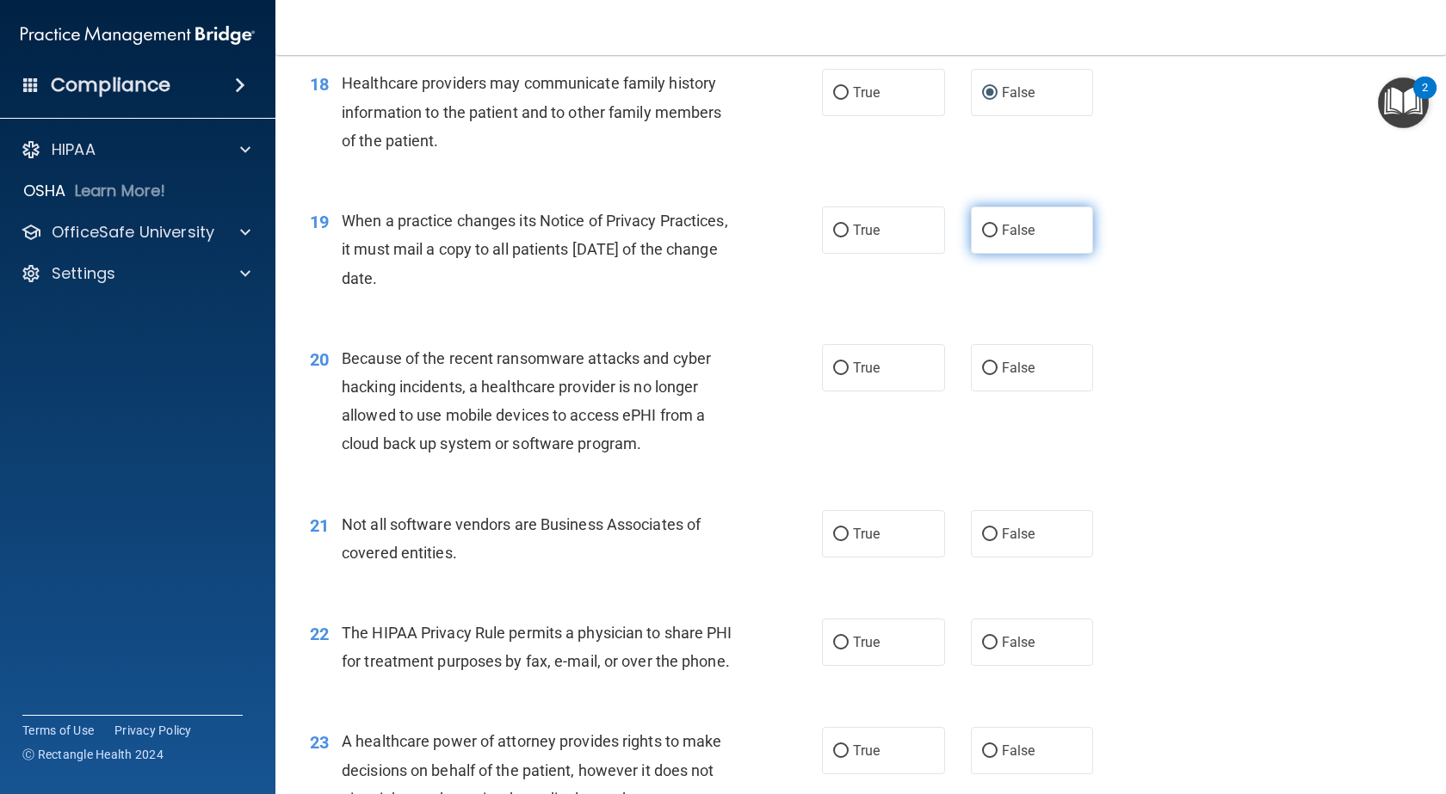
click at [982, 226] on input "False" at bounding box center [989, 231] width 15 height 13
radio input "true"
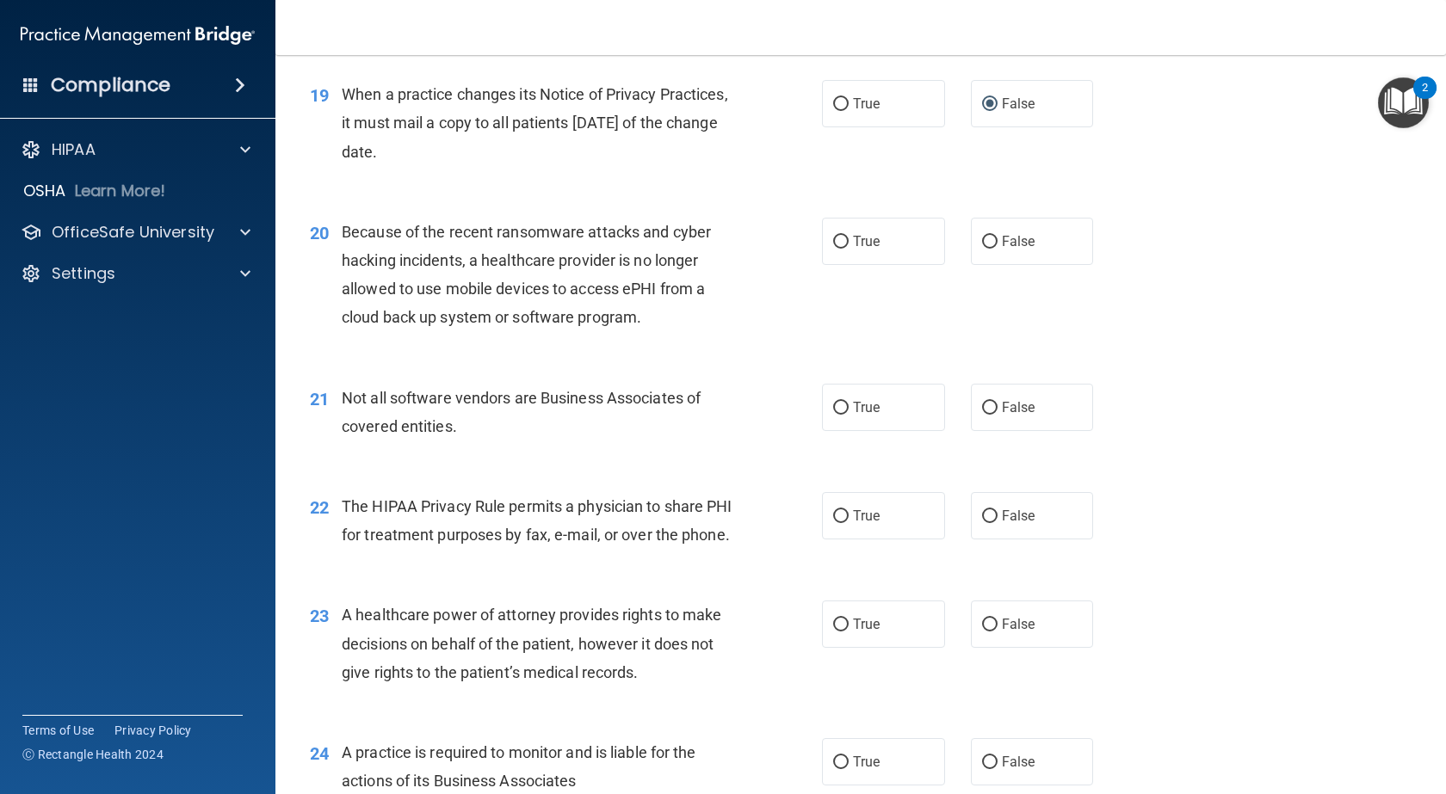
scroll to position [2647, 0]
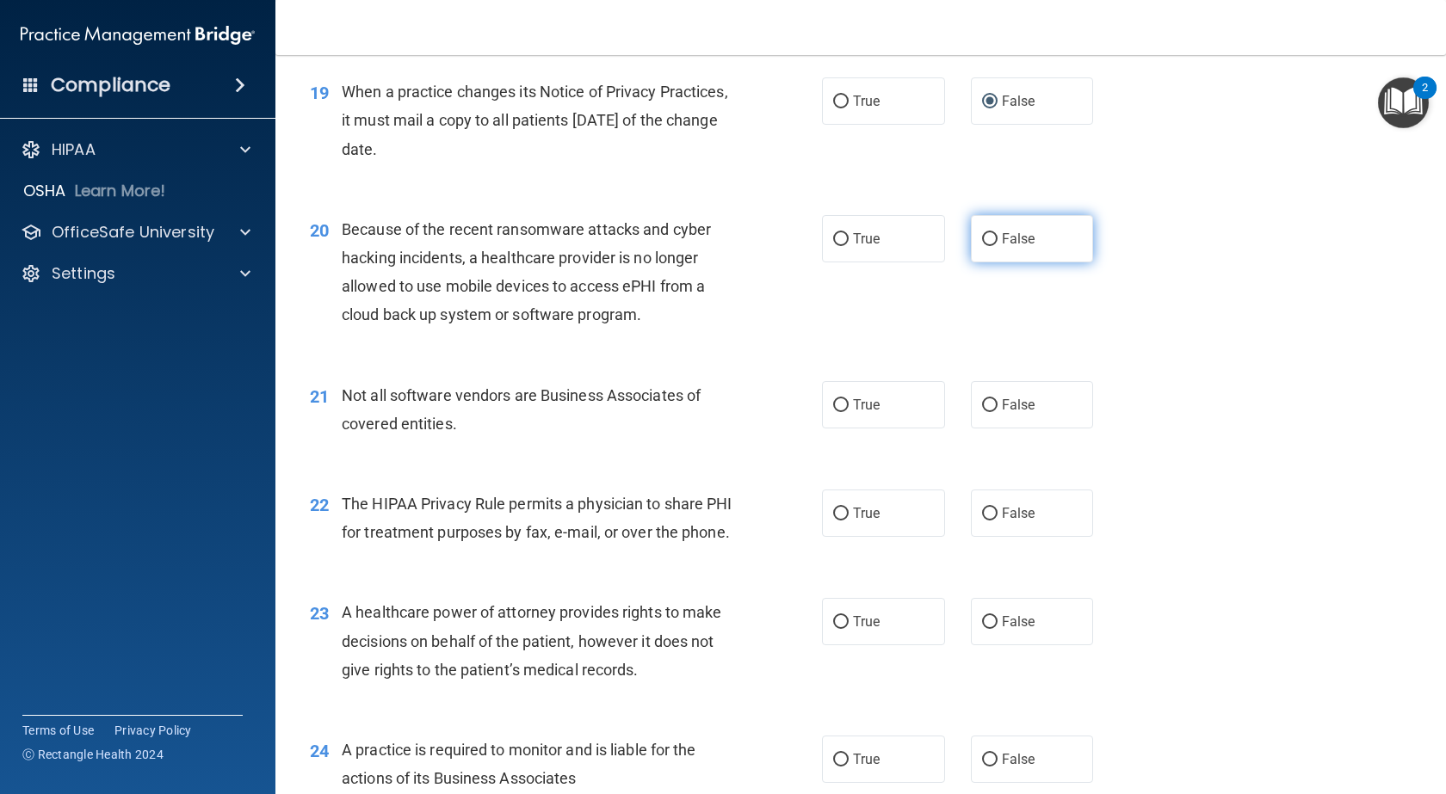
click at [982, 240] on input "False" at bounding box center [989, 239] width 15 height 13
radio input "true"
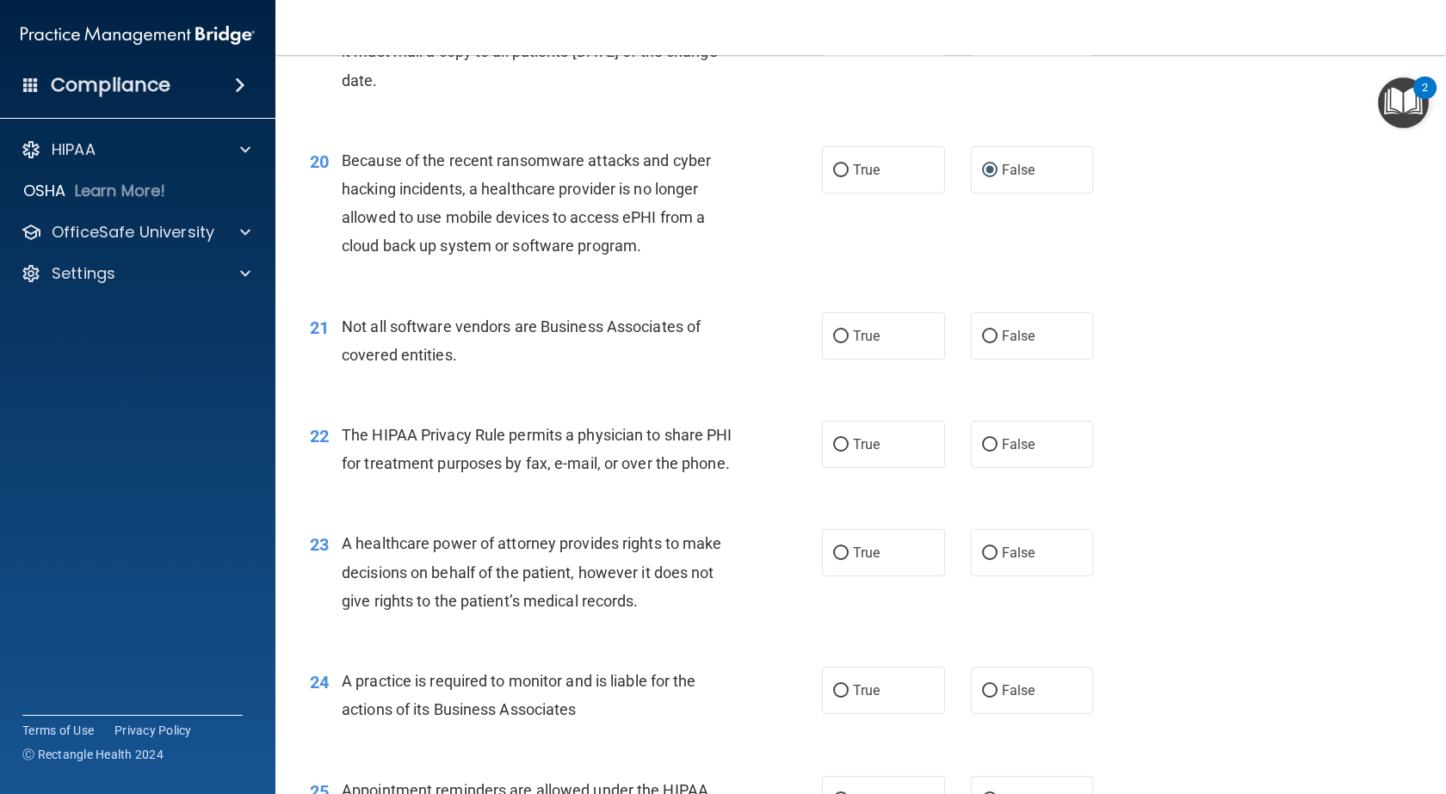
scroll to position [2754, 0]
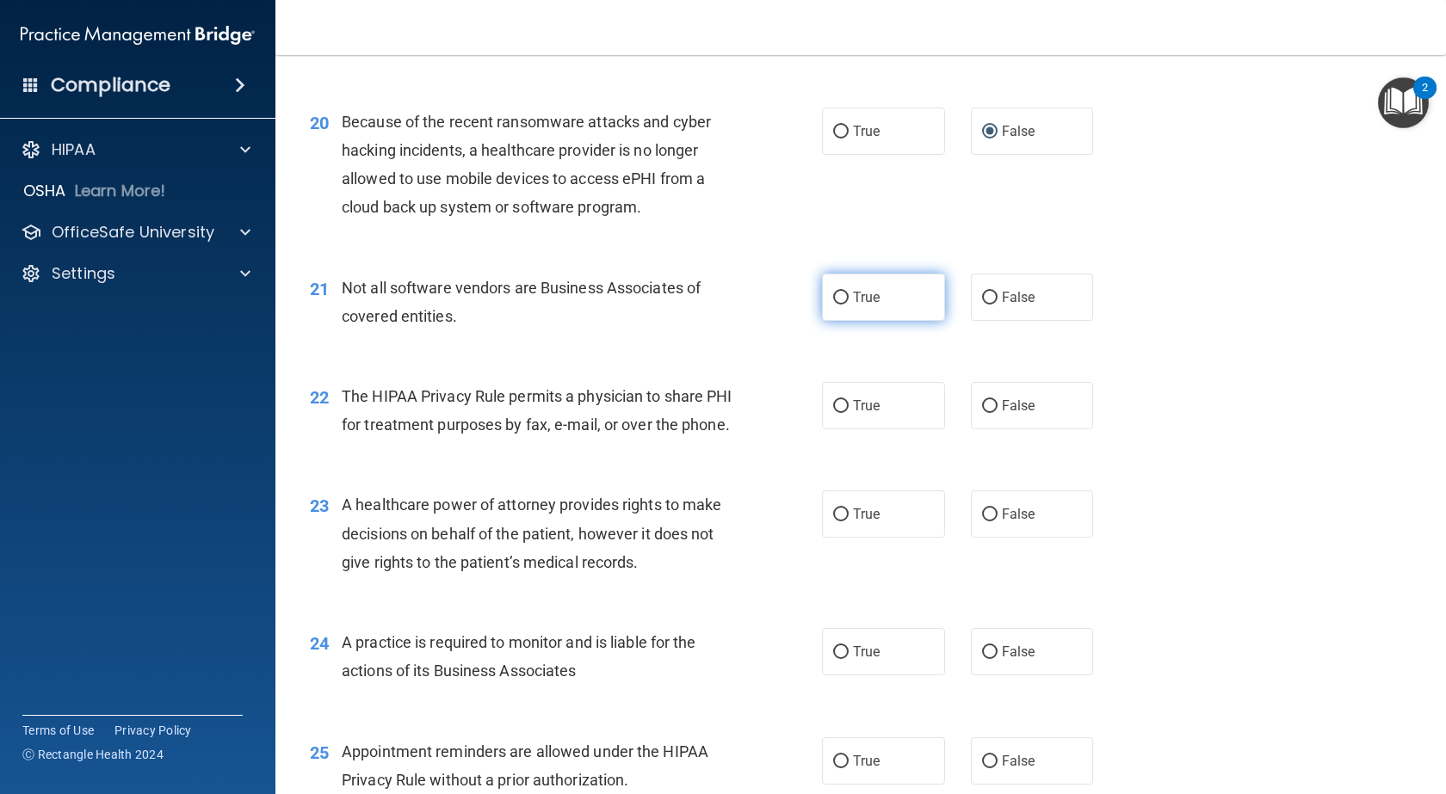
click at [833, 292] on input "True" at bounding box center [840, 298] width 15 height 13
radio input "true"
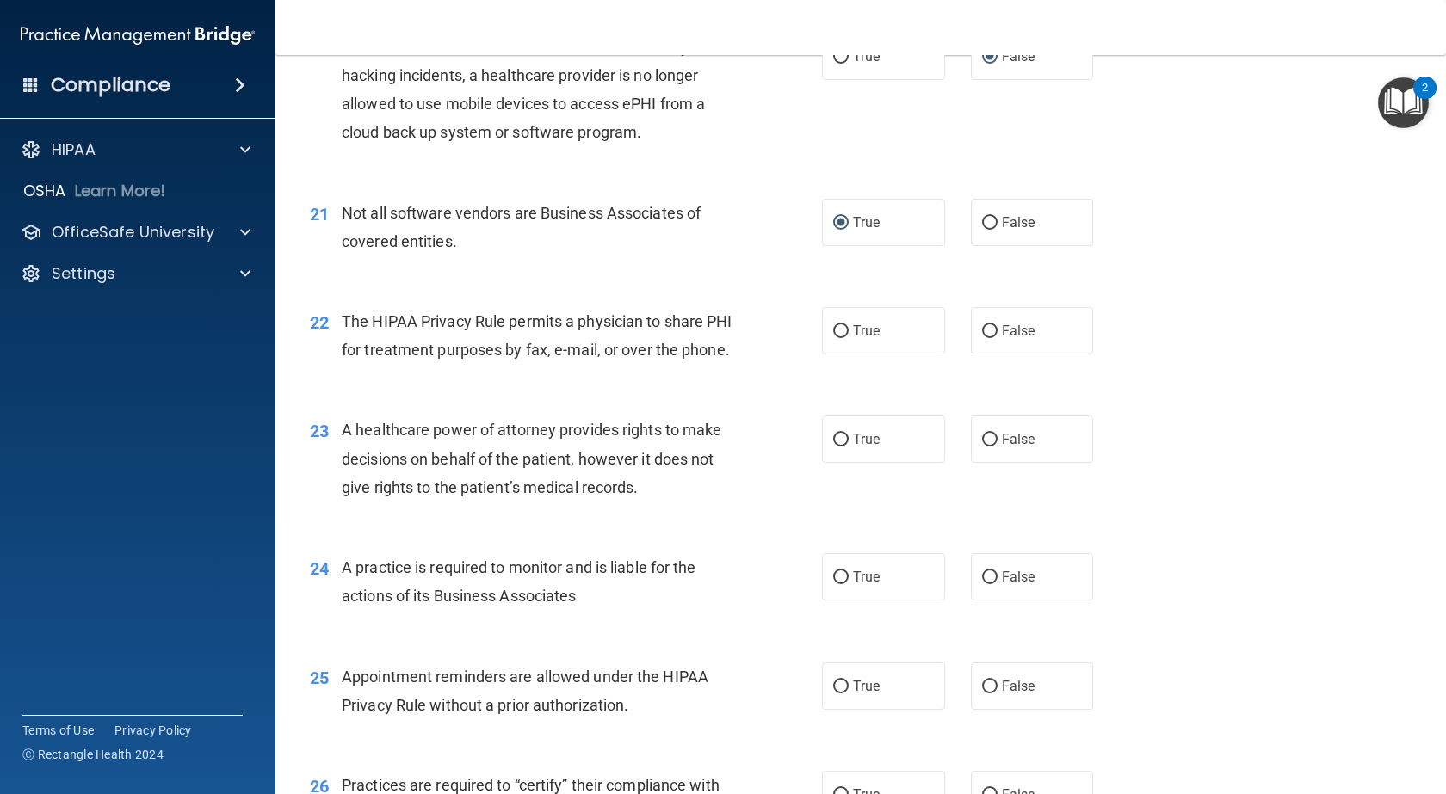
scroll to position [2862, 0]
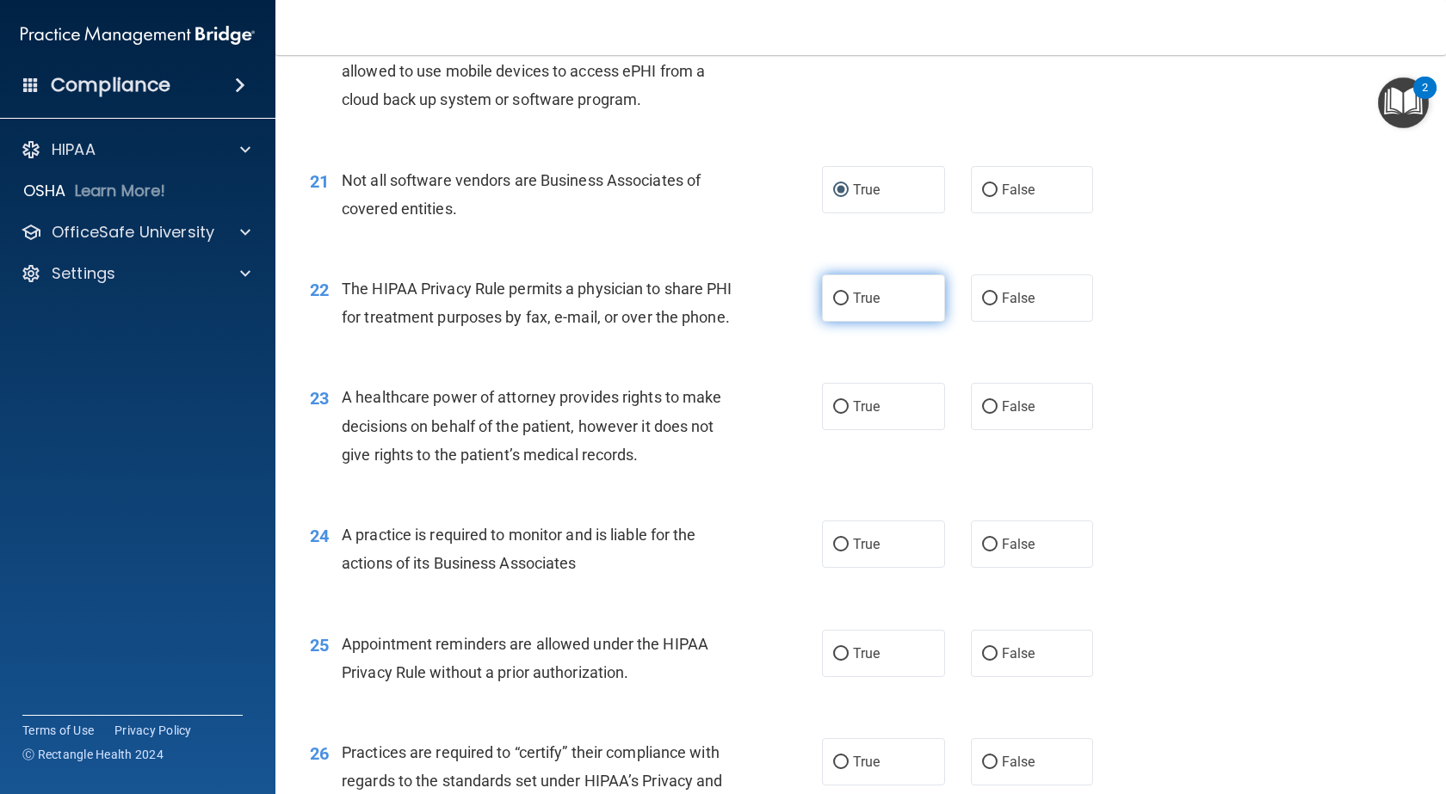
click at [837, 296] on input "True" at bounding box center [840, 299] width 15 height 13
radio input "true"
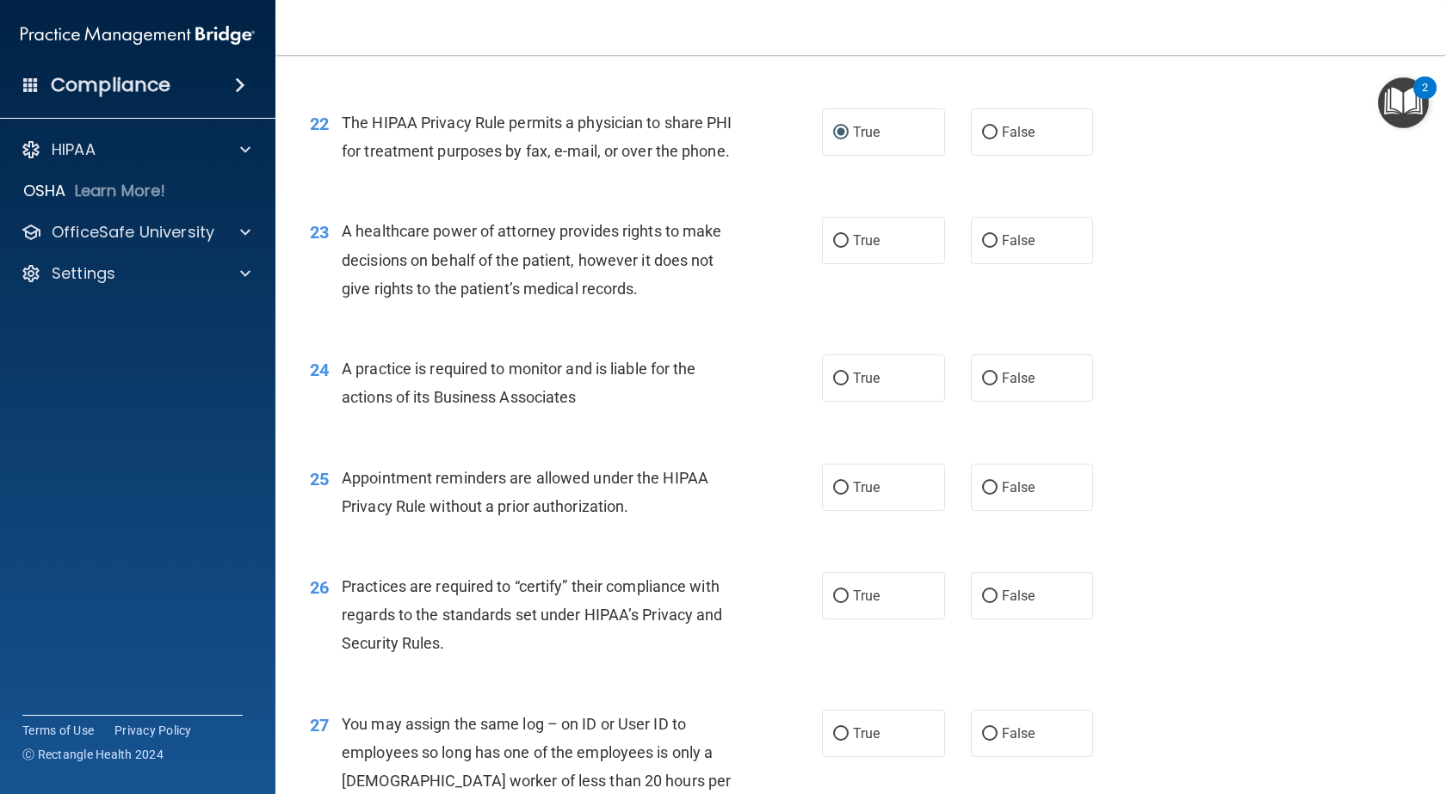
scroll to position [3034, 0]
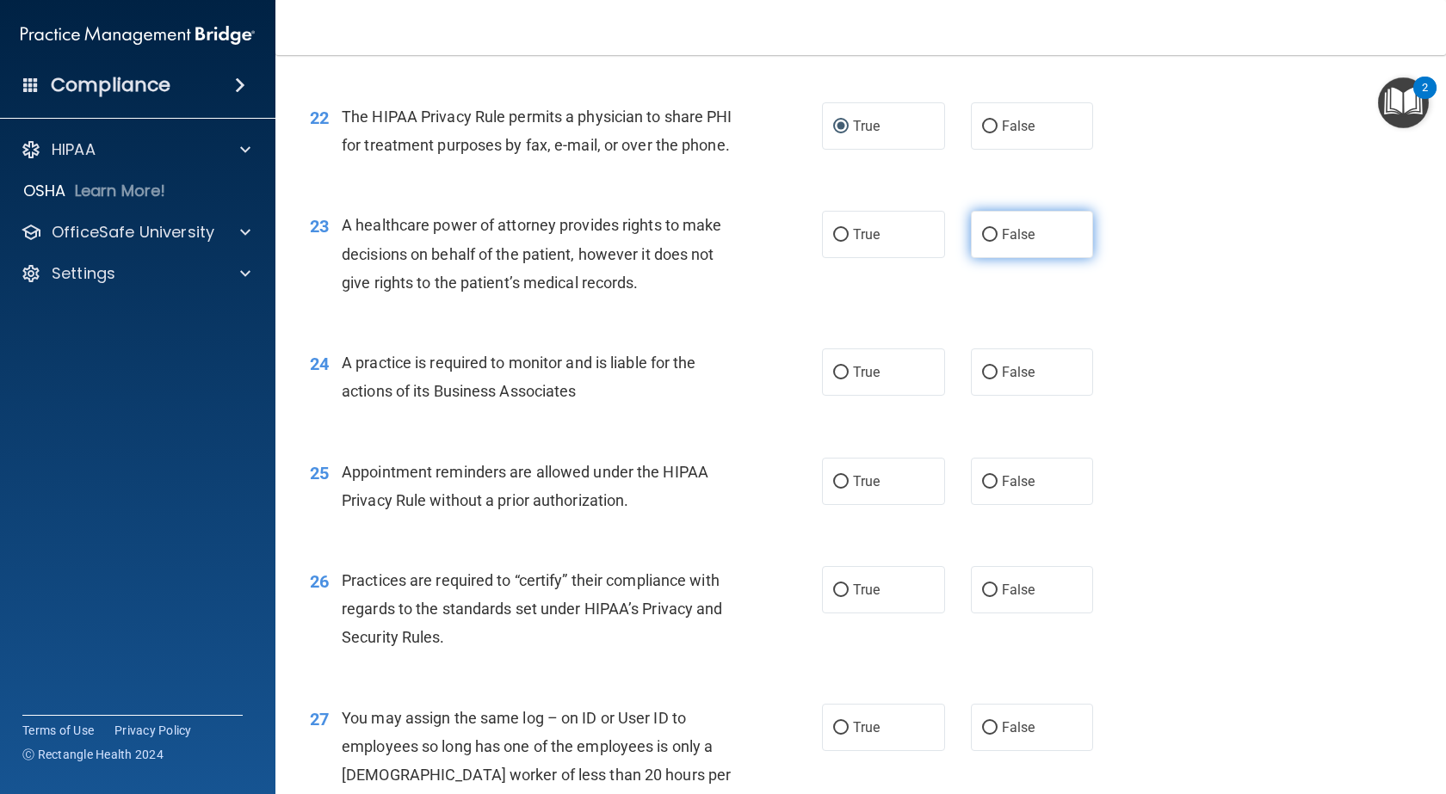
click at [982, 242] on input "False" at bounding box center [989, 235] width 15 height 13
radio input "true"
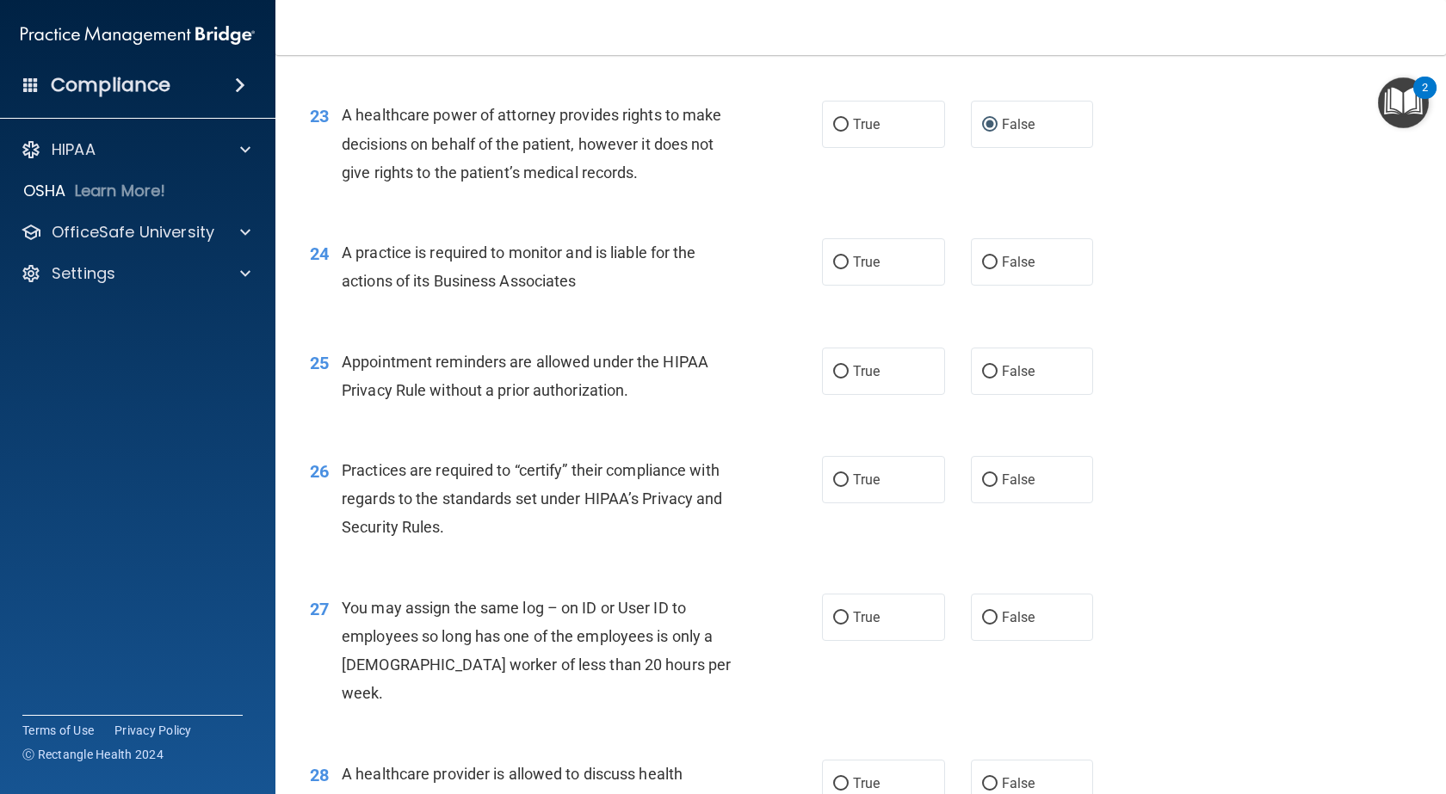
scroll to position [3163, 0]
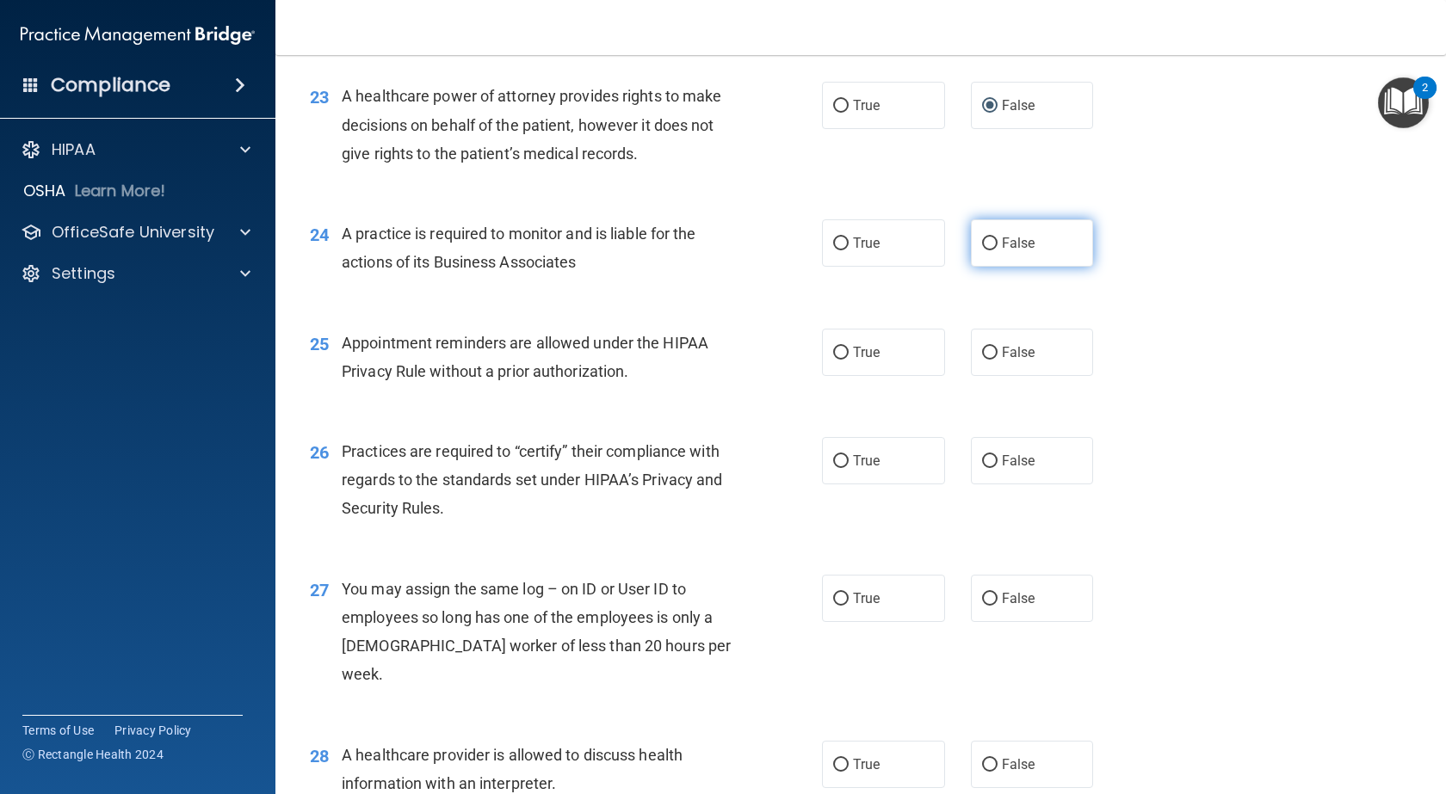
click at [982, 250] on input "False" at bounding box center [989, 244] width 15 height 13
radio input "true"
click at [844, 376] on label "True" at bounding box center [883, 352] width 123 height 47
click at [844, 360] on input "True" at bounding box center [840, 353] width 15 height 13
radio input "true"
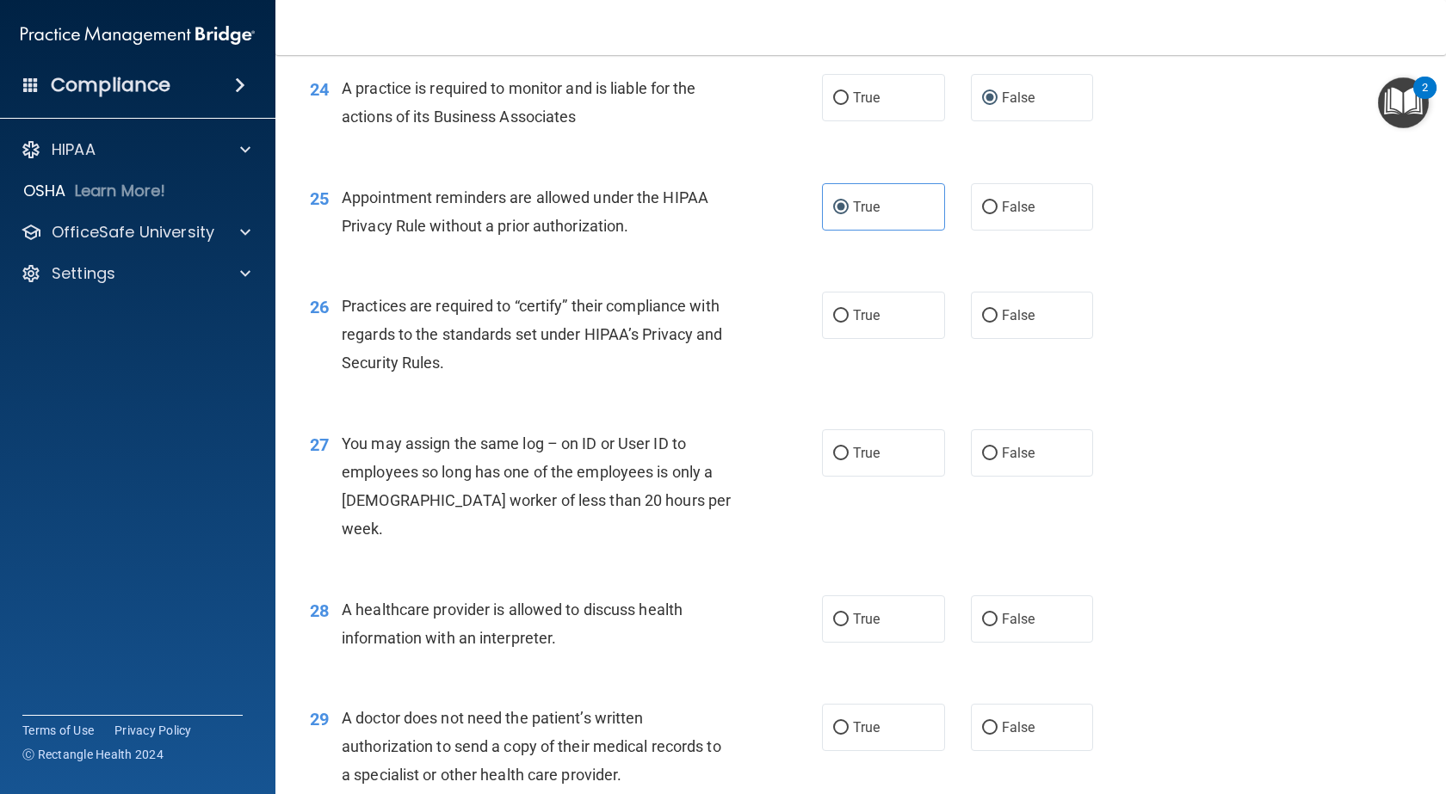
scroll to position [3314, 0]
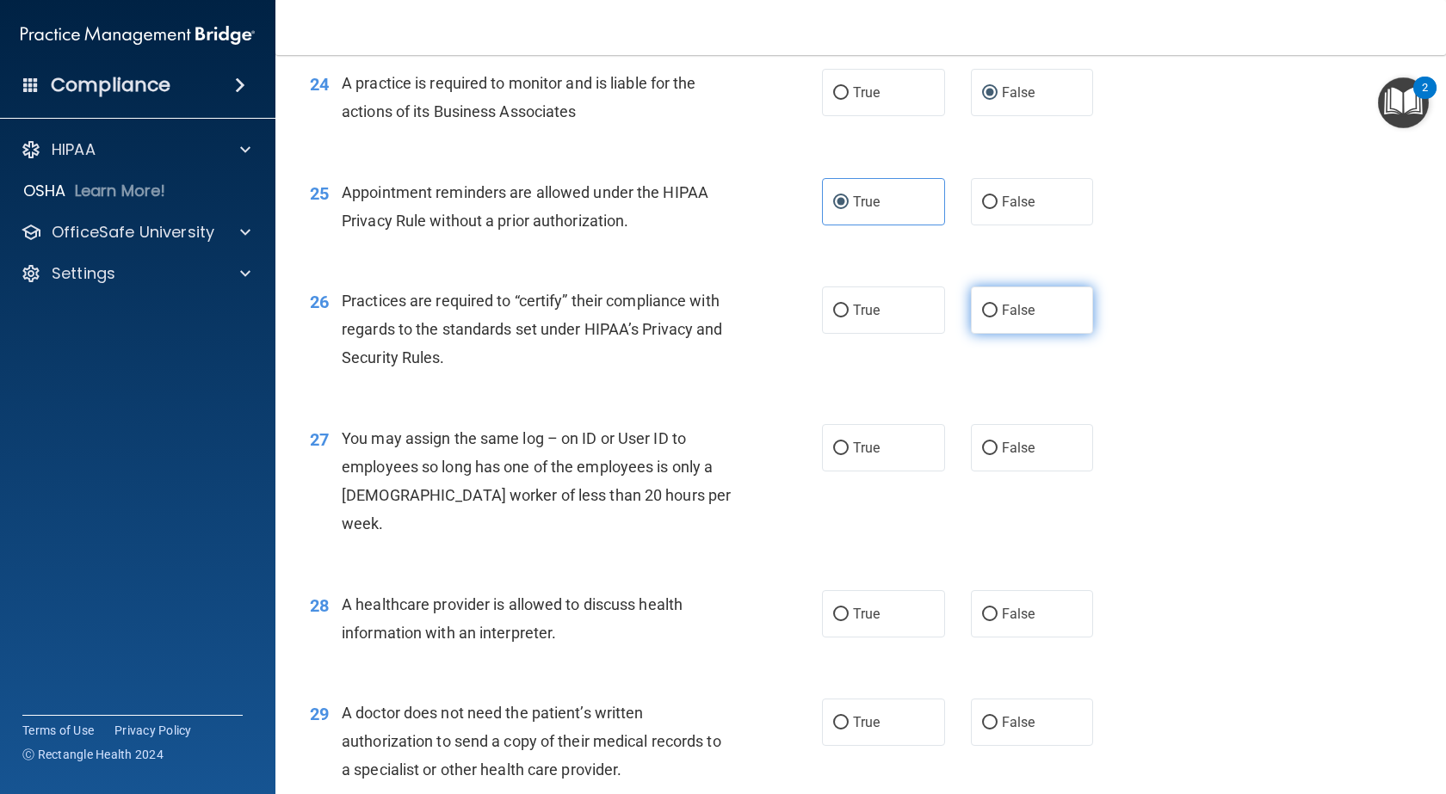
click at [982, 318] on input "False" at bounding box center [989, 311] width 15 height 13
radio input "true"
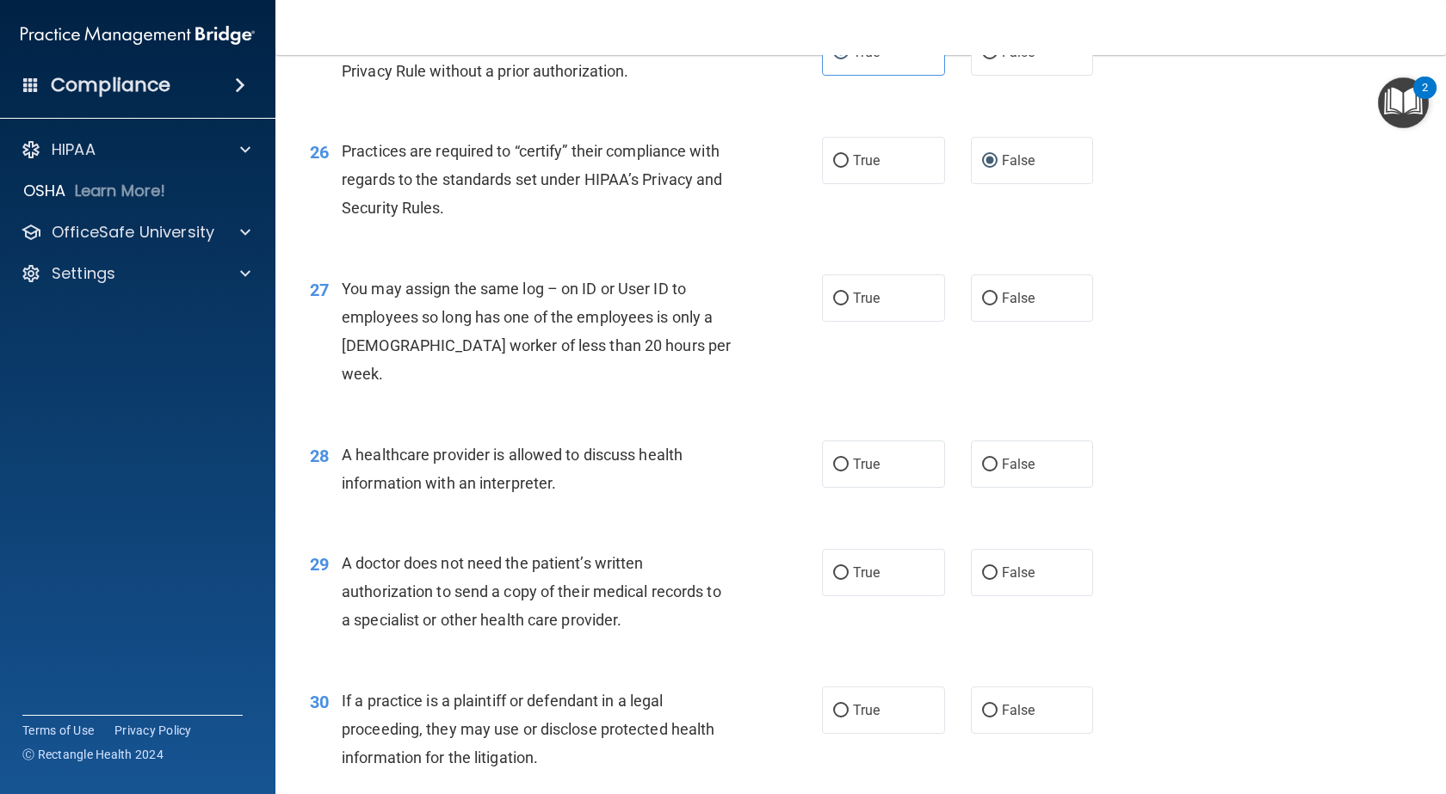
scroll to position [3464, 0]
click at [982, 305] on input "False" at bounding box center [989, 298] width 15 height 13
radio input "true"
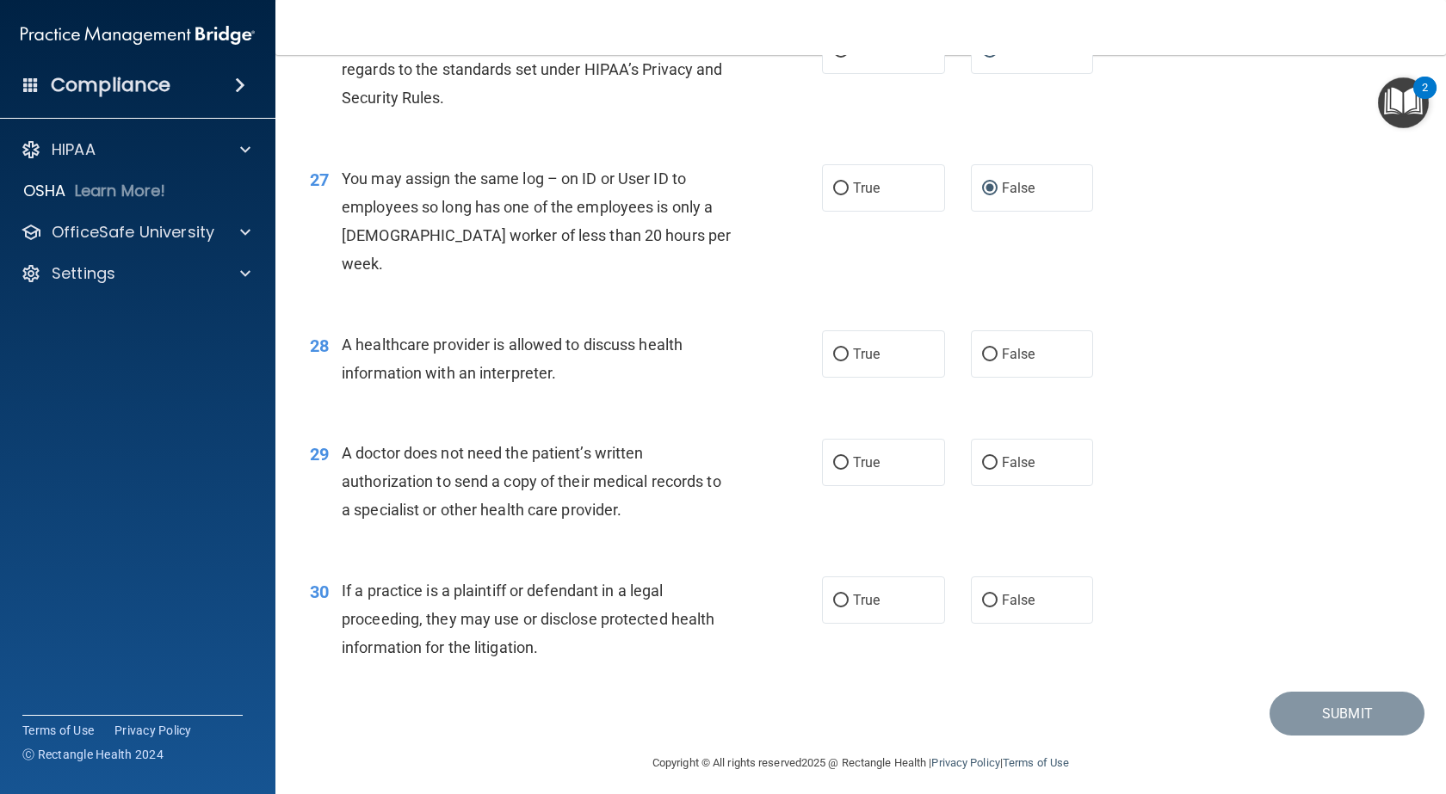
scroll to position [3584, 0]
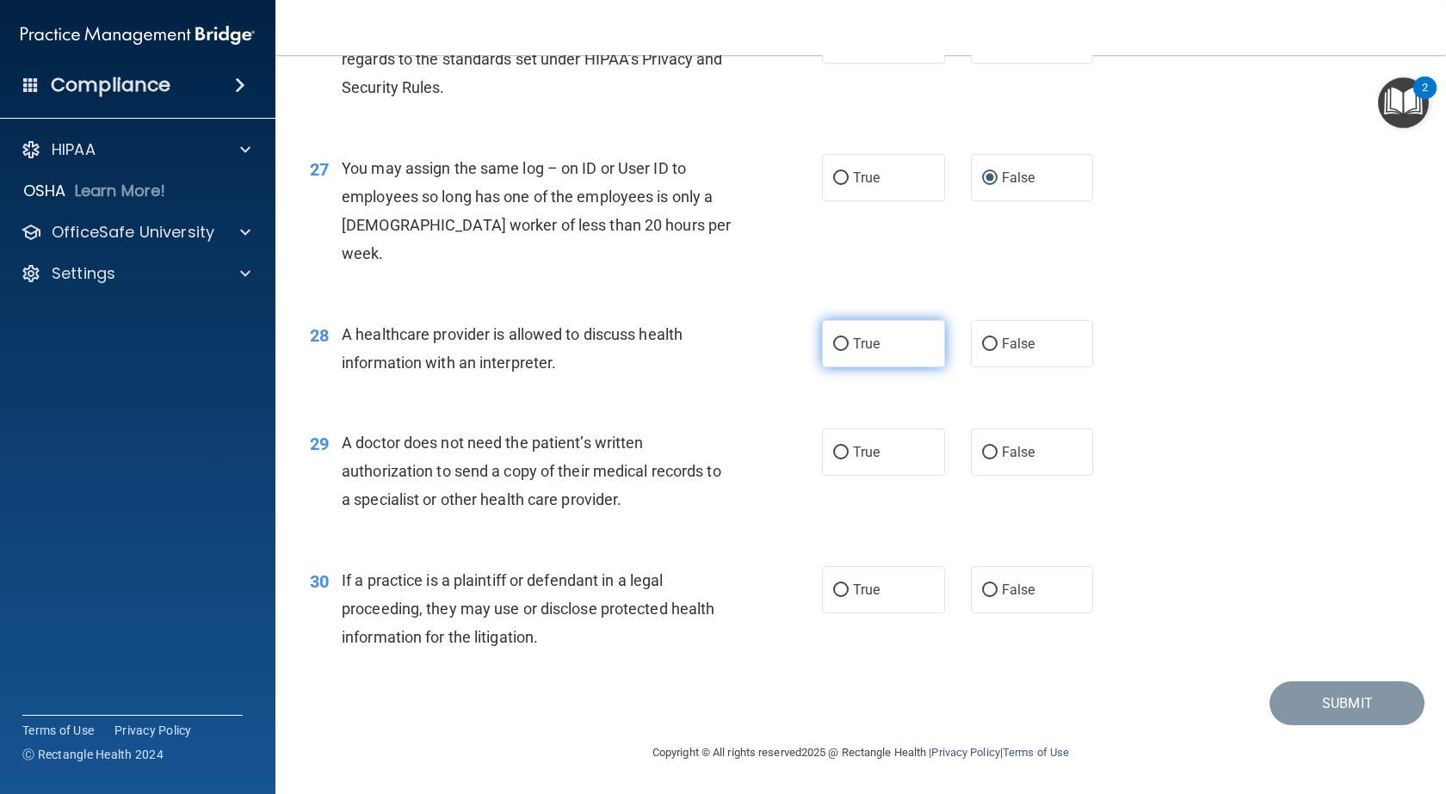
click at [837, 342] on input "True" at bounding box center [840, 344] width 15 height 13
radio input "true"
click at [842, 453] on input "True" at bounding box center [840, 453] width 15 height 13
radio input "true"
click at [839, 590] on input "True" at bounding box center [840, 590] width 15 height 13
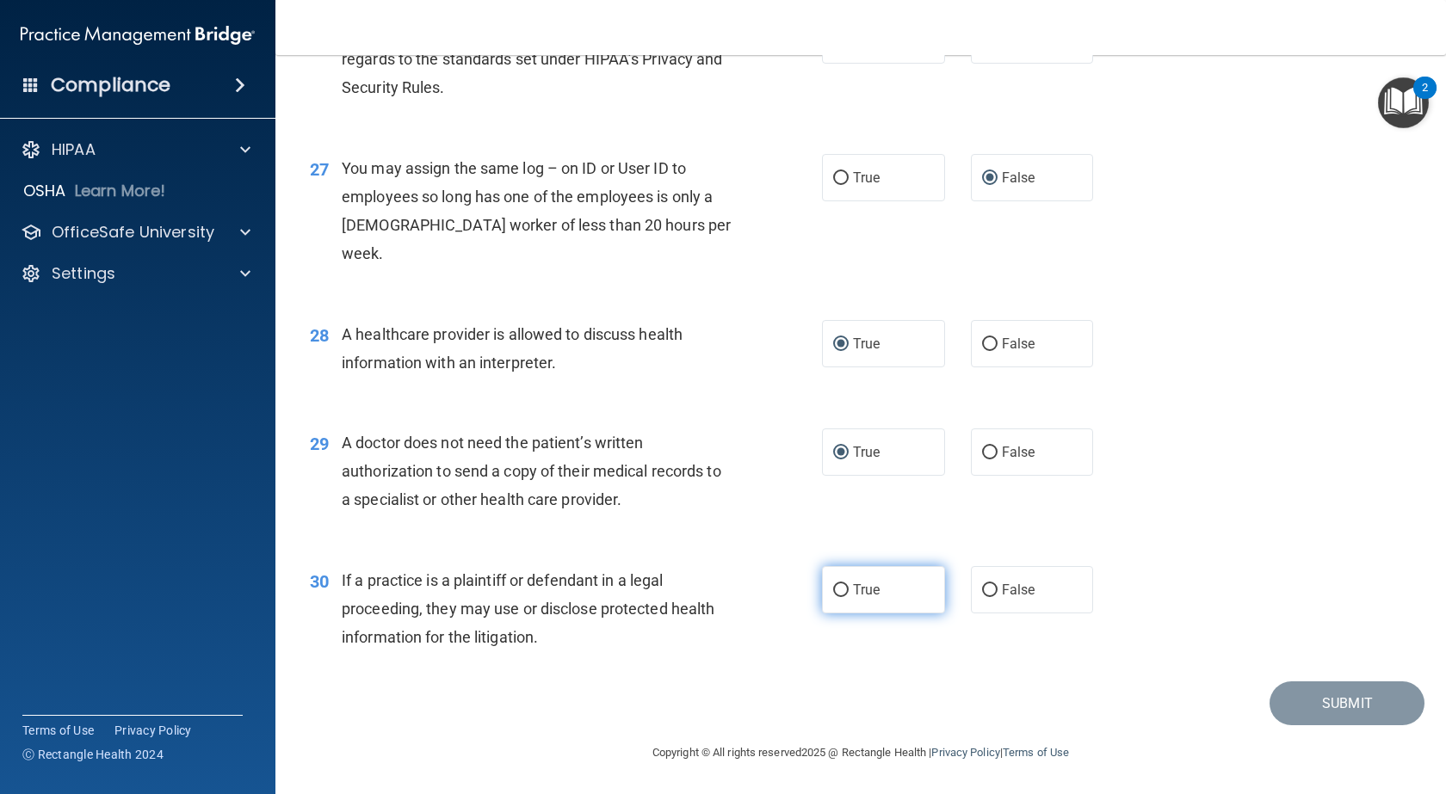
radio input "true"
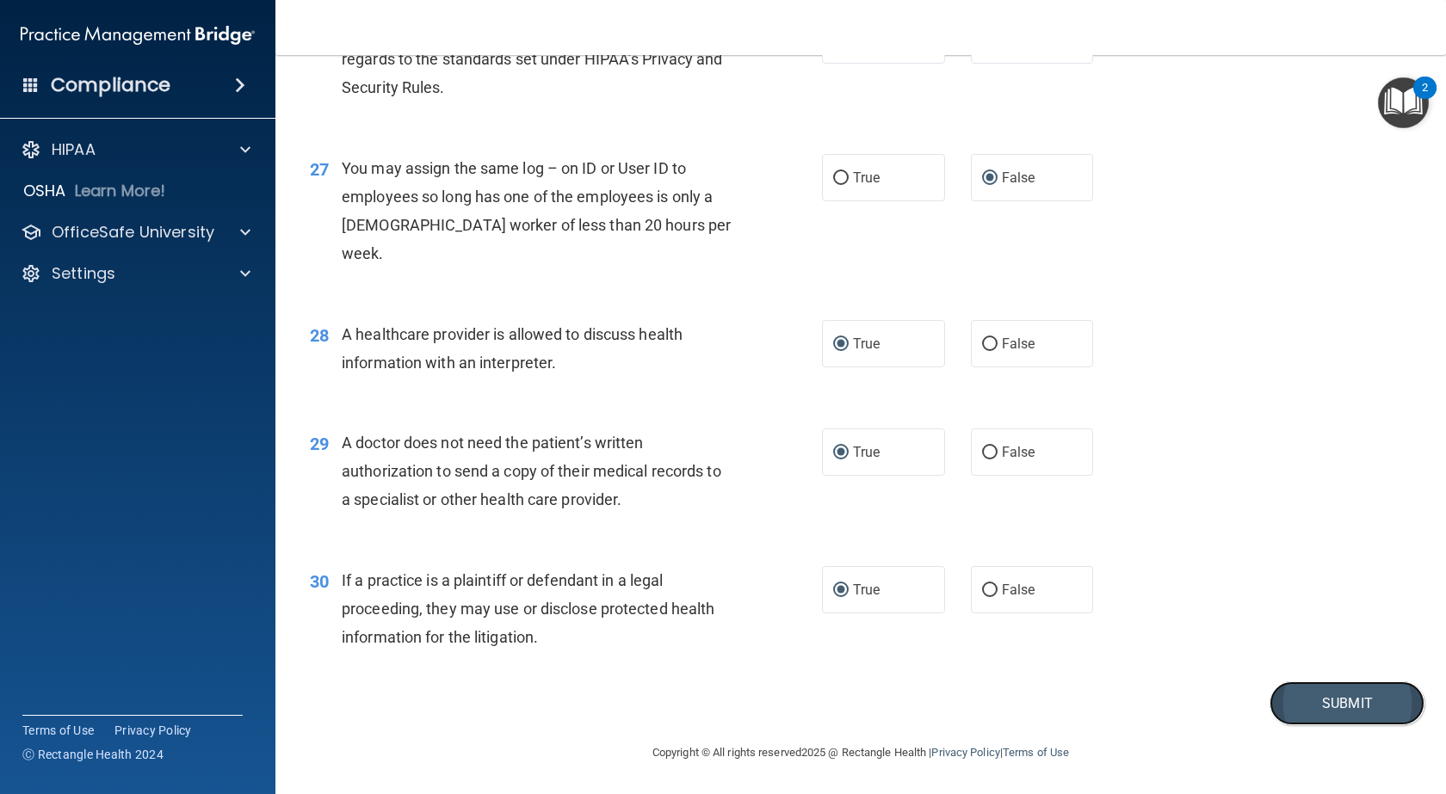
click at [1366, 702] on button "Submit" at bounding box center [1347, 704] width 155 height 44
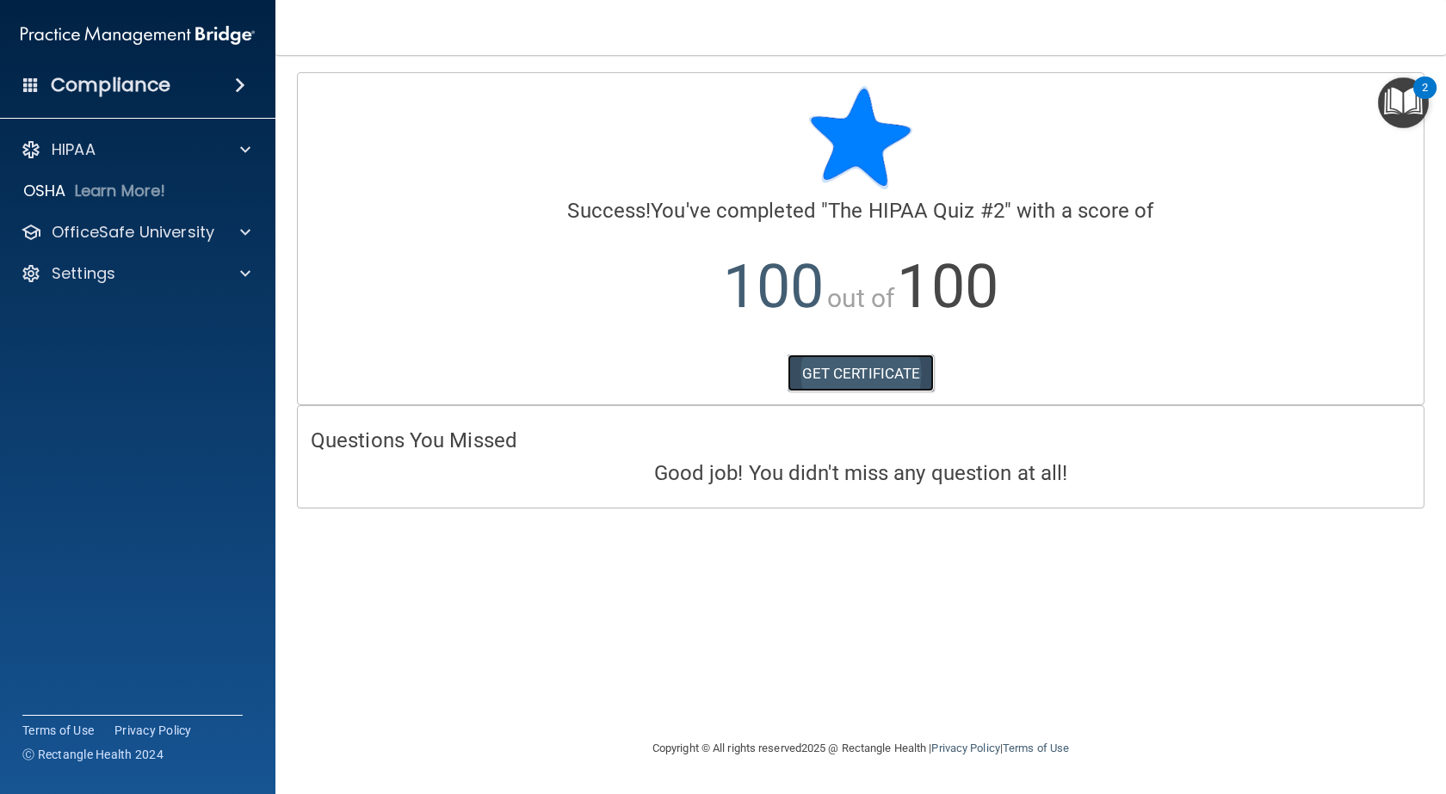
click at [878, 367] on link "GET CERTIFICATE" at bounding box center [861, 374] width 147 height 38
click at [72, 230] on p "OfficeSafe University" at bounding box center [133, 232] width 163 height 21
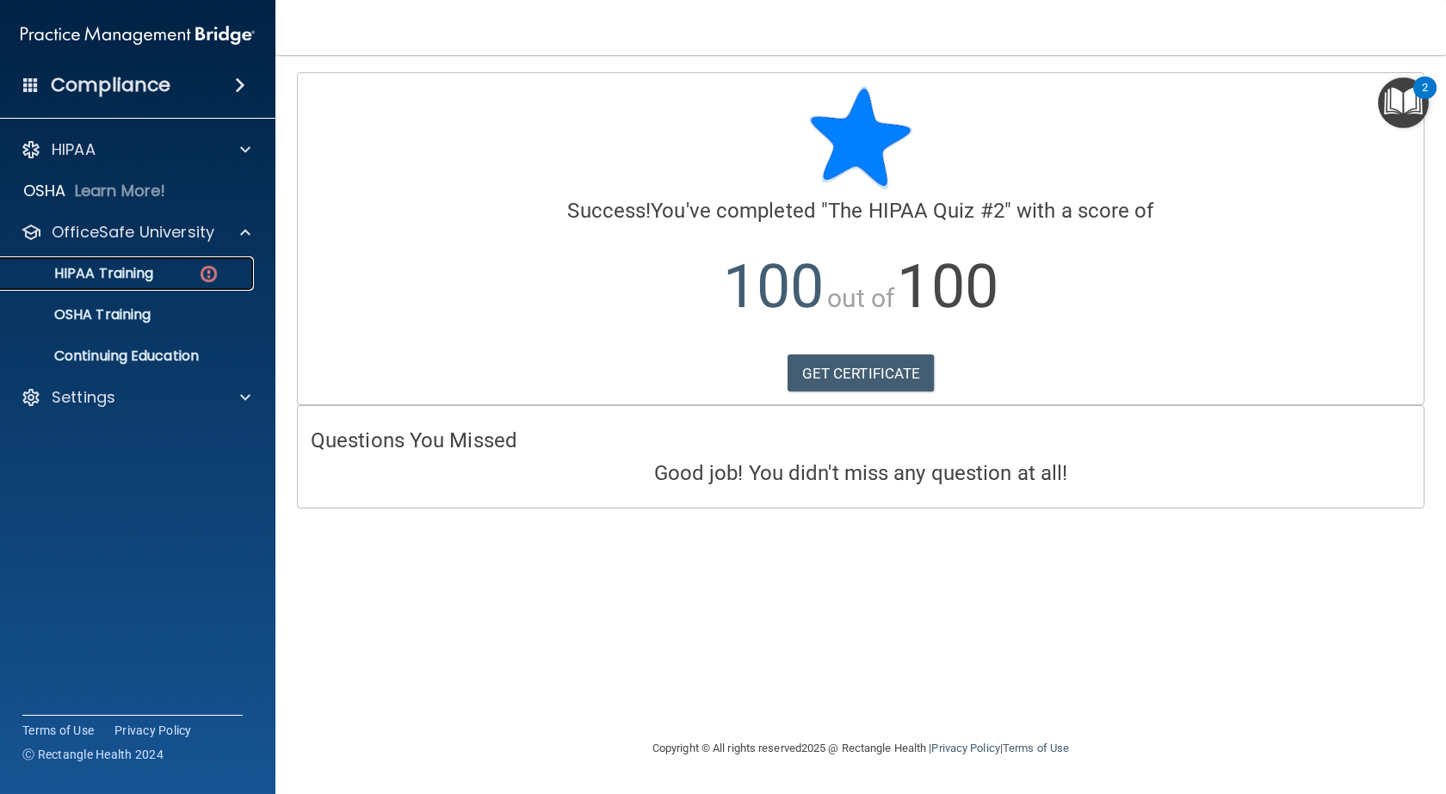
click at [116, 269] on p "HIPAA Training" at bounding box center [82, 273] width 142 height 17
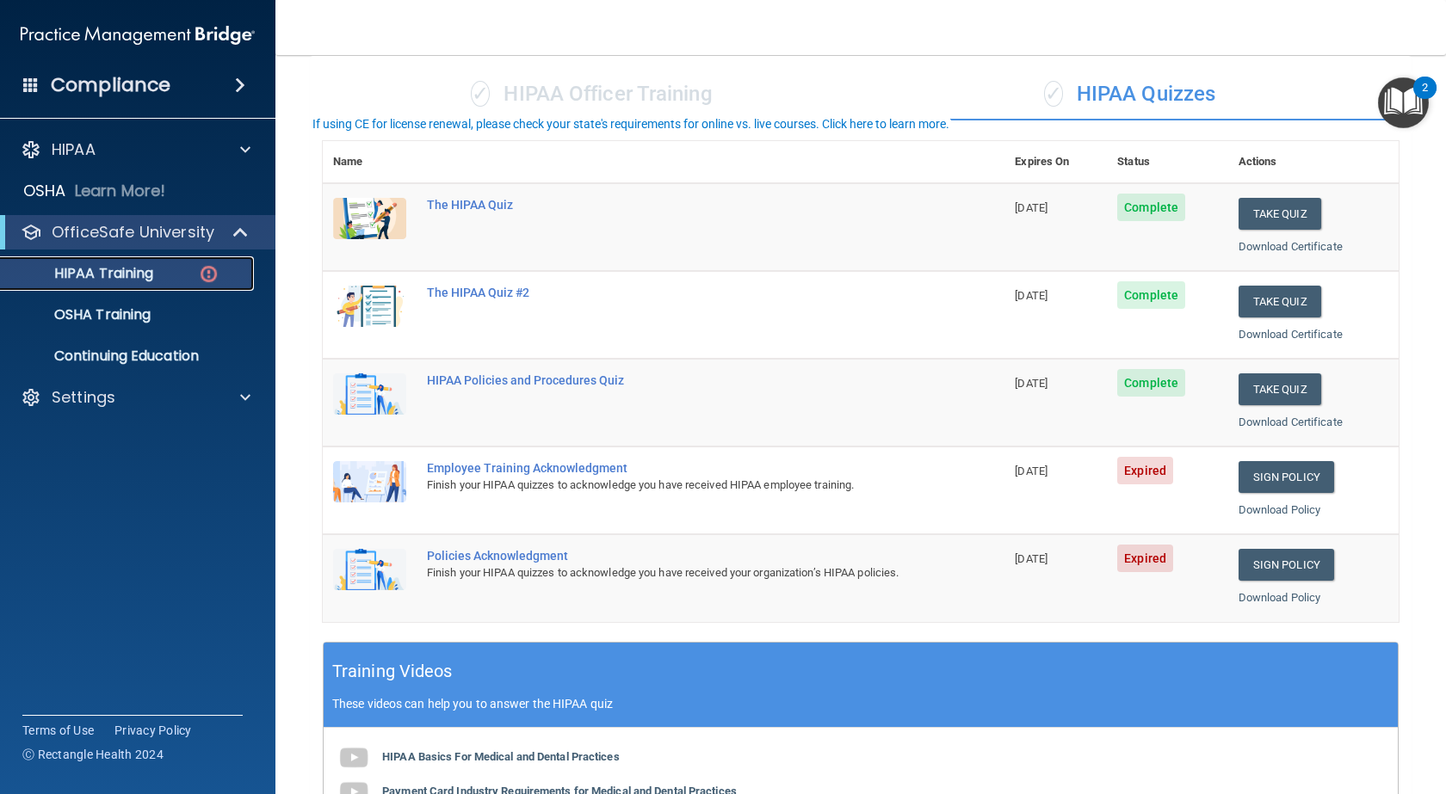
scroll to position [151, 0]
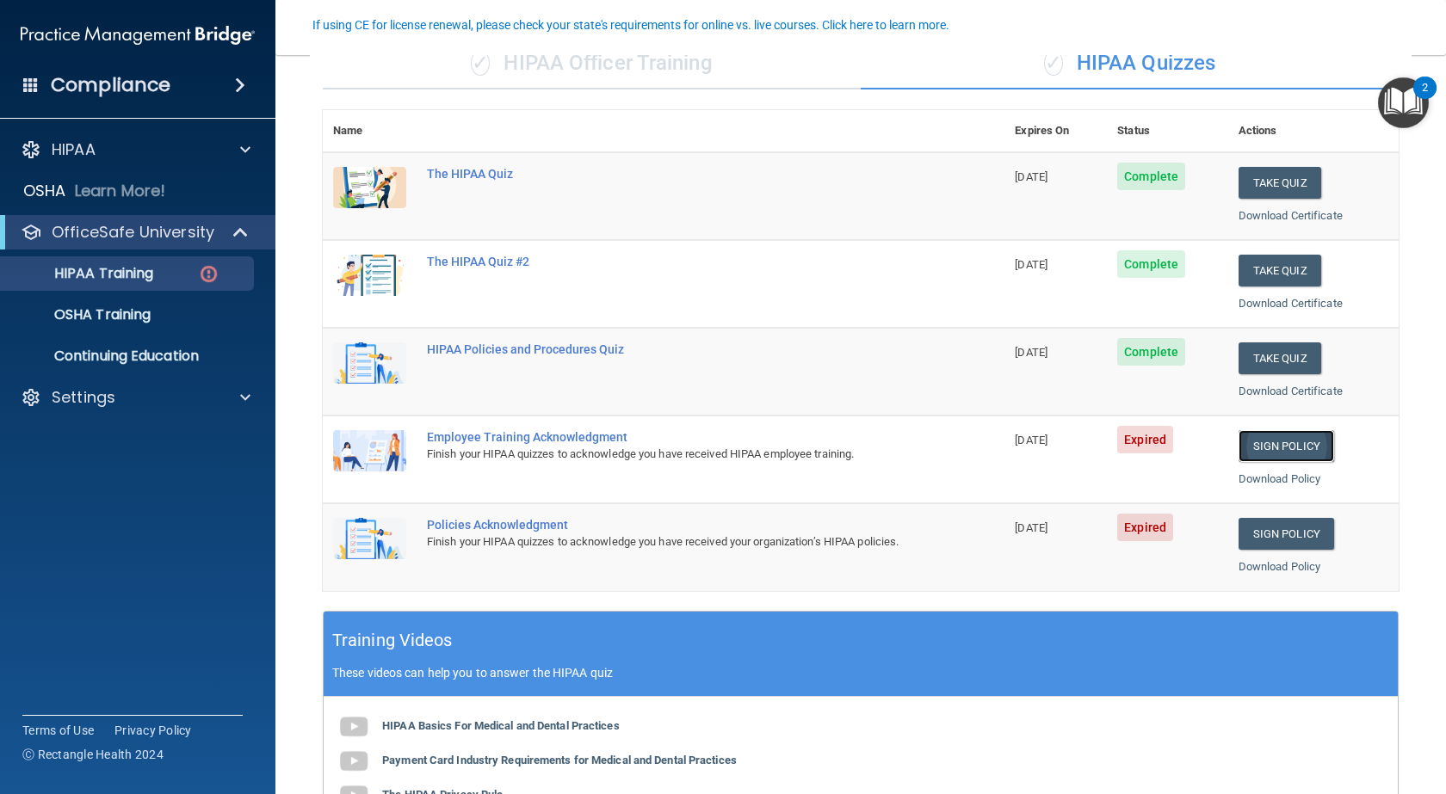
click at [1280, 442] on link "Sign Policy" at bounding box center [1287, 446] width 96 height 32
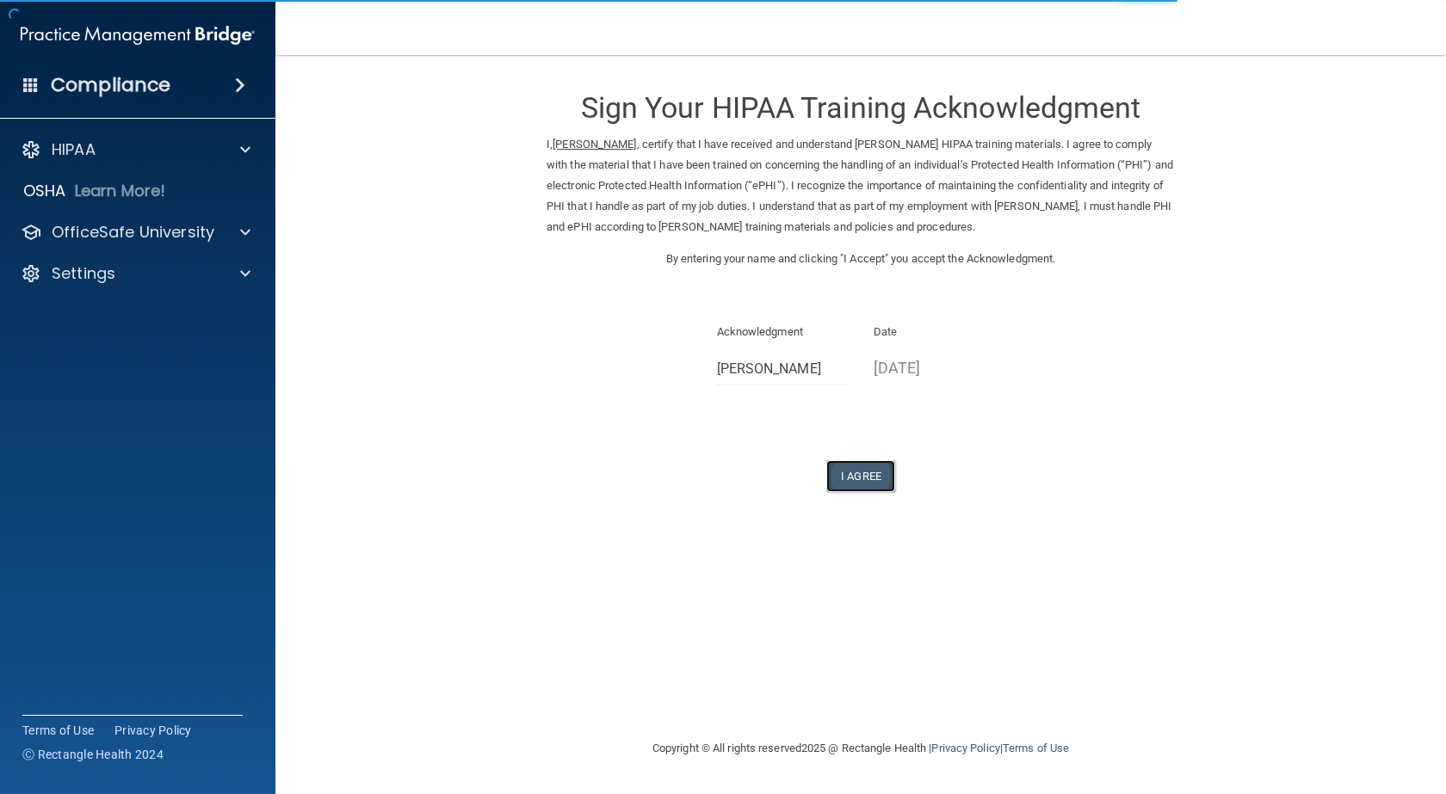
click at [860, 478] on button "I Agree" at bounding box center [860, 476] width 69 height 32
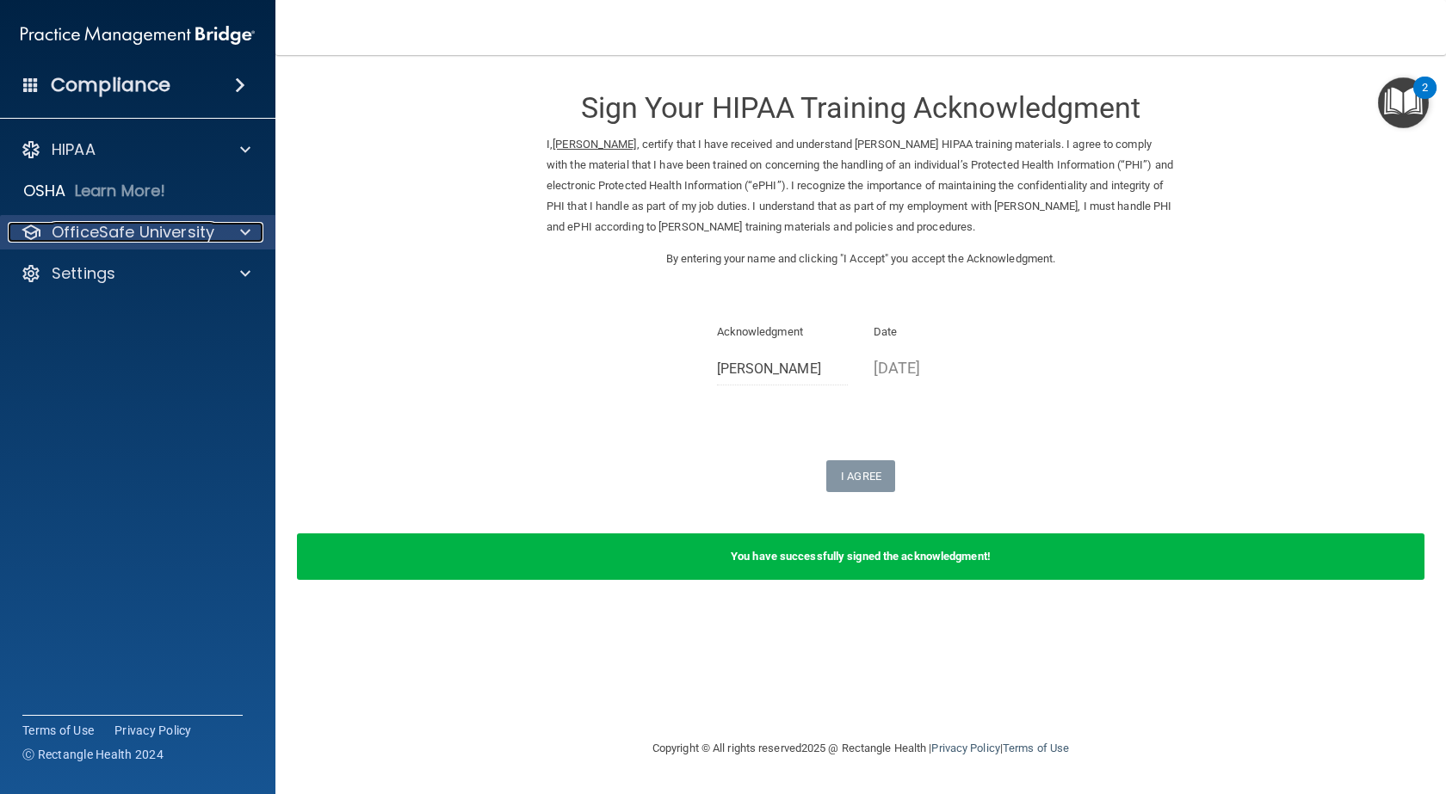
click at [104, 231] on p "OfficeSafe University" at bounding box center [133, 232] width 163 height 21
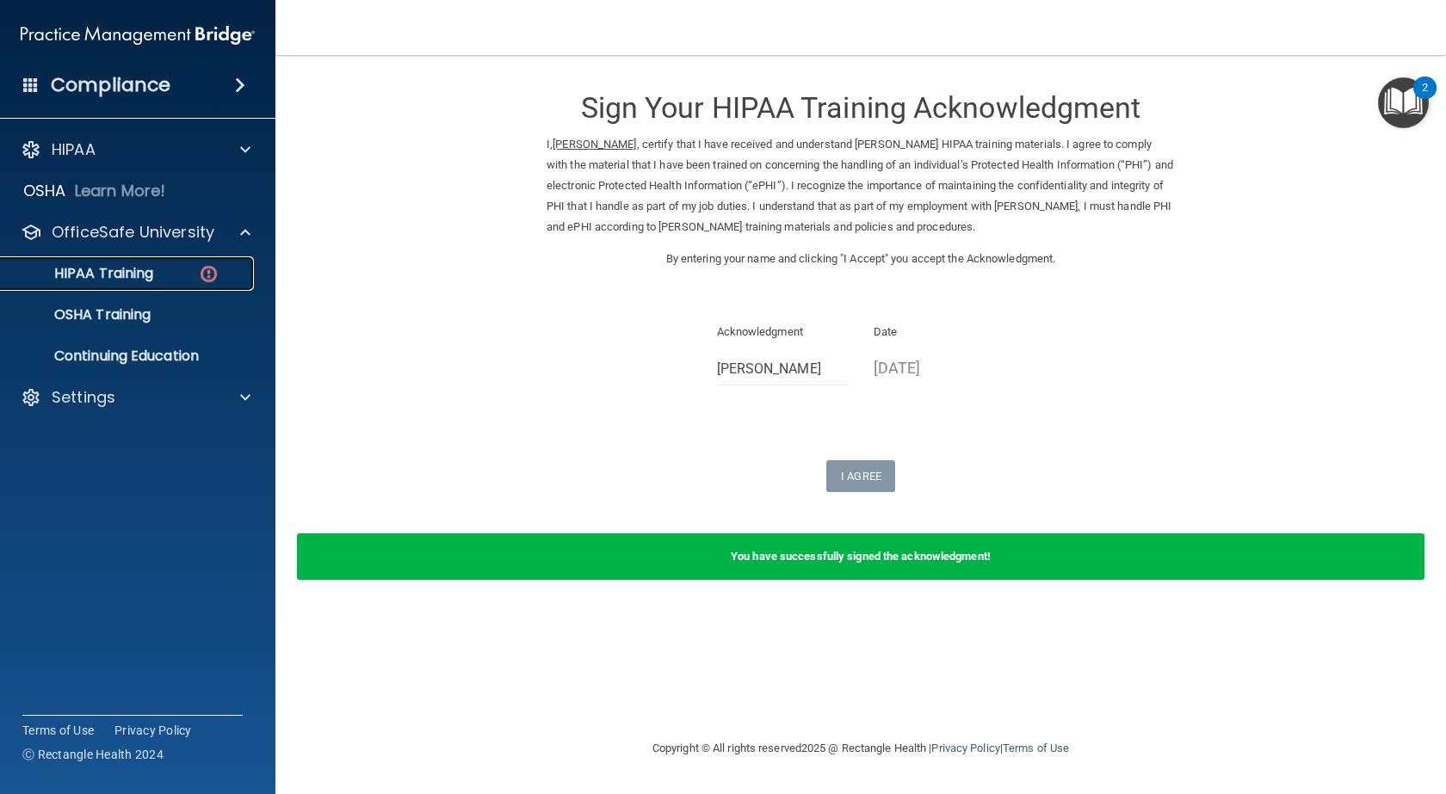
click at [112, 271] on p "HIPAA Training" at bounding box center [82, 273] width 142 height 17
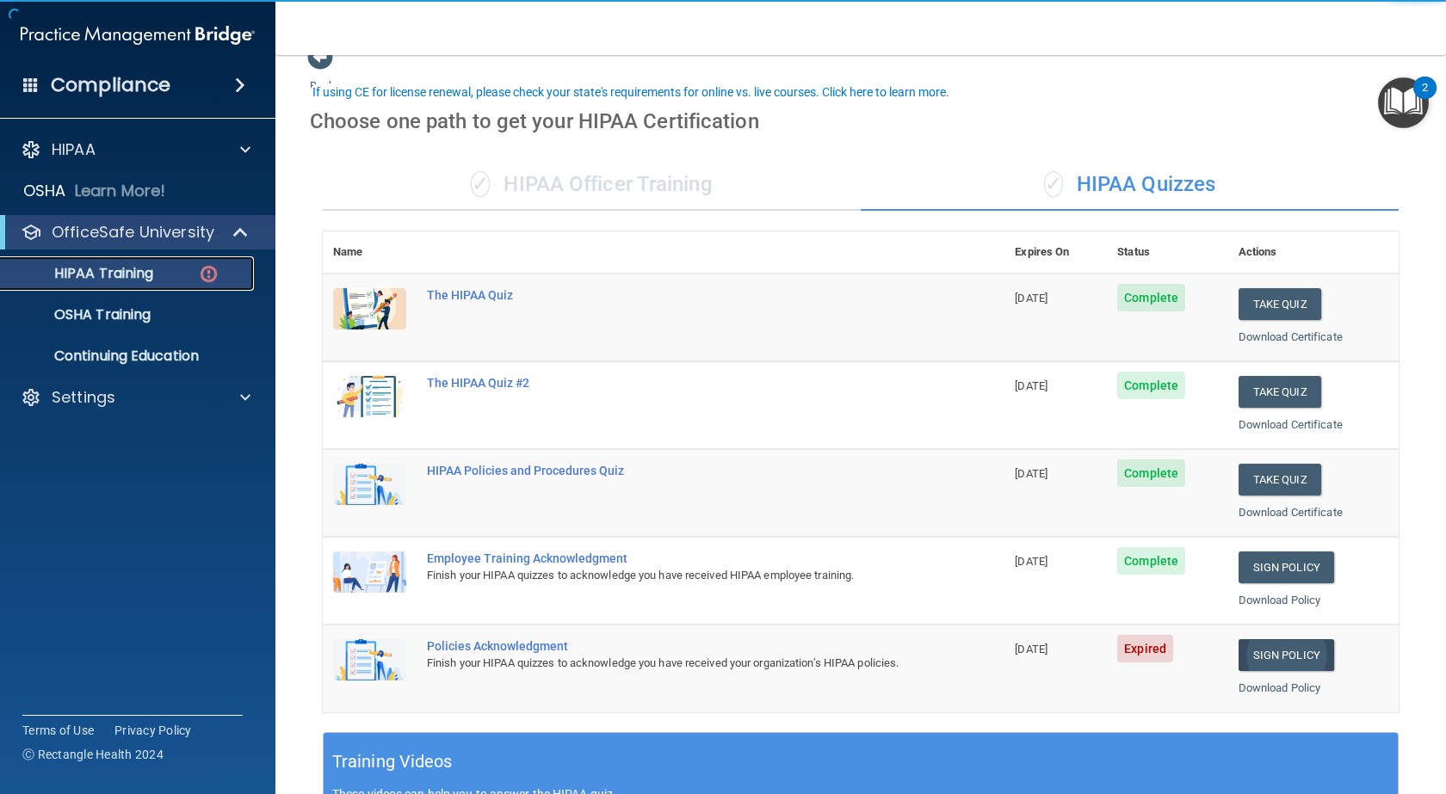
scroll to position [194, 0]
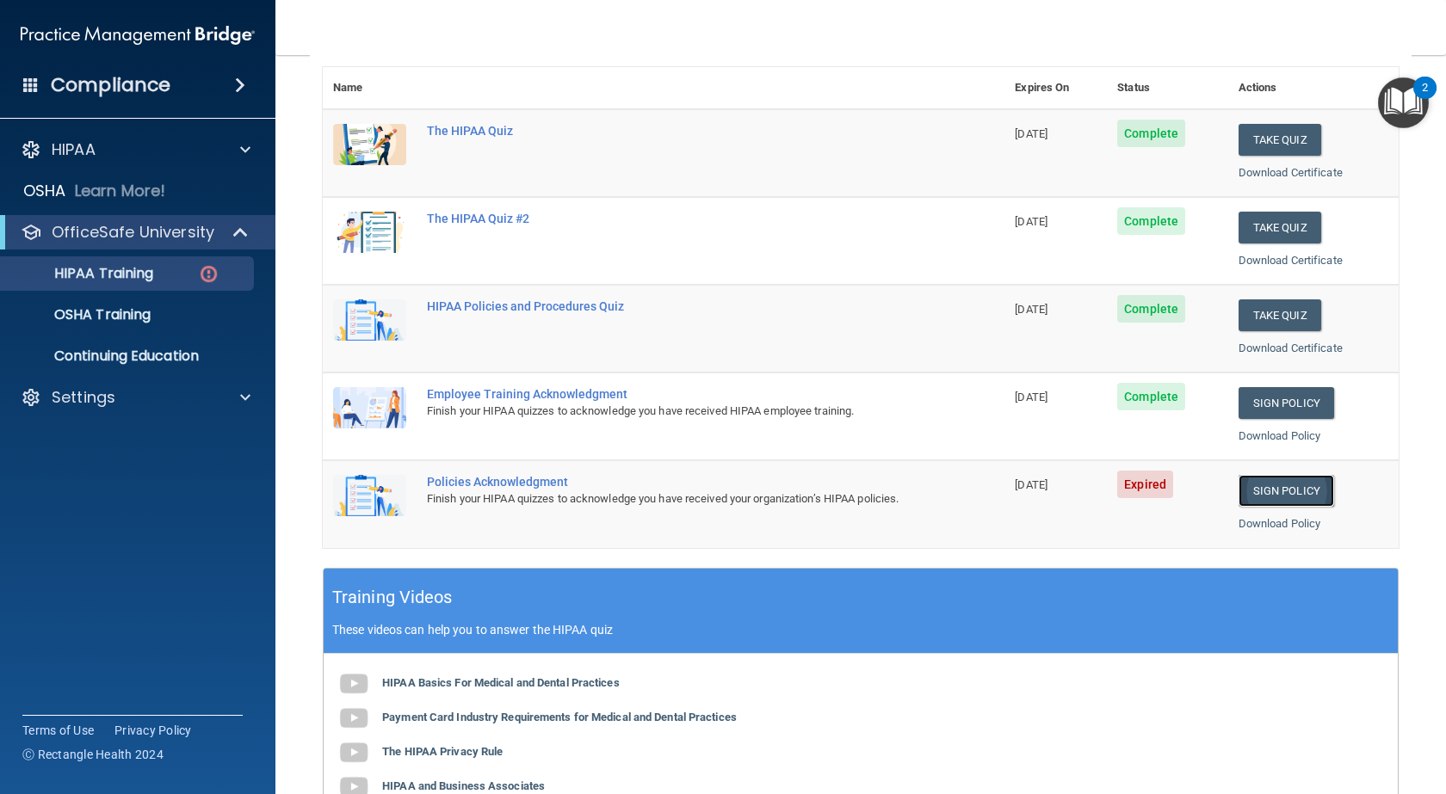
click at [1260, 493] on link "Sign Policy" at bounding box center [1287, 491] width 96 height 32
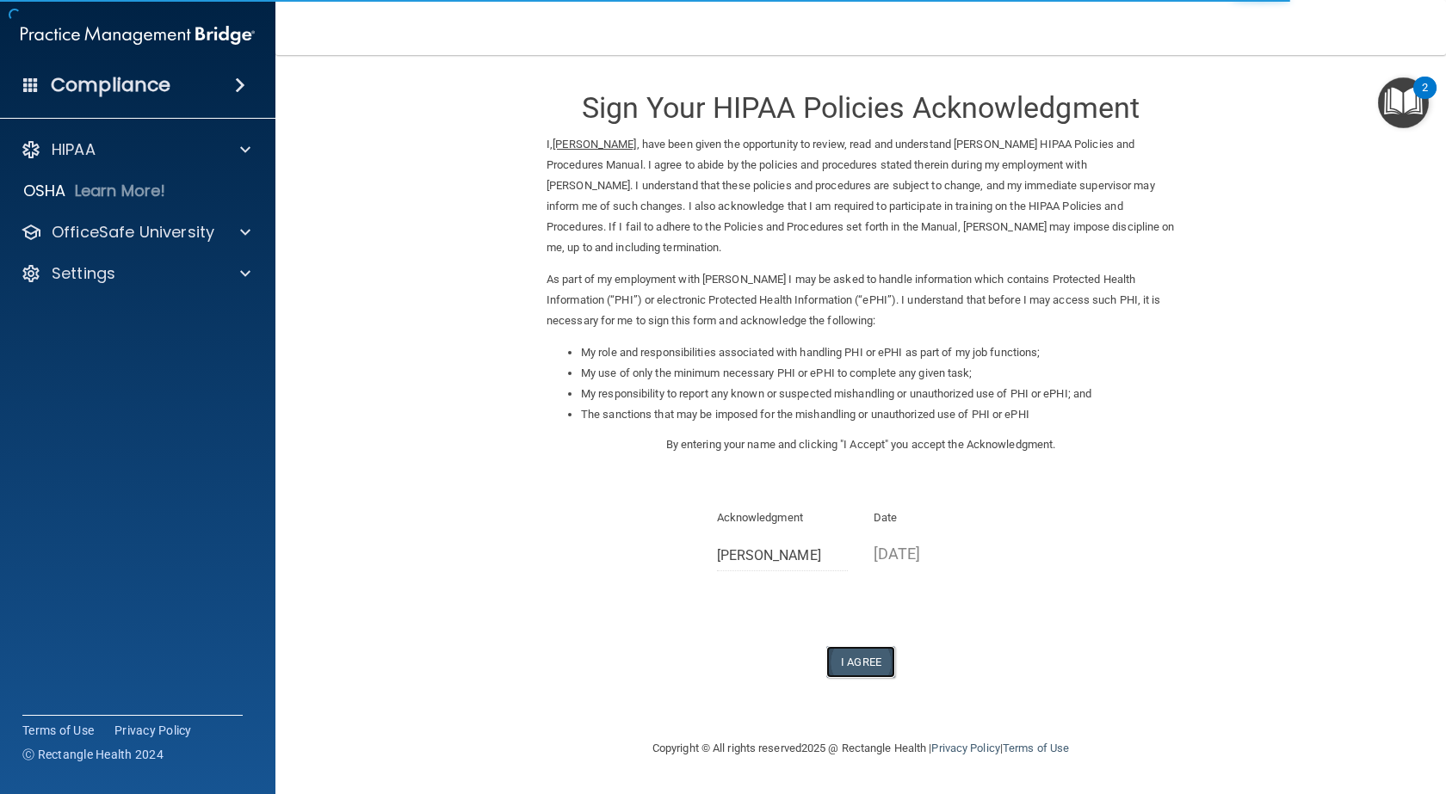
click at [853, 668] on button "I Agree" at bounding box center [860, 662] width 69 height 32
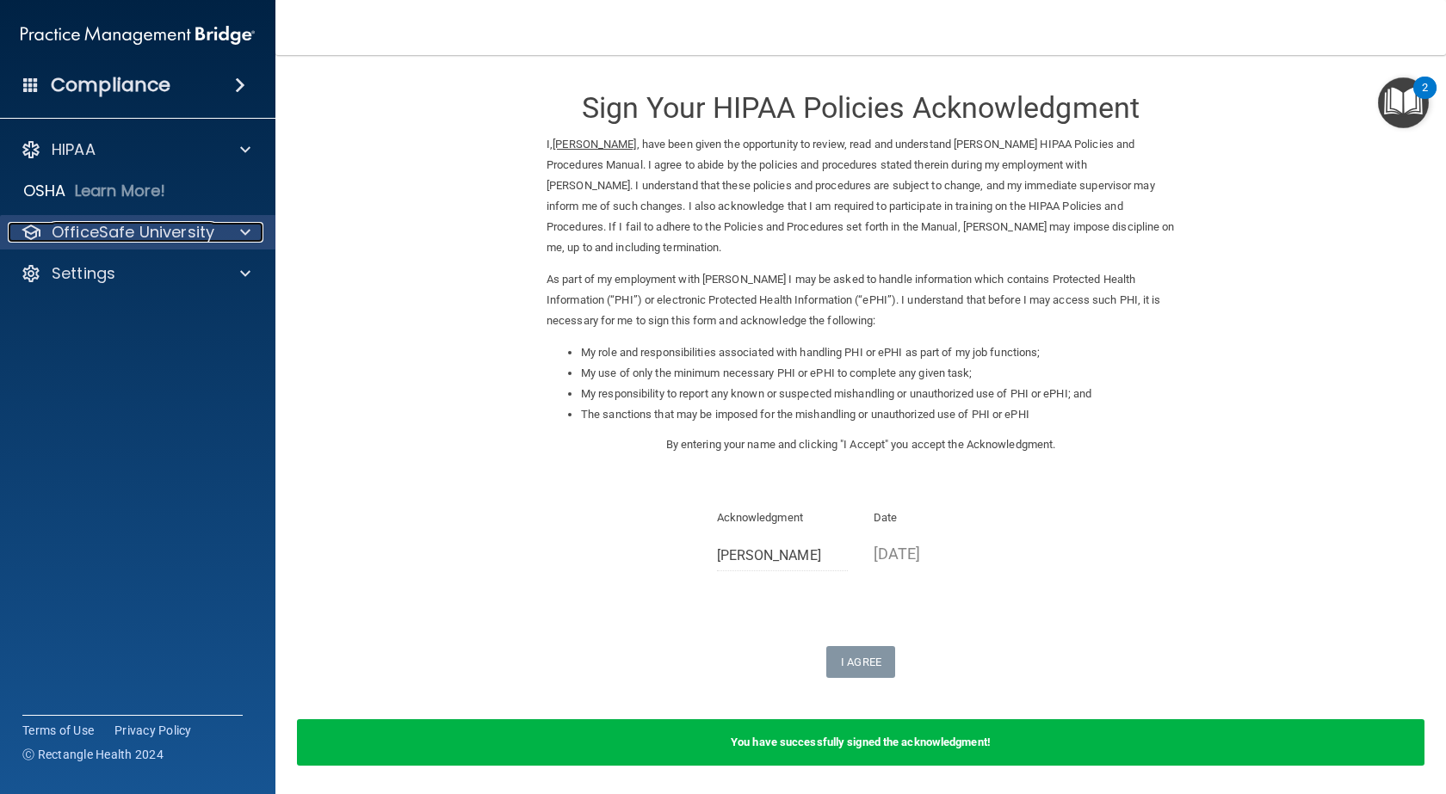
click at [85, 226] on p "OfficeSafe University" at bounding box center [133, 232] width 163 height 21
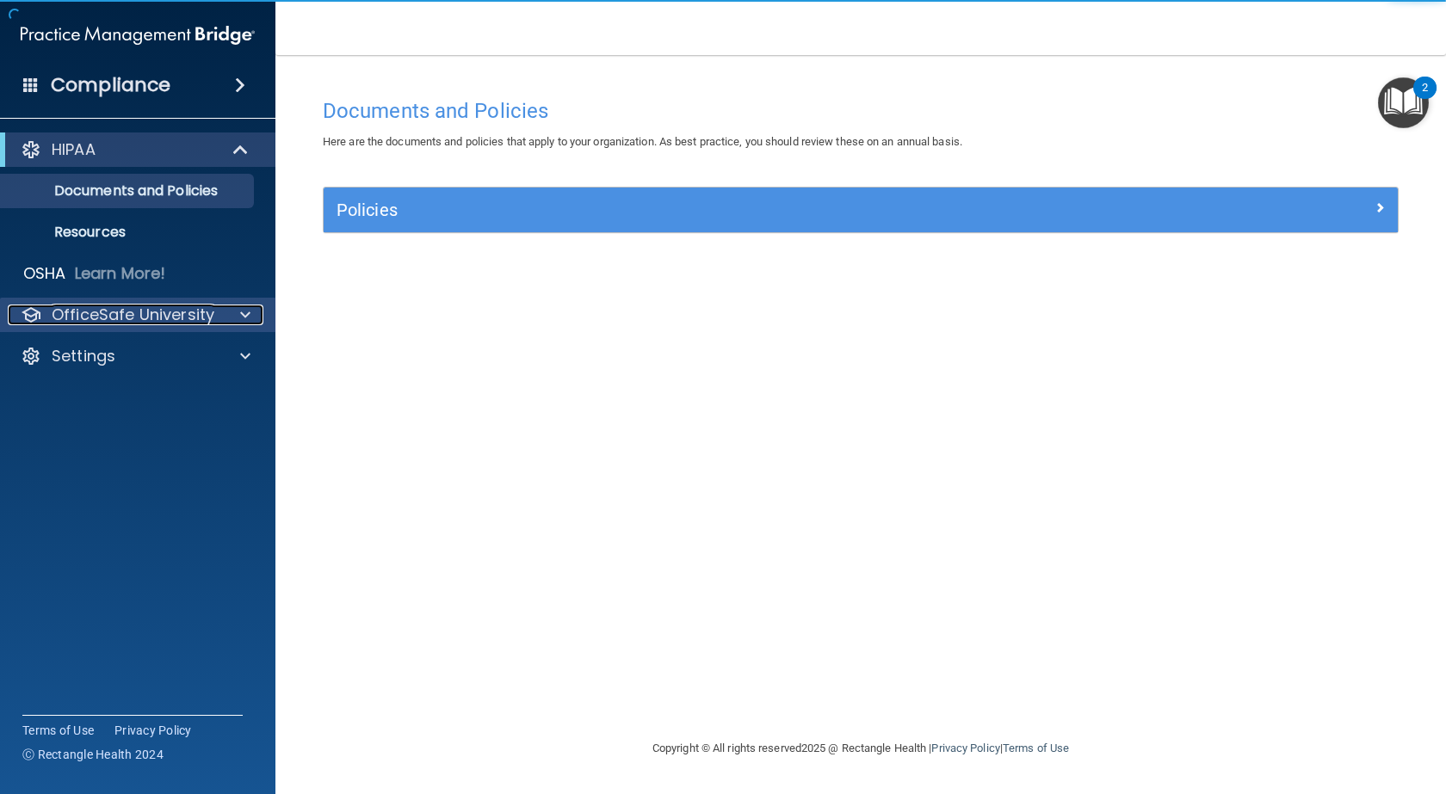
click at [169, 315] on p "OfficeSafe University" at bounding box center [133, 315] width 163 height 21
